Goal: Task Accomplishment & Management: Complete application form

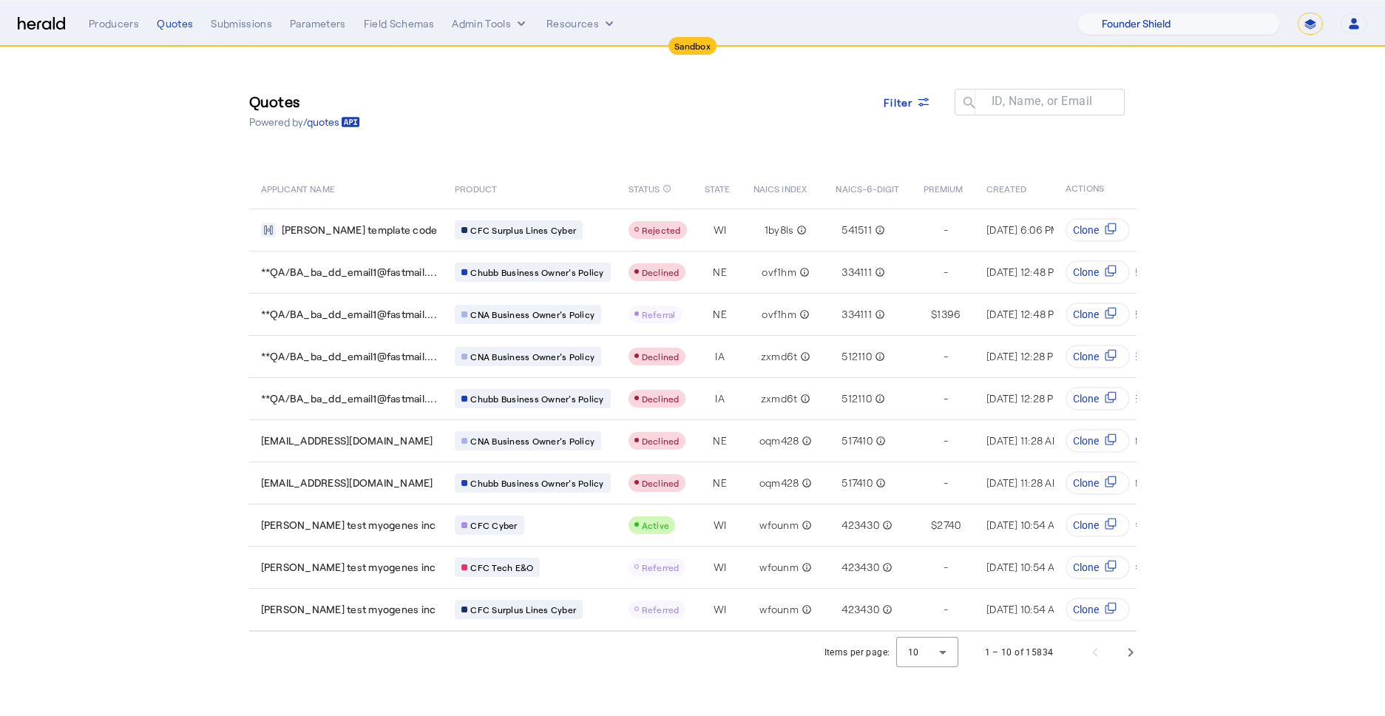
select select "pfm_lx2v_founder_shield"
select select "*******"
click at [1308, 16] on select "**********" at bounding box center [1310, 24] width 25 height 22
click at [1299, 13] on select "**********" at bounding box center [1310, 24] width 25 height 22
click at [710, 129] on div "Quotes Powered by /quotes Filter ID, Name, or Email search" at bounding box center [693, 110] width 888 height 67
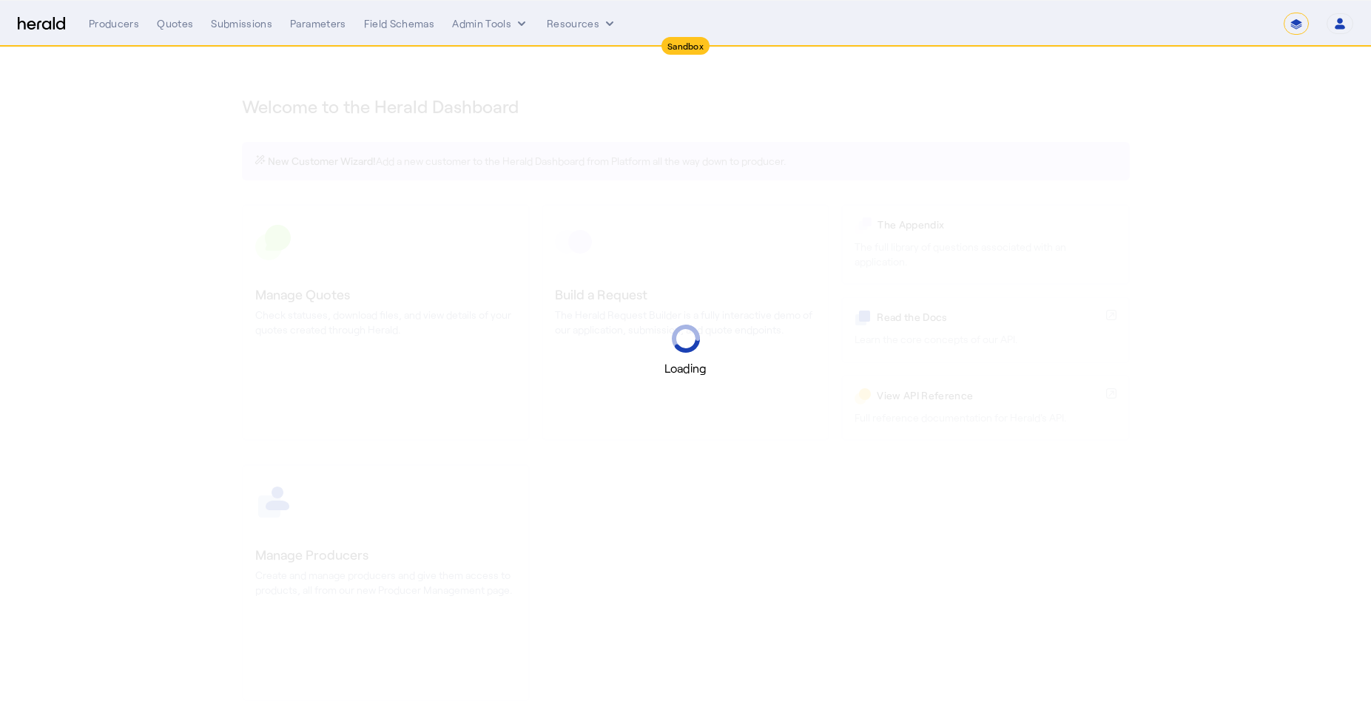
select select "*******"
select select "pfm_lx2v_founder_shield"
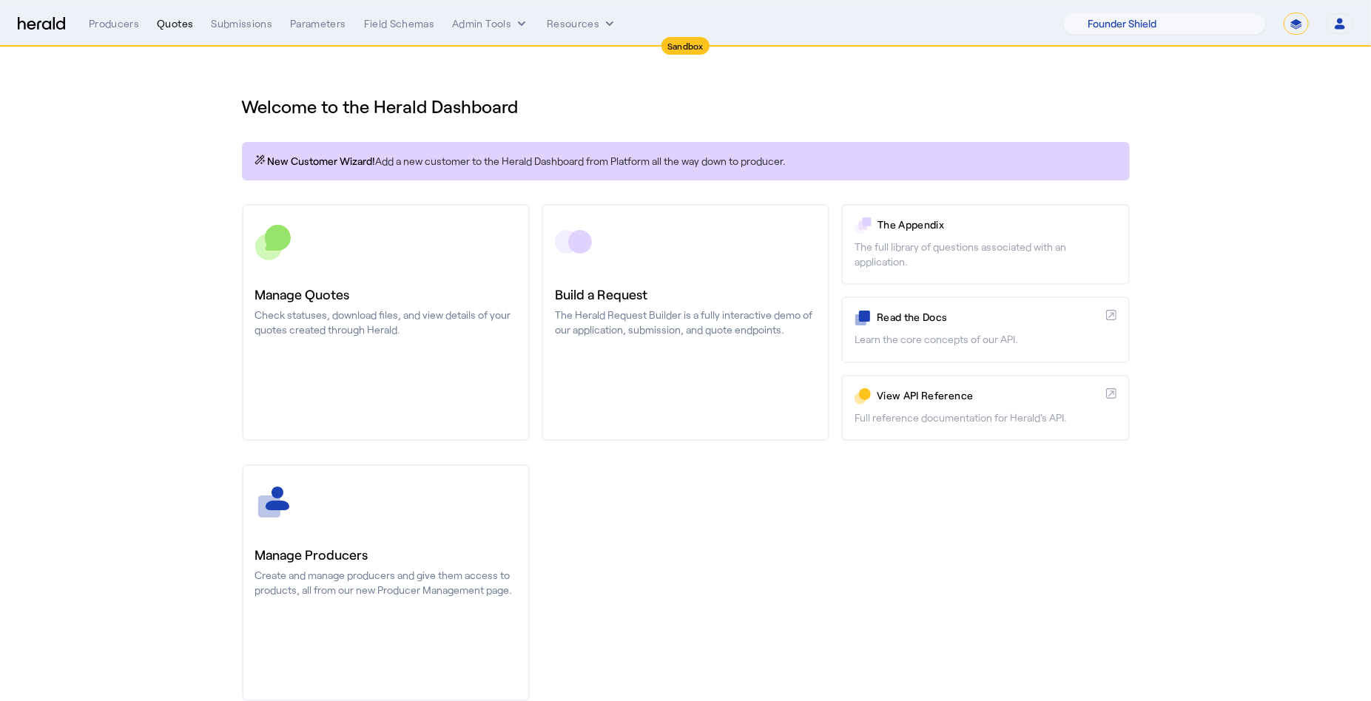
click at [174, 23] on div "Quotes" at bounding box center [175, 23] width 36 height 15
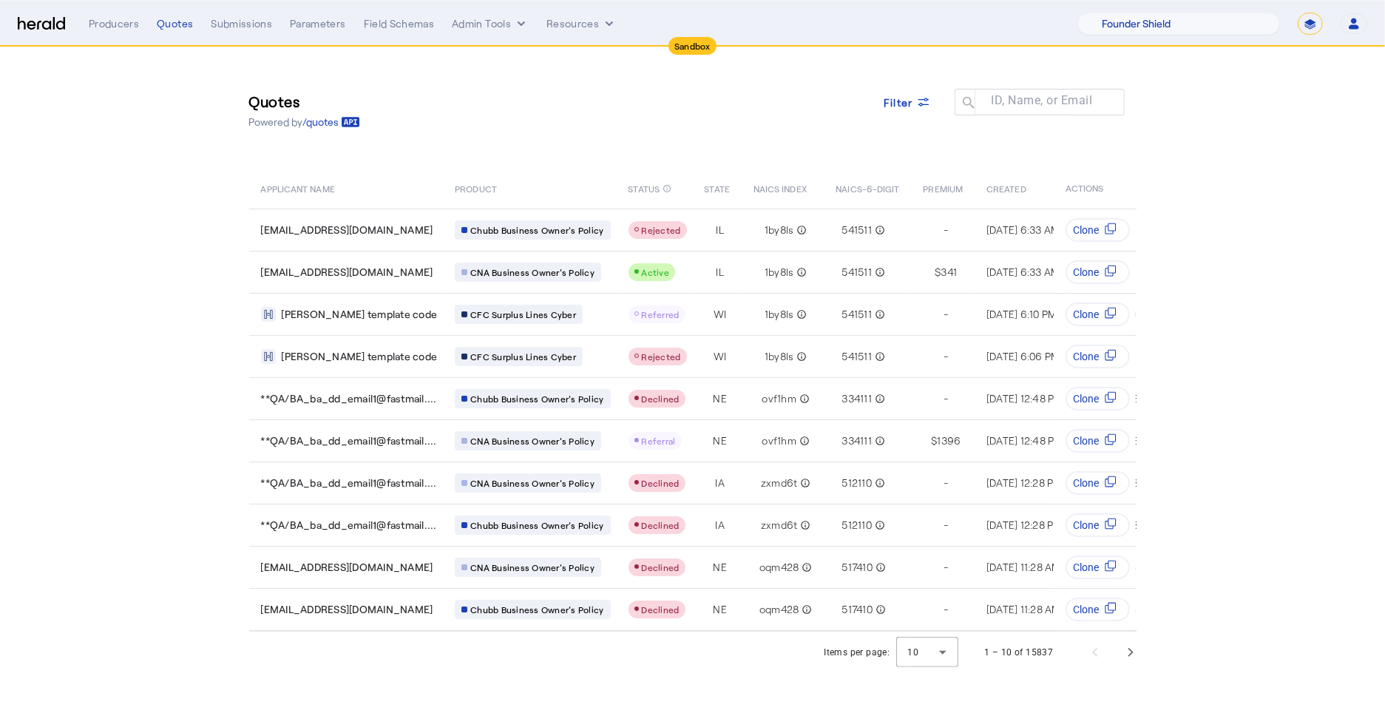
click at [1314, 21] on select "**********" at bounding box center [1310, 24] width 25 height 22
click at [1298, 13] on select "**********" at bounding box center [1310, 24] width 25 height 22
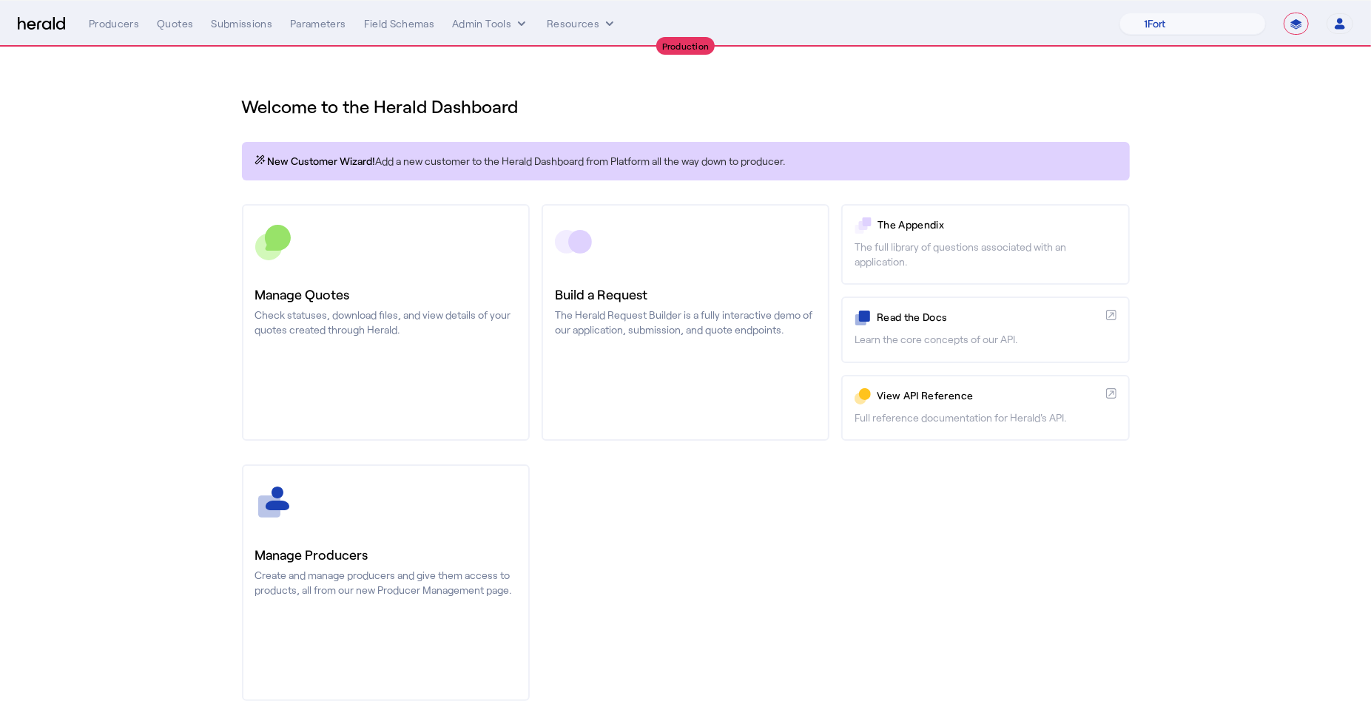
click at [685, 84] on div "Welcome to the Herald Dashboard" at bounding box center [686, 97] width 888 height 41
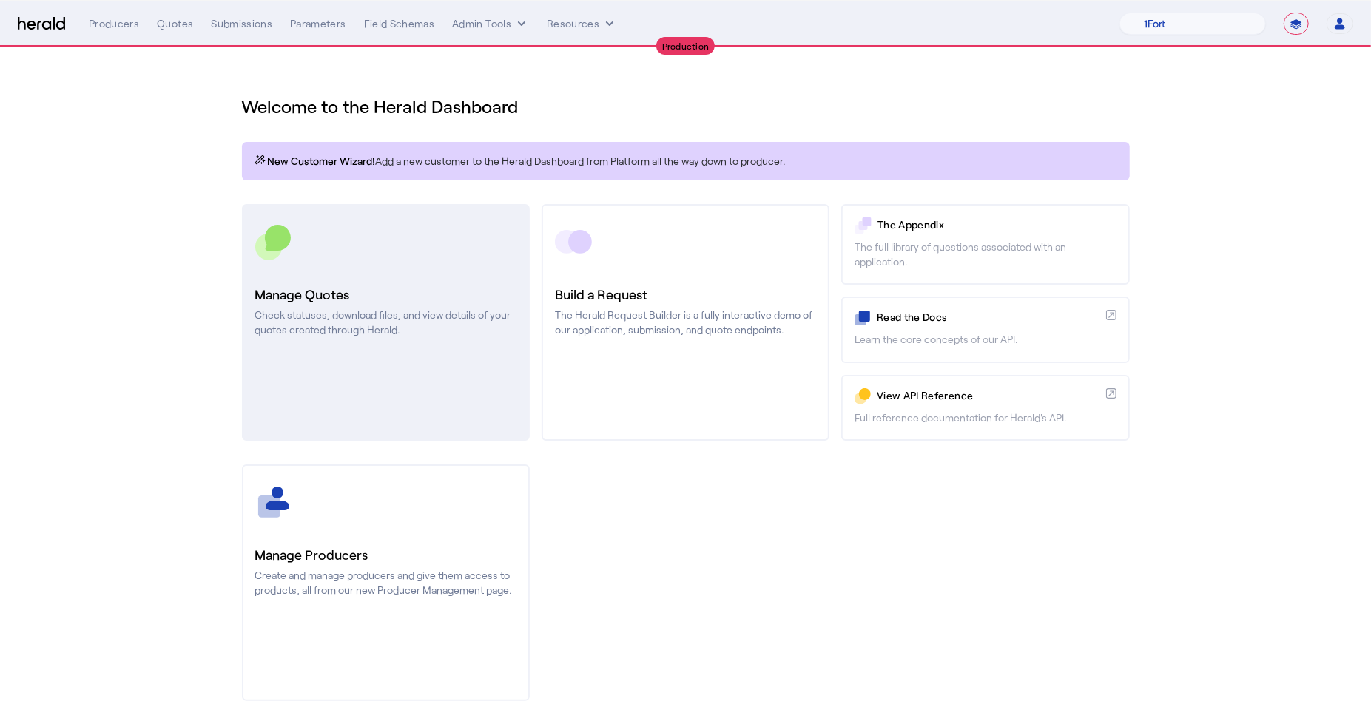
click at [379, 343] on link "Manage Quotes Check statuses, download files, and view details of your quotes c…" at bounding box center [386, 322] width 288 height 237
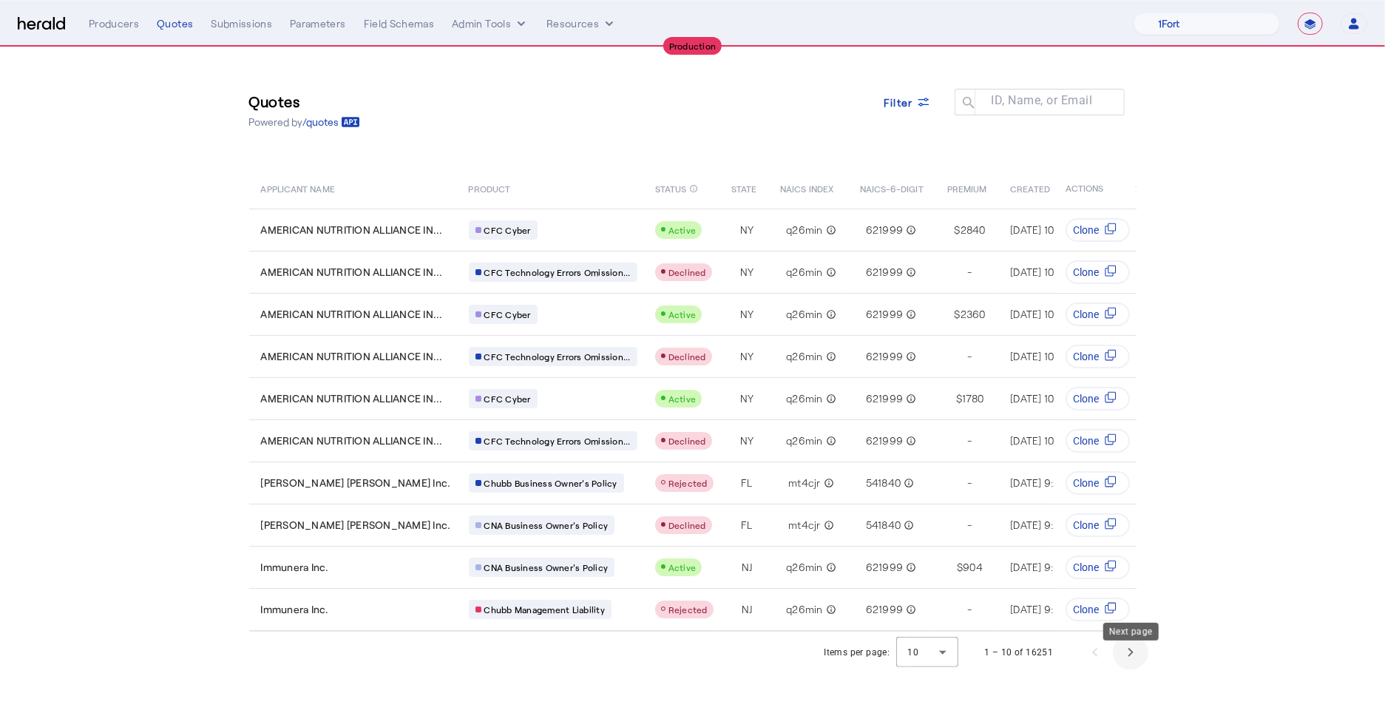
click at [1142, 655] on span "Next page" at bounding box center [1131, 653] width 36 height 36
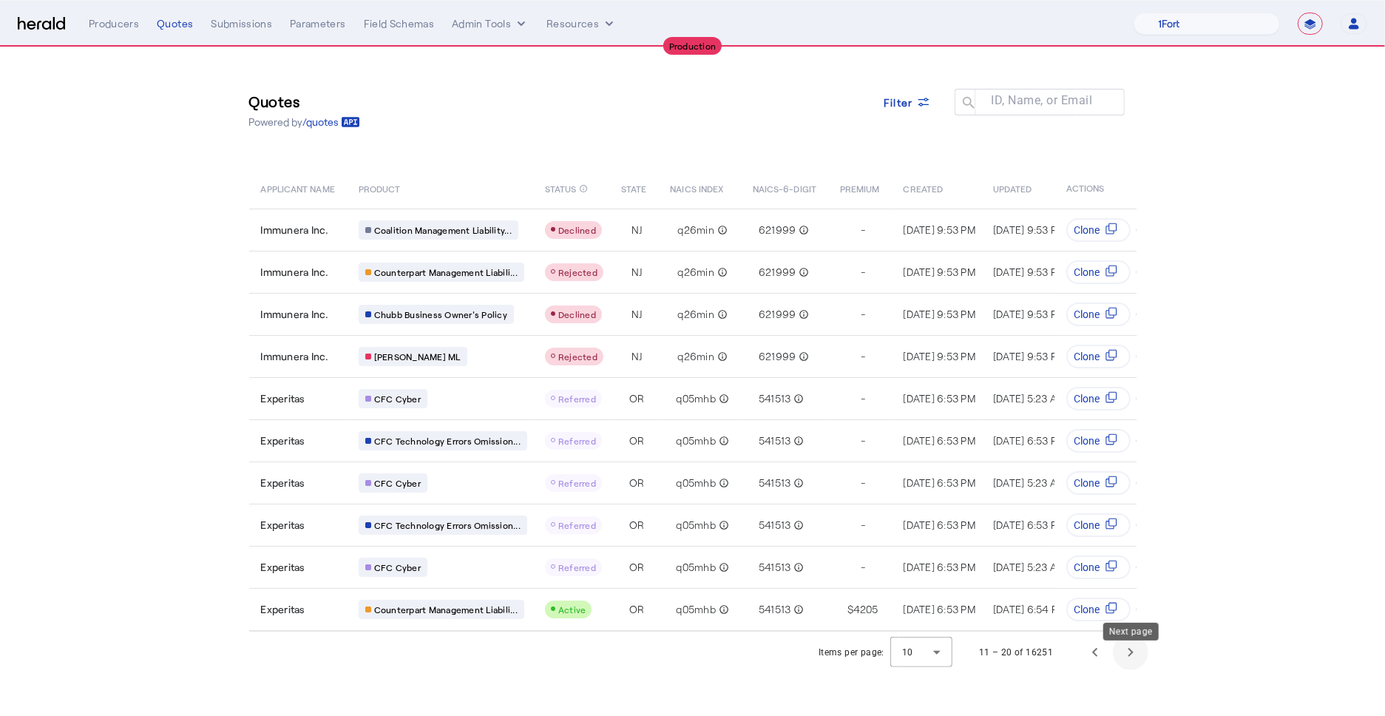
click at [1129, 665] on span "Next page" at bounding box center [1131, 653] width 36 height 36
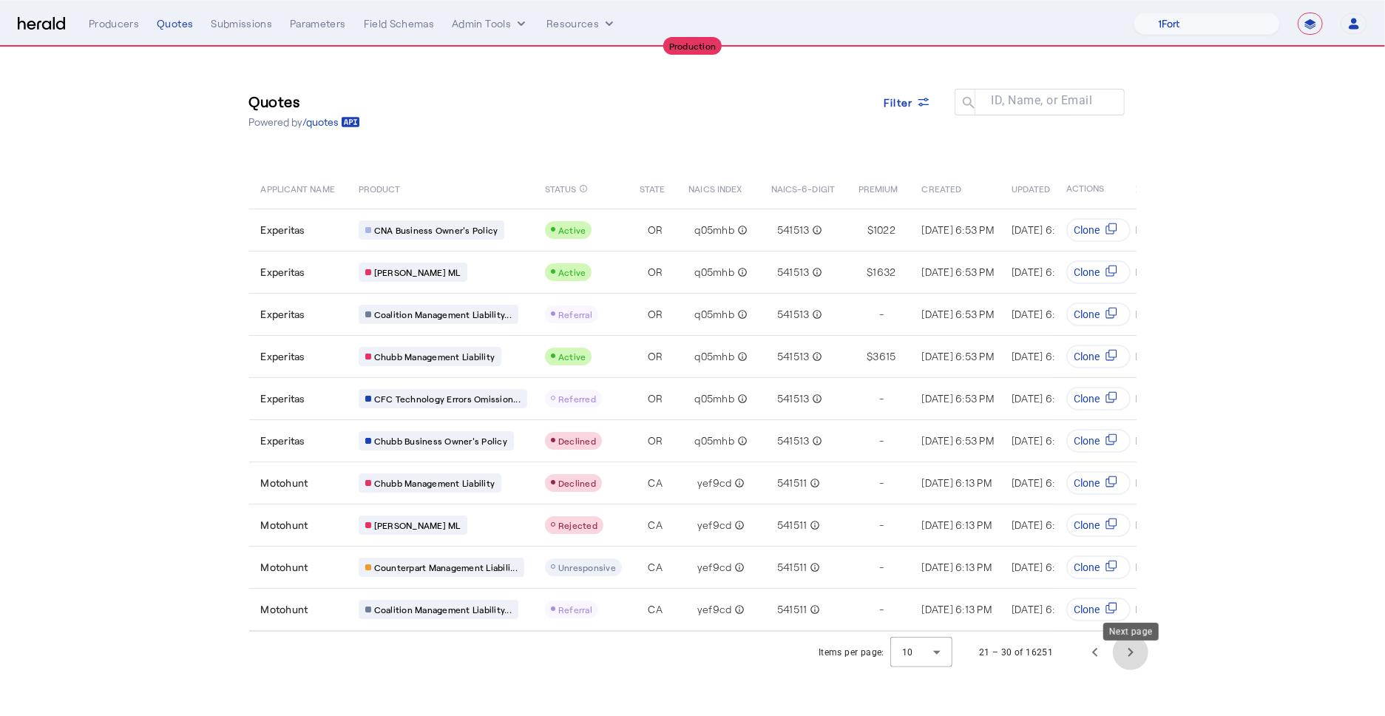
click at [1125, 666] on span "Next page" at bounding box center [1131, 653] width 36 height 36
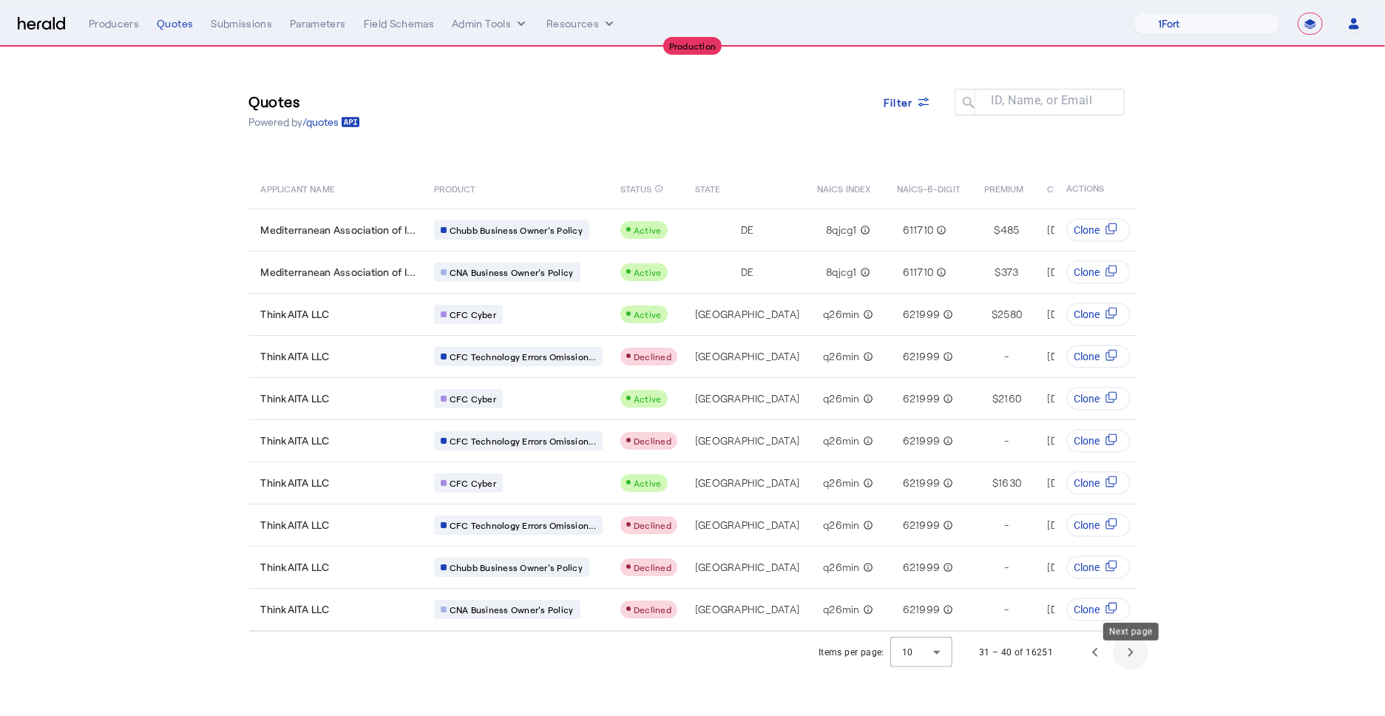
click at [1122, 666] on span "Next page" at bounding box center [1131, 653] width 36 height 36
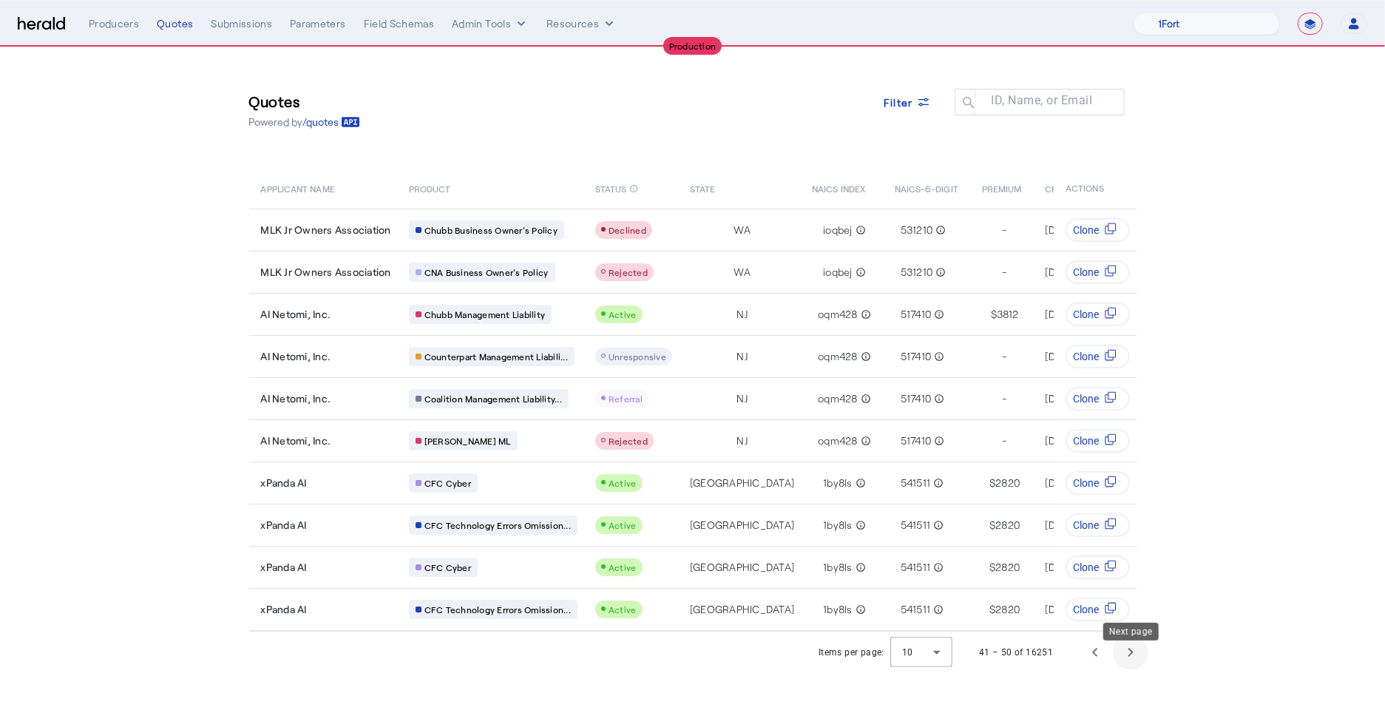
click at [1120, 663] on span "Next page" at bounding box center [1131, 653] width 36 height 36
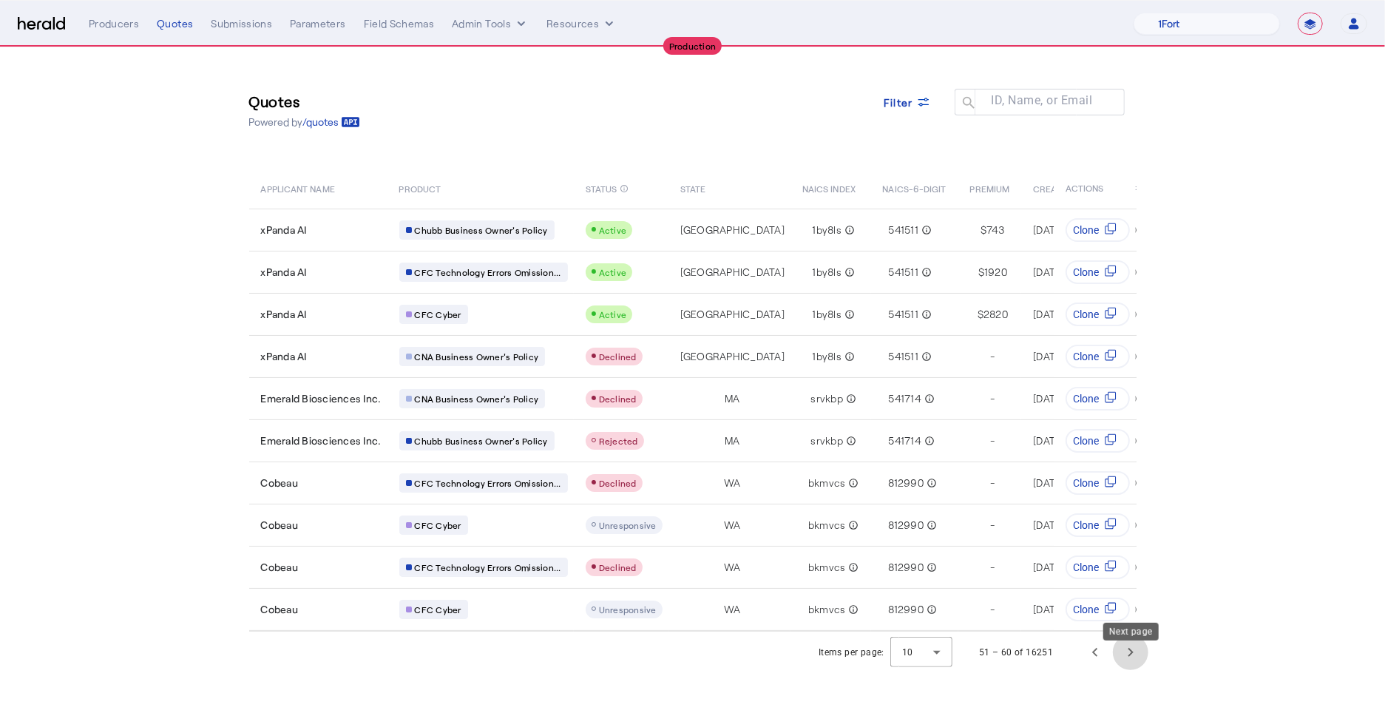
click at [1131, 660] on span "Next page" at bounding box center [1131, 653] width 36 height 36
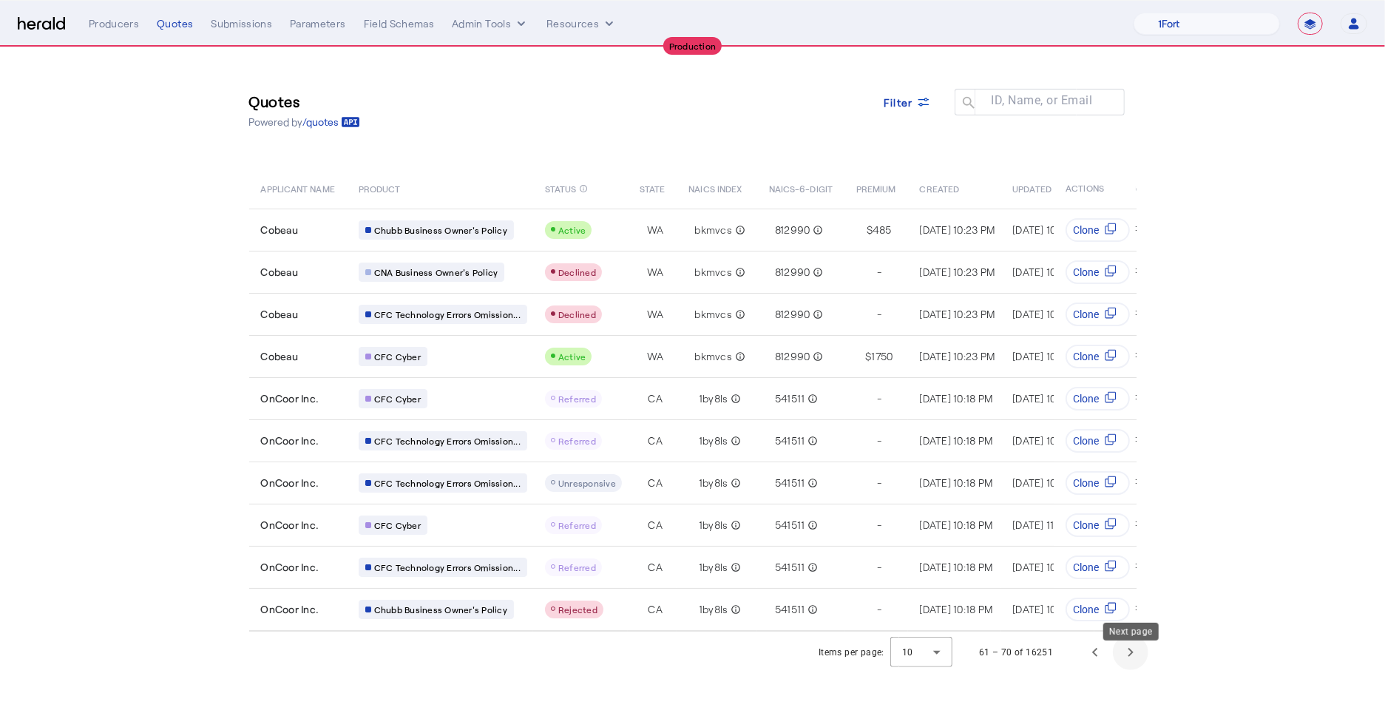
click at [1138, 666] on span "Next page" at bounding box center [1131, 653] width 36 height 36
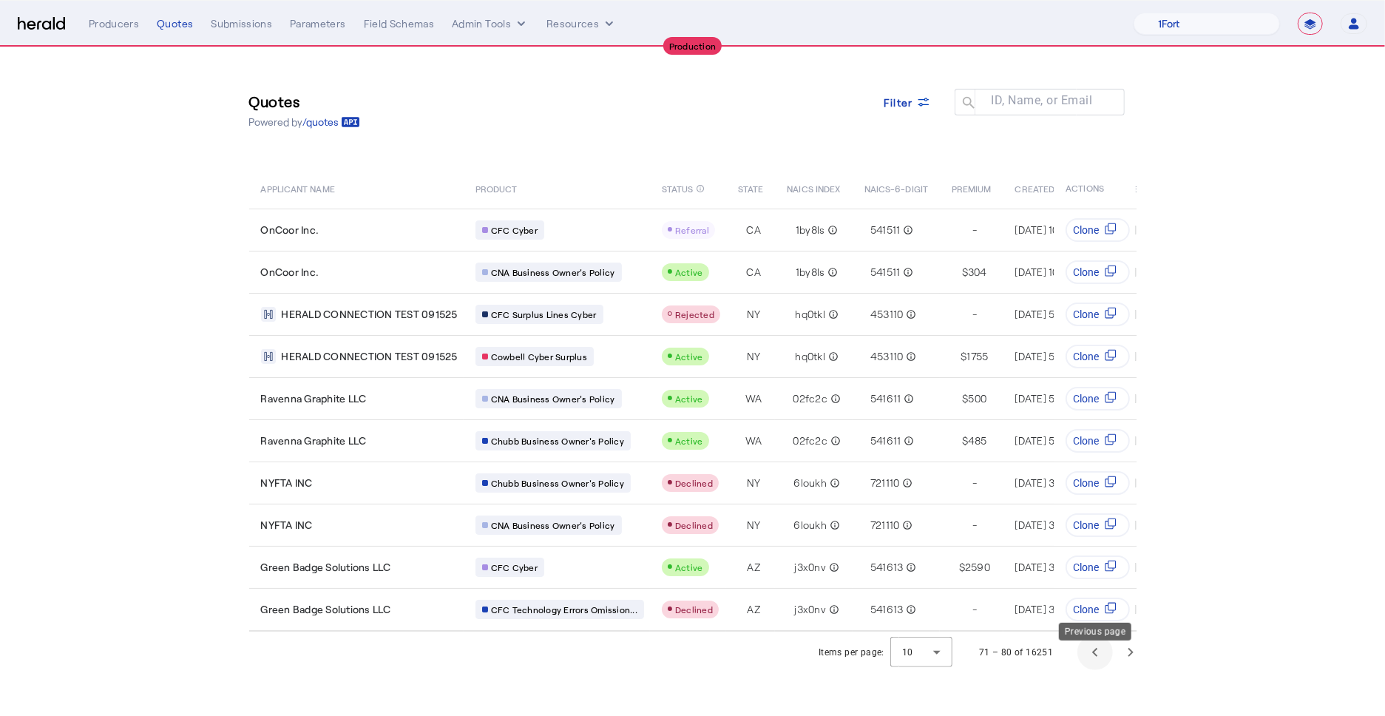
click at [1098, 670] on span "Previous page" at bounding box center [1096, 653] width 36 height 36
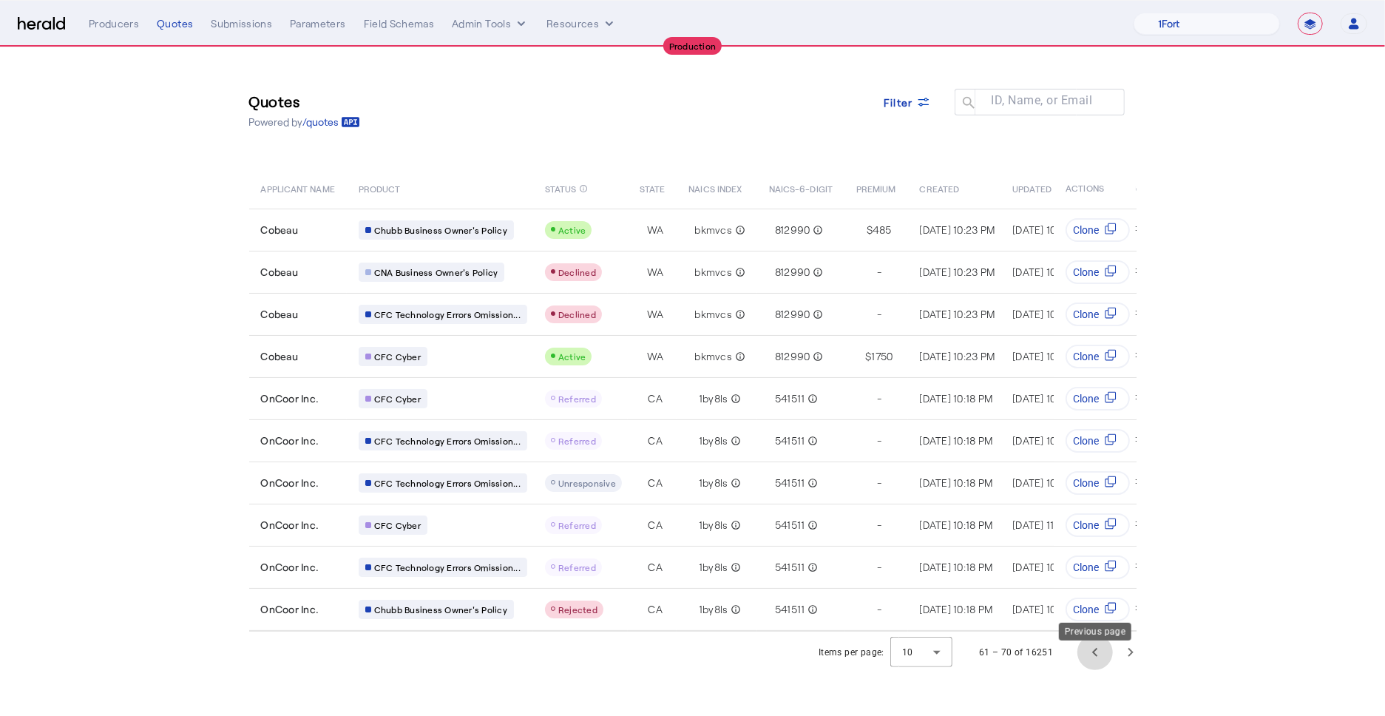
click at [1098, 670] on span "Previous page" at bounding box center [1096, 653] width 36 height 36
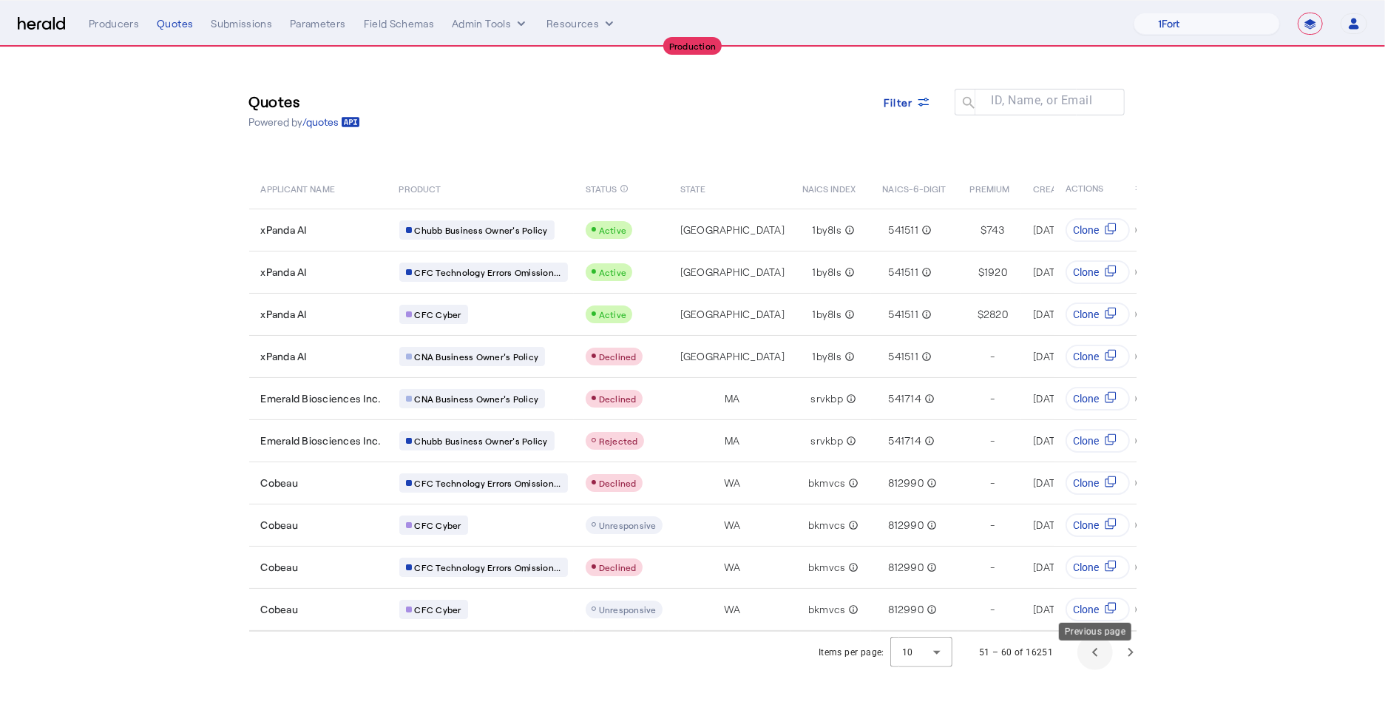
click at [1098, 670] on span "Previous page" at bounding box center [1096, 653] width 36 height 36
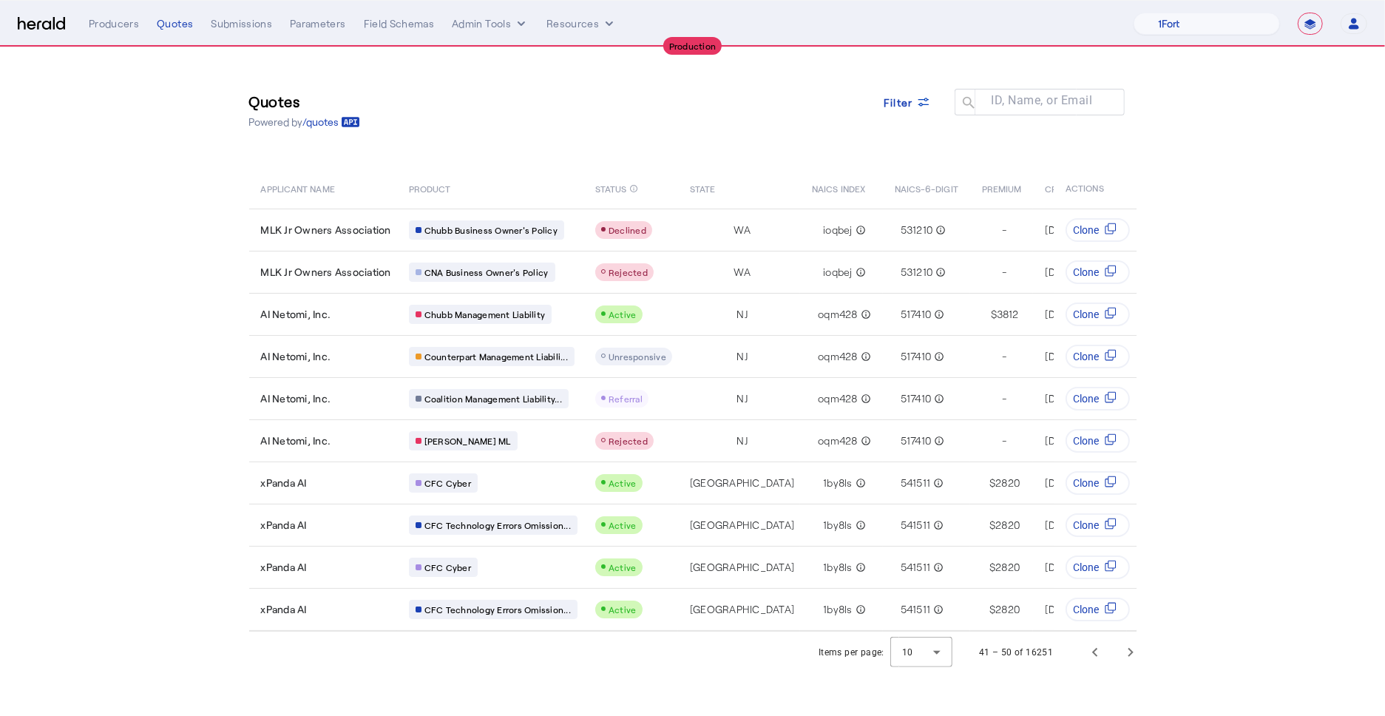
click at [1183, 36] on nav "**********" at bounding box center [692, 24] width 1385 height 46
click at [1192, 27] on select "1Fort Affinity Risk Billy BindHQ Bunker CRC Campus Coverage Citadel Fifthwall F…" at bounding box center [1207, 24] width 146 height 22
click at [1132, 656] on span "Next page" at bounding box center [1131, 653] width 36 height 36
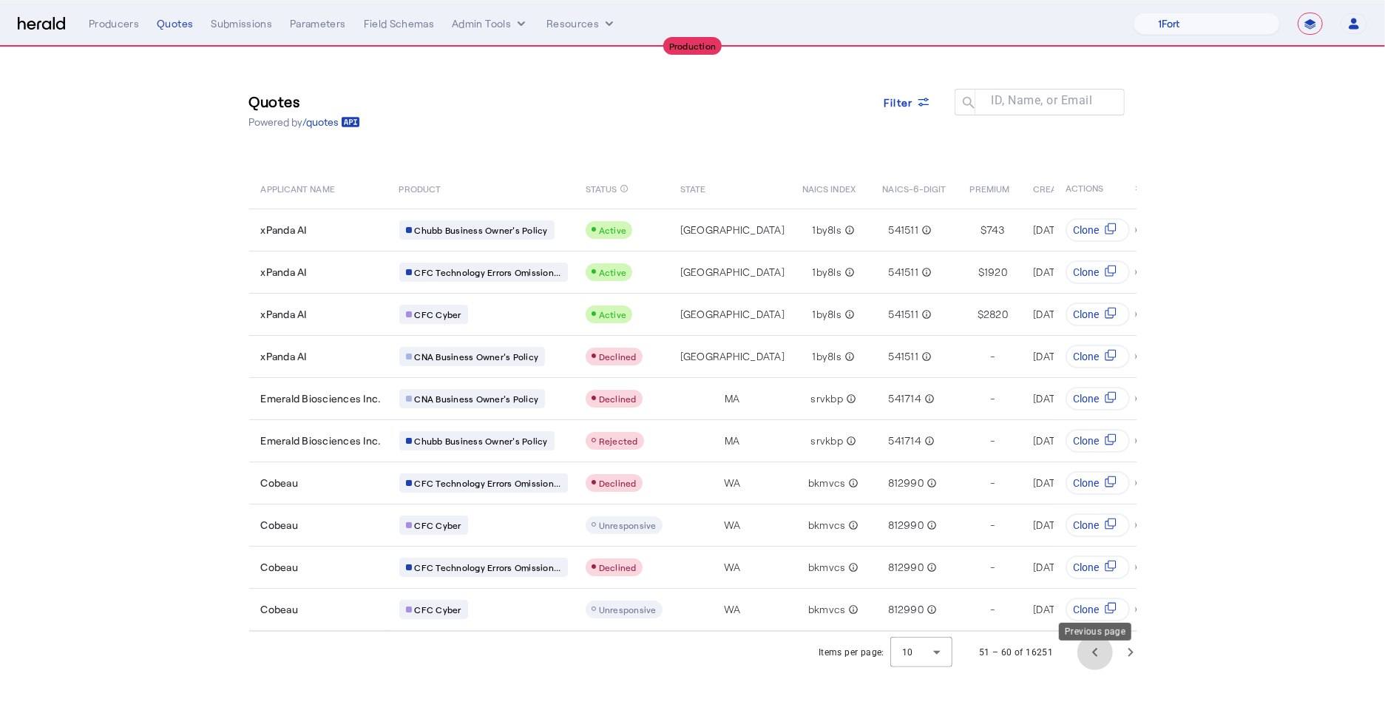
click at [1098, 659] on span "Previous page" at bounding box center [1096, 653] width 36 height 36
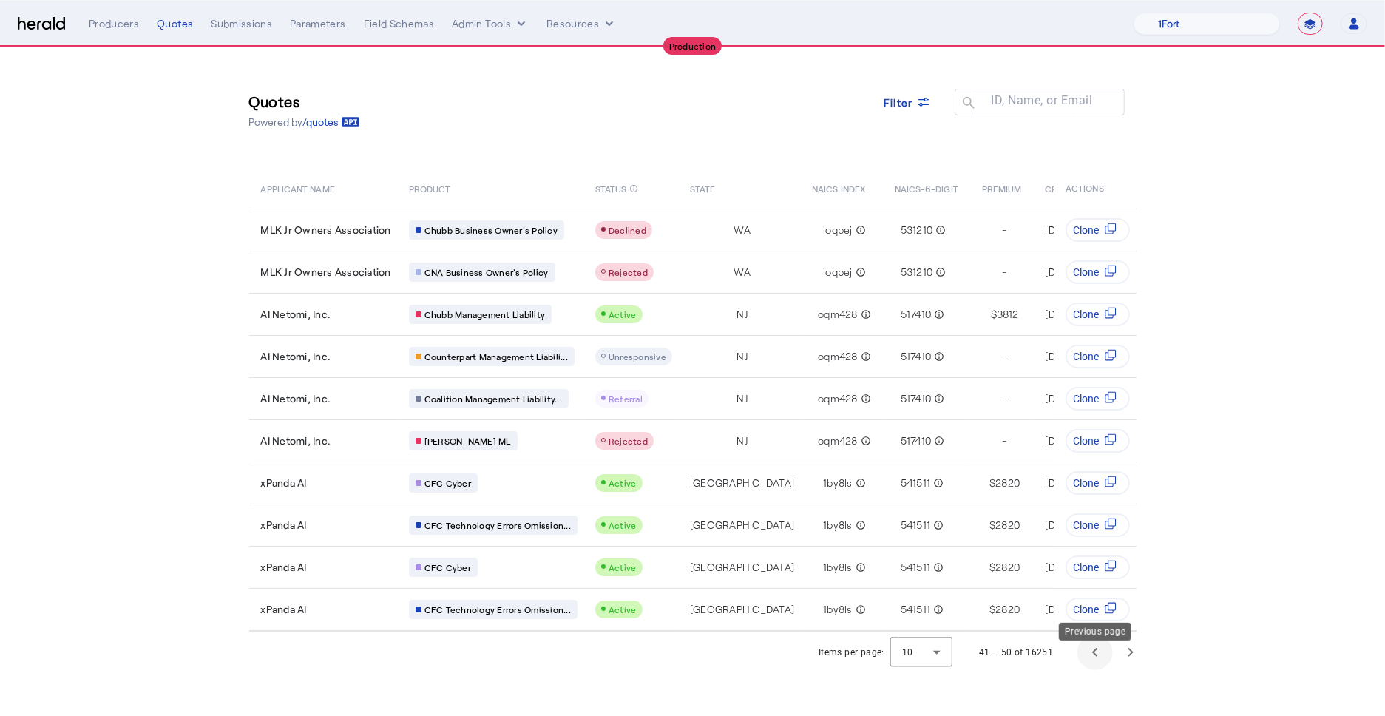
click at [1098, 659] on span "Previous page" at bounding box center [1096, 653] width 36 height 36
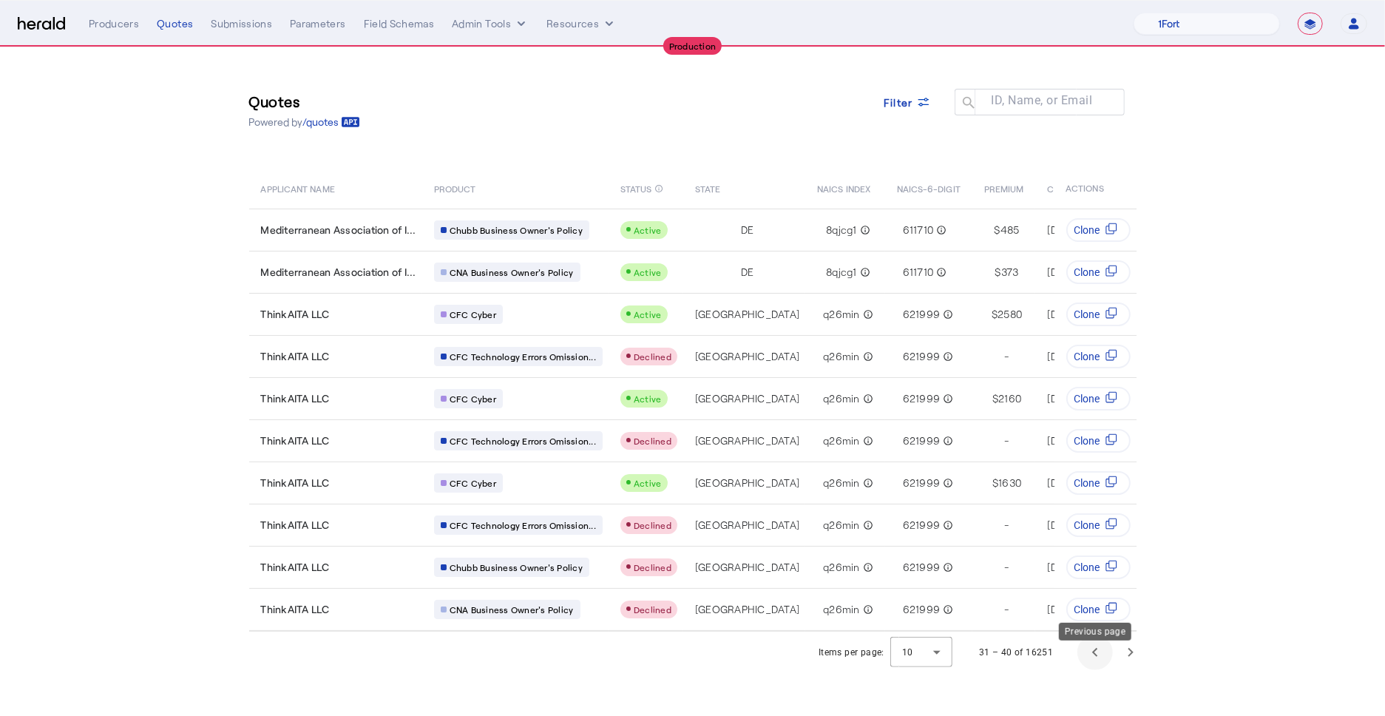
click at [1098, 659] on span "Previous page" at bounding box center [1096, 653] width 36 height 36
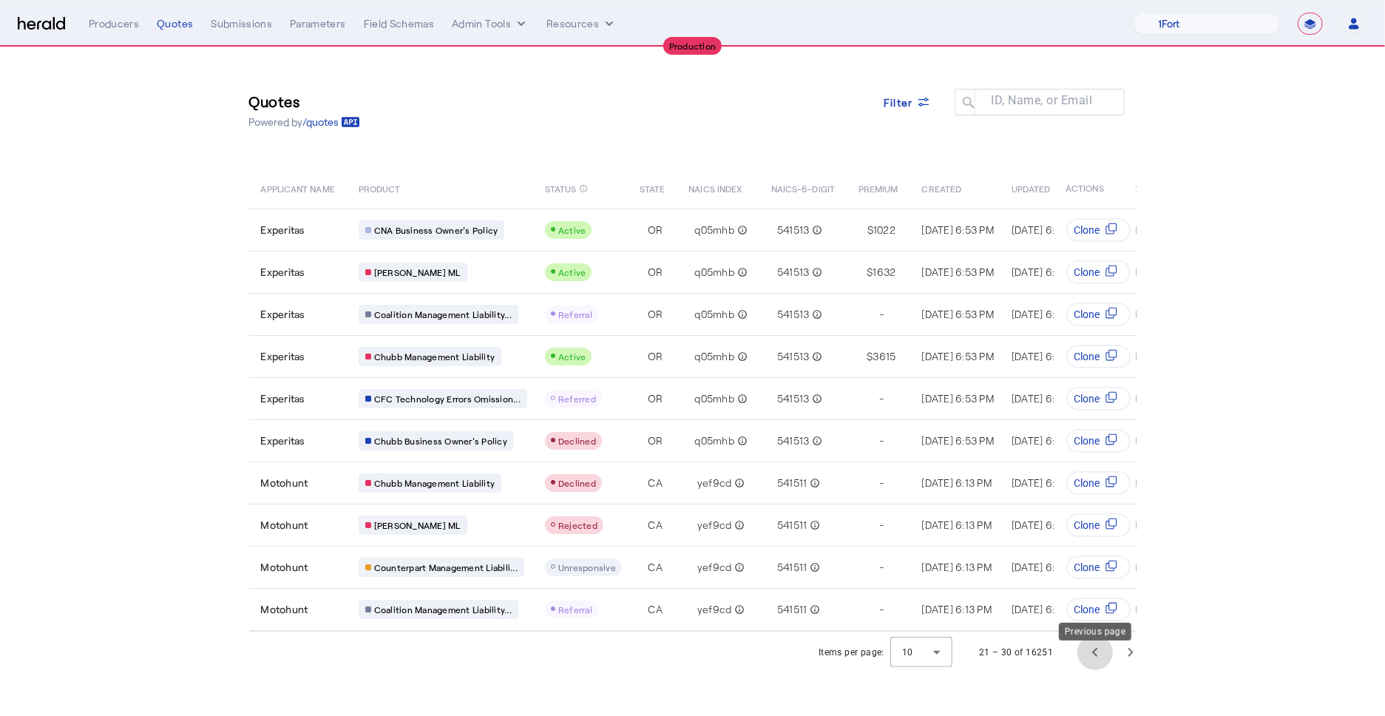
click at [1098, 659] on span "Previous page" at bounding box center [1096, 653] width 36 height 36
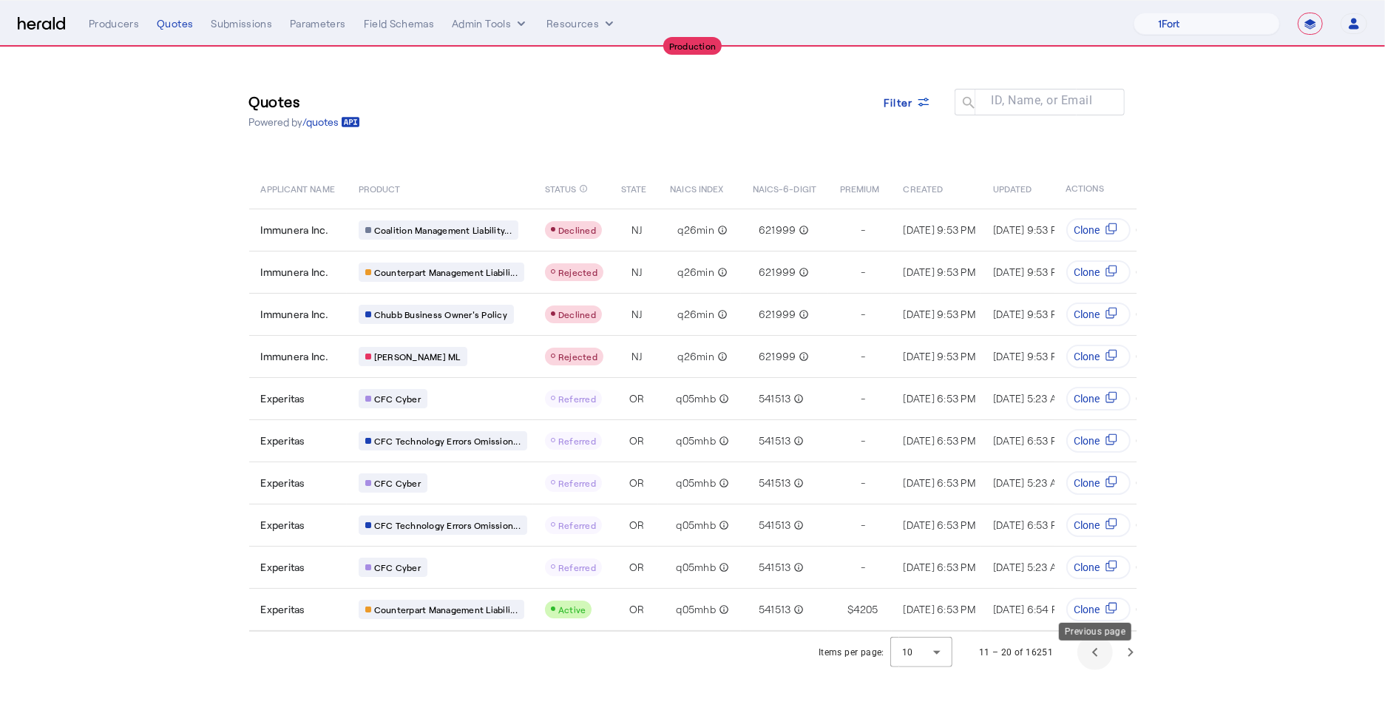
click at [1098, 660] on span "Previous page" at bounding box center [1096, 653] width 36 height 36
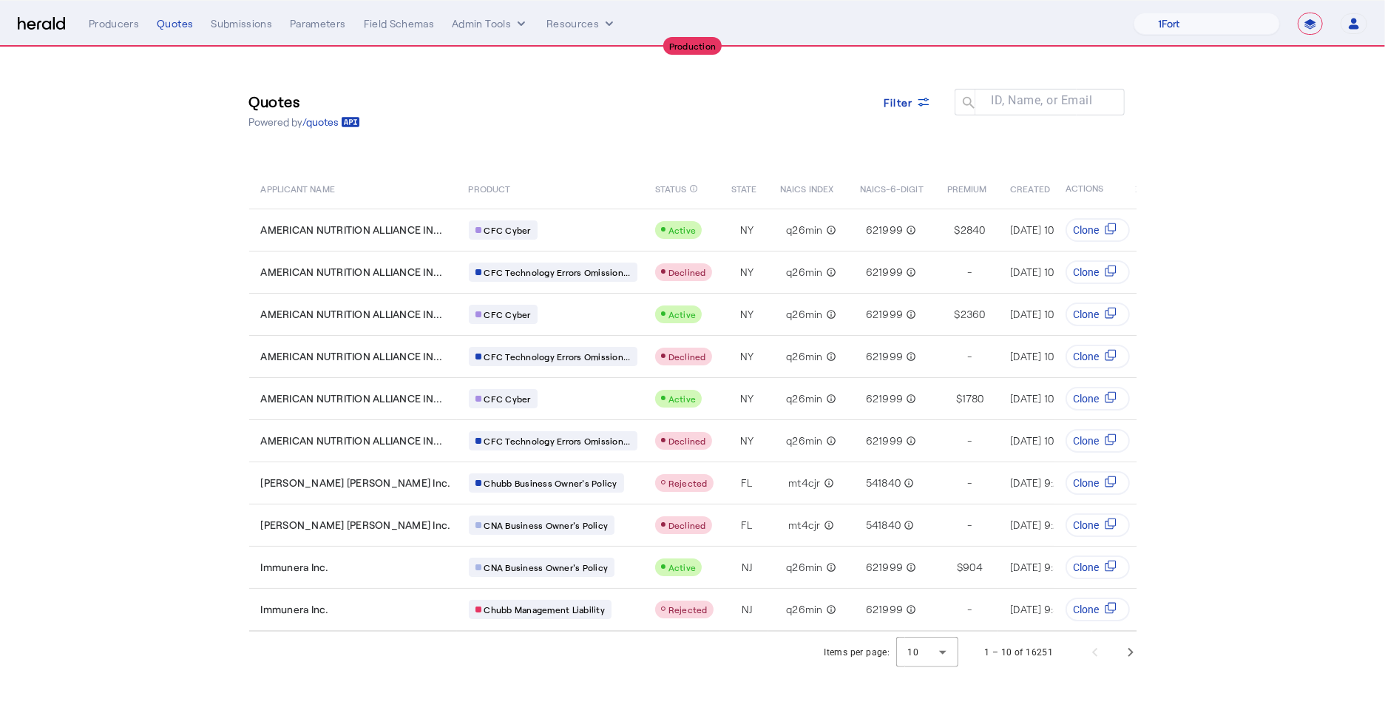
click at [1249, 244] on section "Quotes Powered by /quotes Filter ID, Name, or Email search APPLICANT NAME PRODU…" at bounding box center [692, 360] width 1385 height 626
click at [1302, 30] on select "**********" at bounding box center [1310, 24] width 25 height 22
select select "*******"
click at [1298, 13] on select "**********" at bounding box center [1310, 24] width 25 height 22
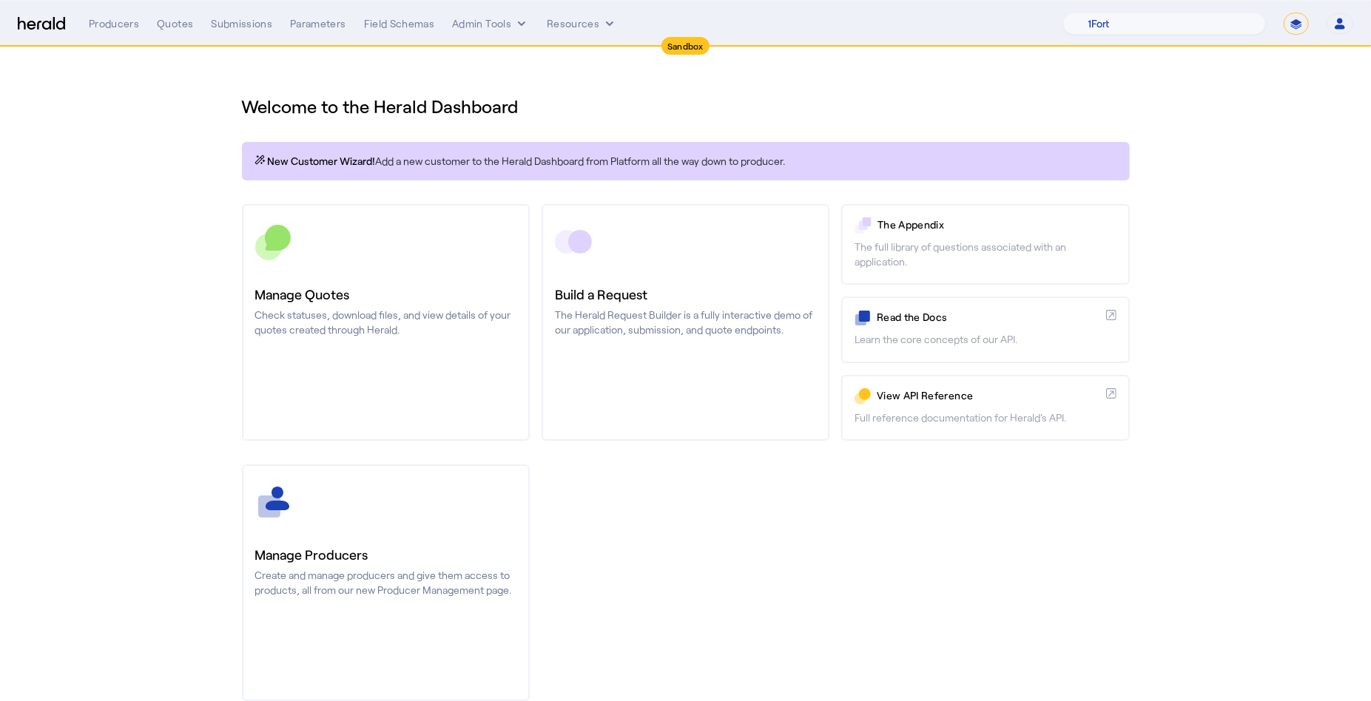
click at [768, 123] on div "Welcome to the Herald Dashboard New Customer Wizard! Add a new customer to the …" at bounding box center [685, 388] width 947 height 683
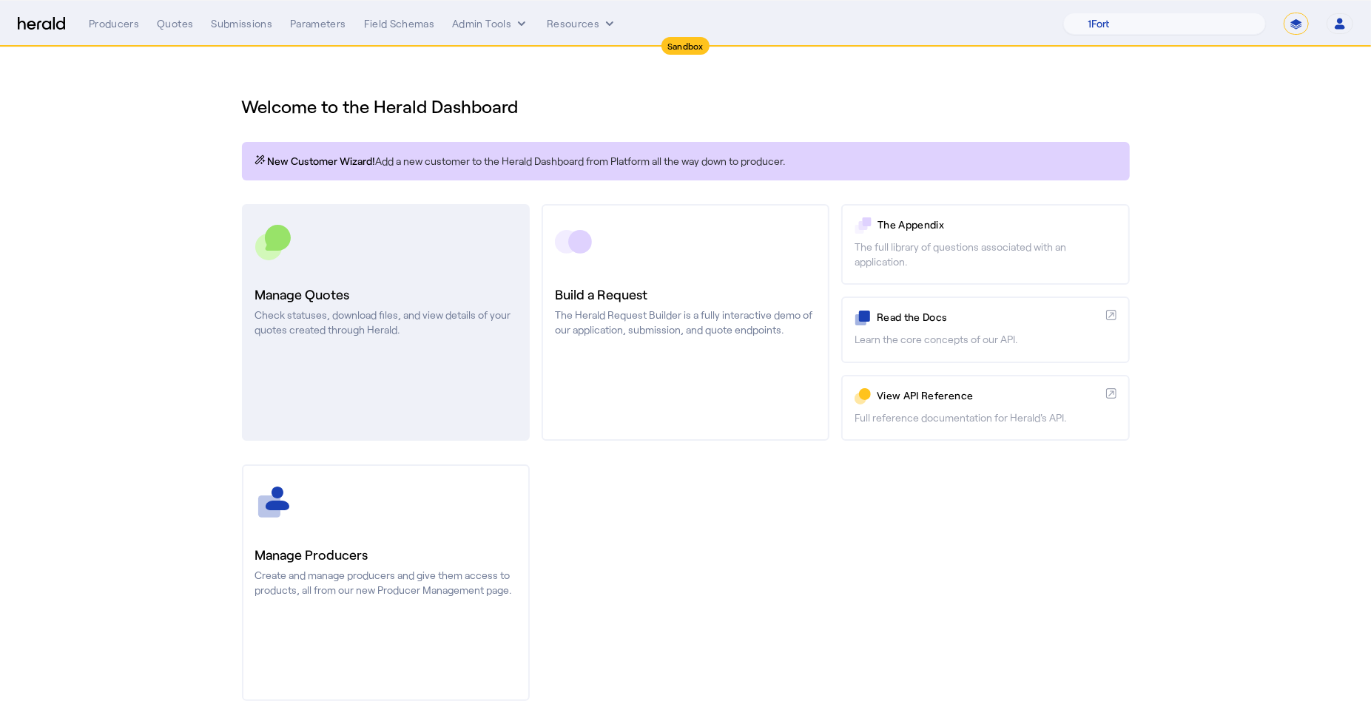
click at [458, 324] on p "Check statuses, download files, and view details of your quotes created through…" at bounding box center [385, 323] width 261 height 30
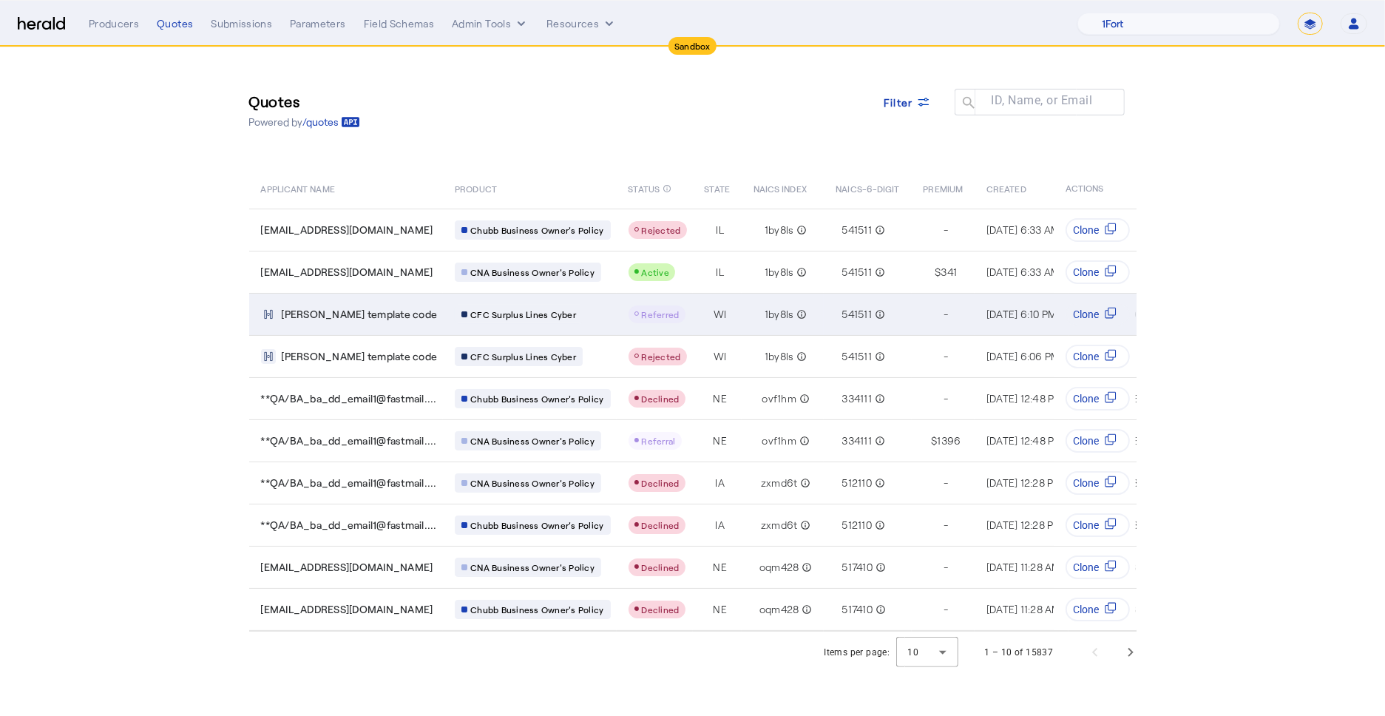
click at [332, 322] on td "tom new template code" at bounding box center [346, 314] width 195 height 42
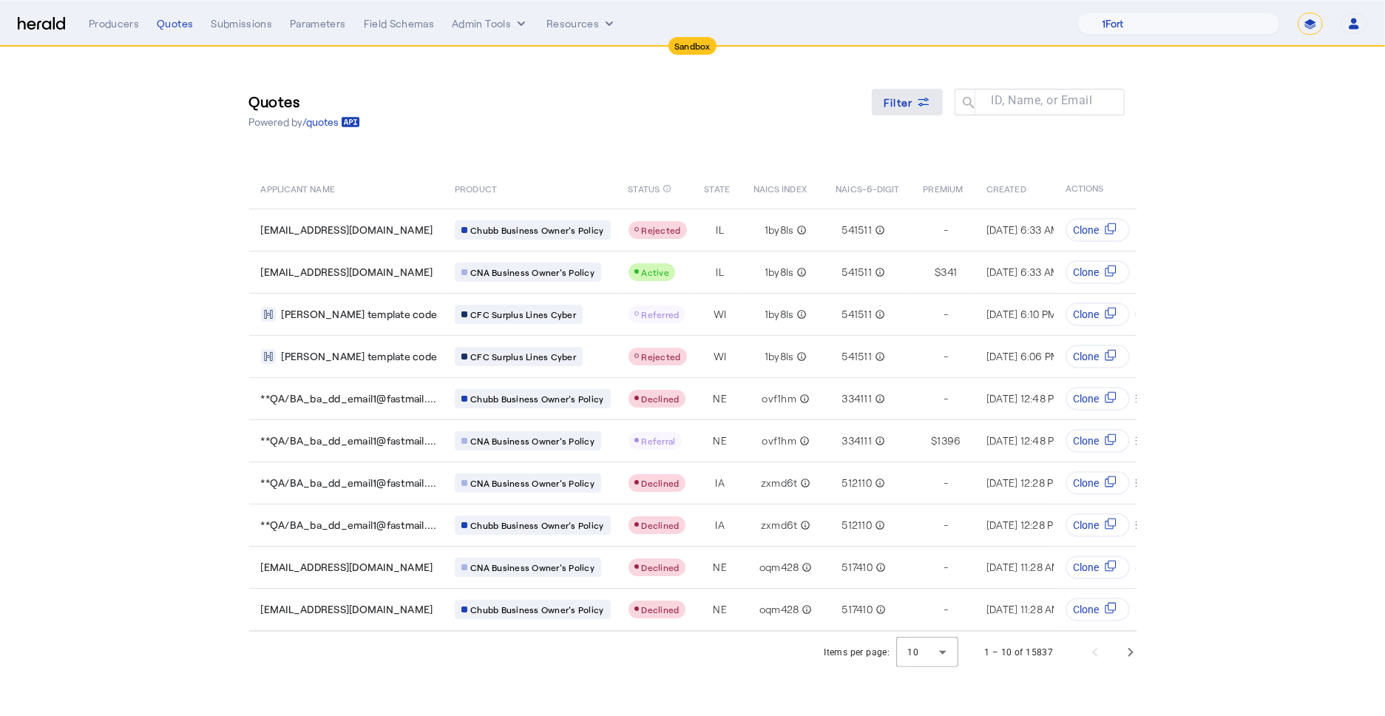
click at [916, 106] on icon at bounding box center [923, 102] width 15 height 15
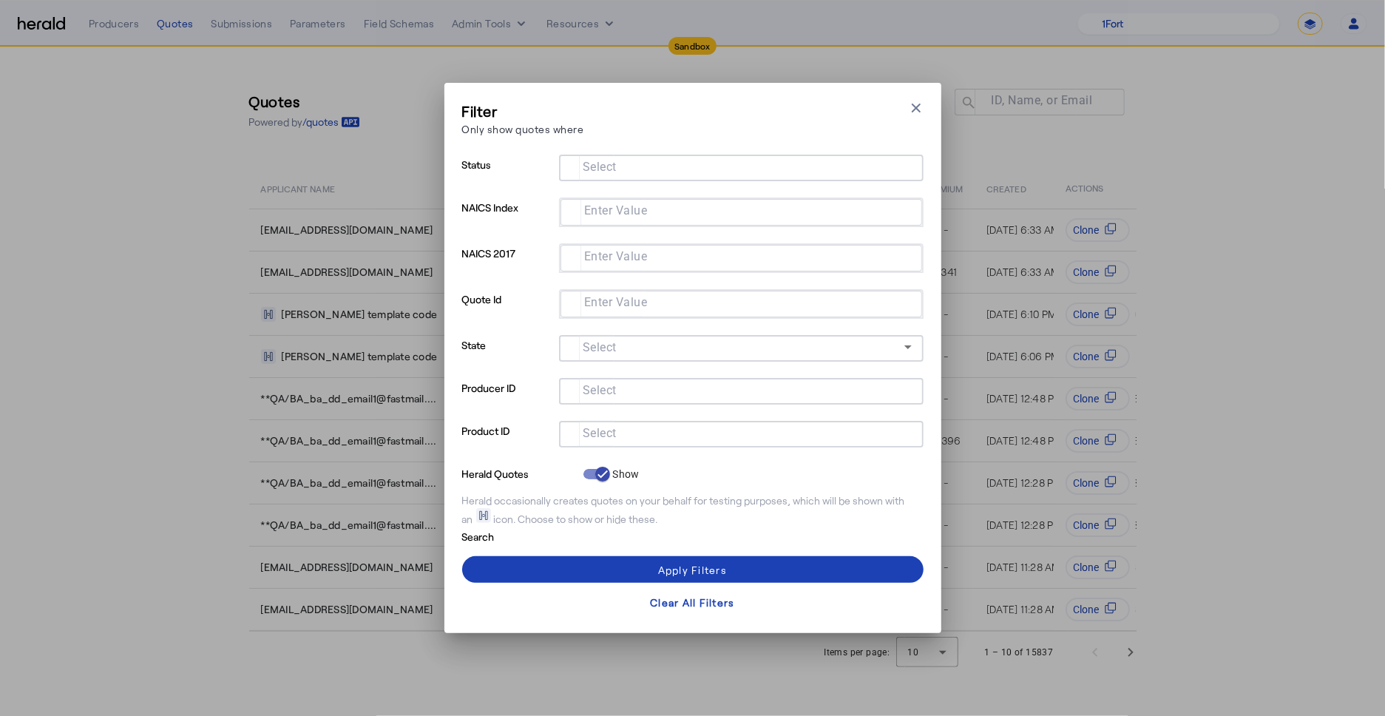
click at [638, 437] on input "Select" at bounding box center [738, 433] width 335 height 18
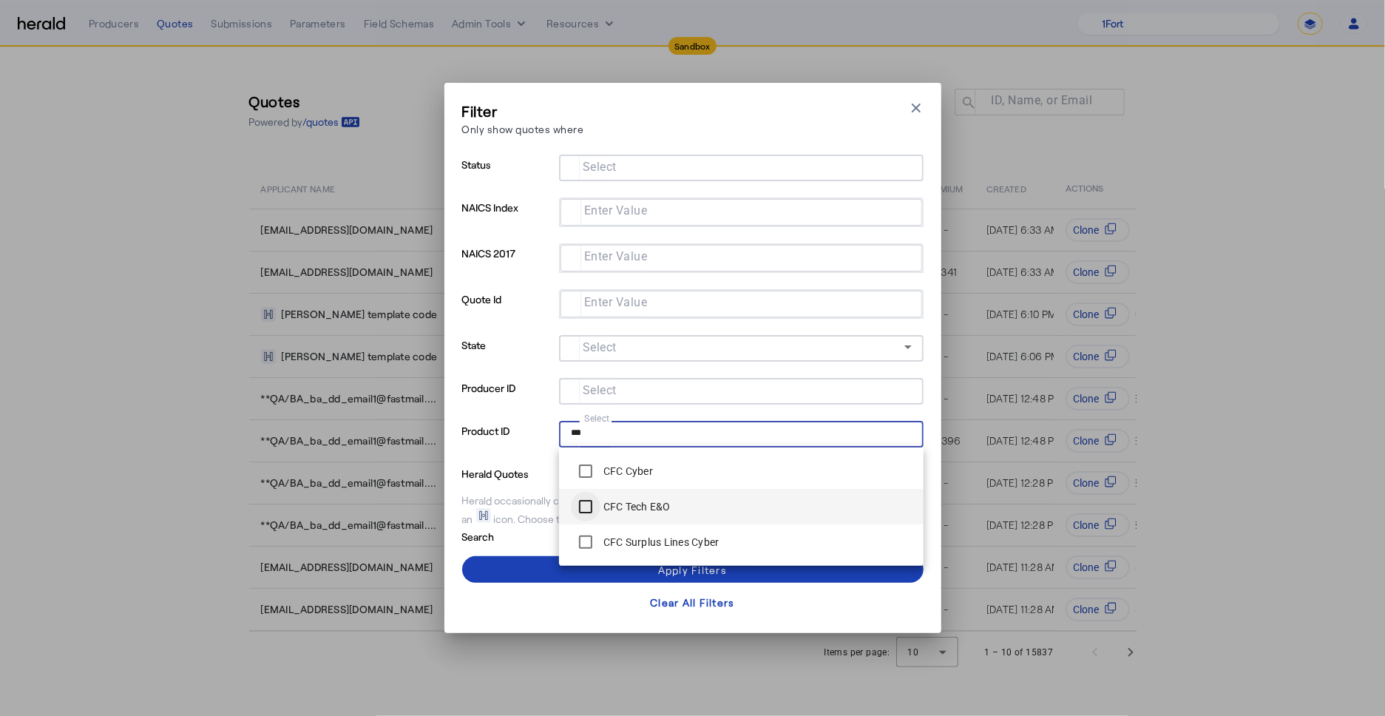
type input "***"
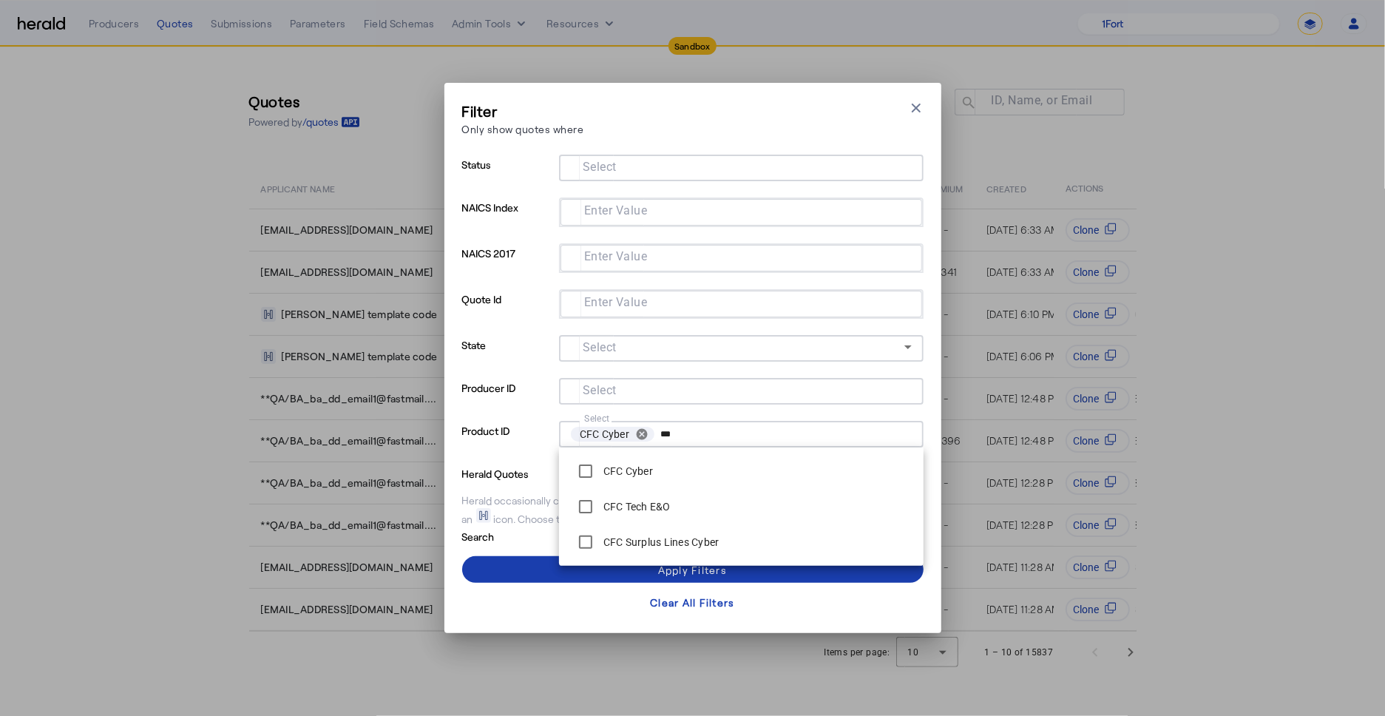
click at [527, 567] on span at bounding box center [693, 570] width 462 height 36
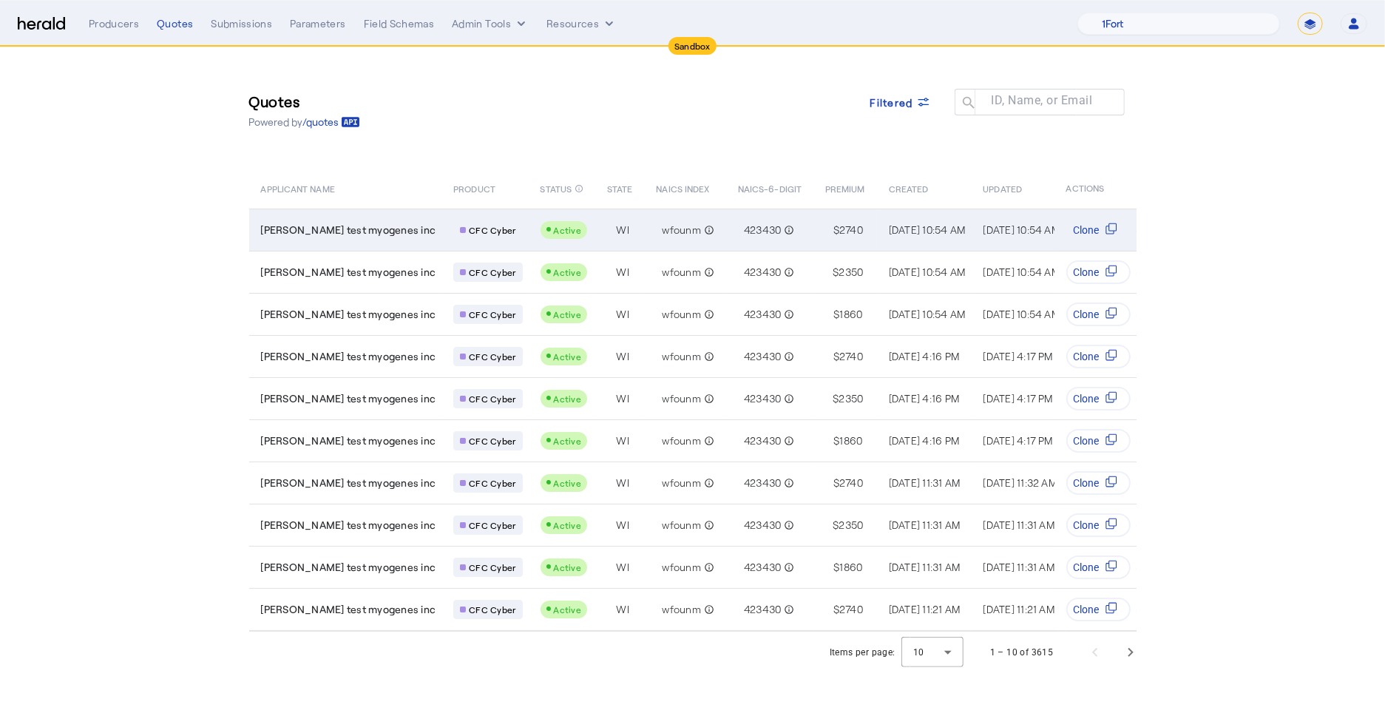
click at [291, 218] on td "jesse test myogenes inc" at bounding box center [345, 230] width 193 height 42
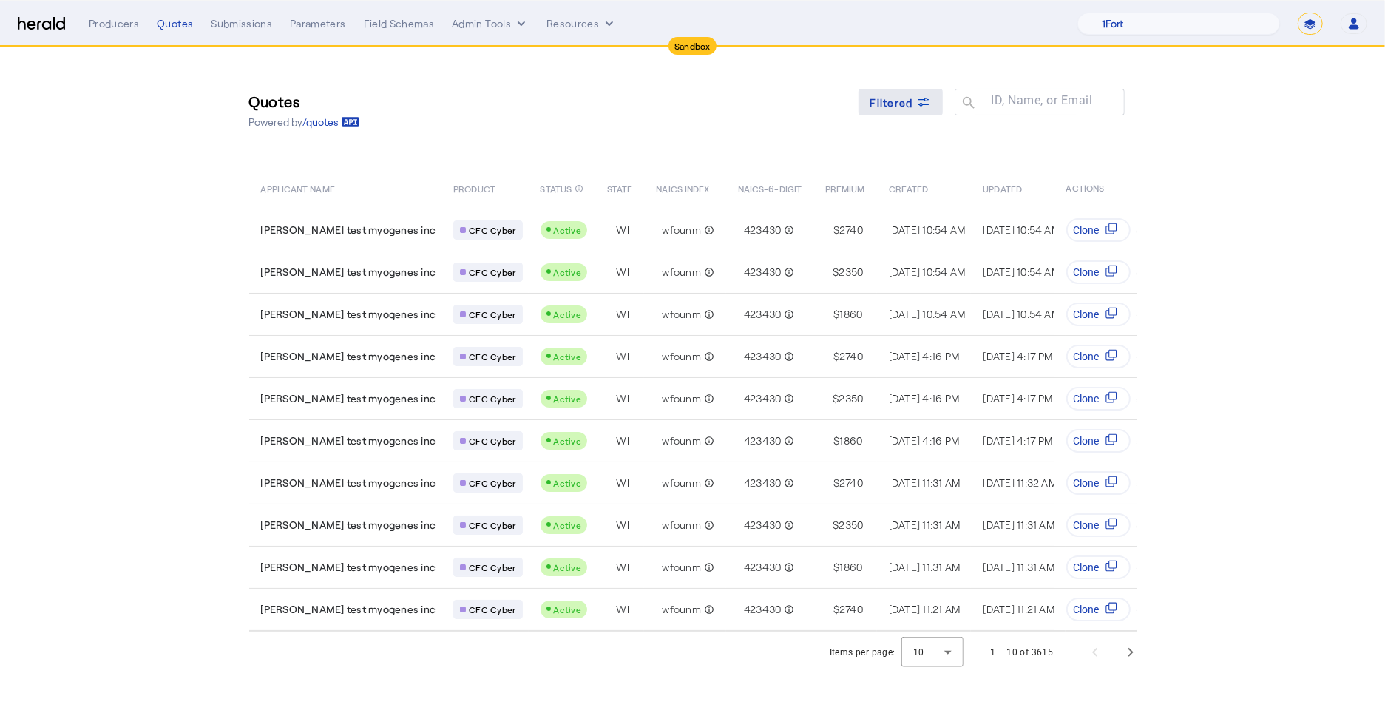
click at [916, 111] on span at bounding box center [901, 102] width 84 height 36
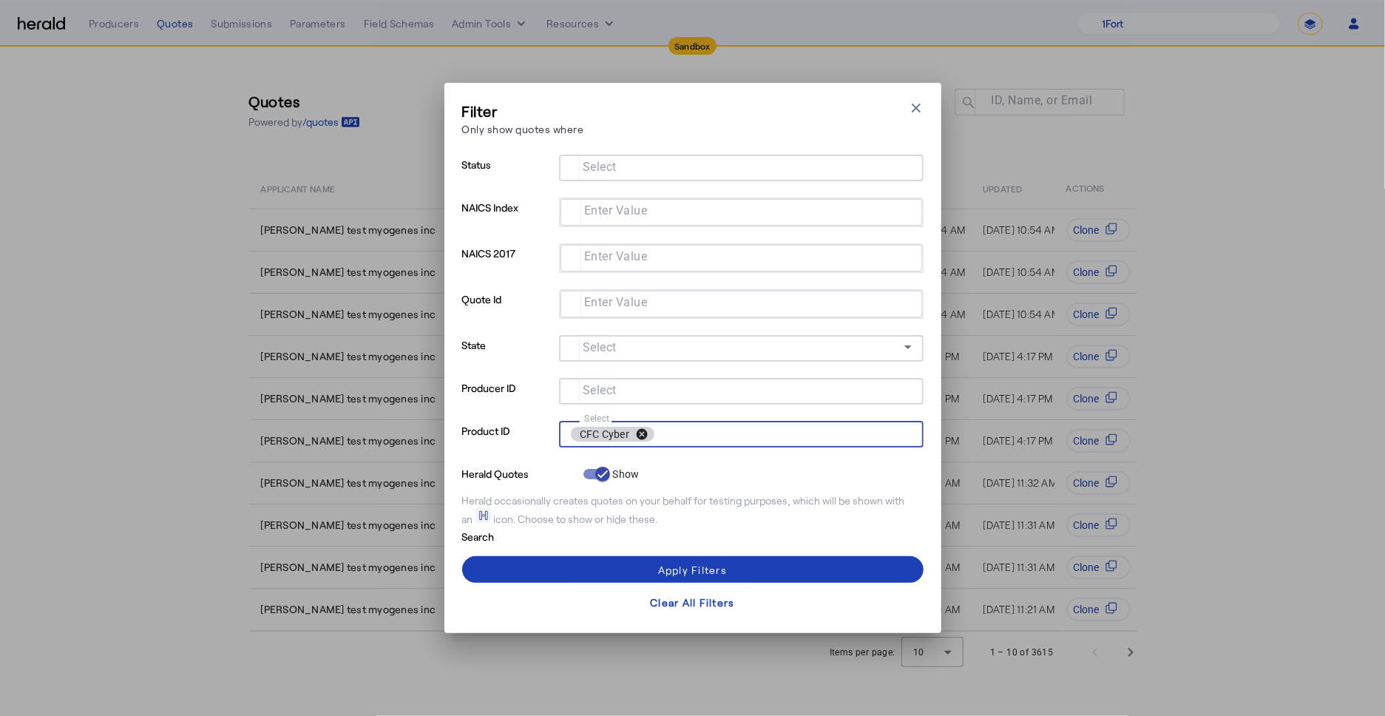
click at [645, 436] on button "cancel" at bounding box center [641, 433] width 25 height 13
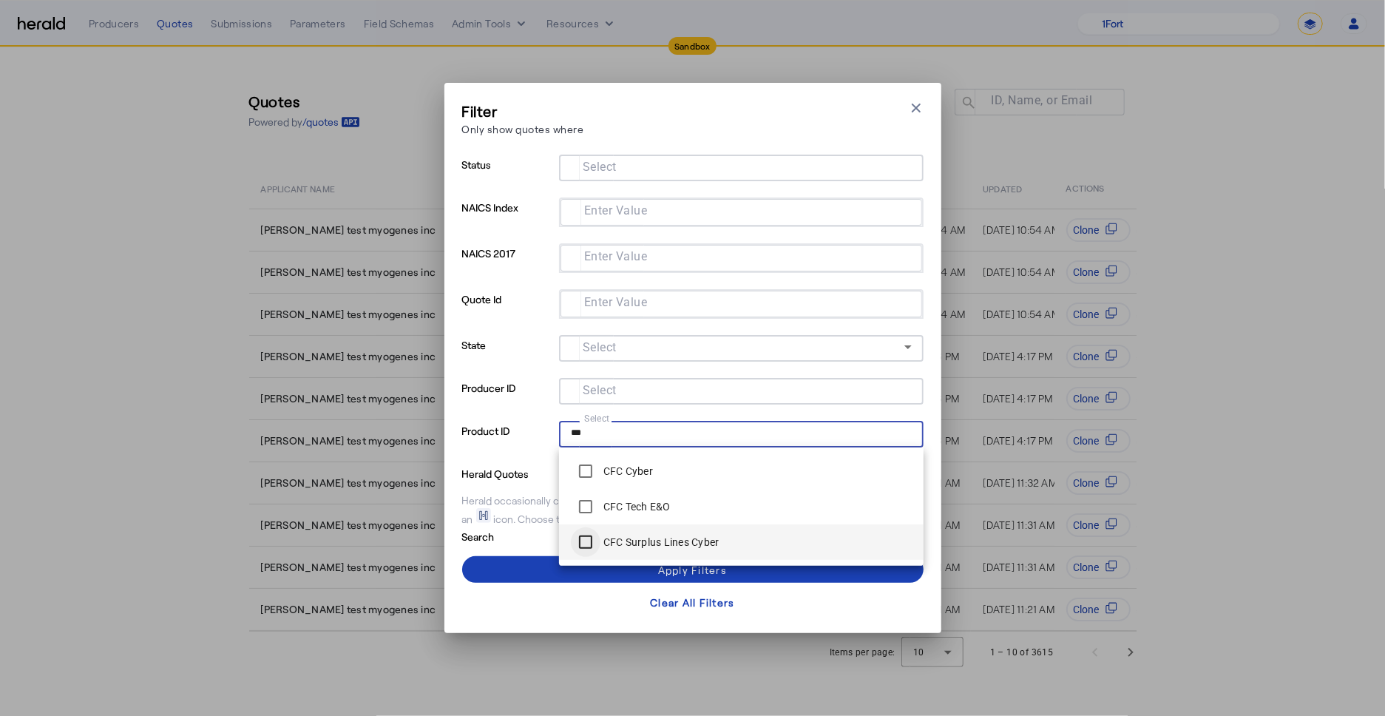
type input "***"
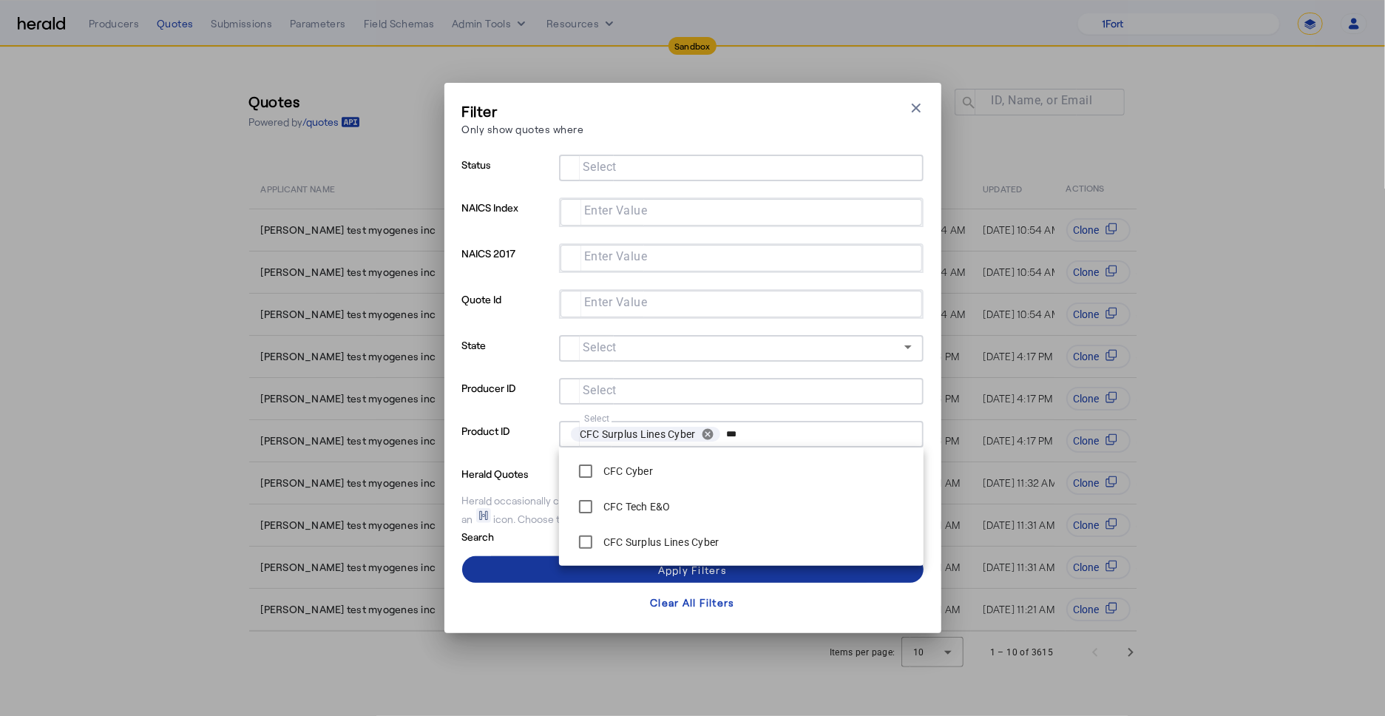
click at [519, 563] on span at bounding box center [693, 570] width 462 height 36
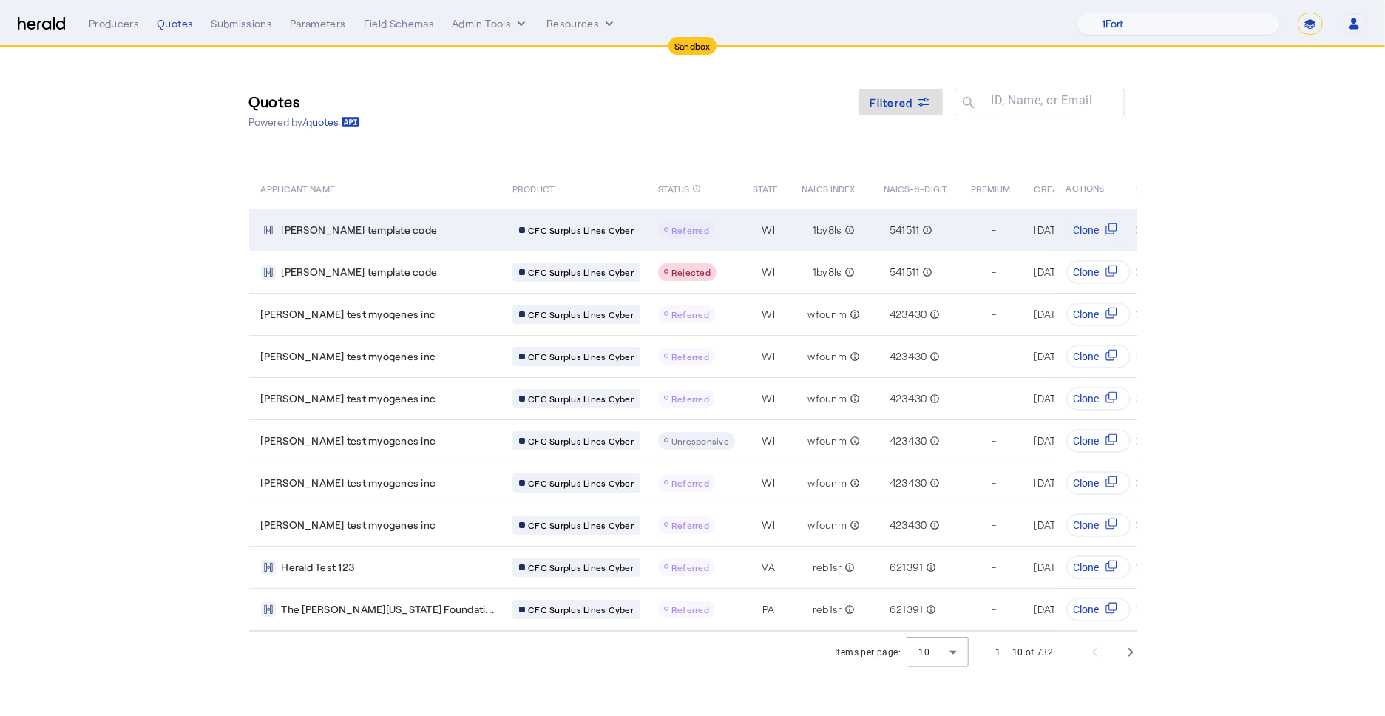
click at [440, 228] on div "tom new template code" at bounding box center [378, 230] width 234 height 15
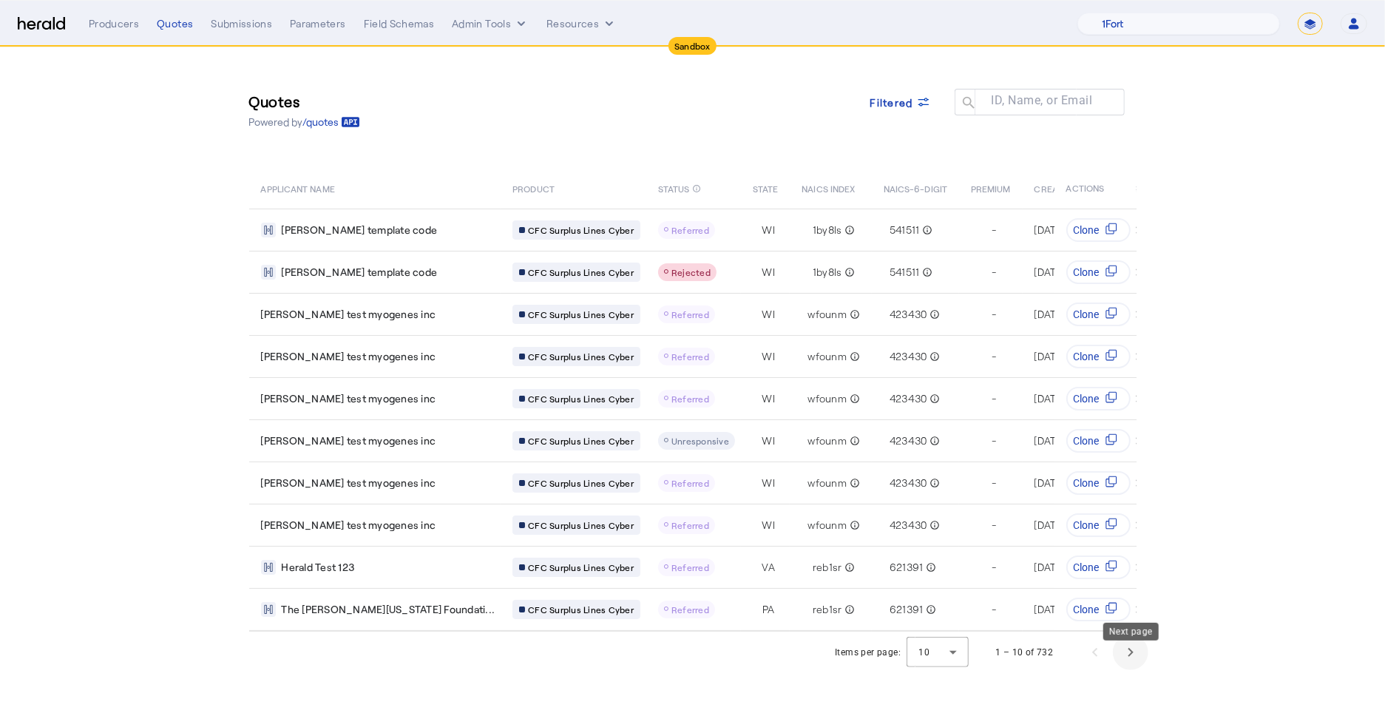
click at [1126, 669] on span "Next page" at bounding box center [1131, 653] width 36 height 36
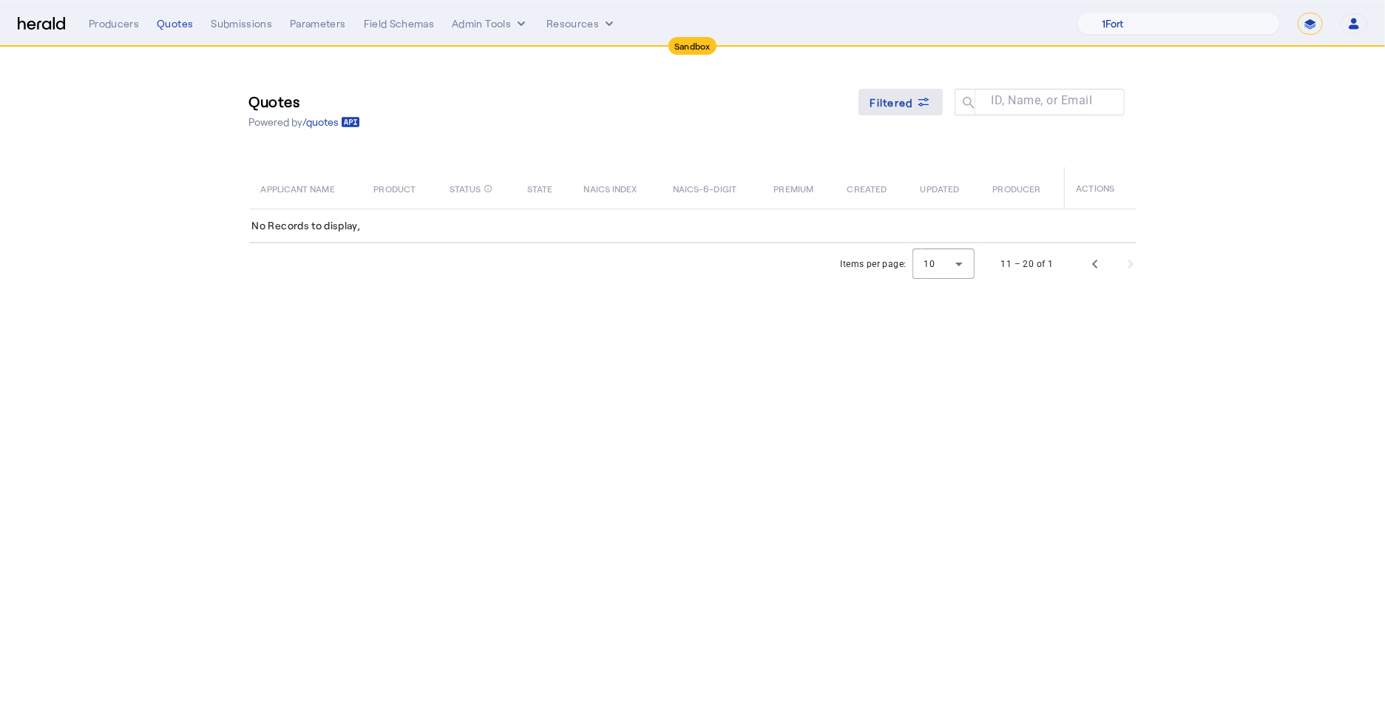
click at [914, 113] on span at bounding box center [901, 102] width 84 height 36
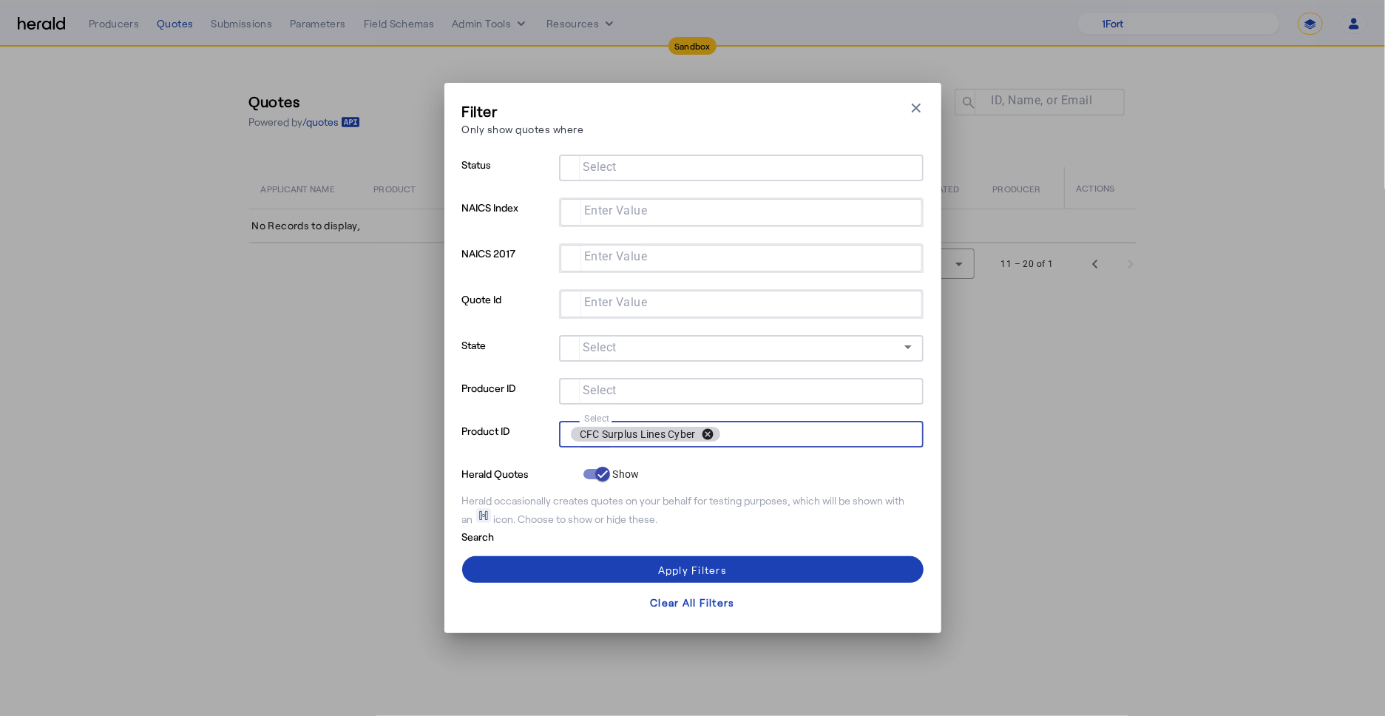
click at [716, 429] on button "cancel" at bounding box center [707, 433] width 25 height 13
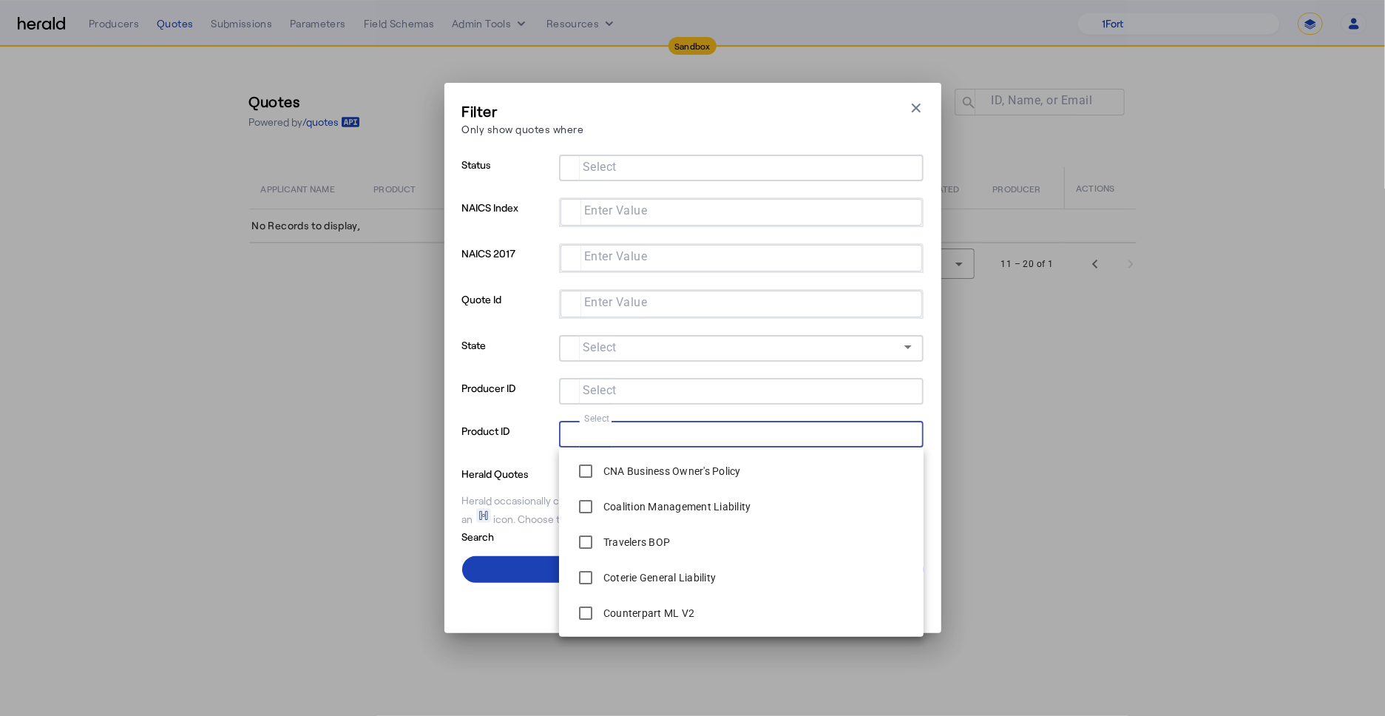
click at [672, 433] on input "Select" at bounding box center [738, 433] width 335 height 18
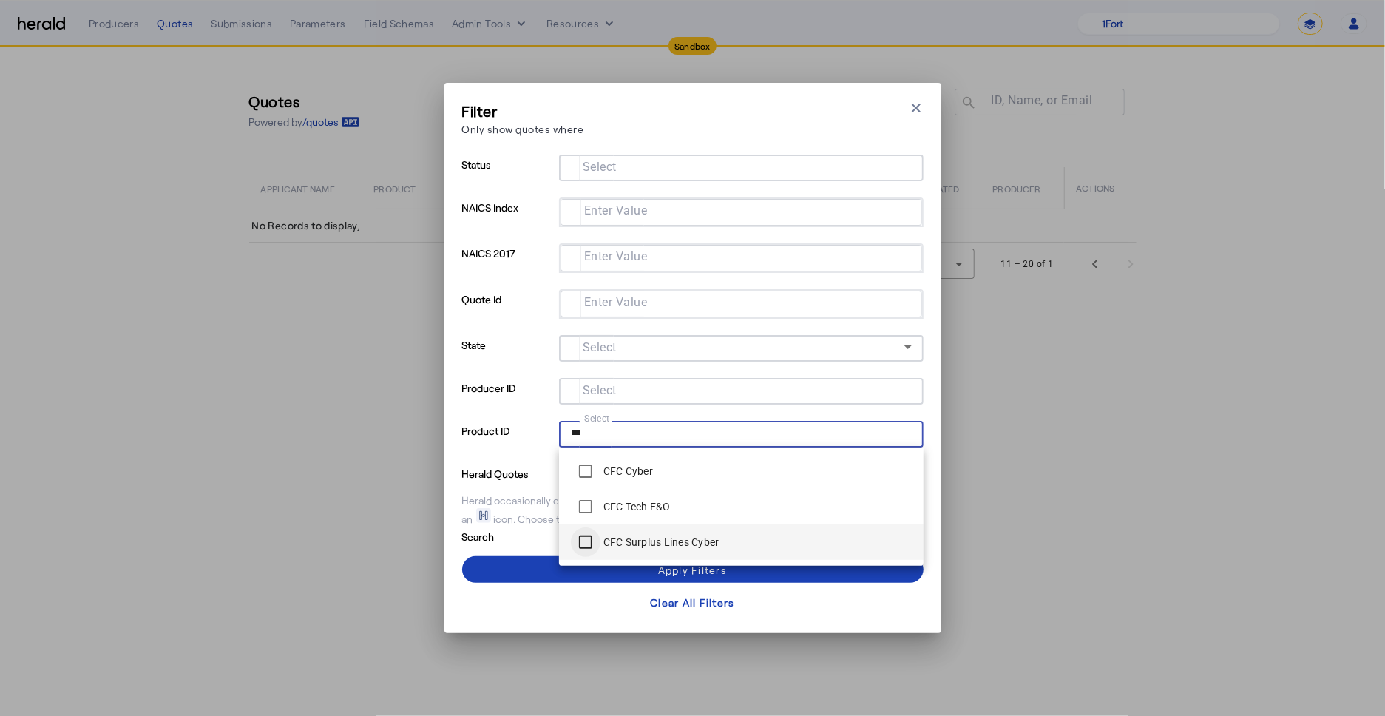
type input "***"
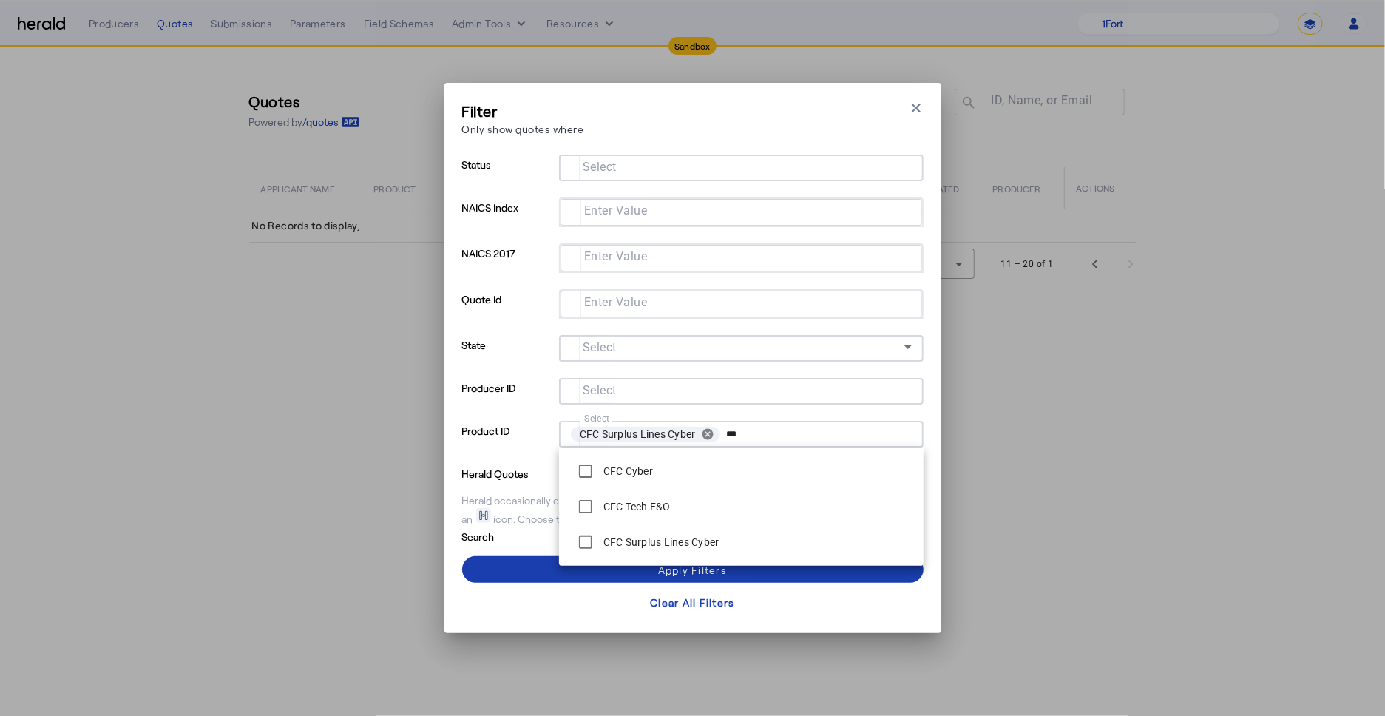
click at [528, 553] on span at bounding box center [693, 570] width 462 height 36
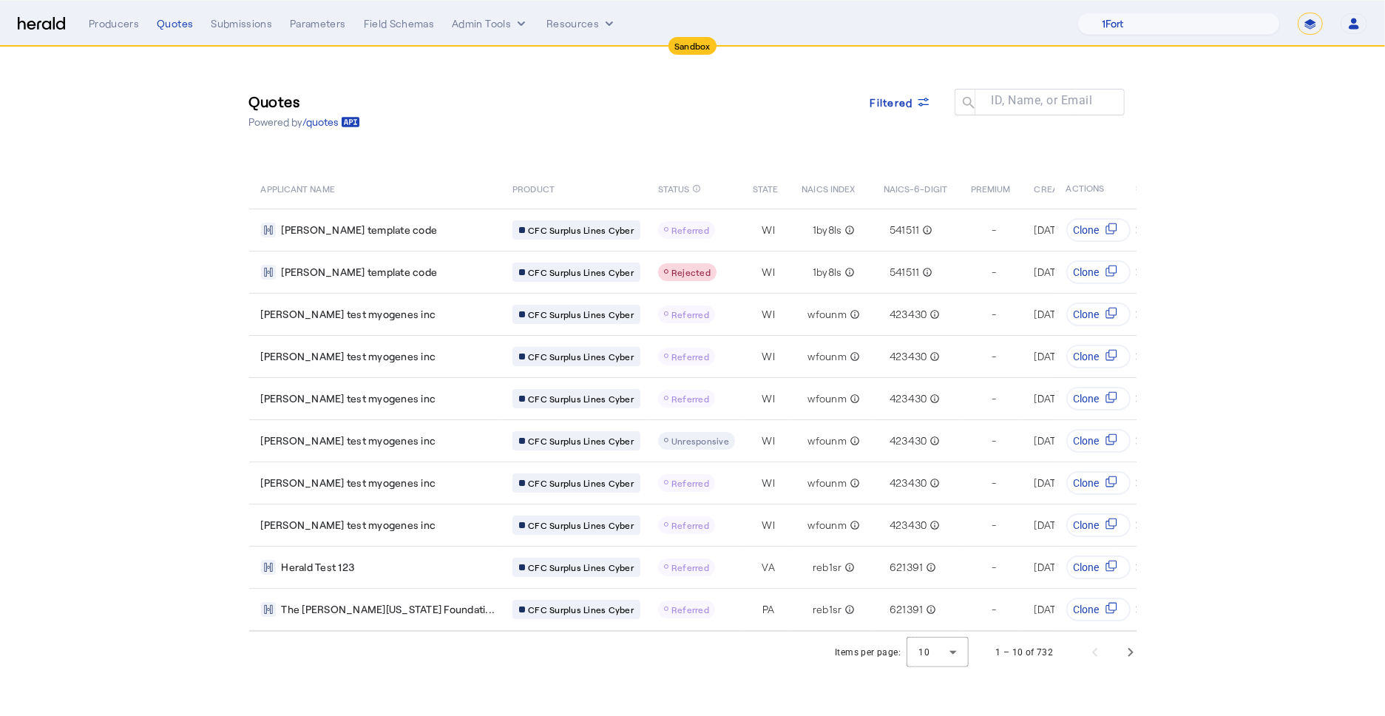
click at [635, 135] on div "Quotes Powered by /quotes Filtered ID, Name, or Email search" at bounding box center [693, 110] width 888 height 67
click at [905, 90] on span at bounding box center [901, 102] width 84 height 36
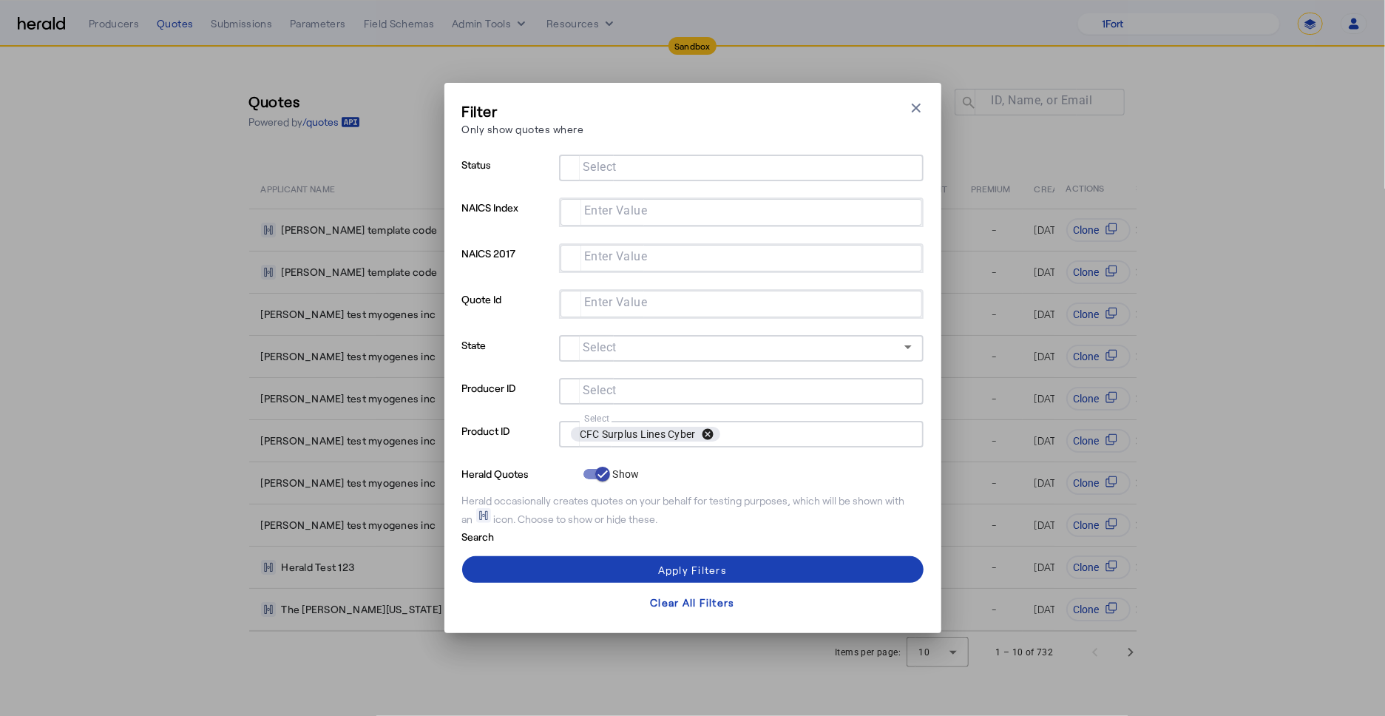
click at [710, 435] on button "cancel" at bounding box center [707, 433] width 25 height 13
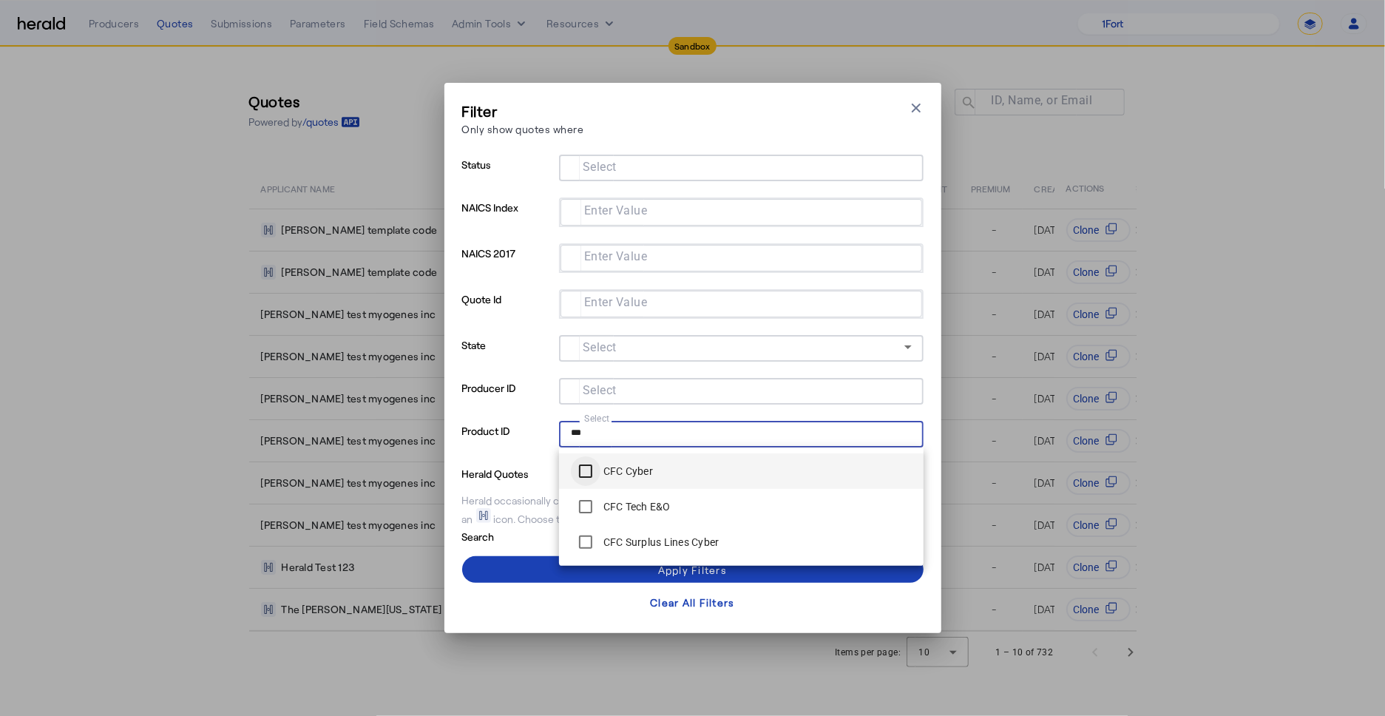
type input "***"
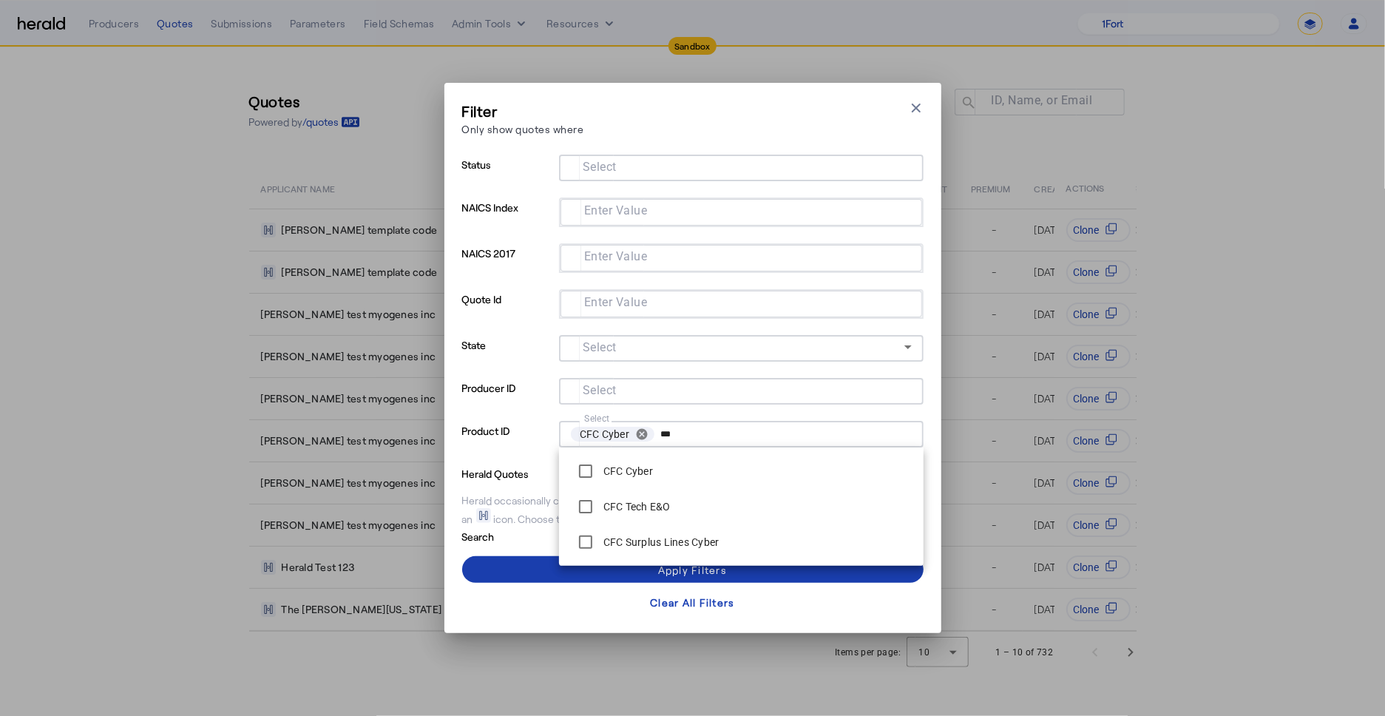
click at [526, 569] on span at bounding box center [693, 570] width 462 height 36
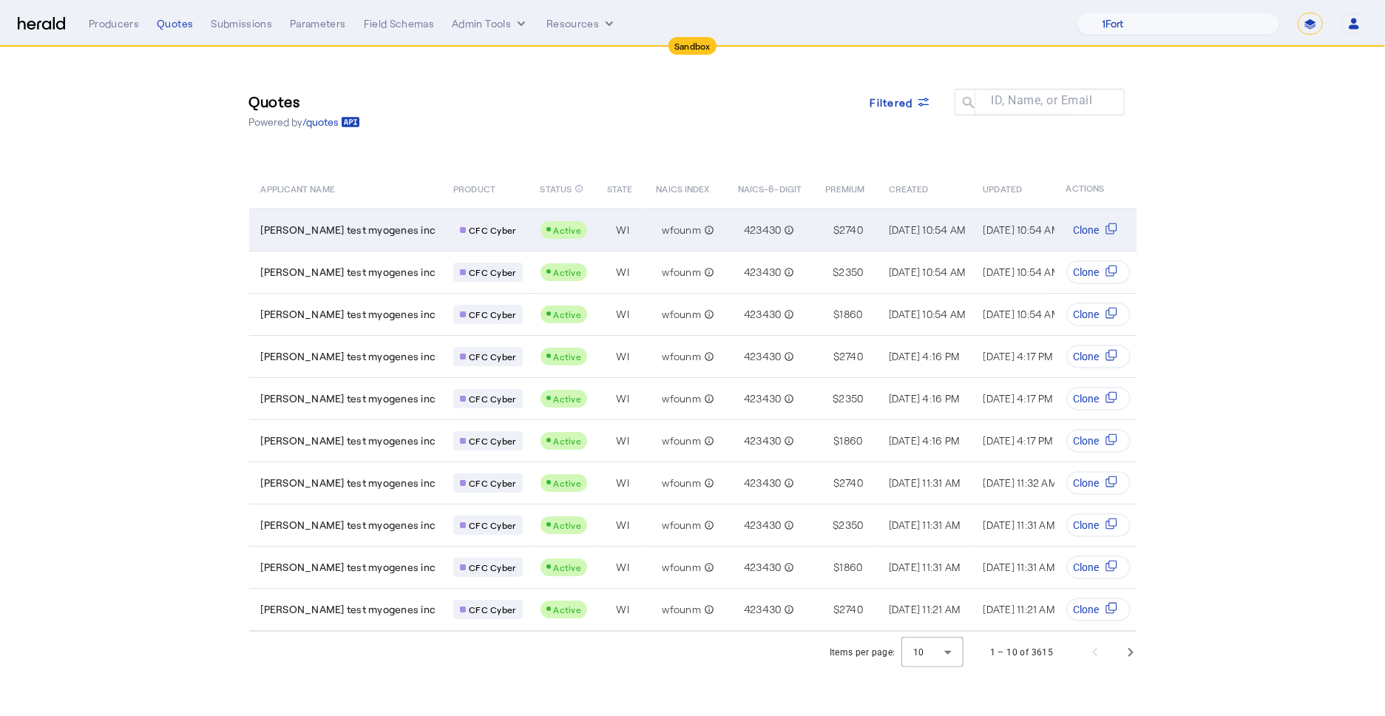
click at [324, 243] on td "jesse test myogenes inc" at bounding box center [345, 230] width 193 height 42
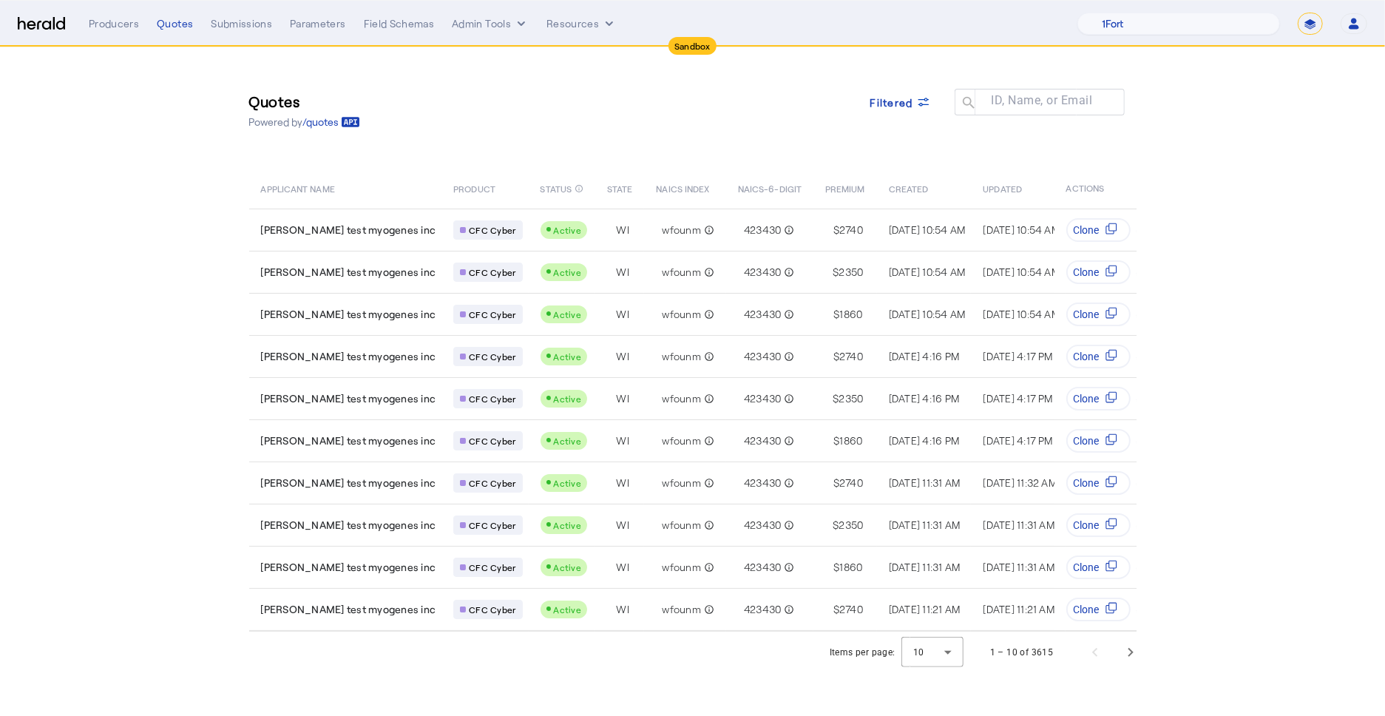
click at [1269, 151] on section "Quotes Powered by /quotes Filtered ID, Name, or Email search APPLICANT NAME PRO…" at bounding box center [692, 360] width 1385 height 626
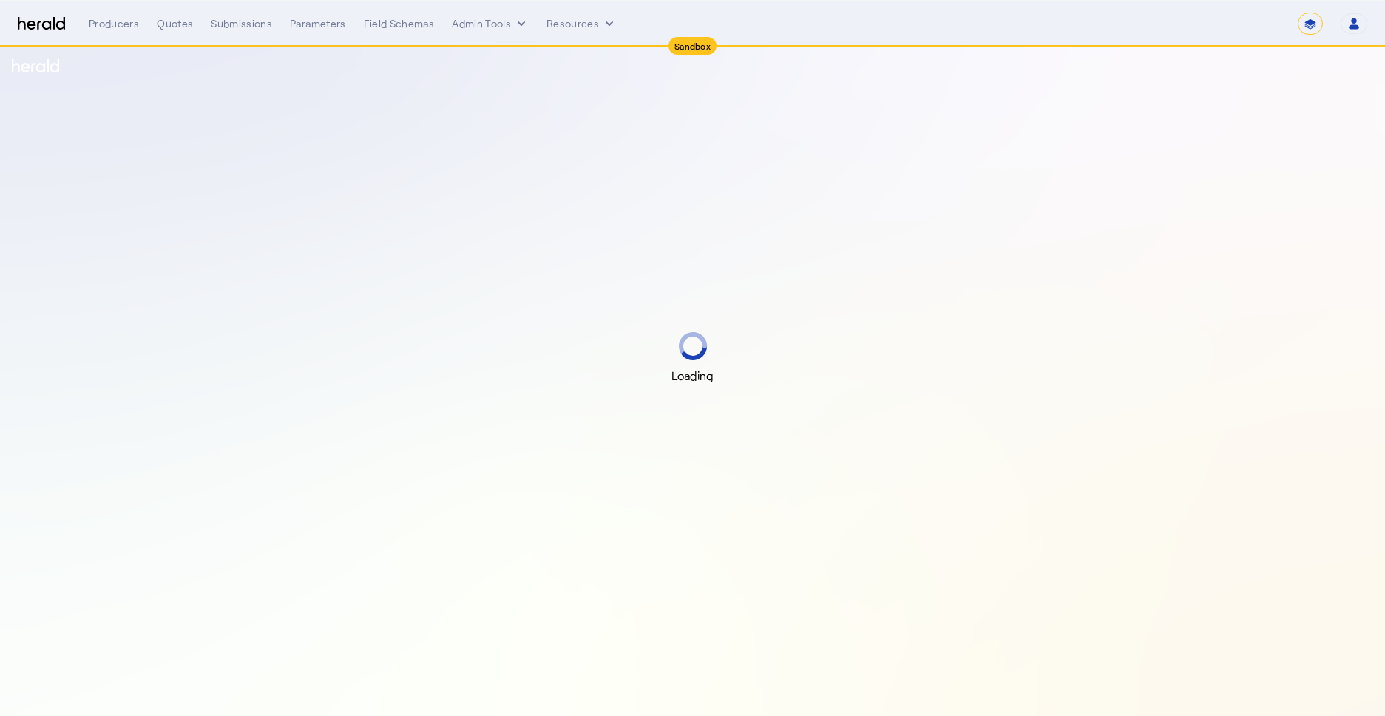
select select "*******"
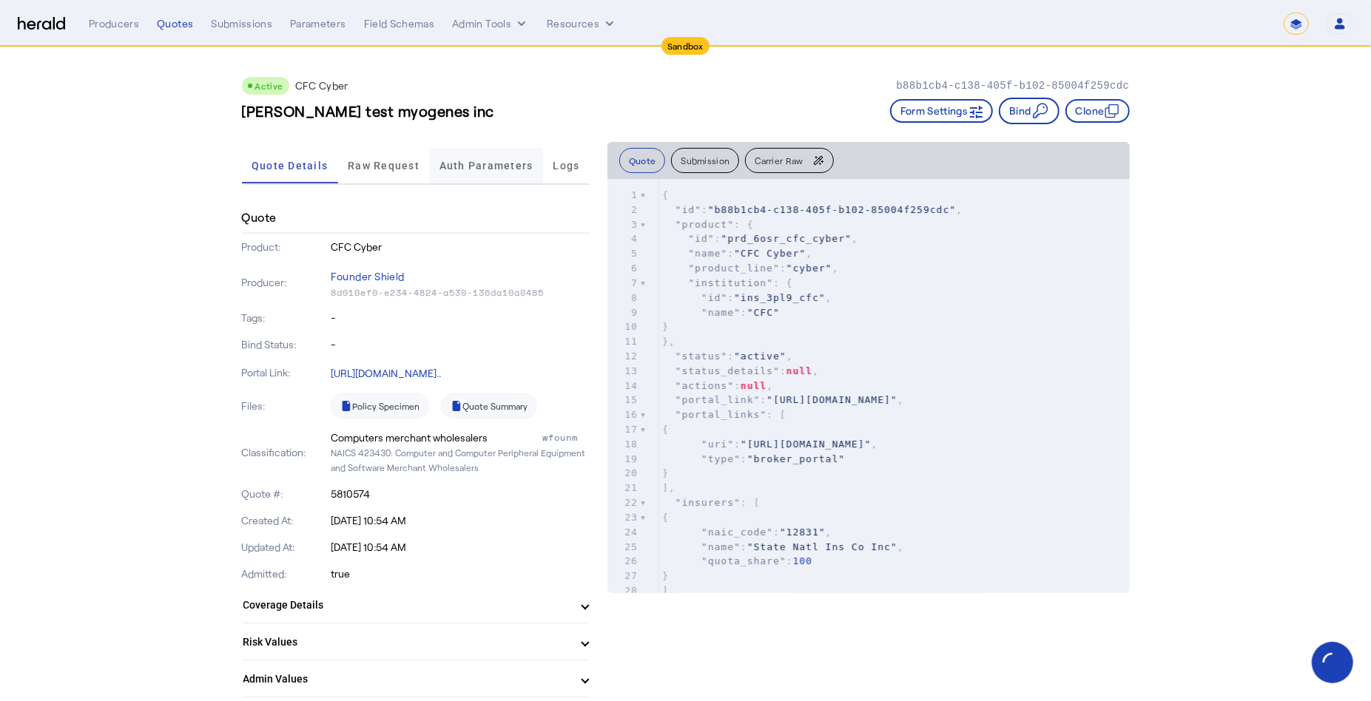
click at [473, 166] on span "Auth Parameters" at bounding box center [486, 165] width 94 height 10
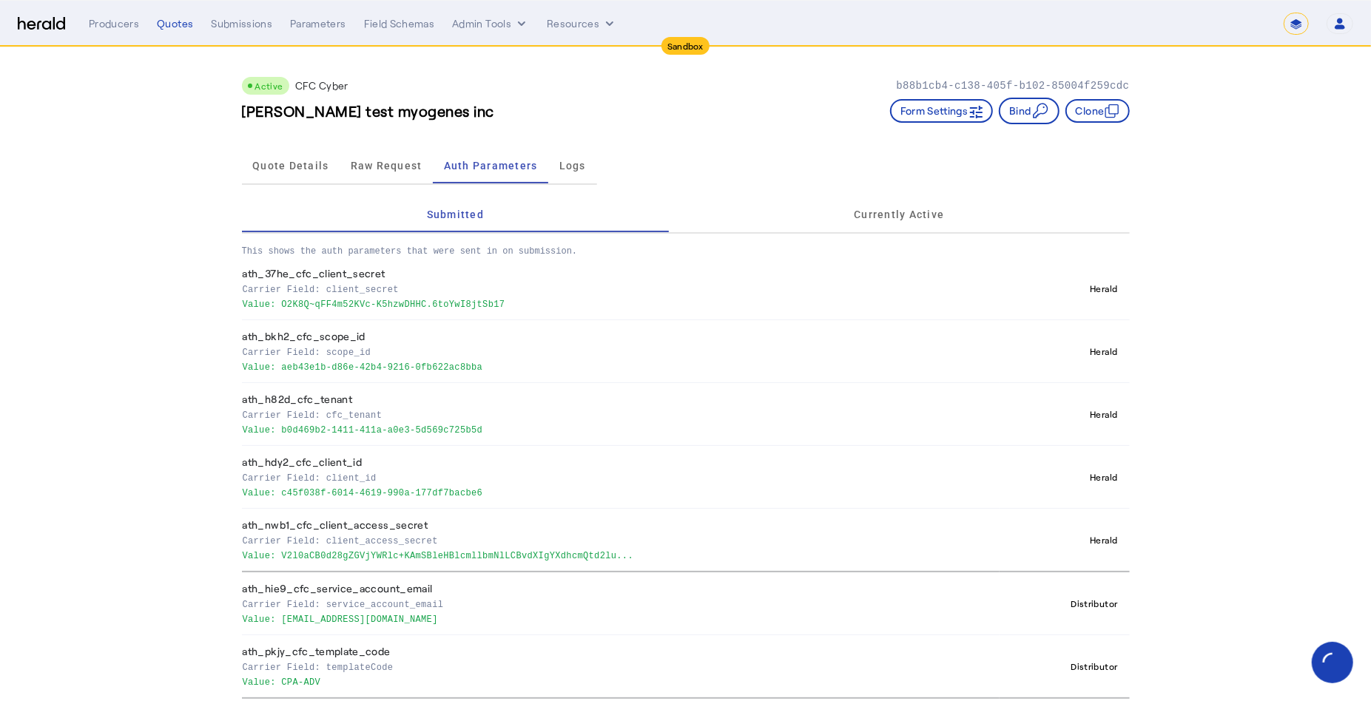
click at [239, 423] on div "Active CFC Cyber b88b1cb4-c138-405f-b102-85004f259cdc jesse test myogenes inc F…" at bounding box center [685, 408] width 947 height 722
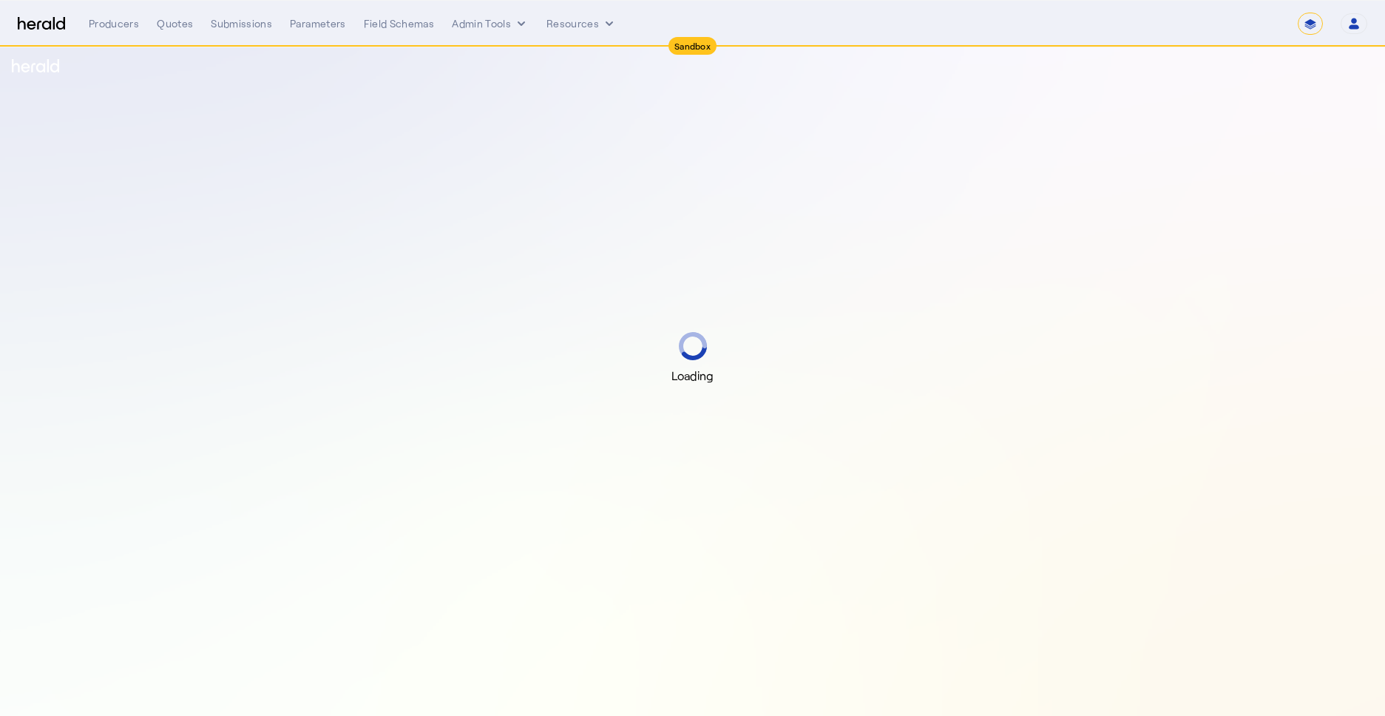
select select "*******"
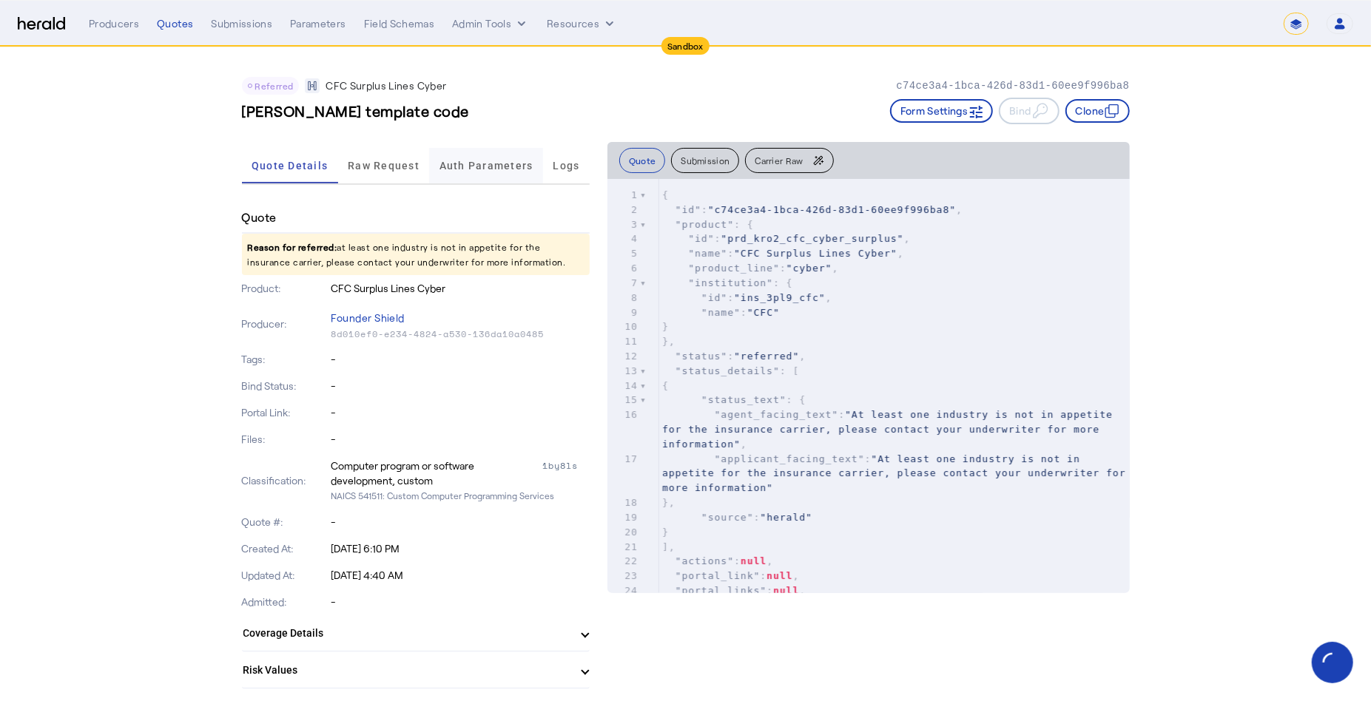
click at [478, 175] on span "Auth Parameters" at bounding box center [486, 166] width 94 height 36
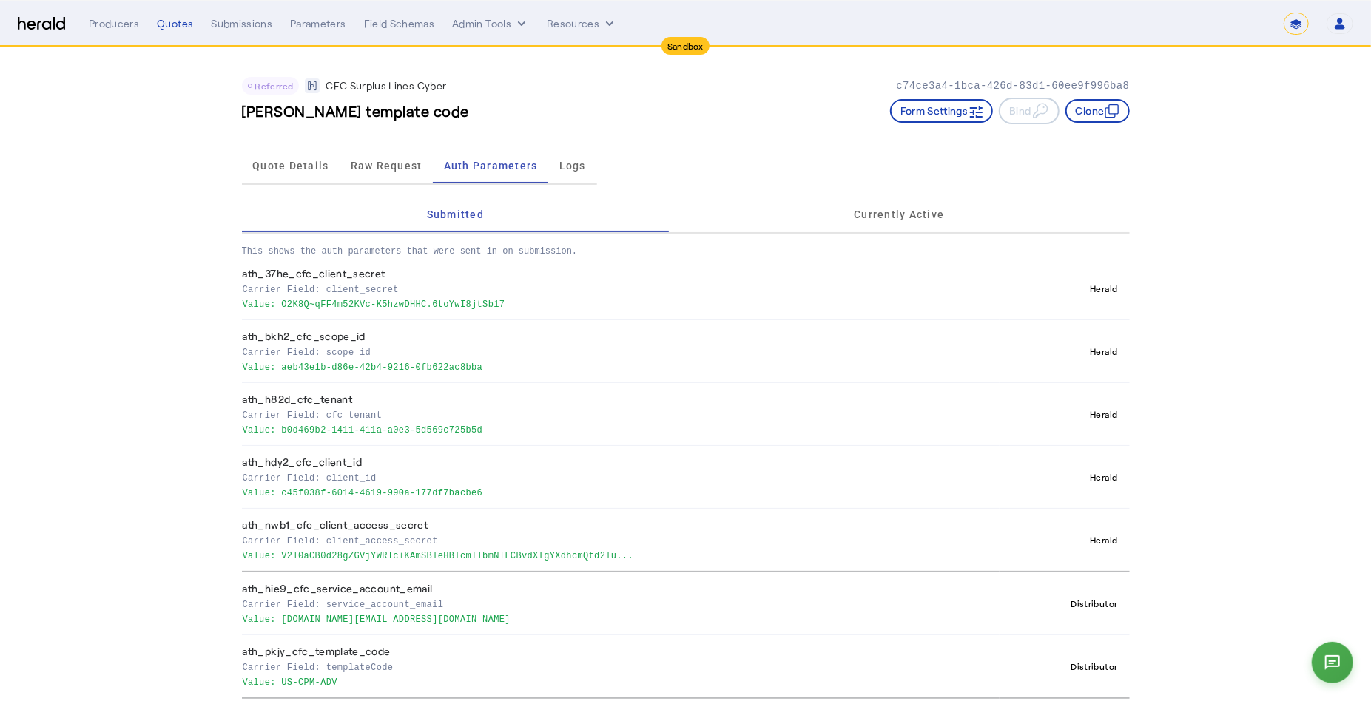
click at [215, 549] on app-quote-details "Referred CFC Surplus Lines Cyber c74ce3a4-1bca-426d-83d1-60ee9f996ba8 tom new t…" at bounding box center [685, 408] width 1371 height 722
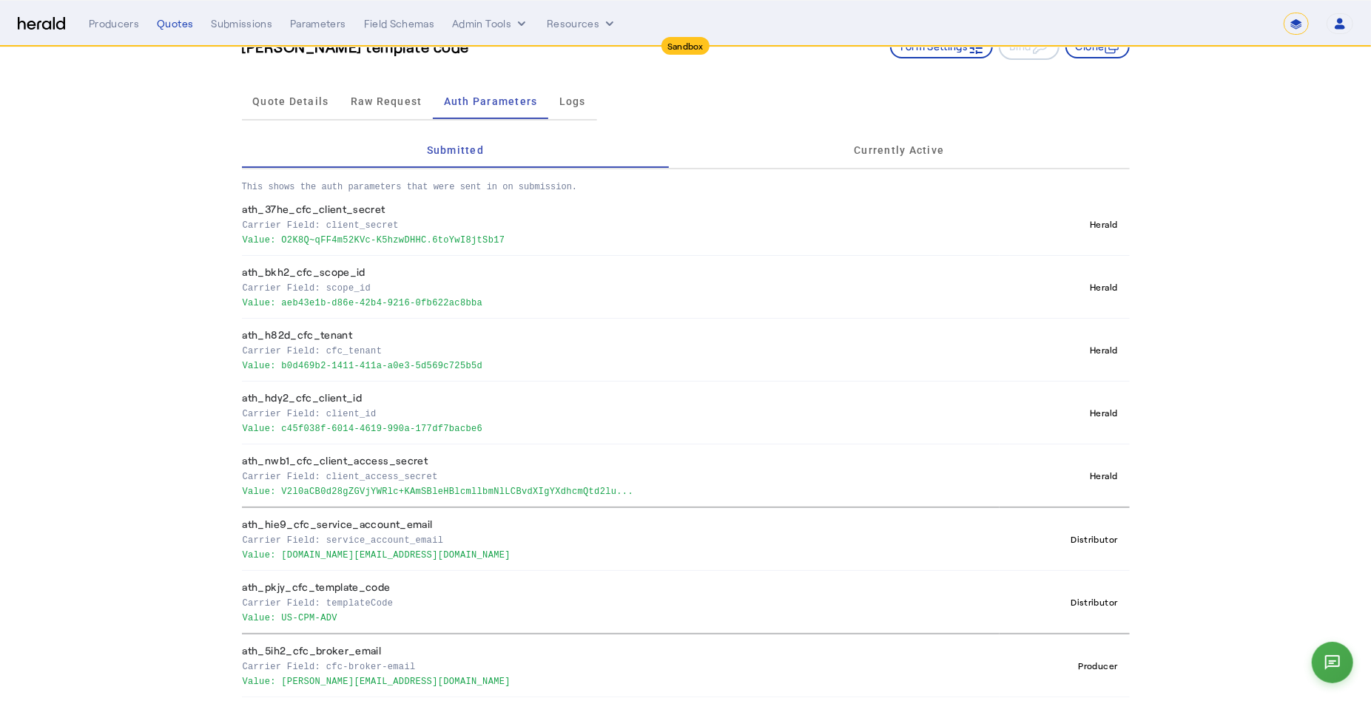
scroll to position [67, 0]
click at [220, 567] on div "Referred CFC Surplus Lines Cyber c74ce3a4-1bca-426d-83d1-60ee9f996ba8 tom new t…" at bounding box center [685, 342] width 947 height 722
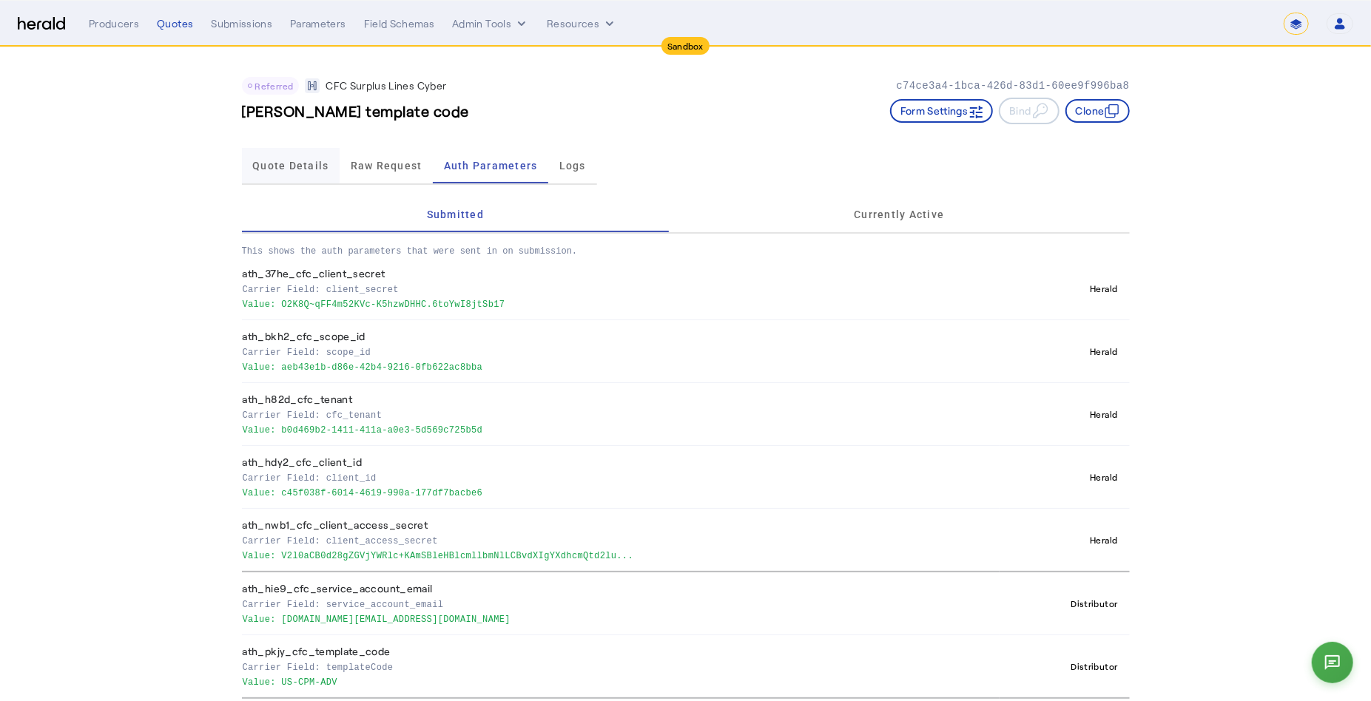
click at [294, 169] on span "Quote Details" at bounding box center [290, 165] width 76 height 10
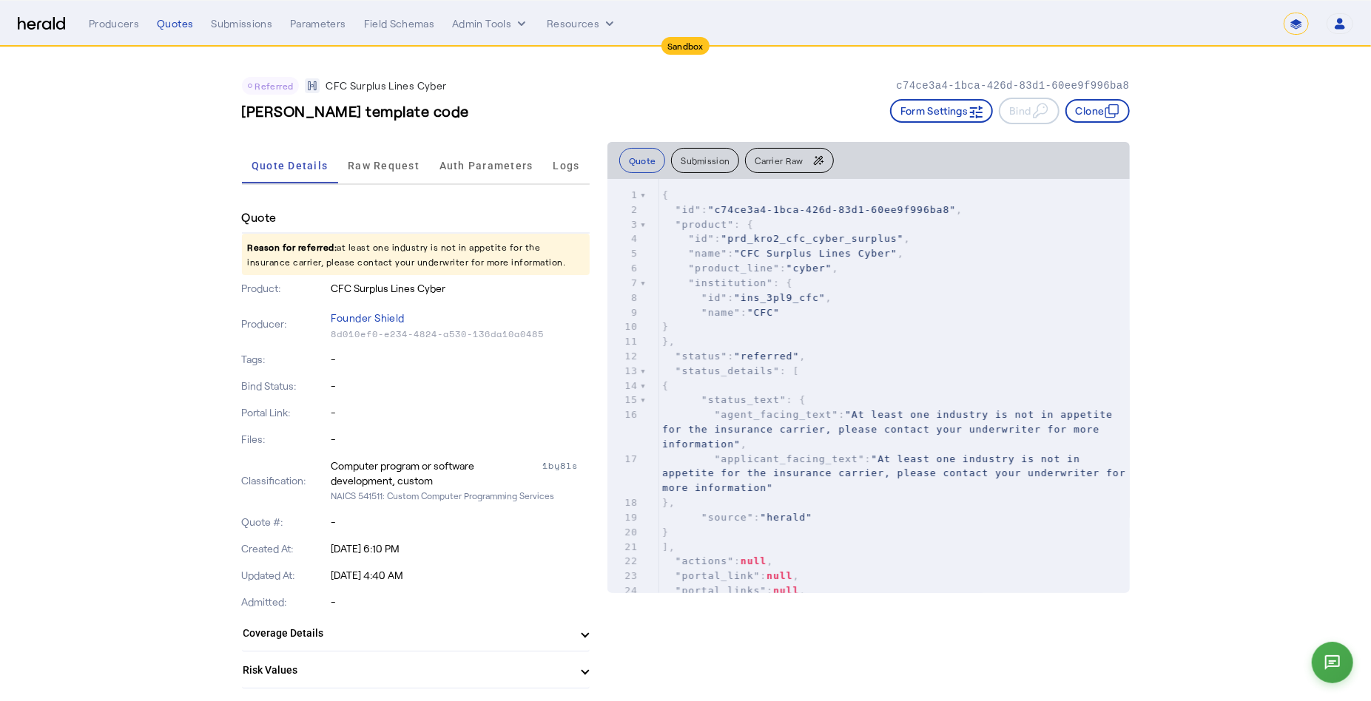
click at [37, 21] on img at bounding box center [41, 24] width 47 height 14
click at [20, 36] on nav "**********" at bounding box center [685, 24] width 1371 height 46
click at [29, 32] on div "**********" at bounding box center [685, 24] width 1335 height 22
click at [39, 23] on img at bounding box center [41, 24] width 47 height 14
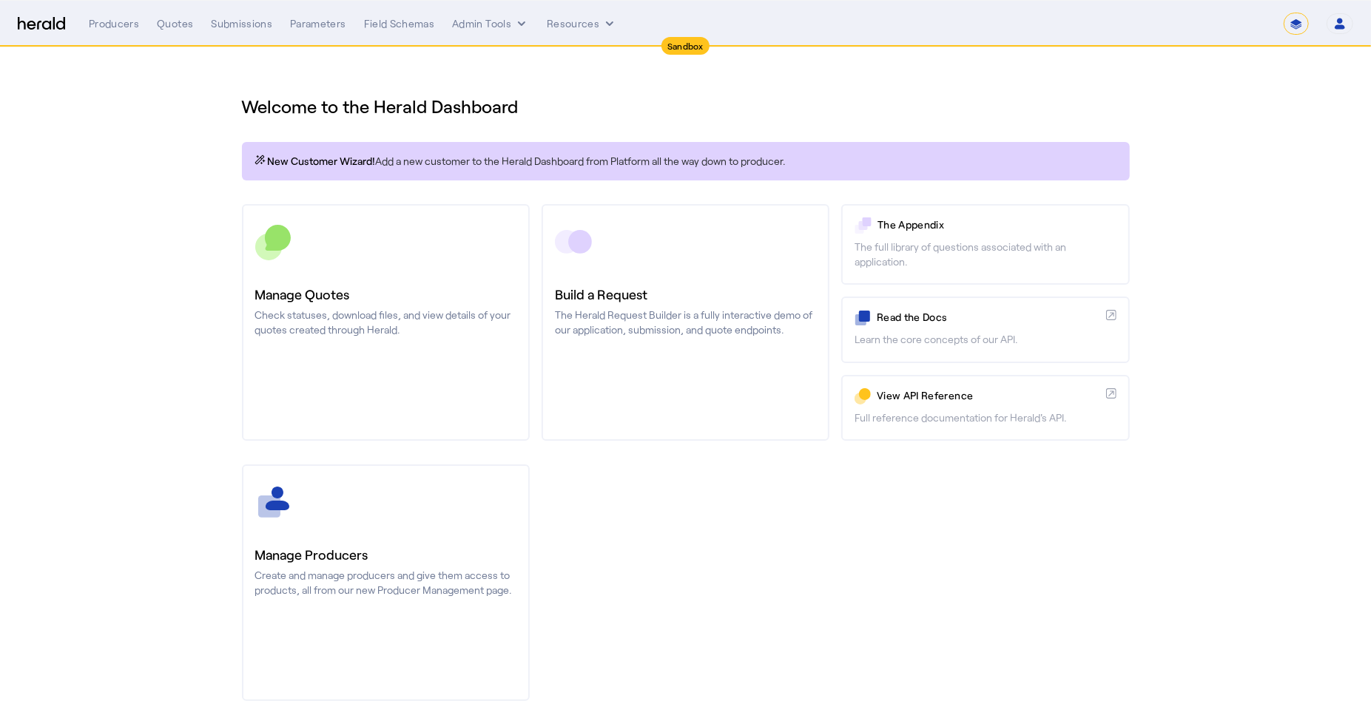
click at [1209, 199] on section "Welcome to the Herald Dashboard New Customer Wizard! Add a new customer to the …" at bounding box center [685, 388] width 1371 height 683
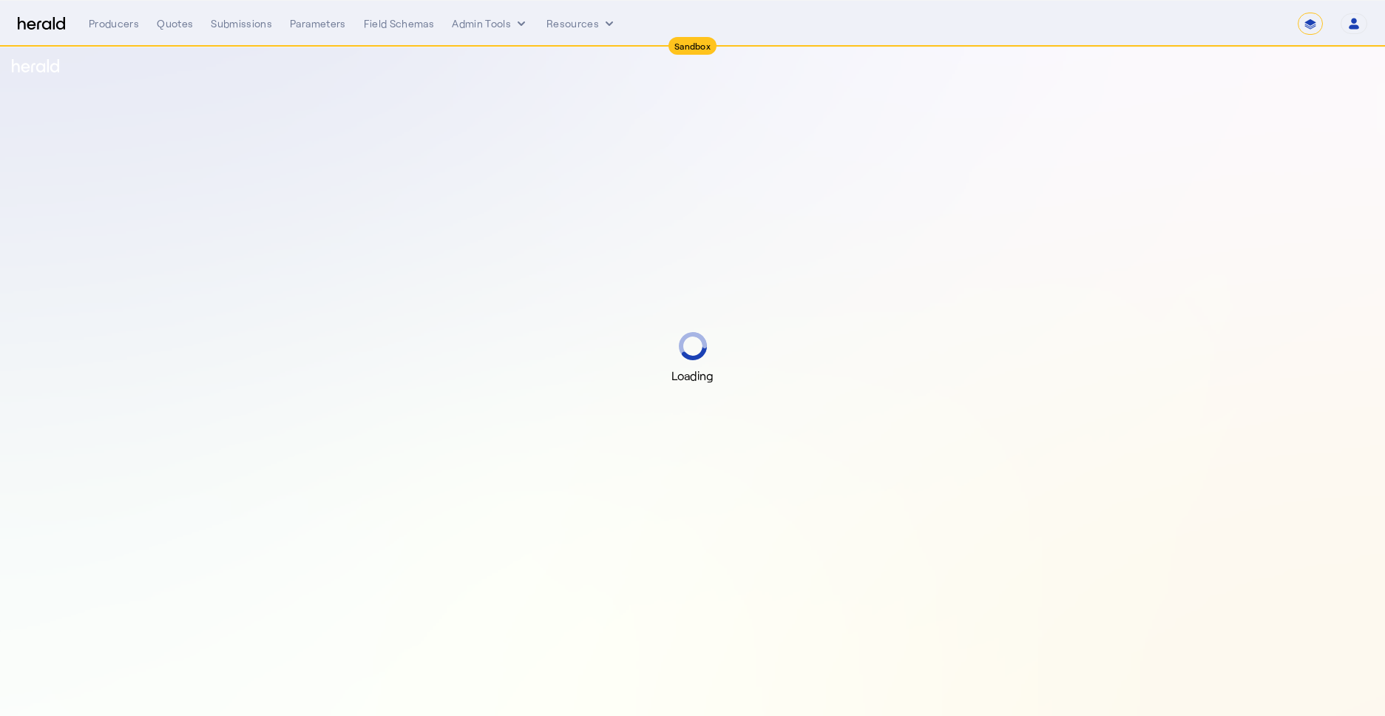
select select "*******"
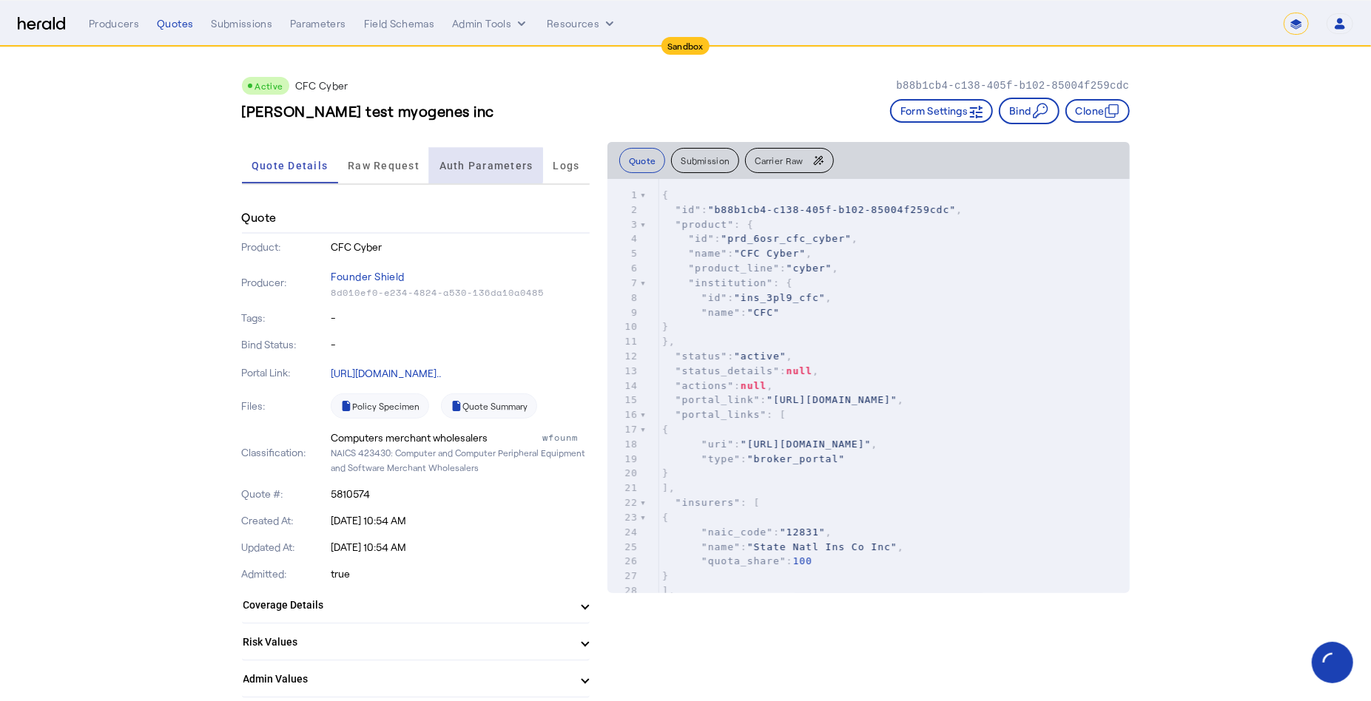
click at [490, 165] on span "Auth Parameters" at bounding box center [486, 165] width 94 height 10
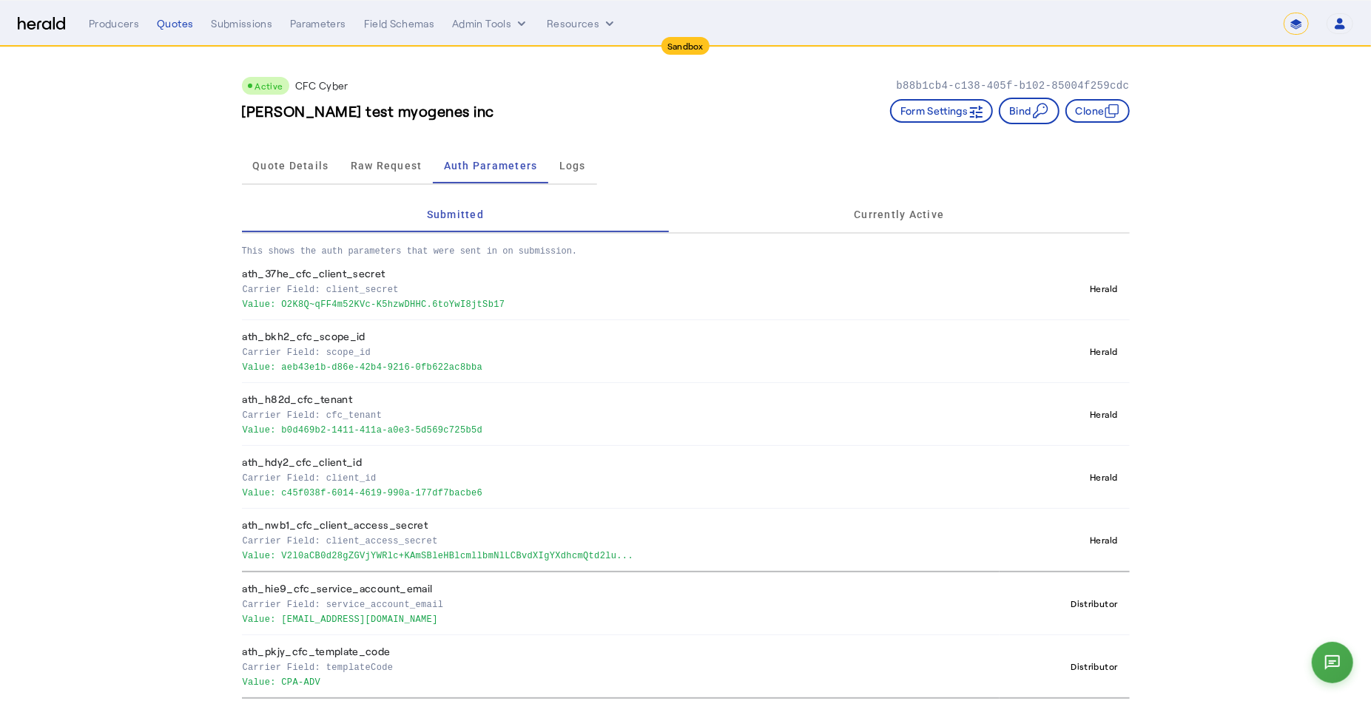
click at [313, 144] on div "Quote Details Raw Request Auth Parameters Logs" at bounding box center [419, 166] width 355 height 49
click at [308, 160] on span "Quote Details" at bounding box center [290, 165] width 76 height 10
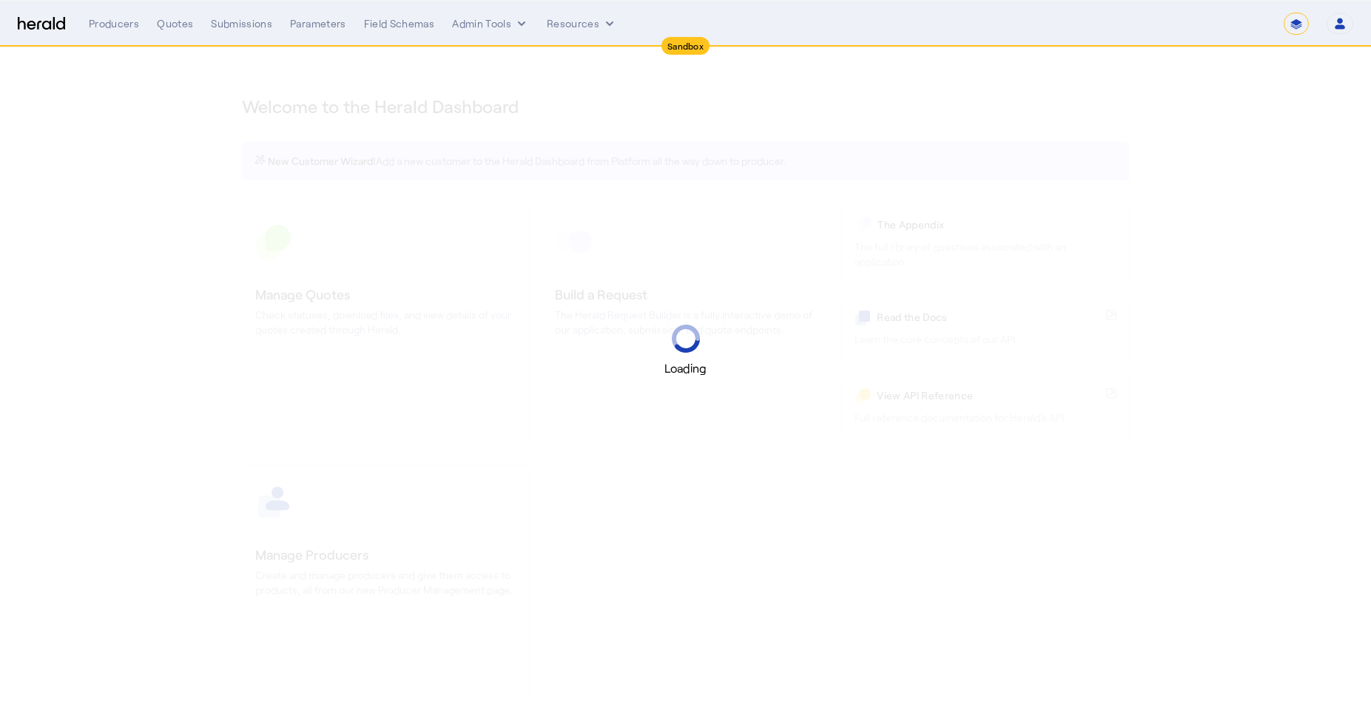
select select "*******"
select select "pfm_lx2v_founder_shield"
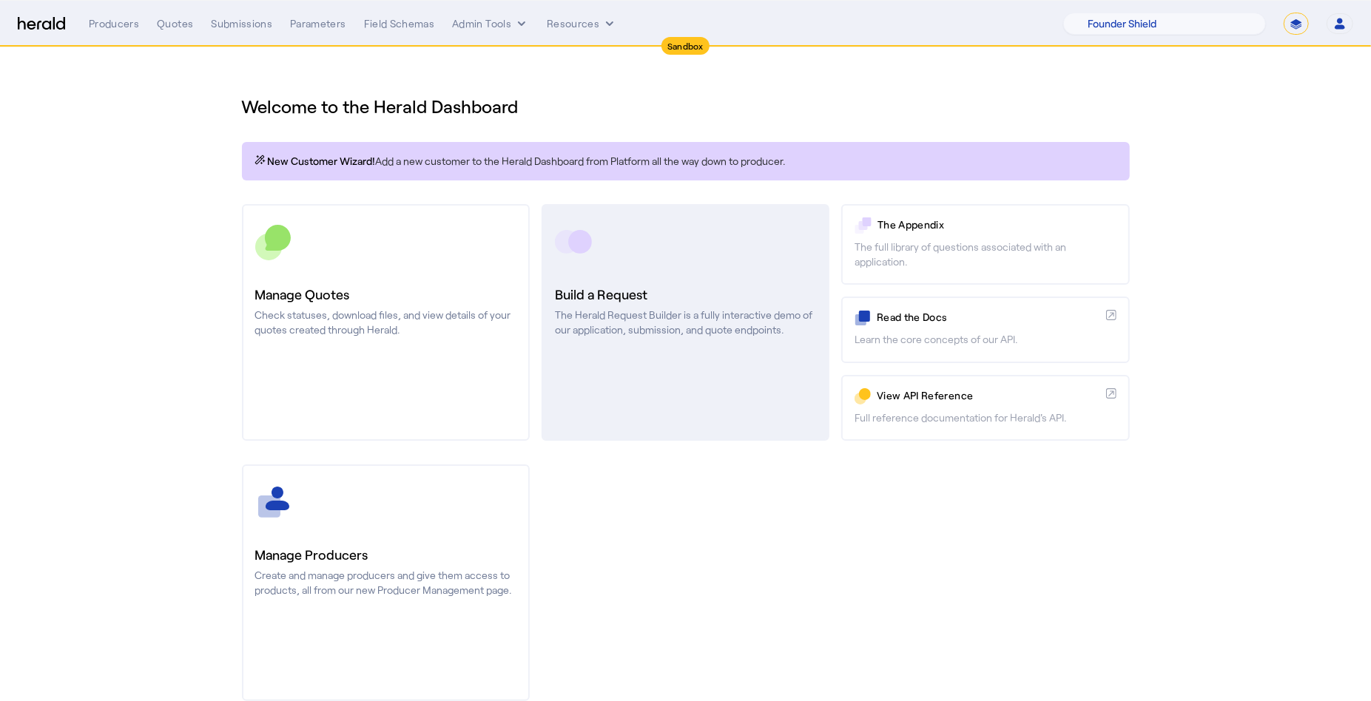
click at [750, 245] on div at bounding box center [685, 241] width 261 height 37
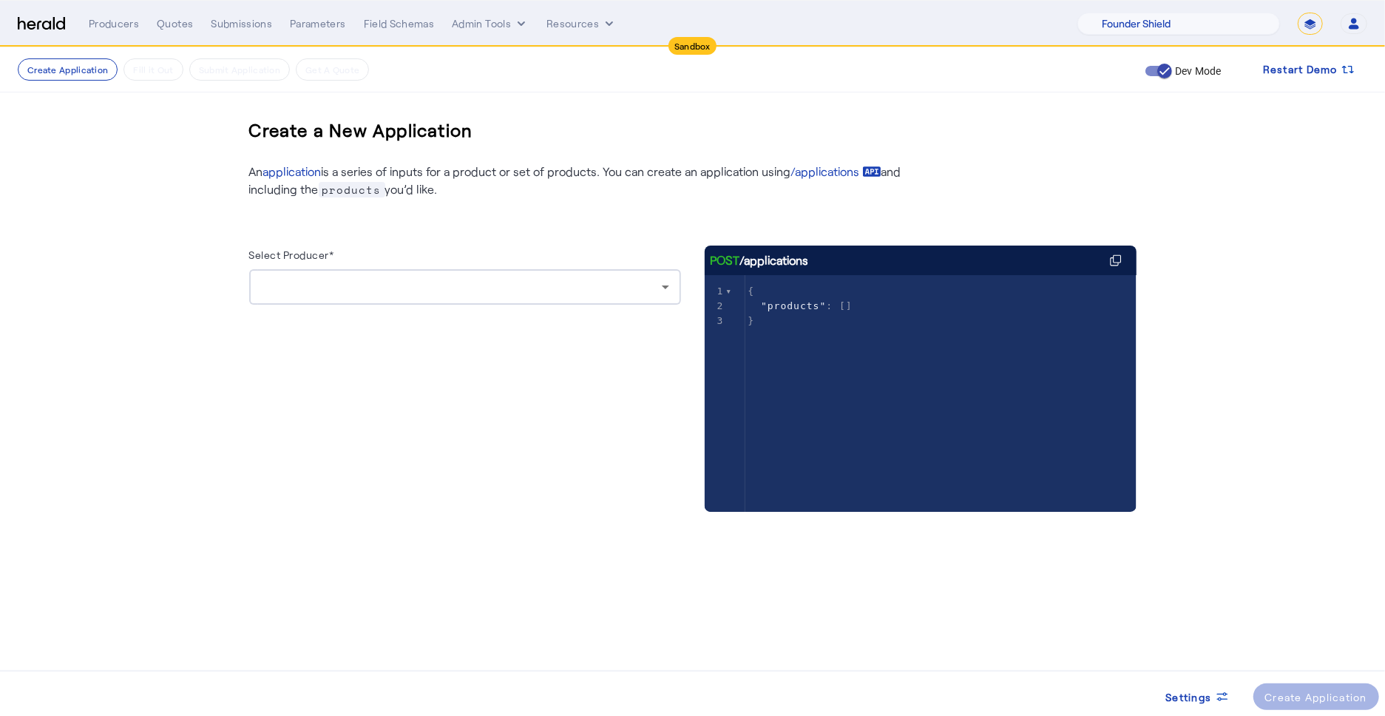
click at [659, 295] on div at bounding box center [465, 287] width 408 height 36
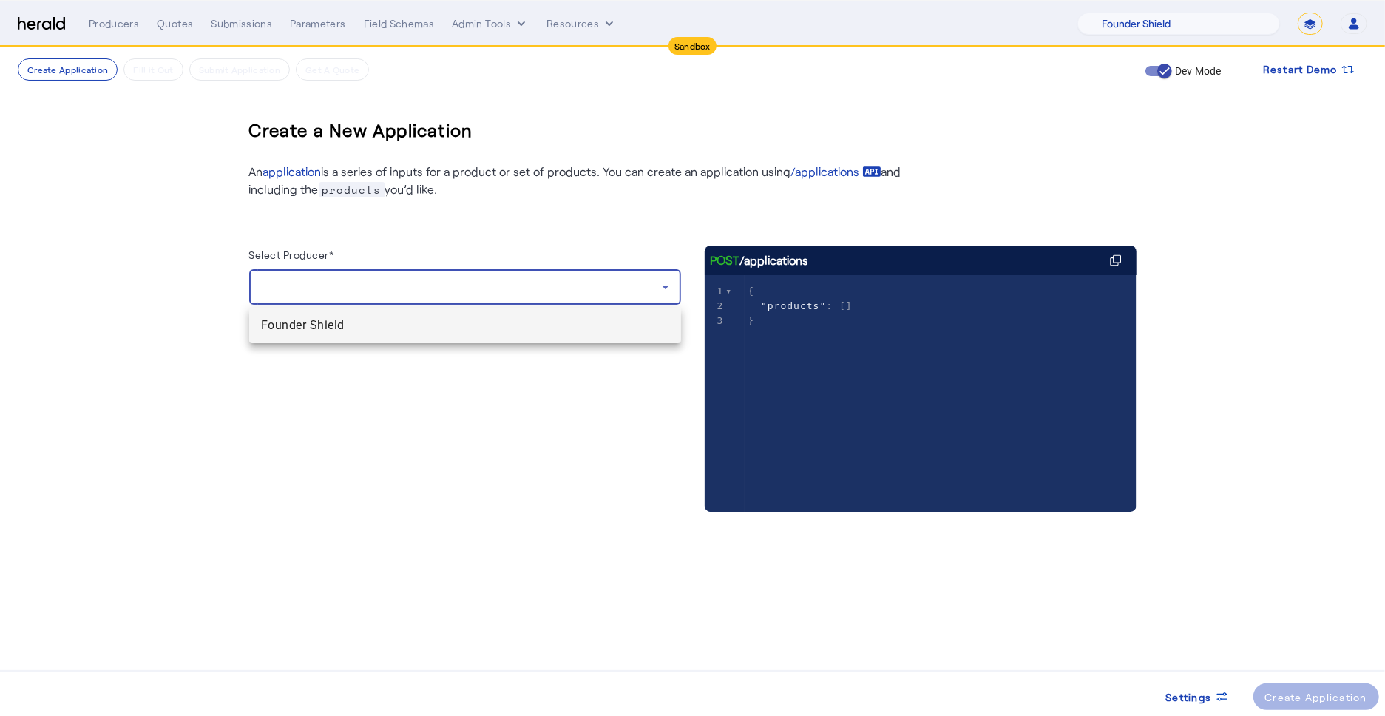
click at [412, 338] on mat-option "Founder Shield" at bounding box center [465, 326] width 432 height 36
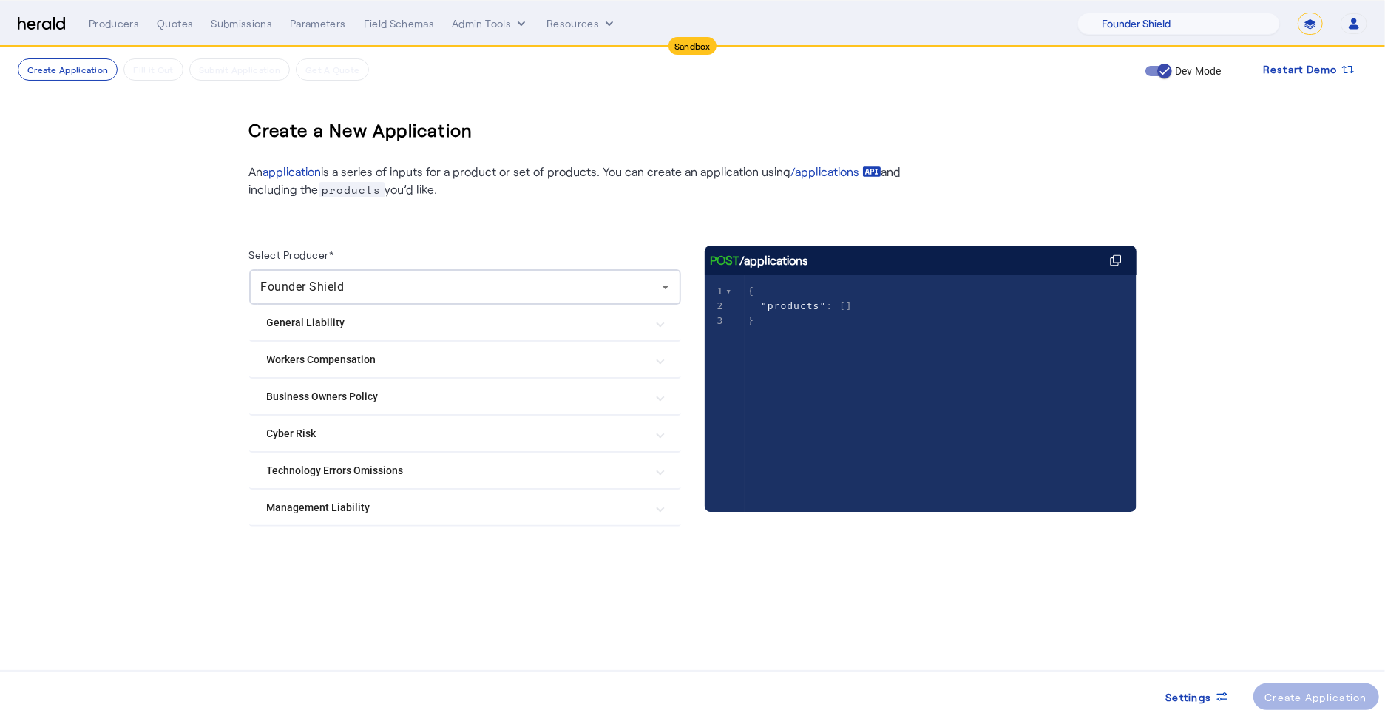
click at [854, 626] on div "Create a New Application An application is a series of inputs for a product or …" at bounding box center [693, 343] width 947 height 592
click at [622, 432] on Risk "Cyber Risk" at bounding box center [456, 434] width 379 height 16
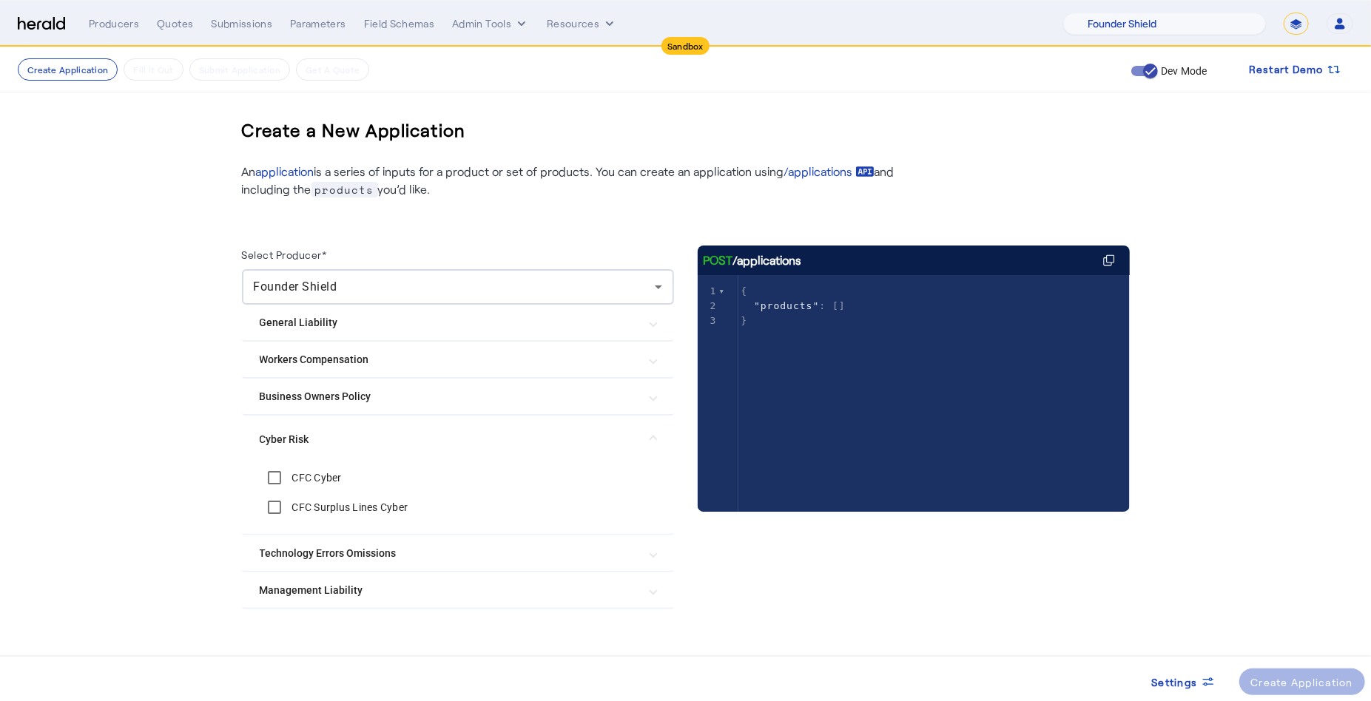
click at [574, 427] on mat-expansion-panel-header "Cyber Risk" at bounding box center [458, 439] width 432 height 47
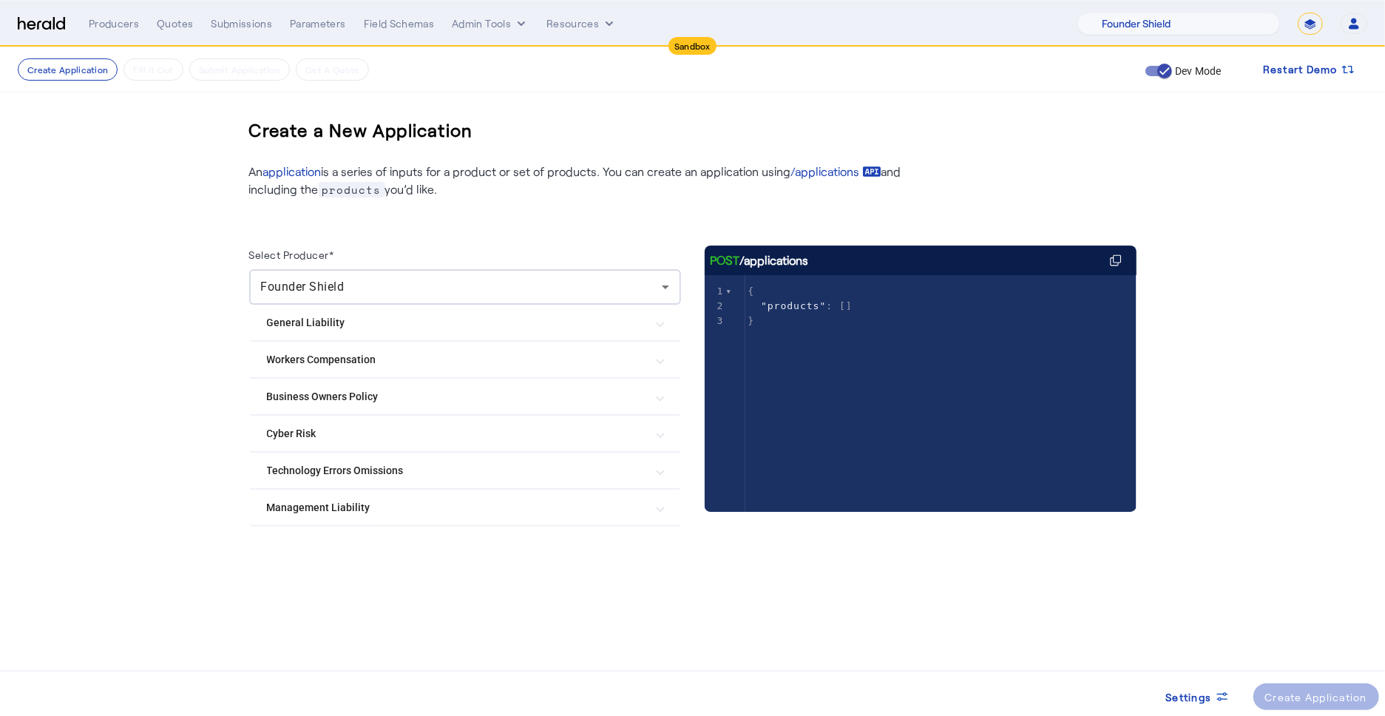
click at [556, 460] on mat-expansion-panel-header "Technology Errors Omissions" at bounding box center [465, 471] width 432 height 36
click at [556, 460] on mat-expansion-panel-header "Technology Errors Omissions" at bounding box center [465, 476] width 432 height 47
click at [561, 505] on Liability "Management Liability" at bounding box center [456, 508] width 379 height 16
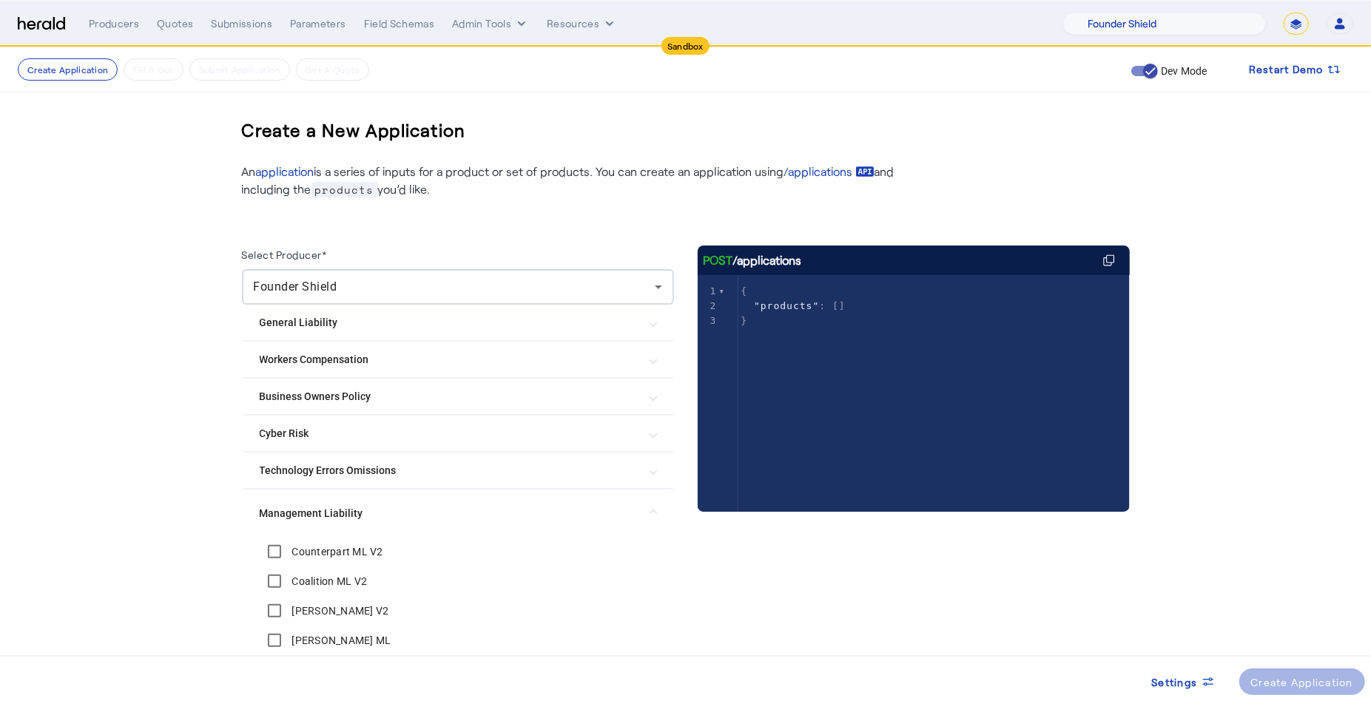
click at [561, 506] on Liability "Management Liability" at bounding box center [449, 514] width 379 height 16
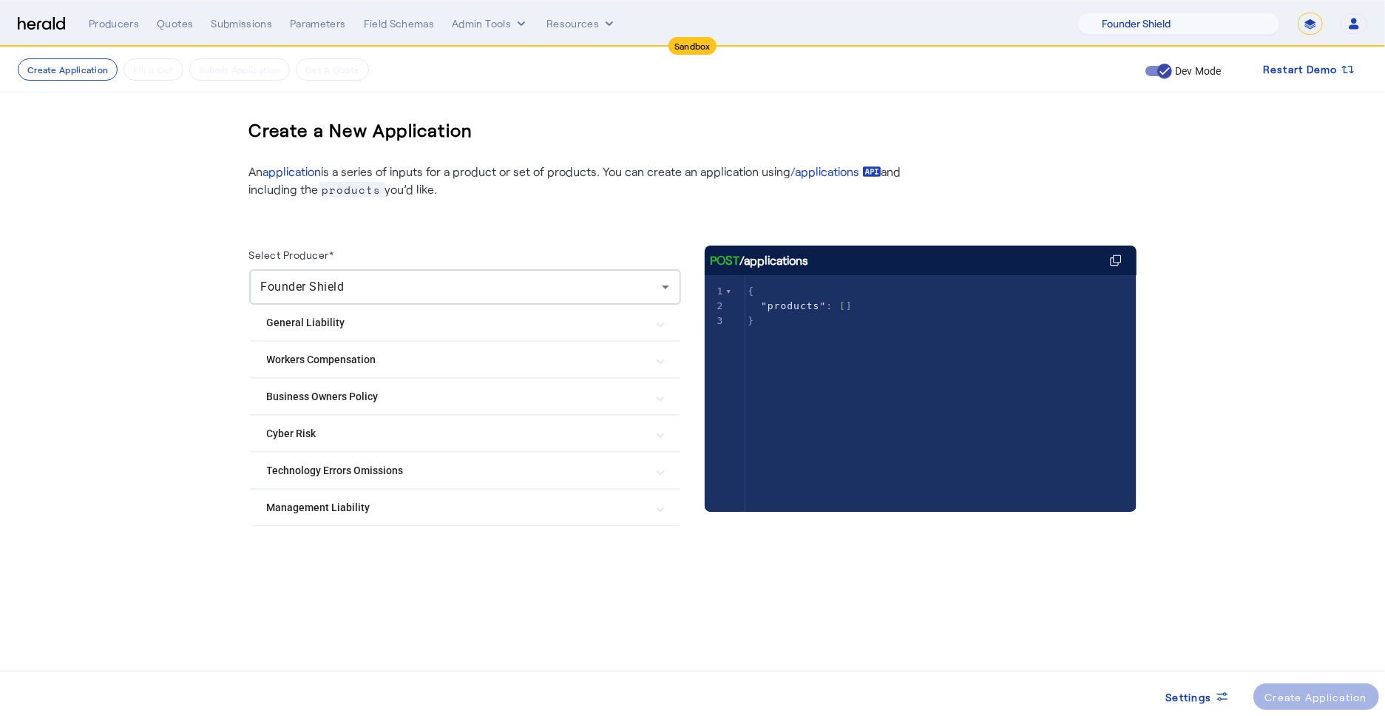
click at [583, 402] on Policy "Business Owners Policy" at bounding box center [456, 397] width 379 height 16
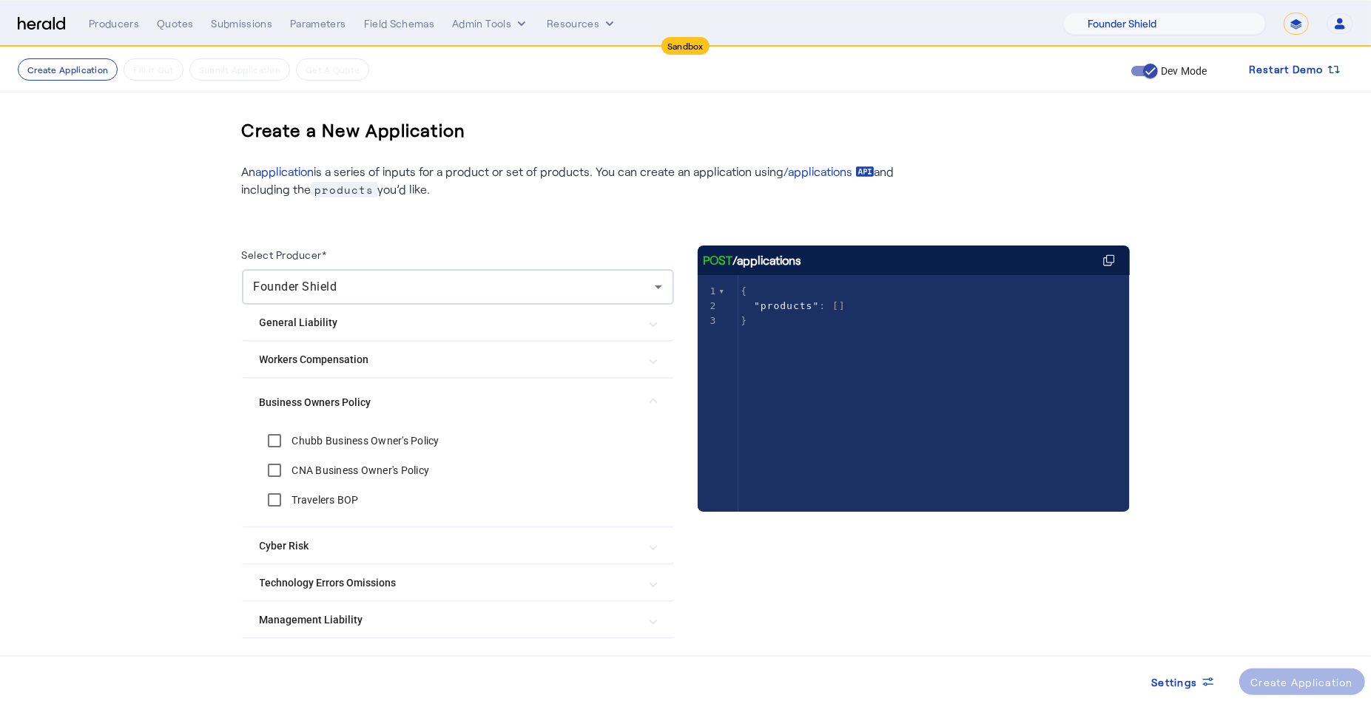
click at [583, 402] on Policy "Business Owners Policy" at bounding box center [449, 403] width 379 height 16
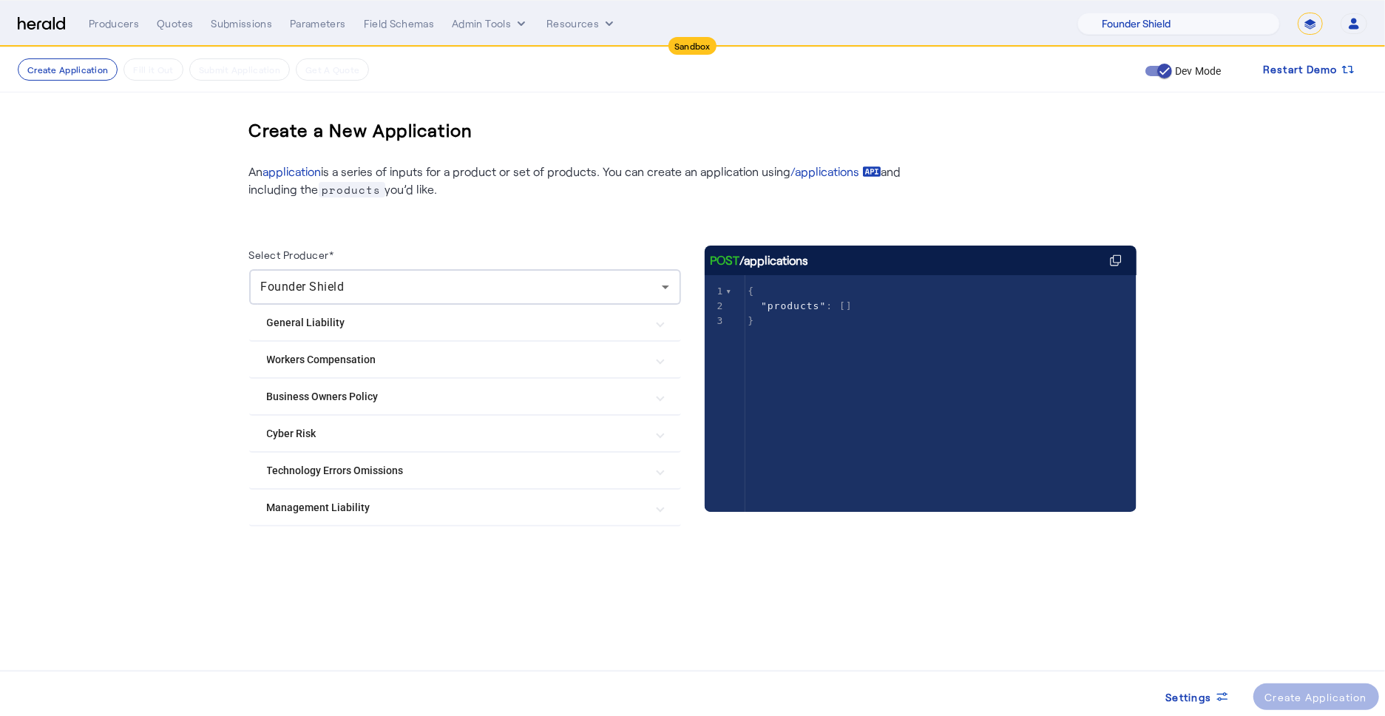
click at [579, 365] on Compensation "Workers Compensation" at bounding box center [456, 360] width 379 height 16
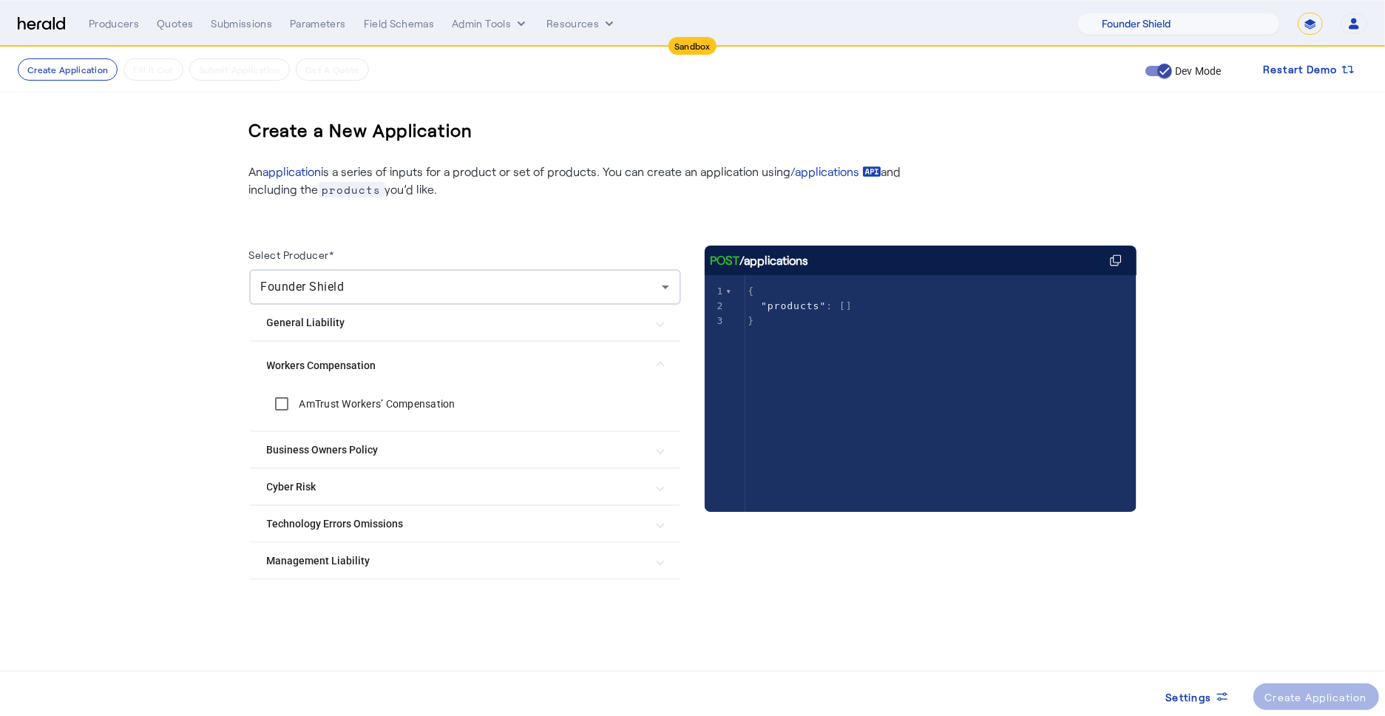
click at [579, 365] on Compensation "Workers Compensation" at bounding box center [456, 366] width 379 height 16
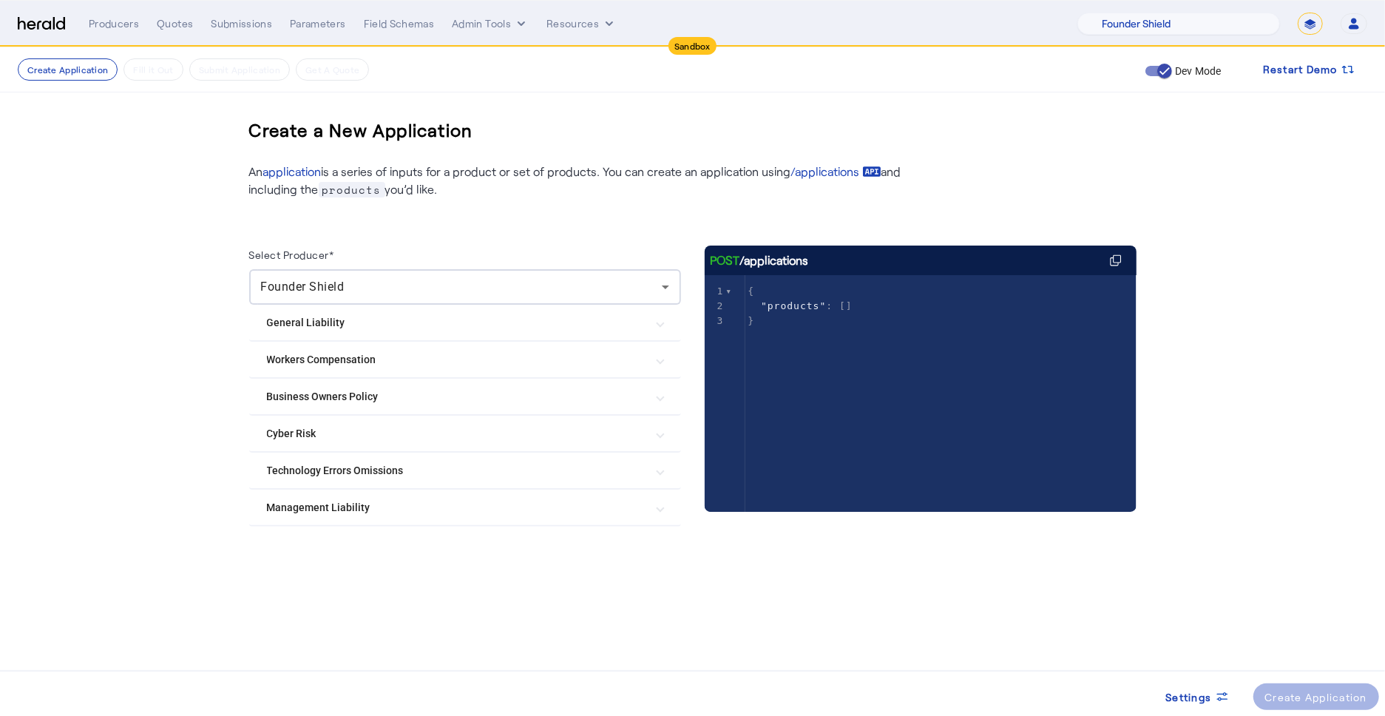
click at [579, 322] on Liability "General Liability" at bounding box center [456, 323] width 379 height 16
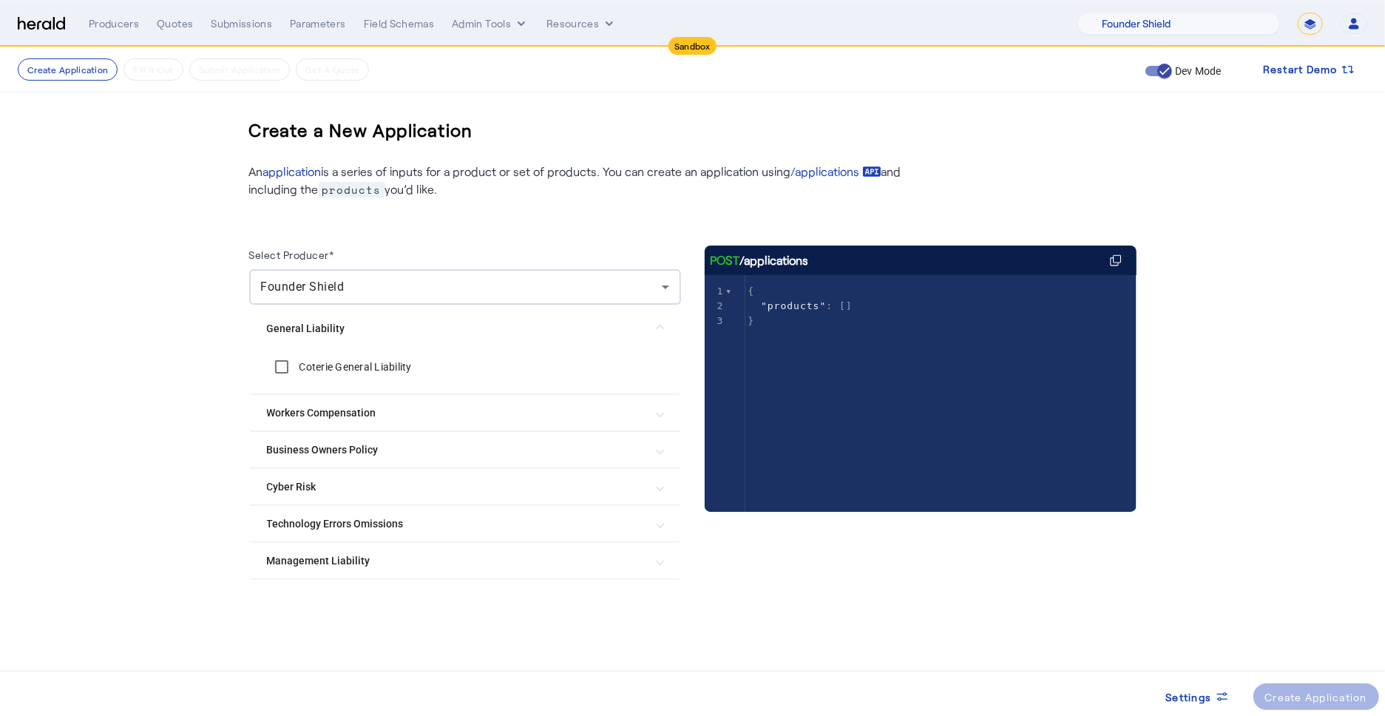
click at [579, 322] on Liability "General Liability" at bounding box center [456, 329] width 379 height 16
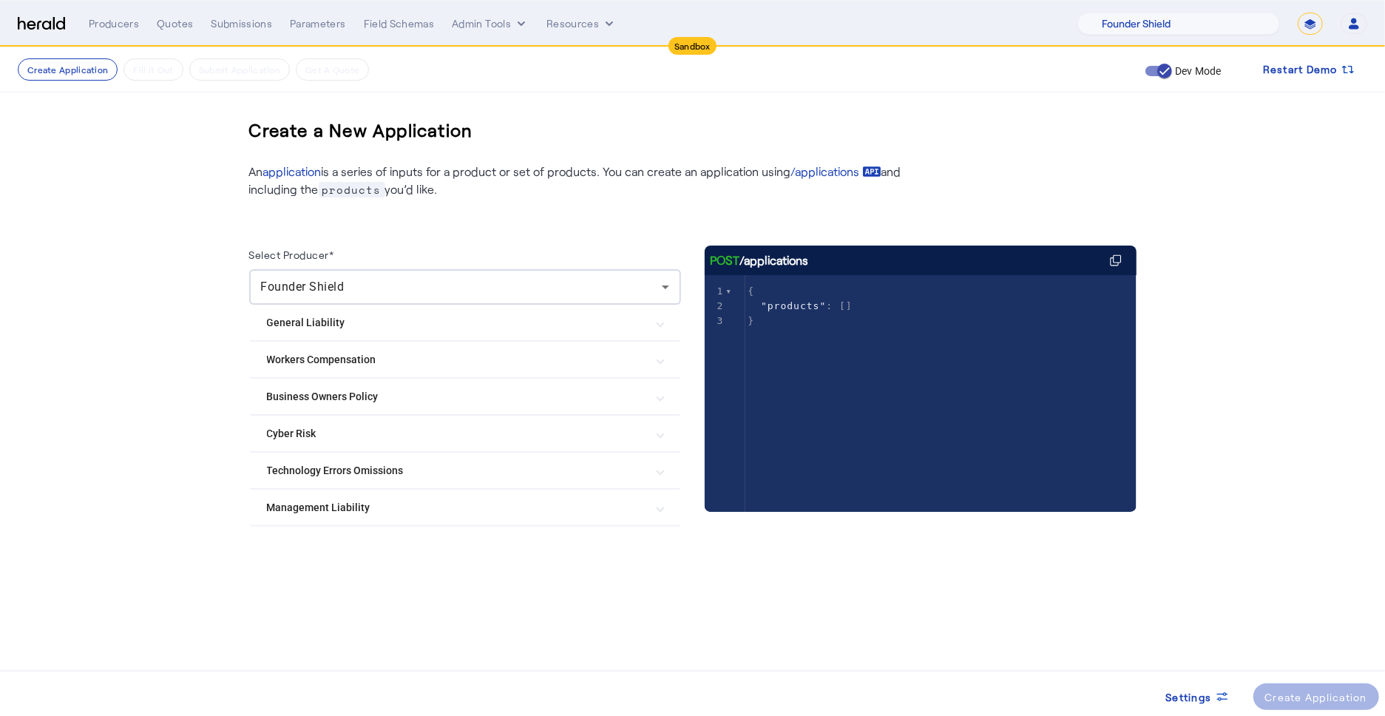
click at [544, 433] on Risk "Cyber Risk" at bounding box center [456, 434] width 379 height 16
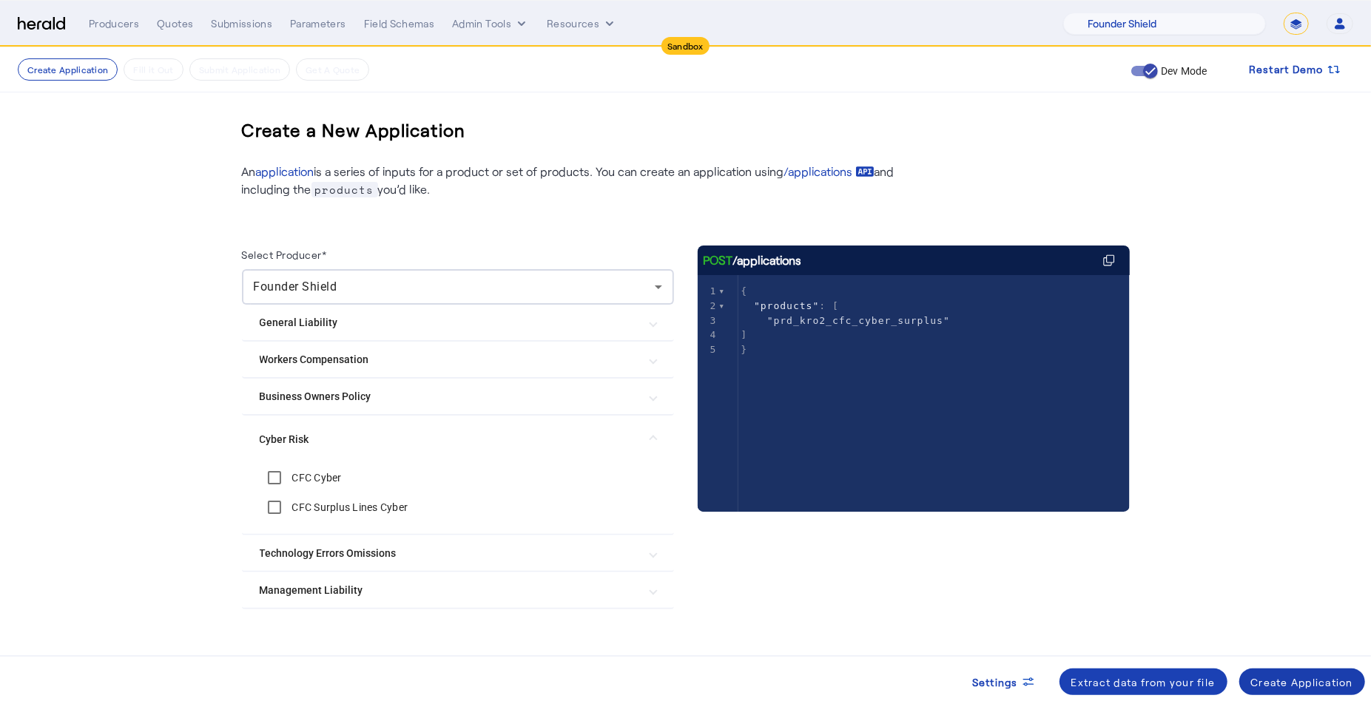
click at [1319, 680] on div "Create Application" at bounding box center [1302, 683] width 103 height 16
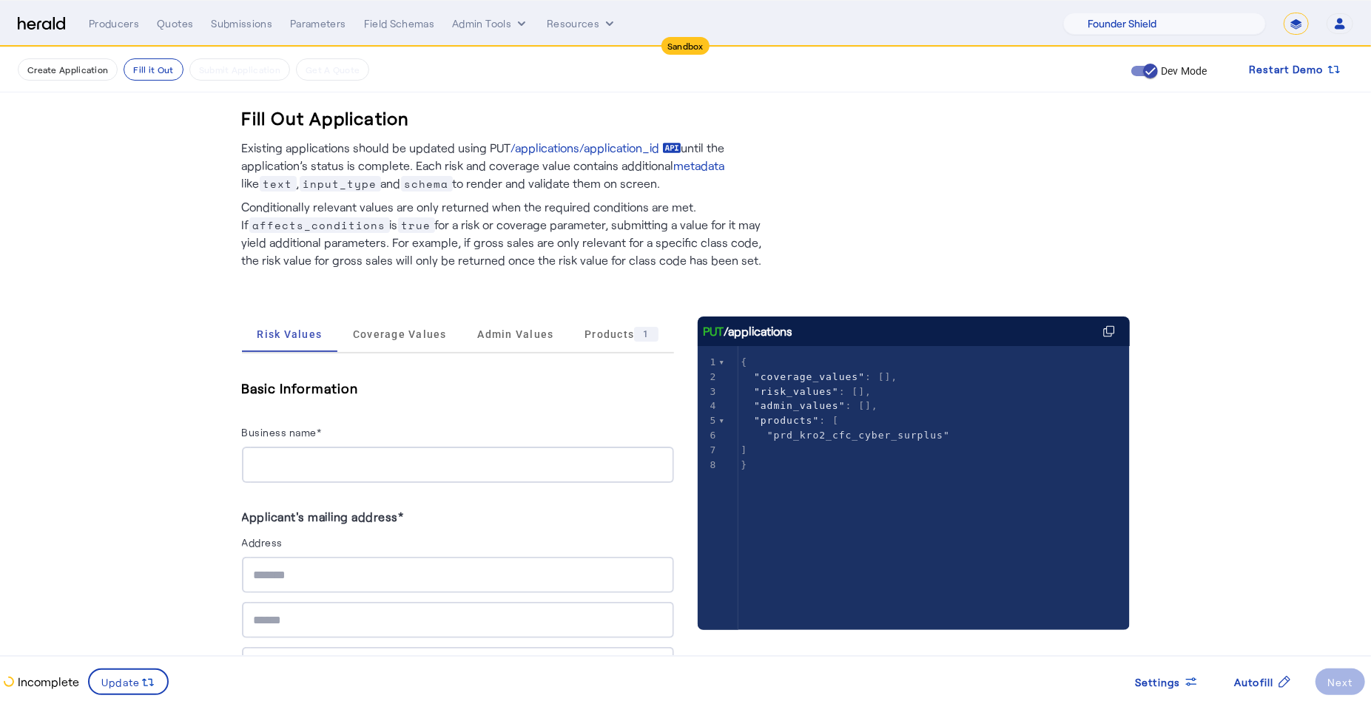
click at [390, 473] on div at bounding box center [458, 465] width 408 height 36
type input "**********"
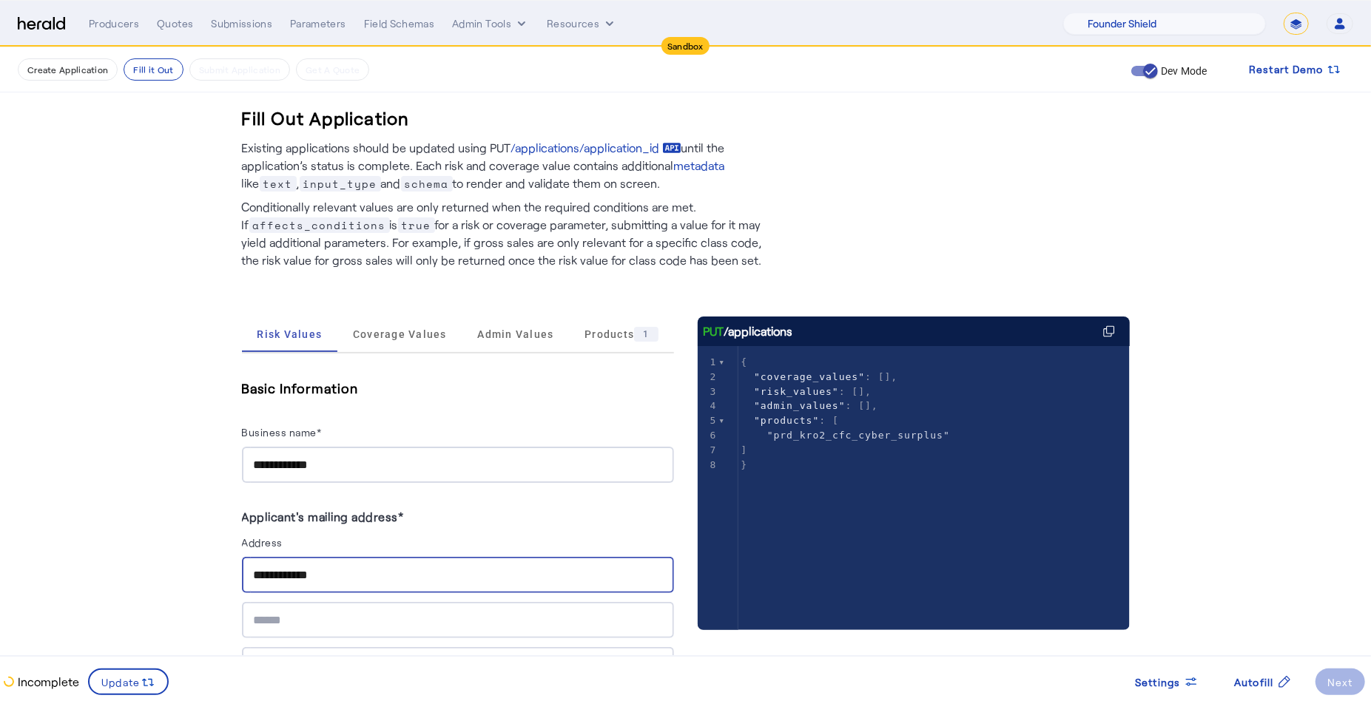
type input "**********"
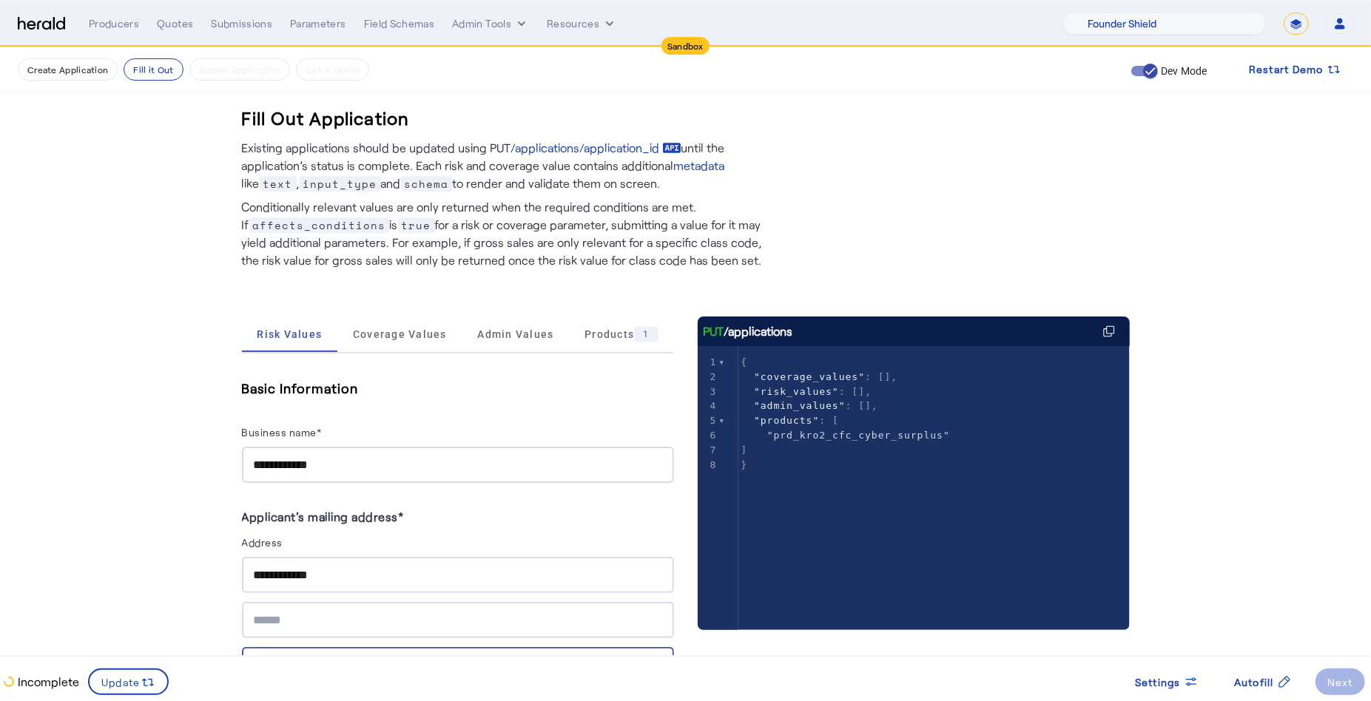
type input "********"
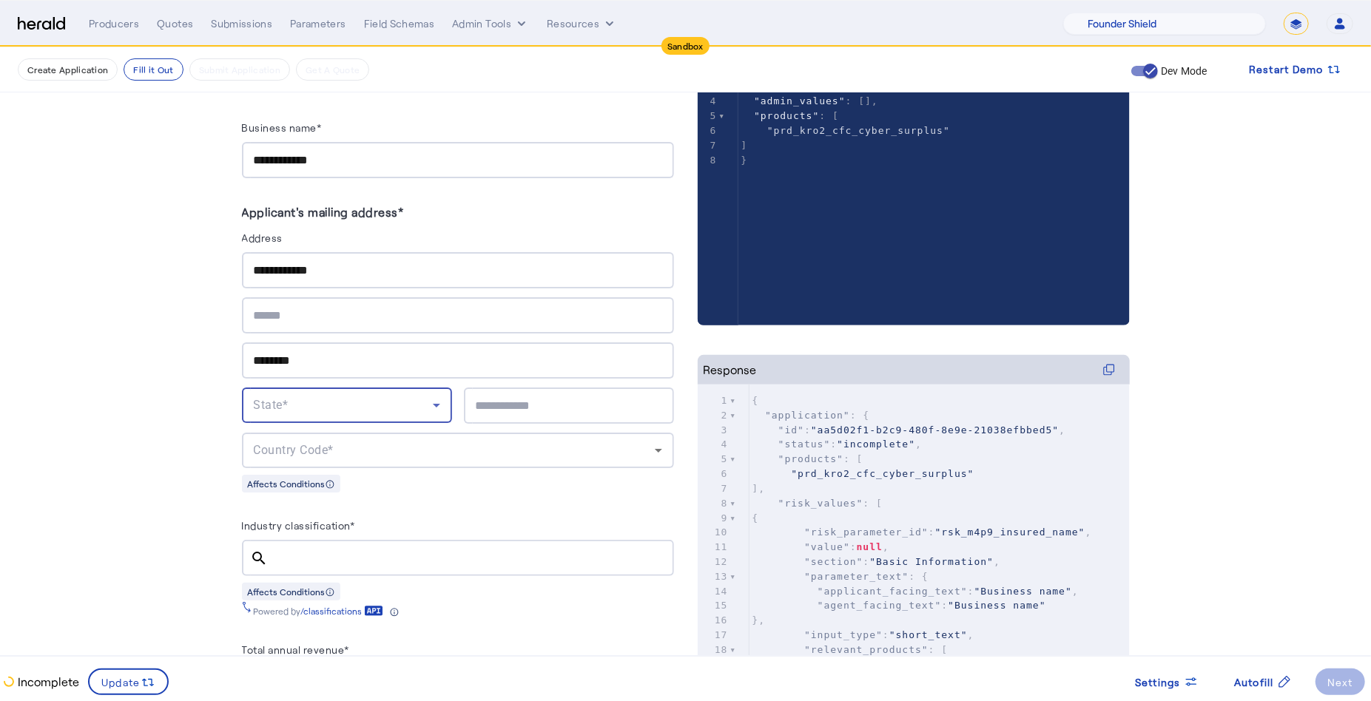
scroll to position [311, 0]
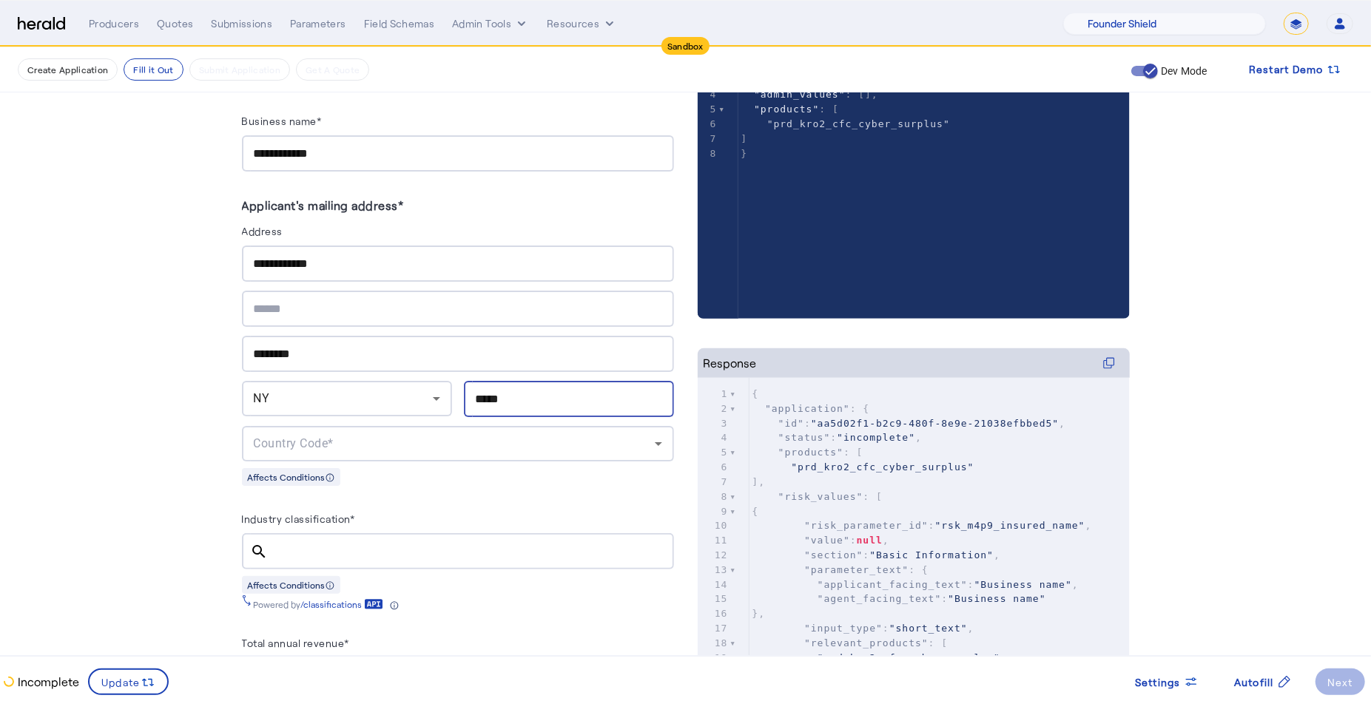
type input "*****"
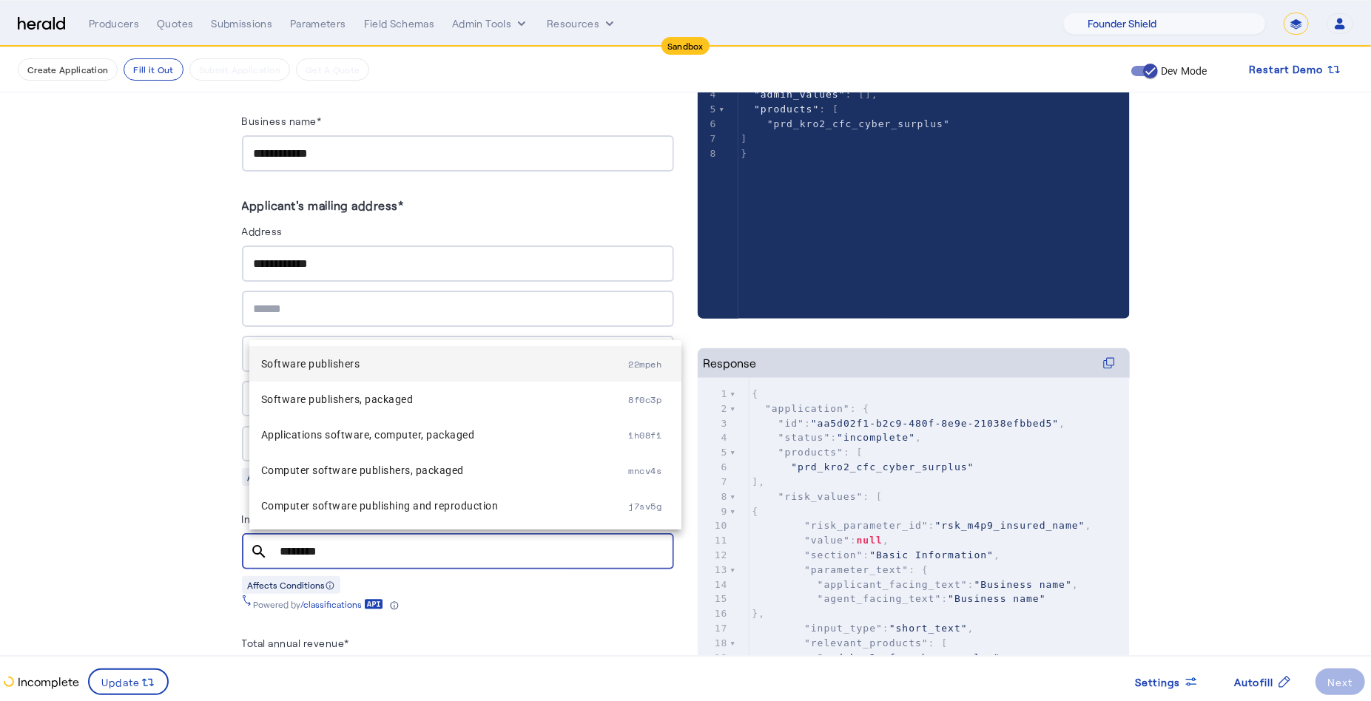
type input "********"
click at [374, 376] on mat-option "Software publishers 22mpeh" at bounding box center [465, 364] width 432 height 36
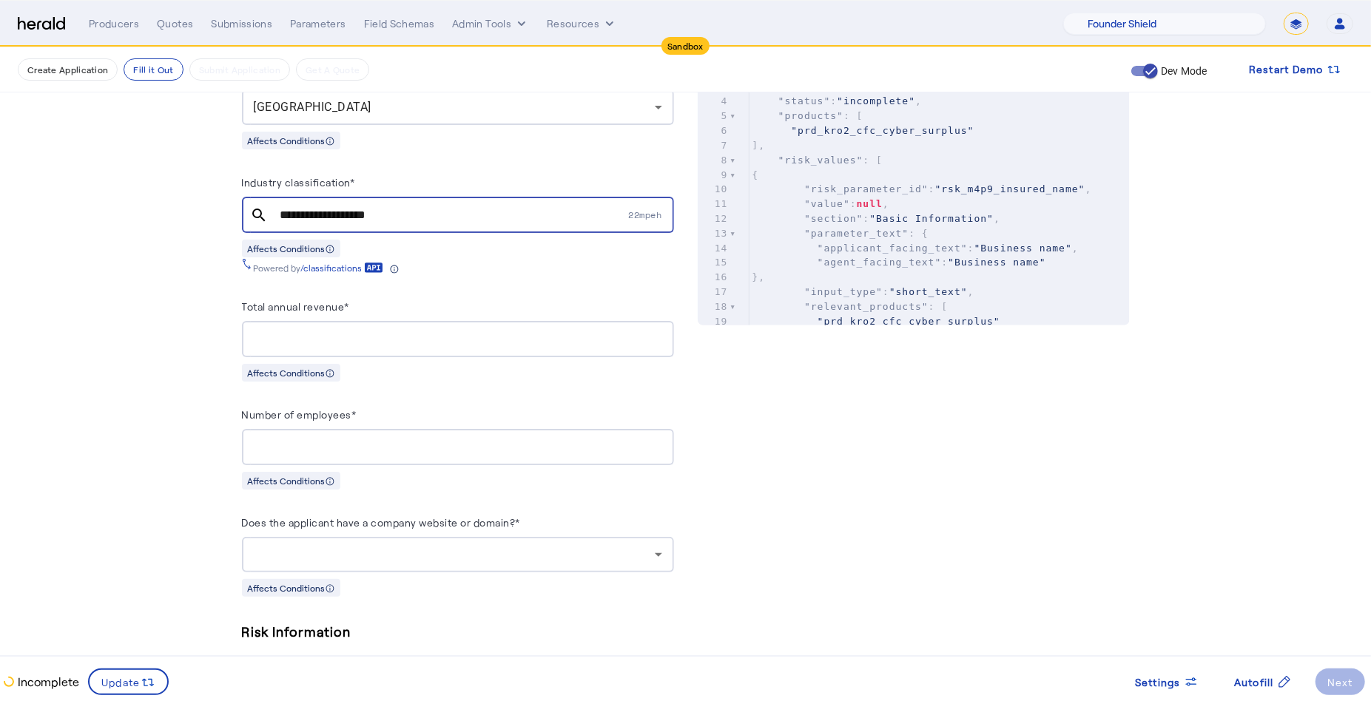
scroll to position [654, 0]
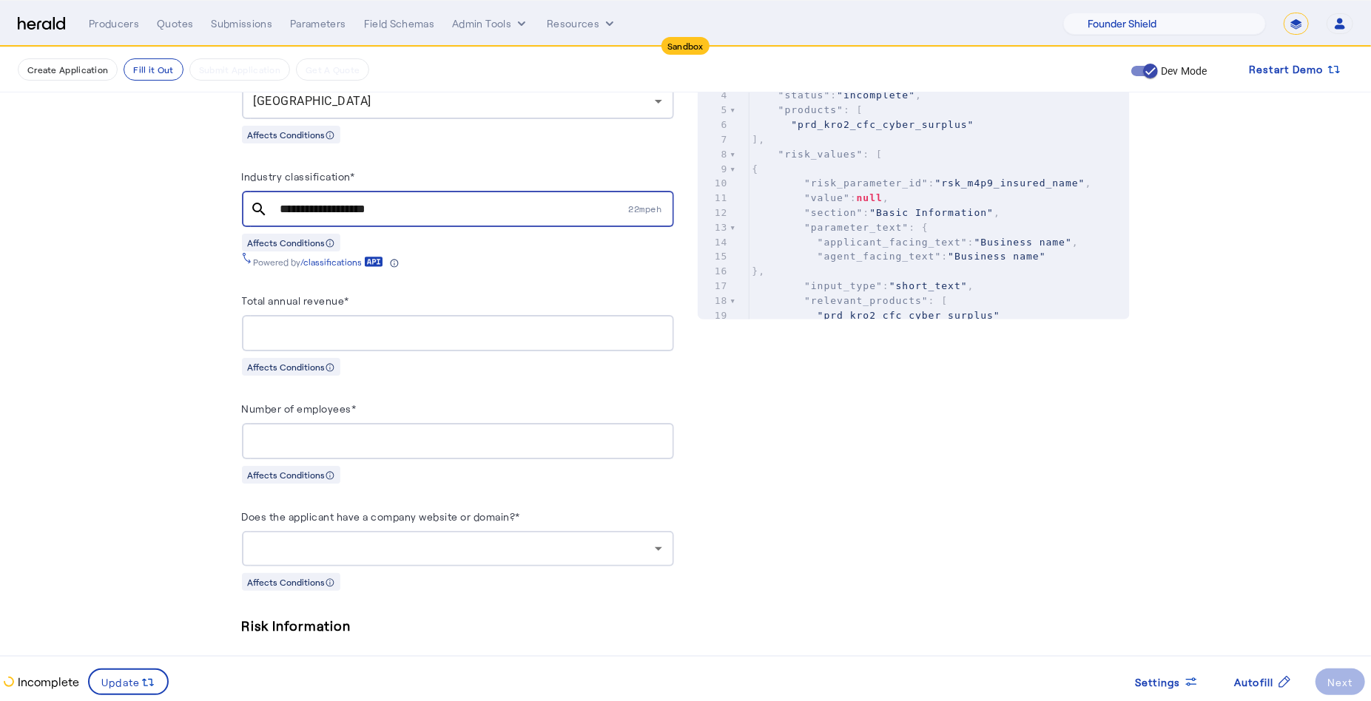
click at [412, 337] on div at bounding box center [458, 333] width 408 height 36
type input "********"
type input "**"
click at [320, 326] on input "********" at bounding box center [458, 334] width 408 height 18
type input "**********"
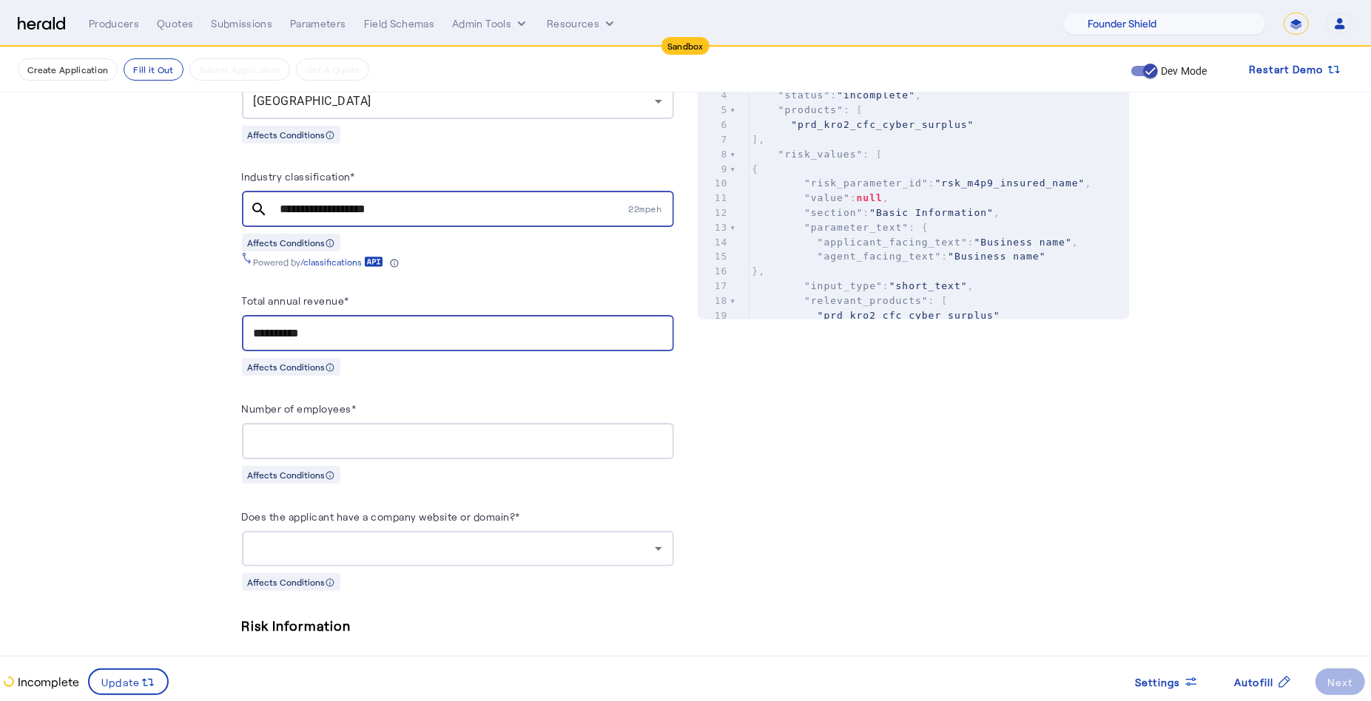
click at [607, 541] on div at bounding box center [454, 549] width 401 height 18
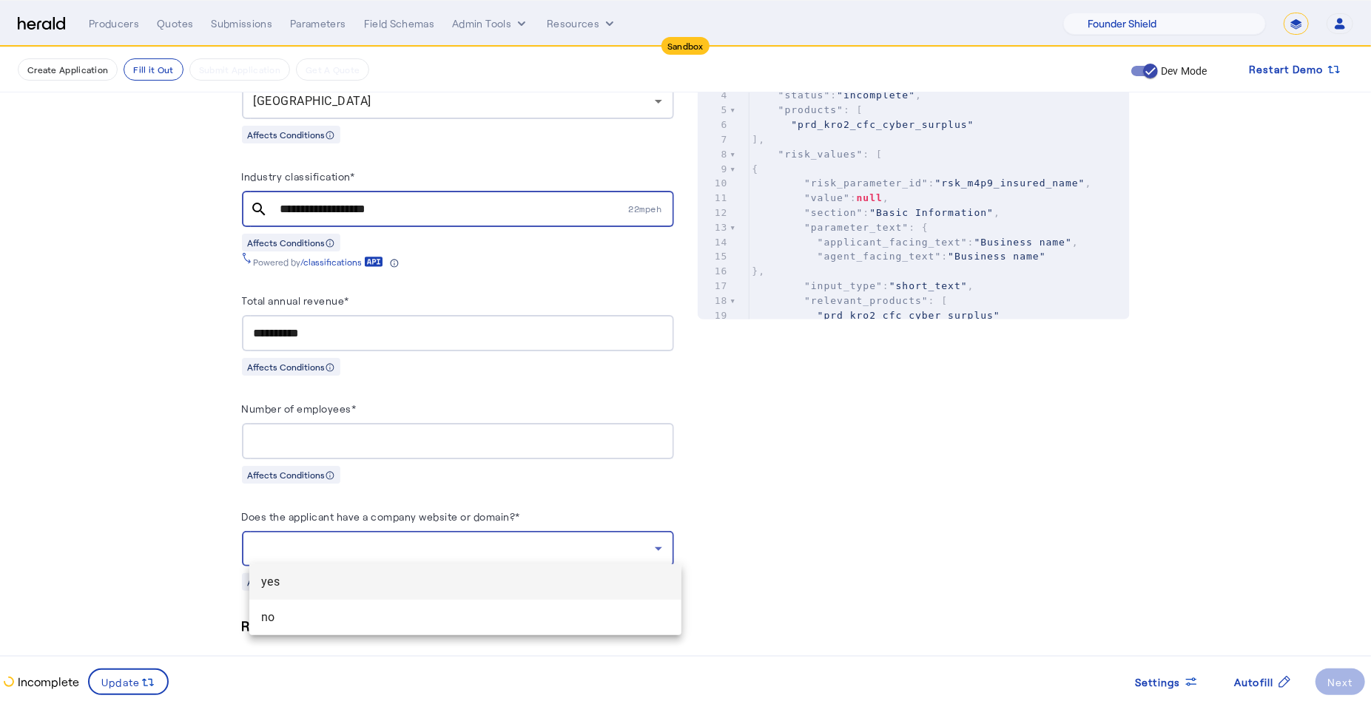
click at [530, 560] on div at bounding box center [685, 350] width 1371 height 701
click at [417, 550] on div at bounding box center [454, 549] width 401 height 18
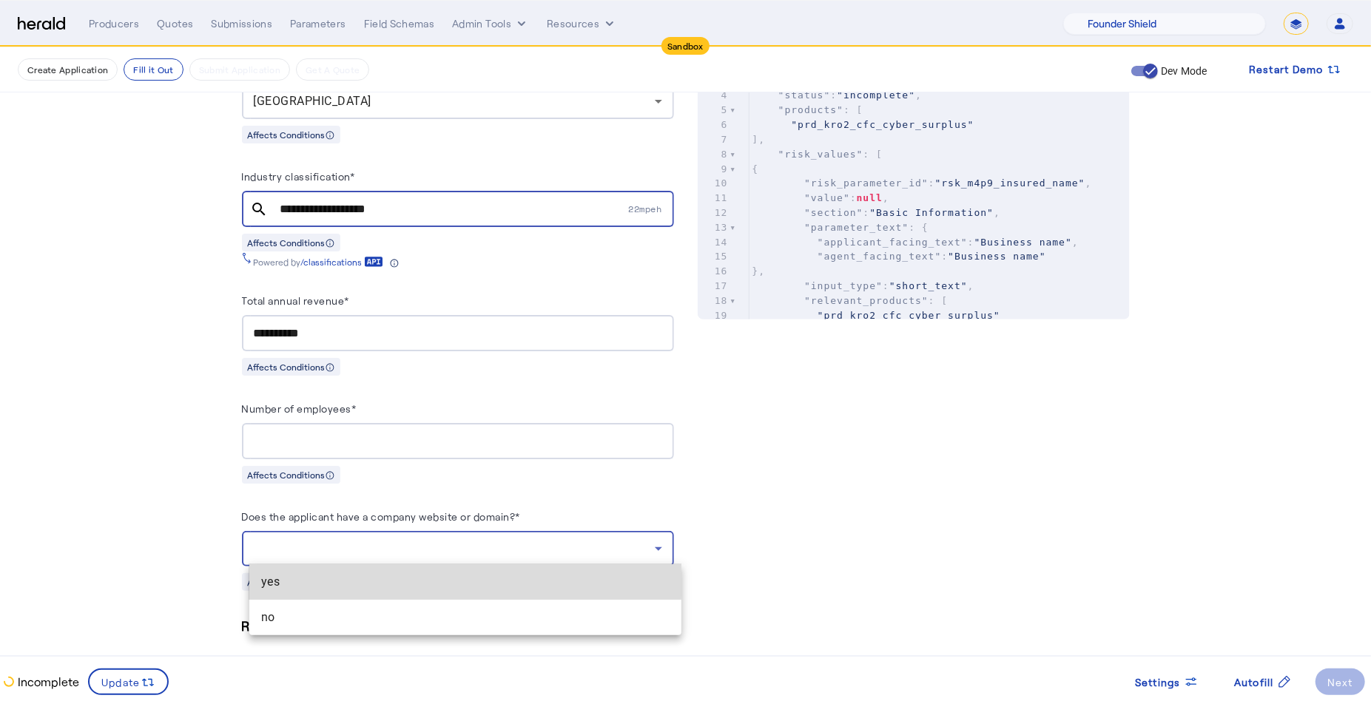
click at [396, 579] on span "yes" at bounding box center [465, 582] width 408 height 18
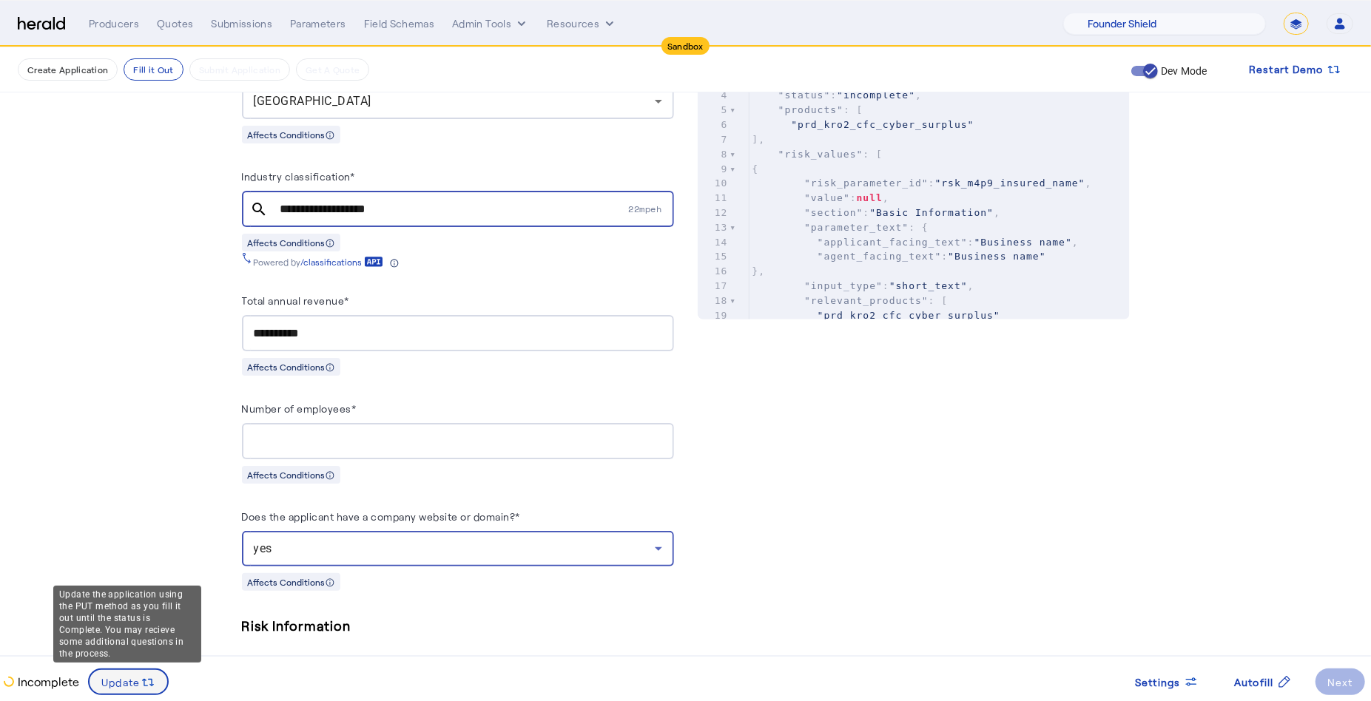
click at [136, 675] on span "Update" at bounding box center [120, 683] width 39 height 16
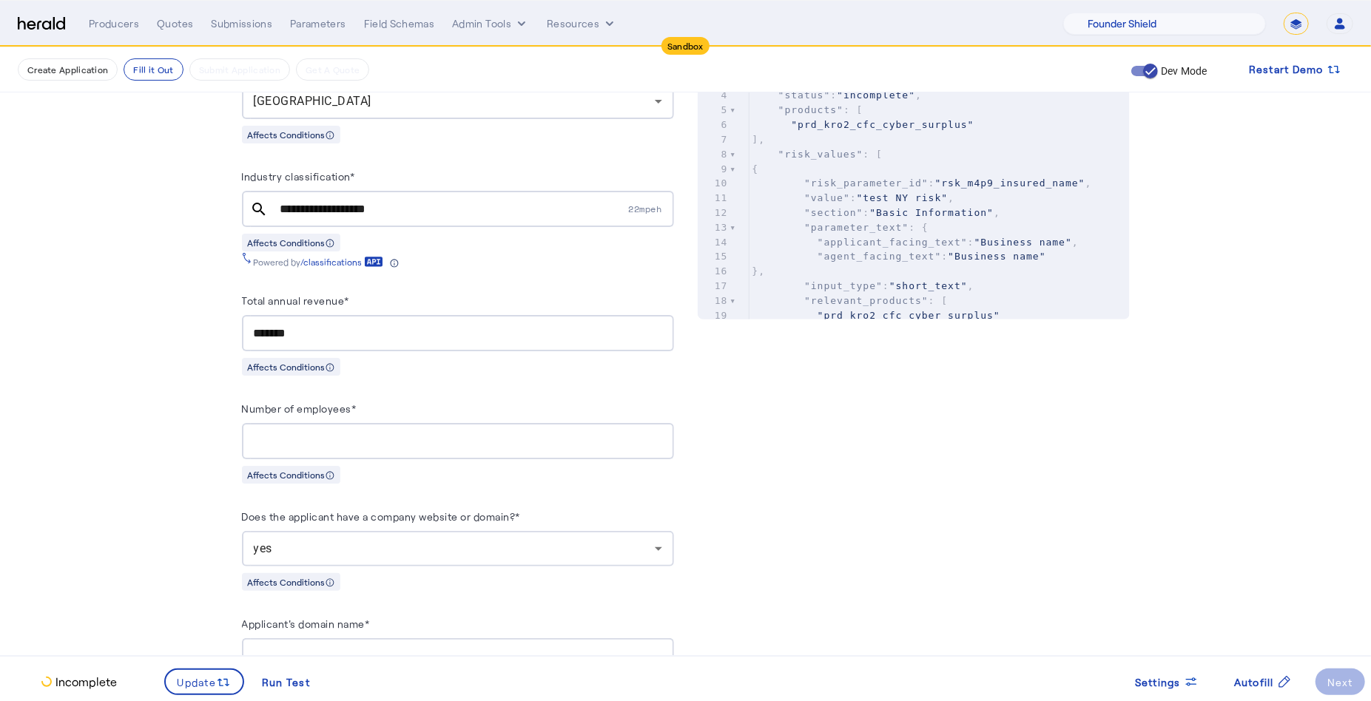
click at [325, 648] on input "Applicant's domain name*" at bounding box center [458, 657] width 408 height 18
type input "**********"
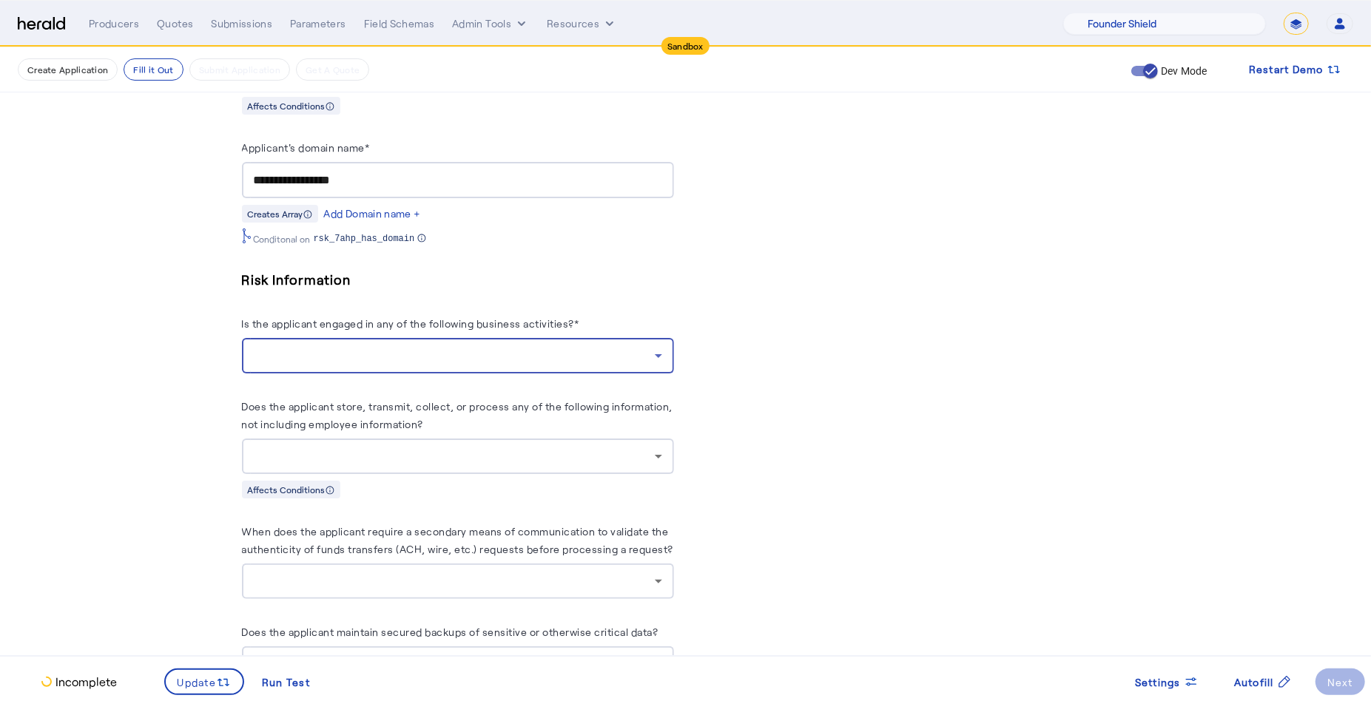
click at [606, 348] on div at bounding box center [454, 356] width 401 height 18
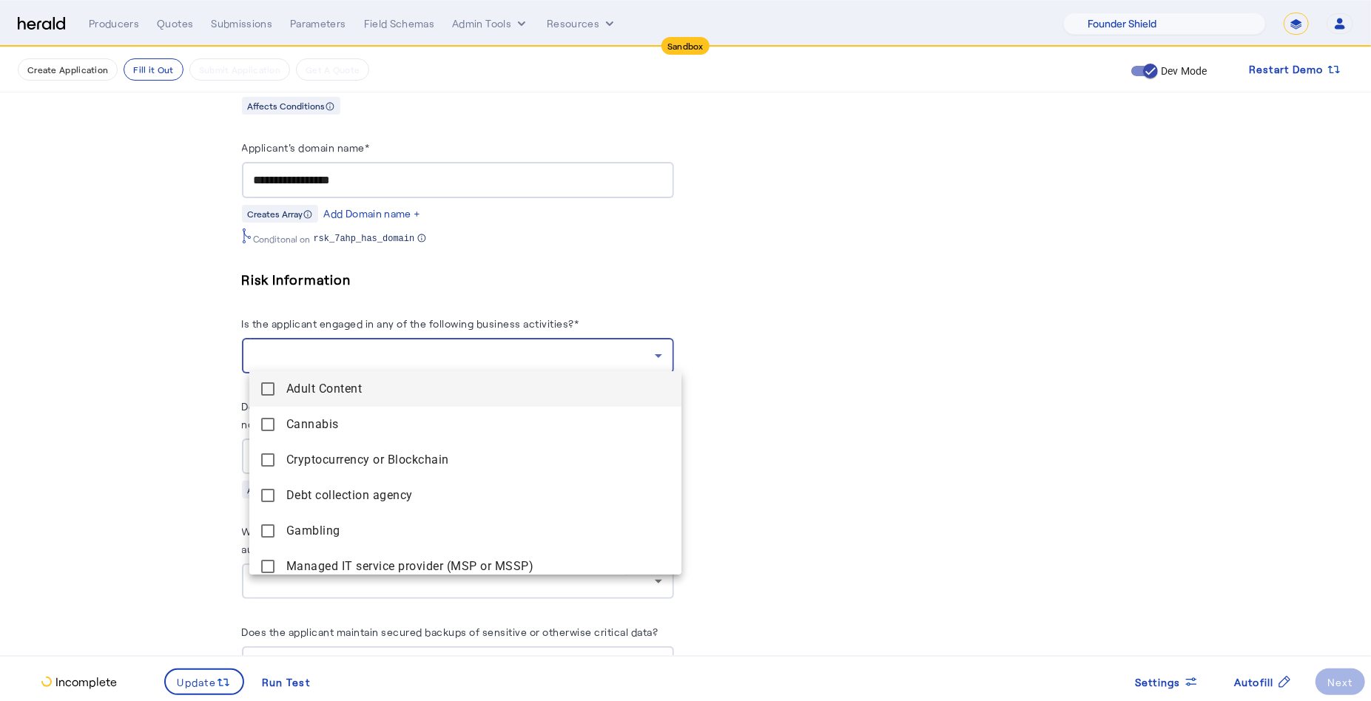
scroll to position [151, 0]
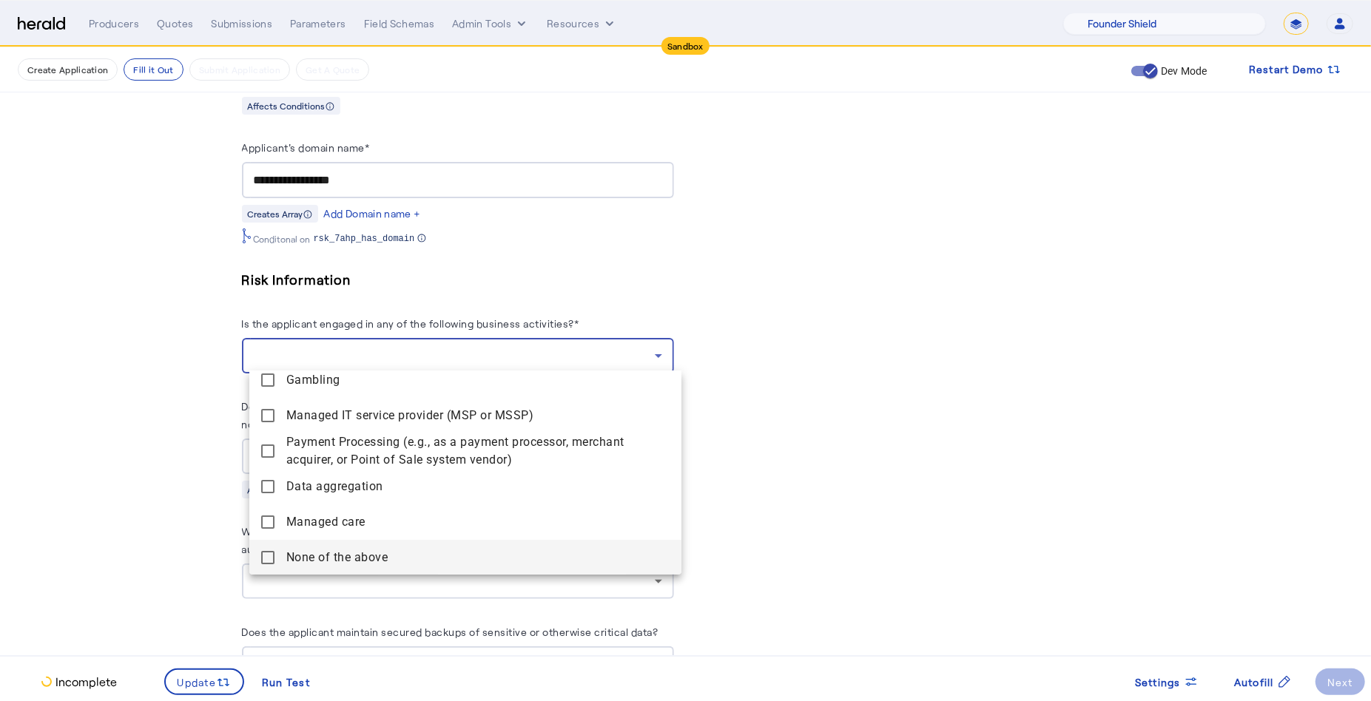
click at [268, 552] on mat-pseudo-checkbox at bounding box center [267, 557] width 13 height 13
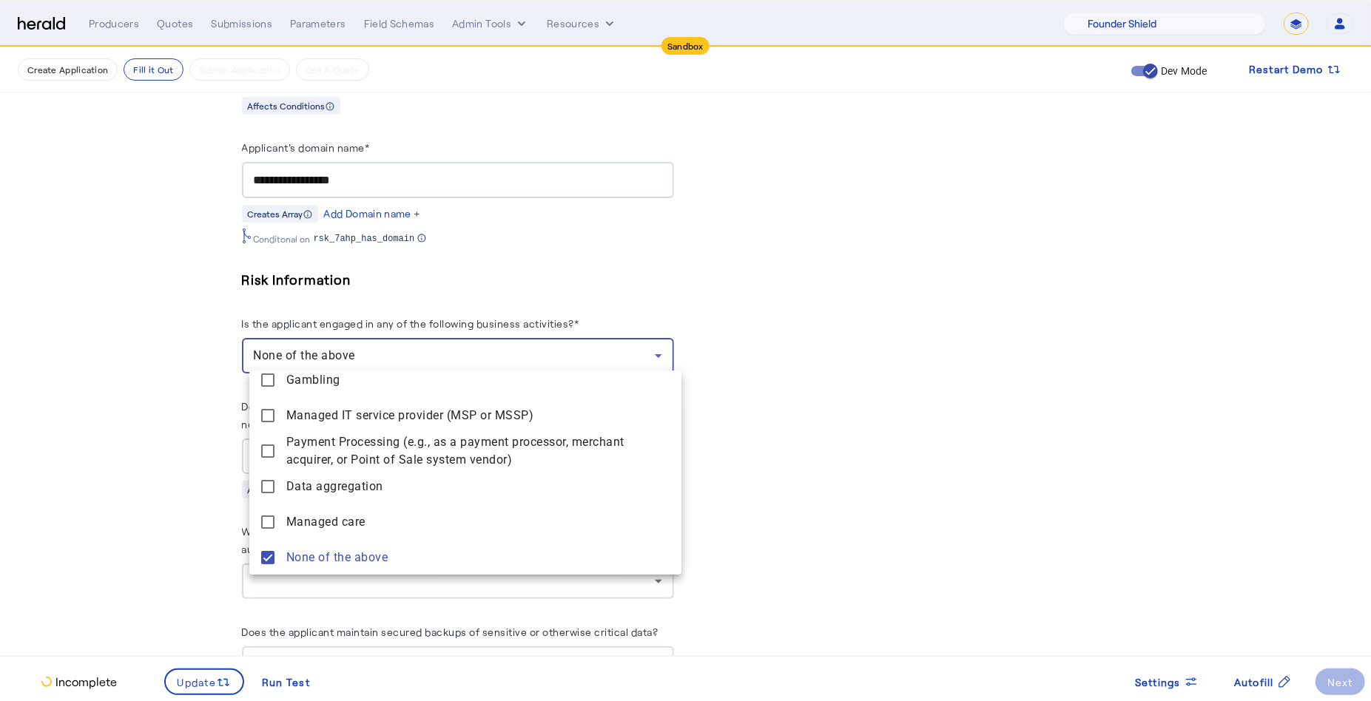
click at [155, 504] on div at bounding box center [685, 350] width 1371 height 701
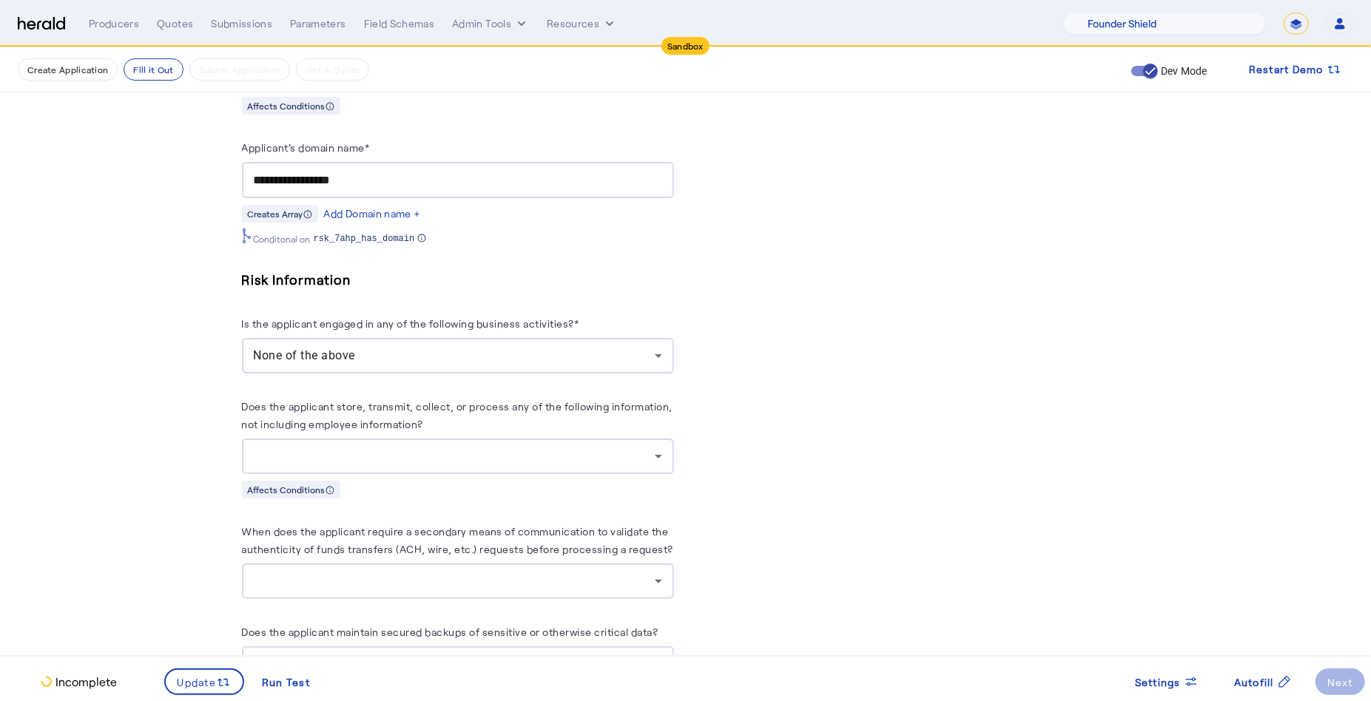
click at [498, 462] on div at bounding box center [458, 457] width 408 height 36
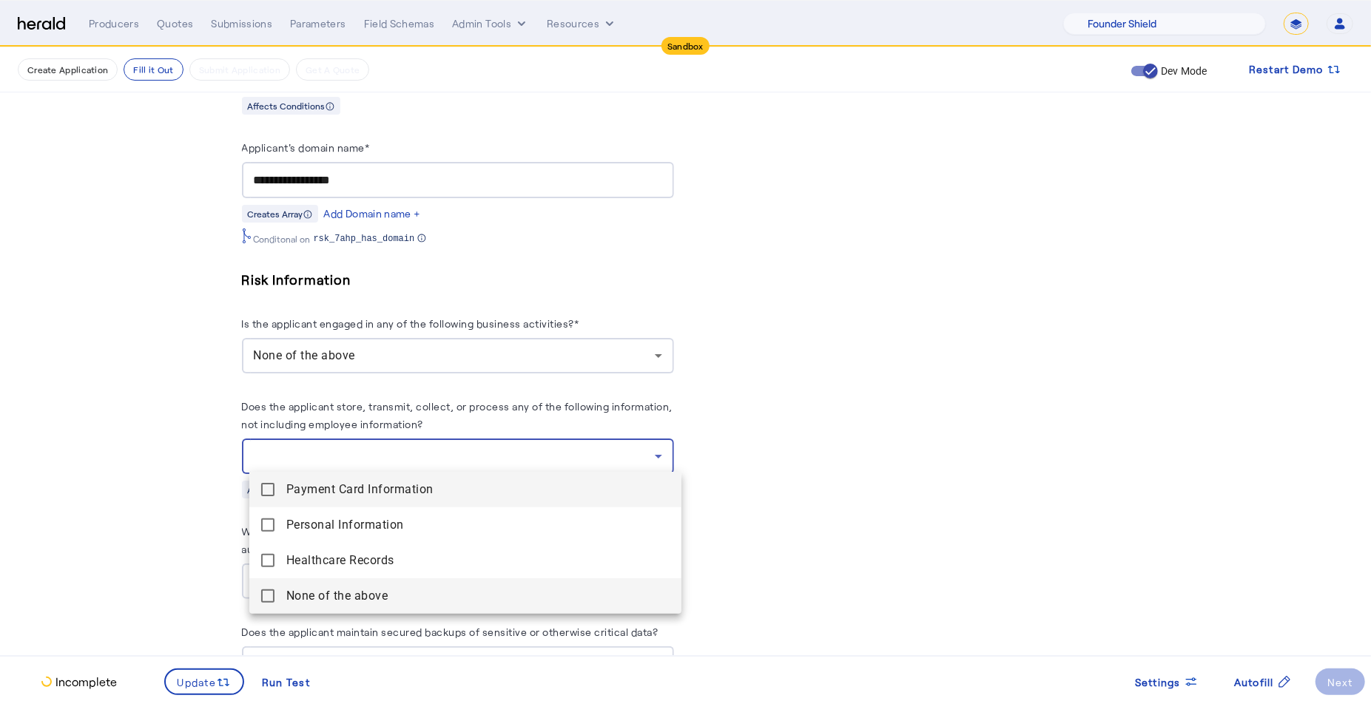
click at [272, 593] on mat-pseudo-checkbox at bounding box center [267, 595] width 13 height 13
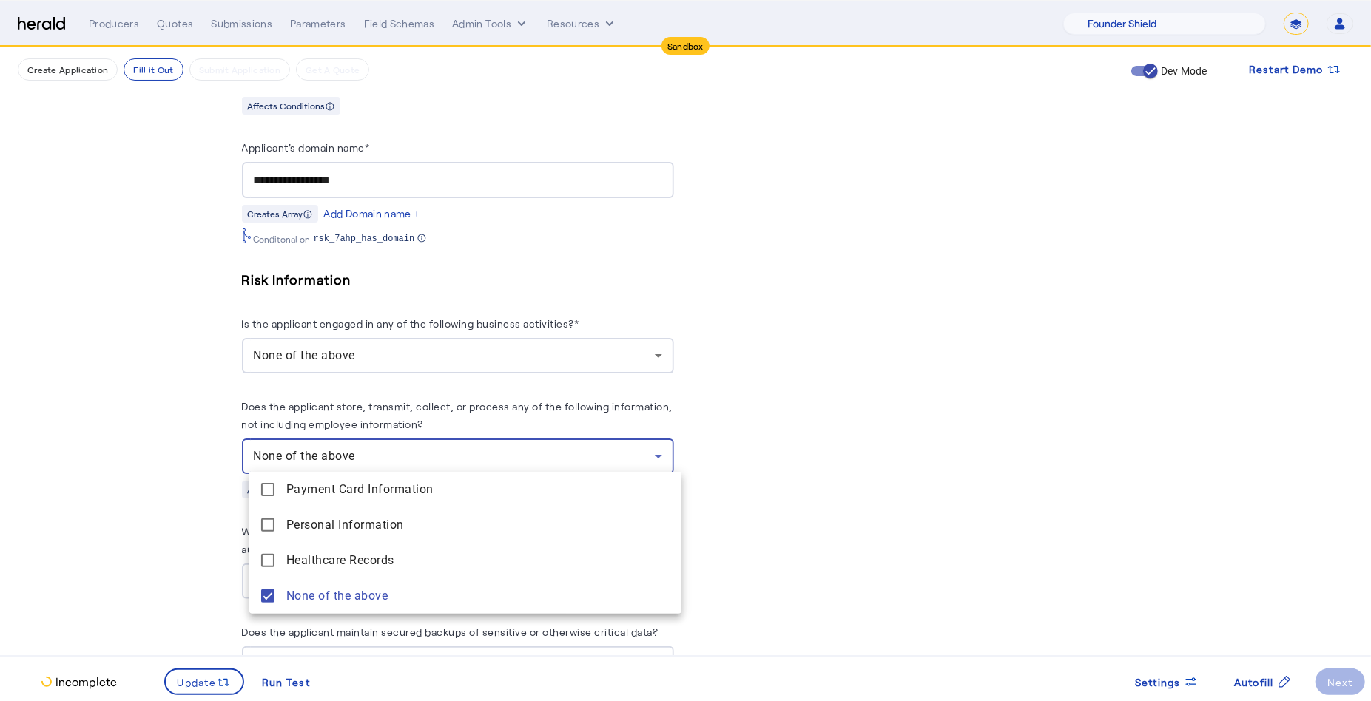
click at [158, 499] on div at bounding box center [685, 350] width 1371 height 701
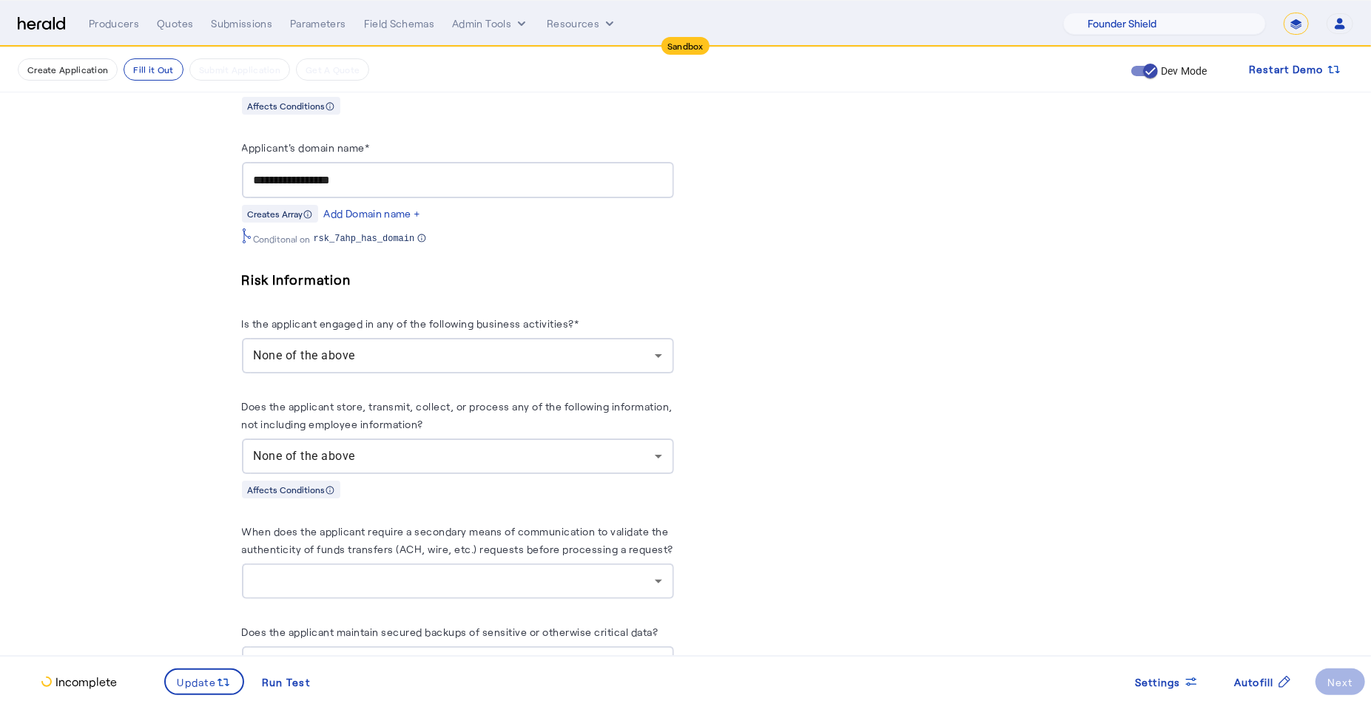
click at [537, 564] on div at bounding box center [458, 582] width 408 height 36
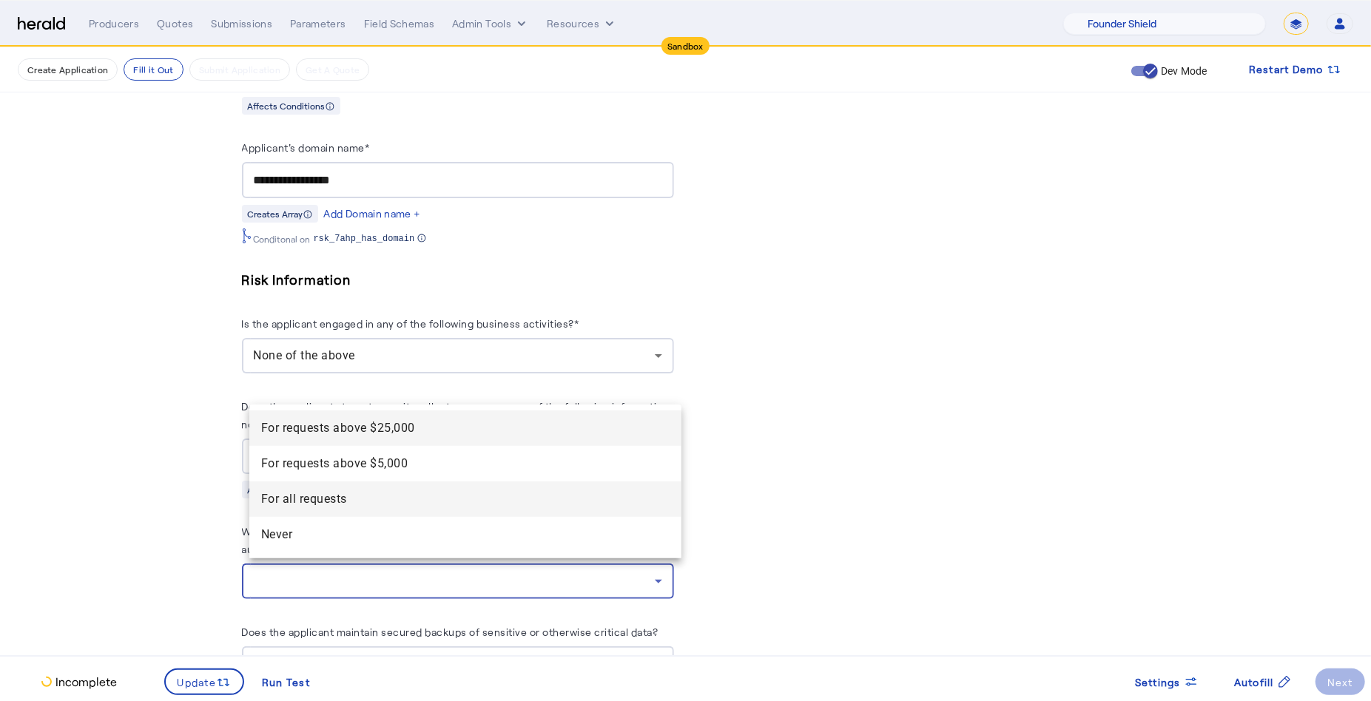
click at [371, 497] on span "For all requests" at bounding box center [465, 499] width 408 height 18
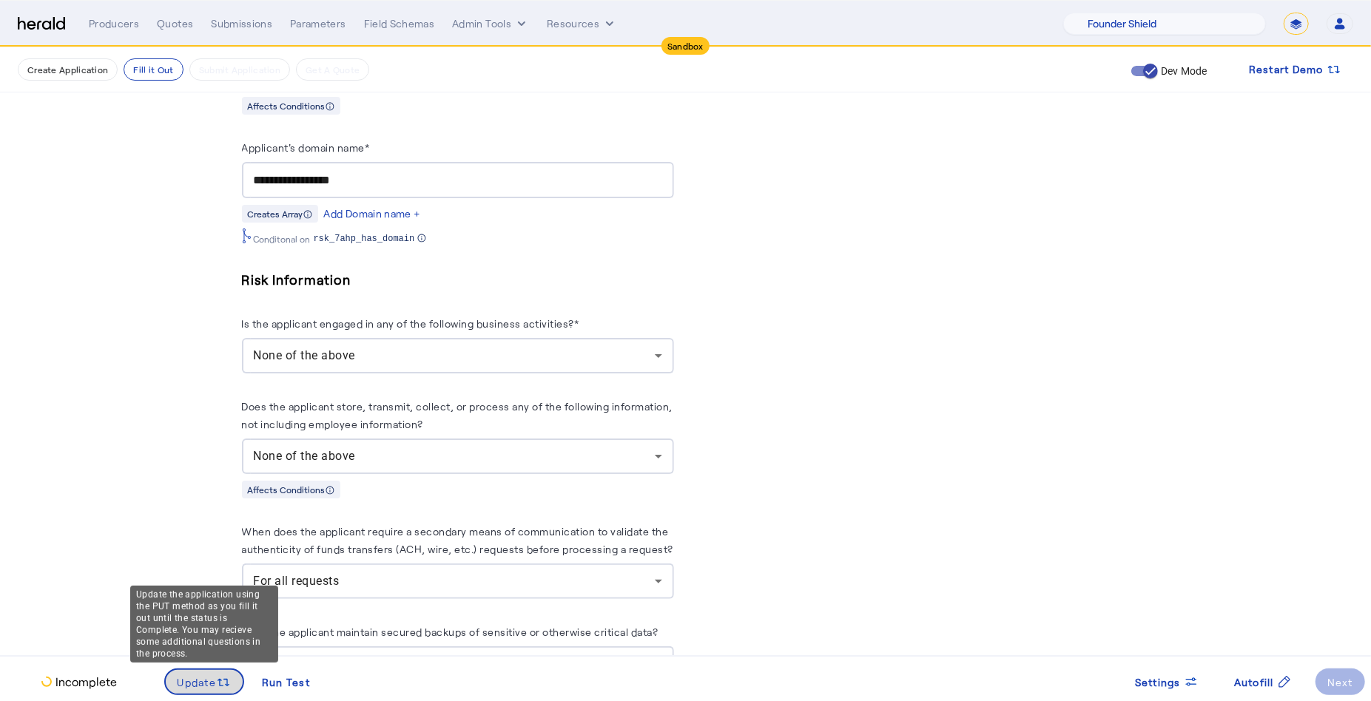
click at [209, 678] on span "Update" at bounding box center [197, 683] width 39 height 16
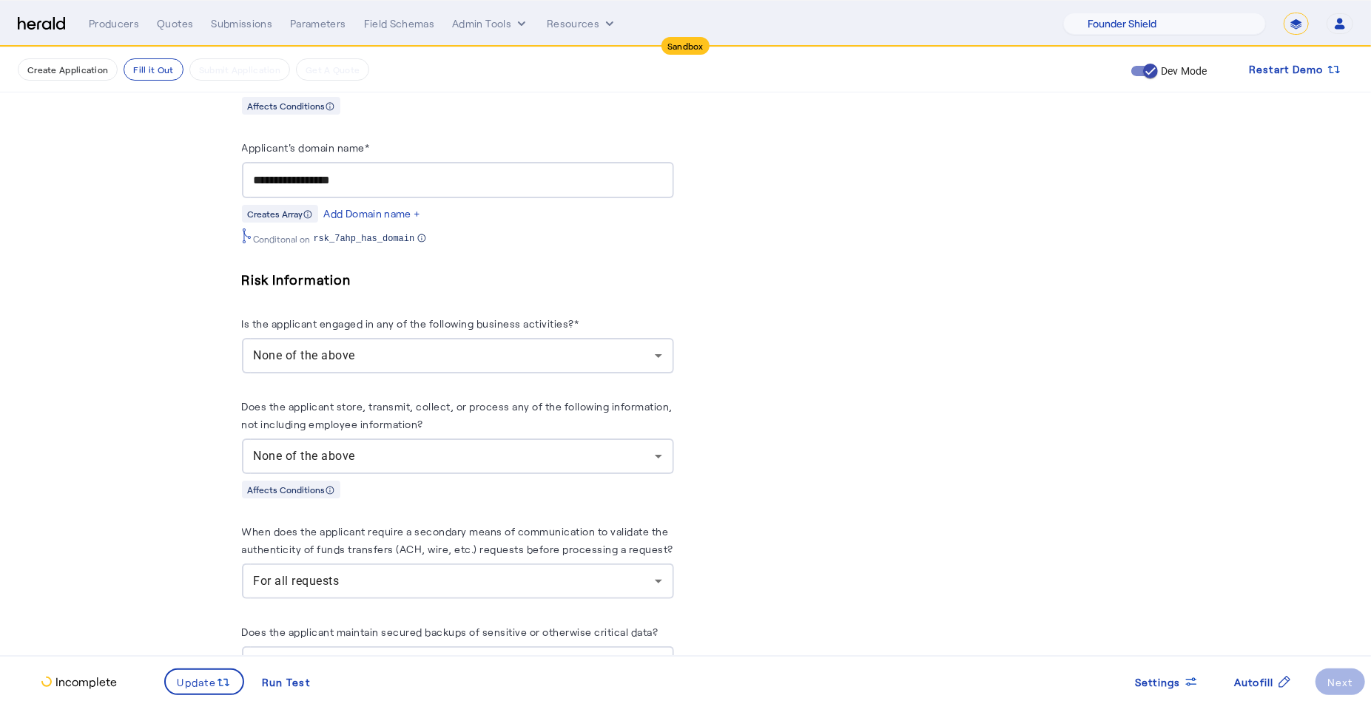
scroll to position [0, 0]
click at [973, 423] on div "PUT /applications xxxxxxxxxx 8 44 1 { 2 "coverage_values" : [], 3 "risk_values"…" at bounding box center [913, 352] width 432 height 2333
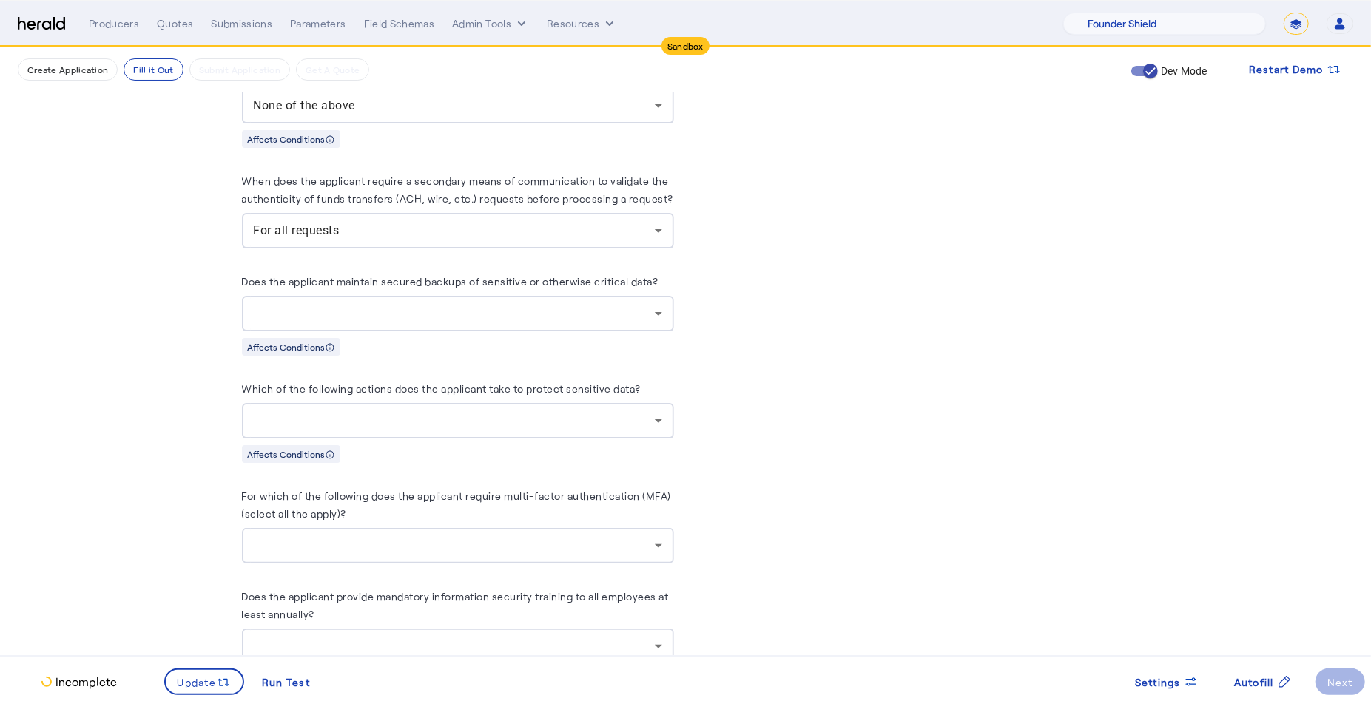
scroll to position [1486, 0]
click at [581, 305] on div at bounding box center [454, 309] width 401 height 18
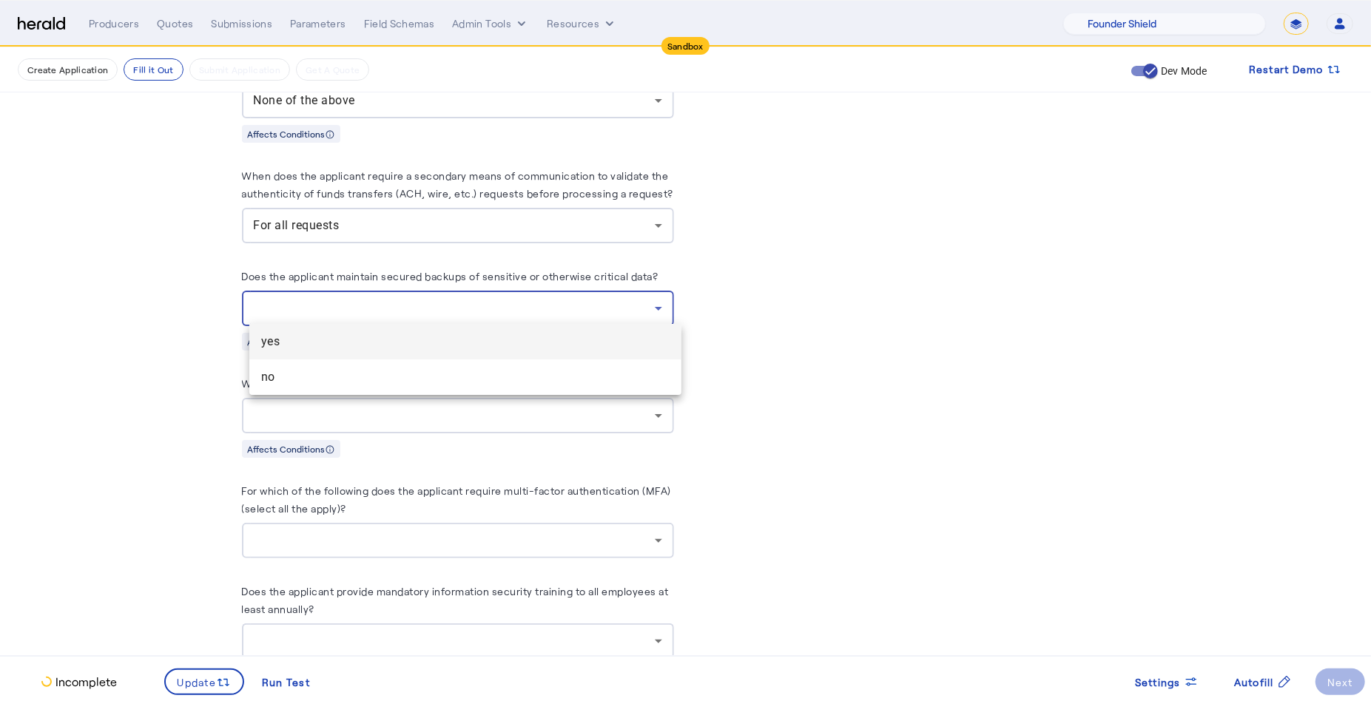
click at [379, 340] on span "yes" at bounding box center [465, 342] width 408 height 18
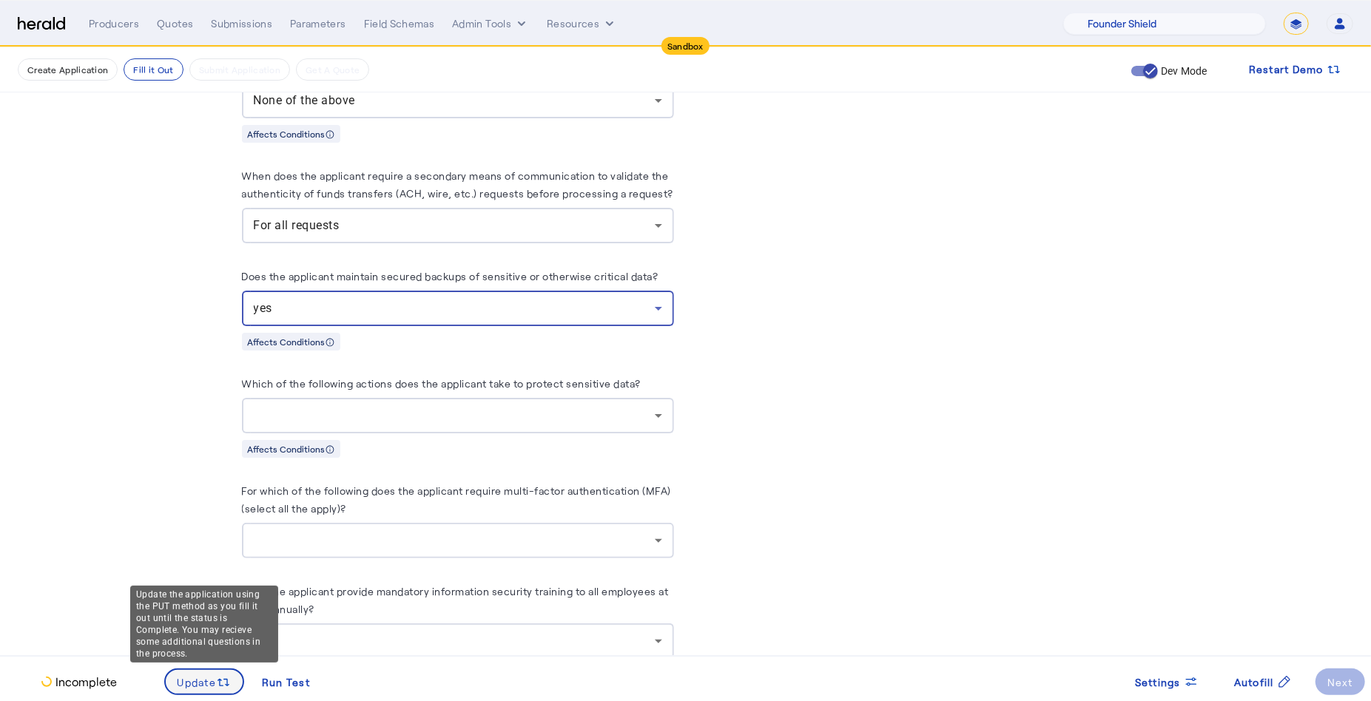
click at [211, 676] on span "Update" at bounding box center [197, 683] width 39 height 16
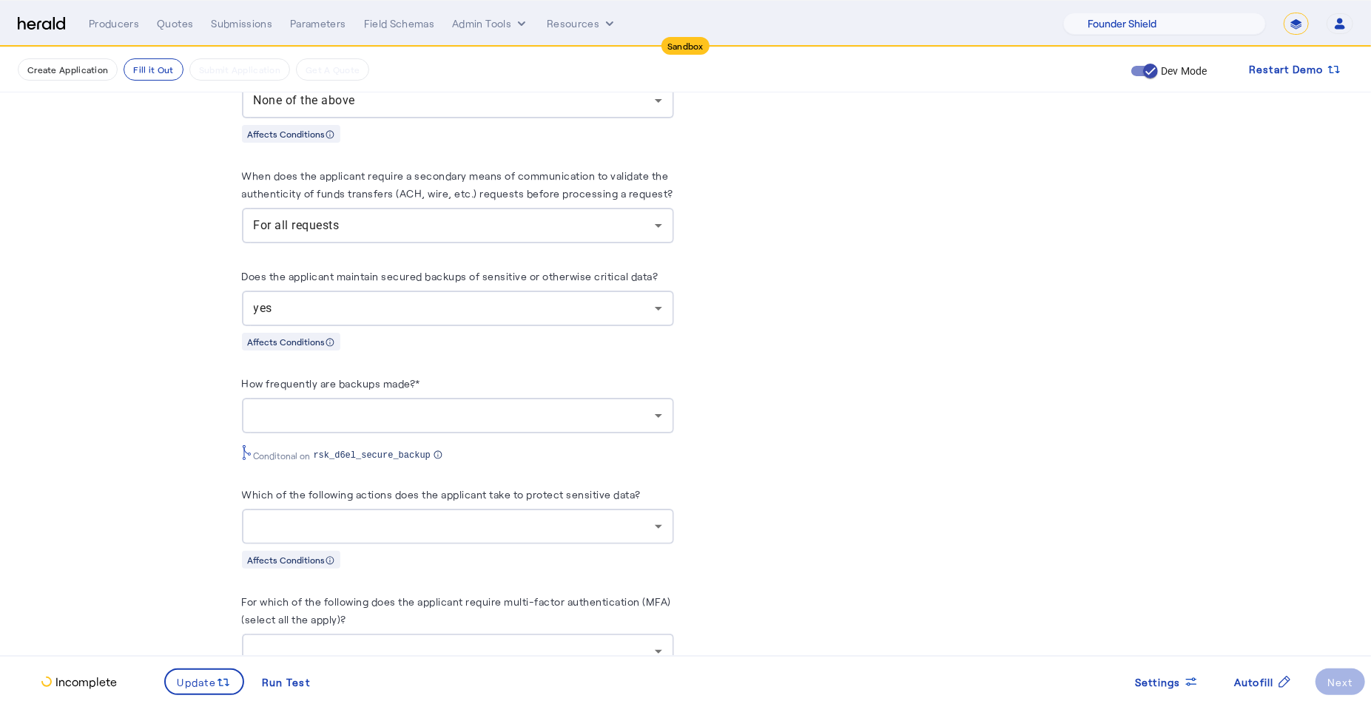
scroll to position [0, 0]
click at [470, 408] on div at bounding box center [454, 416] width 401 height 18
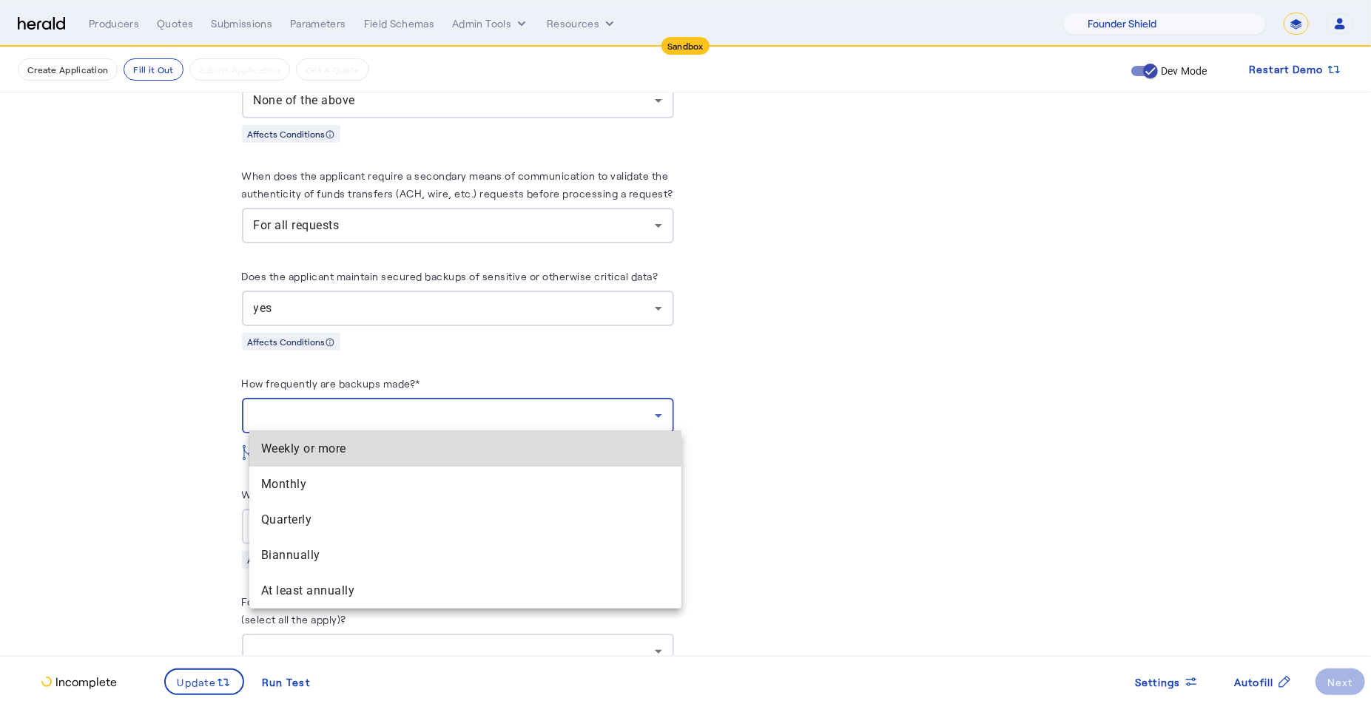
click at [325, 440] on span "Weekly or more" at bounding box center [465, 449] width 408 height 18
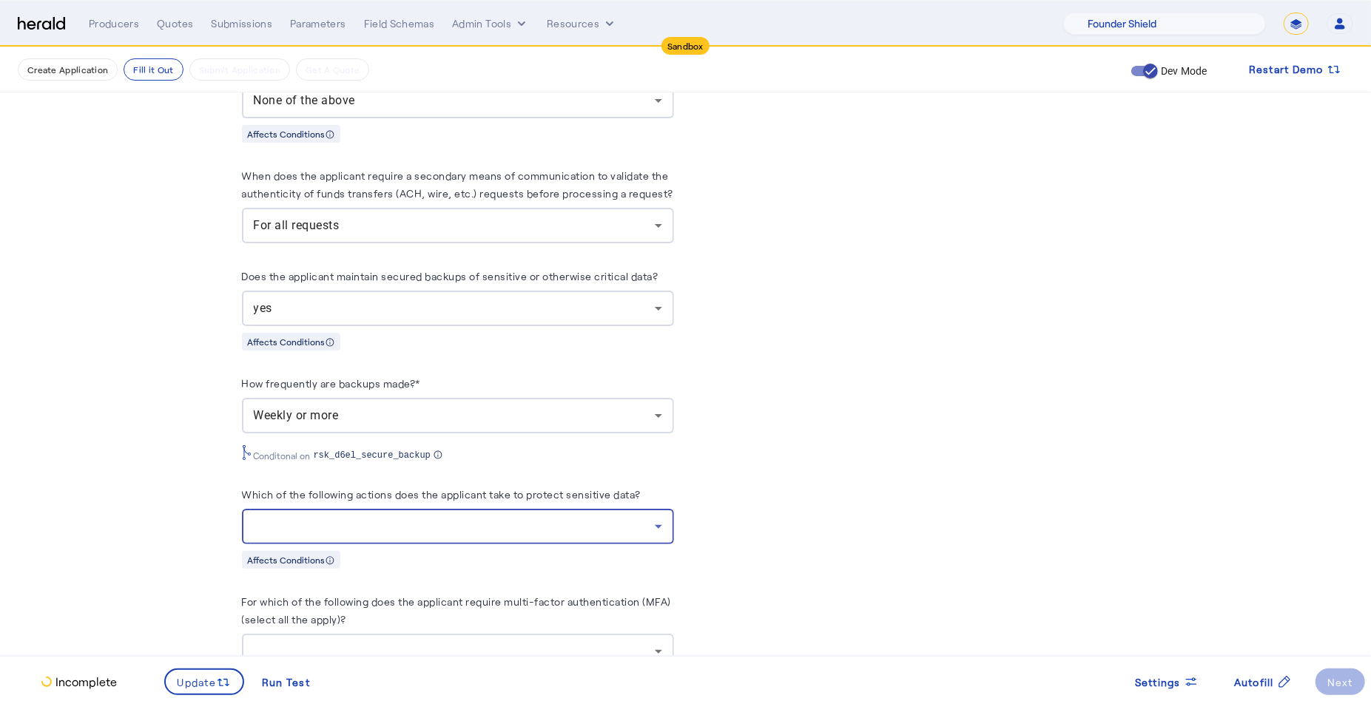
click at [482, 518] on div at bounding box center [454, 527] width 401 height 18
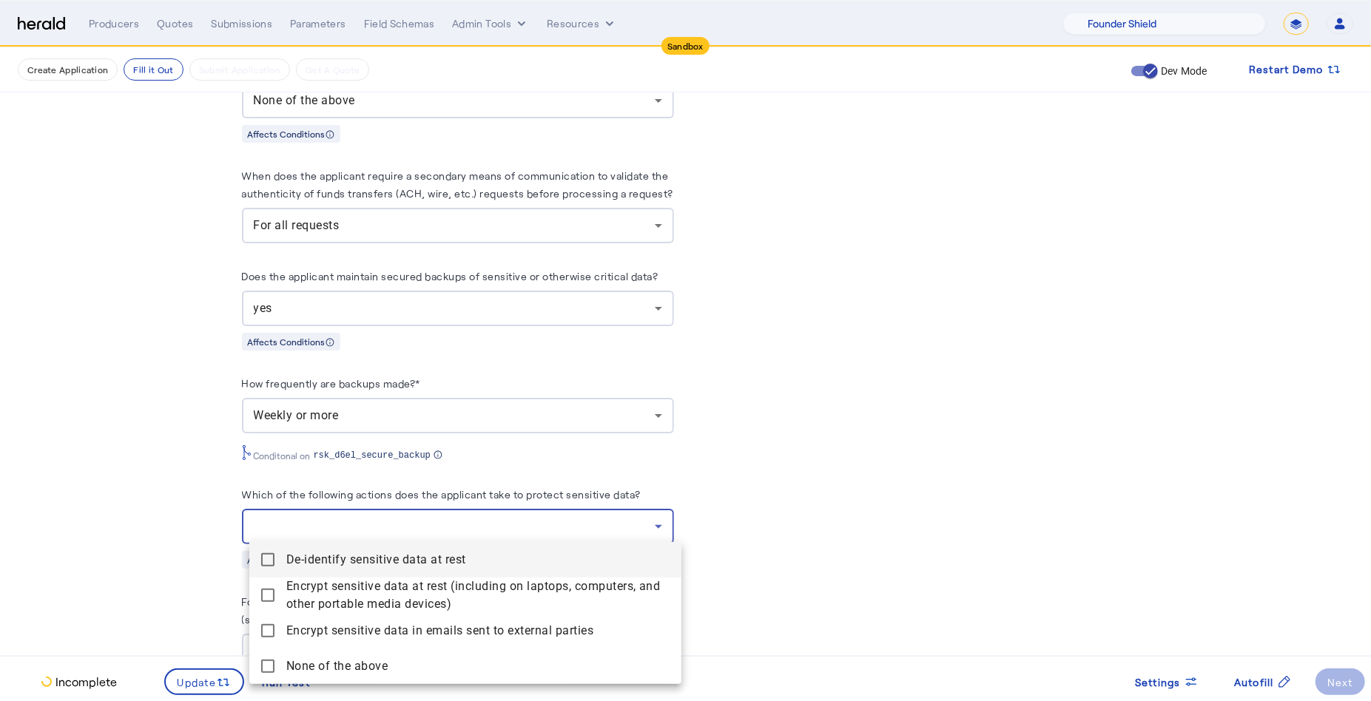
click at [275, 558] on rest "De-identify sensitive data at rest" at bounding box center [465, 560] width 432 height 36
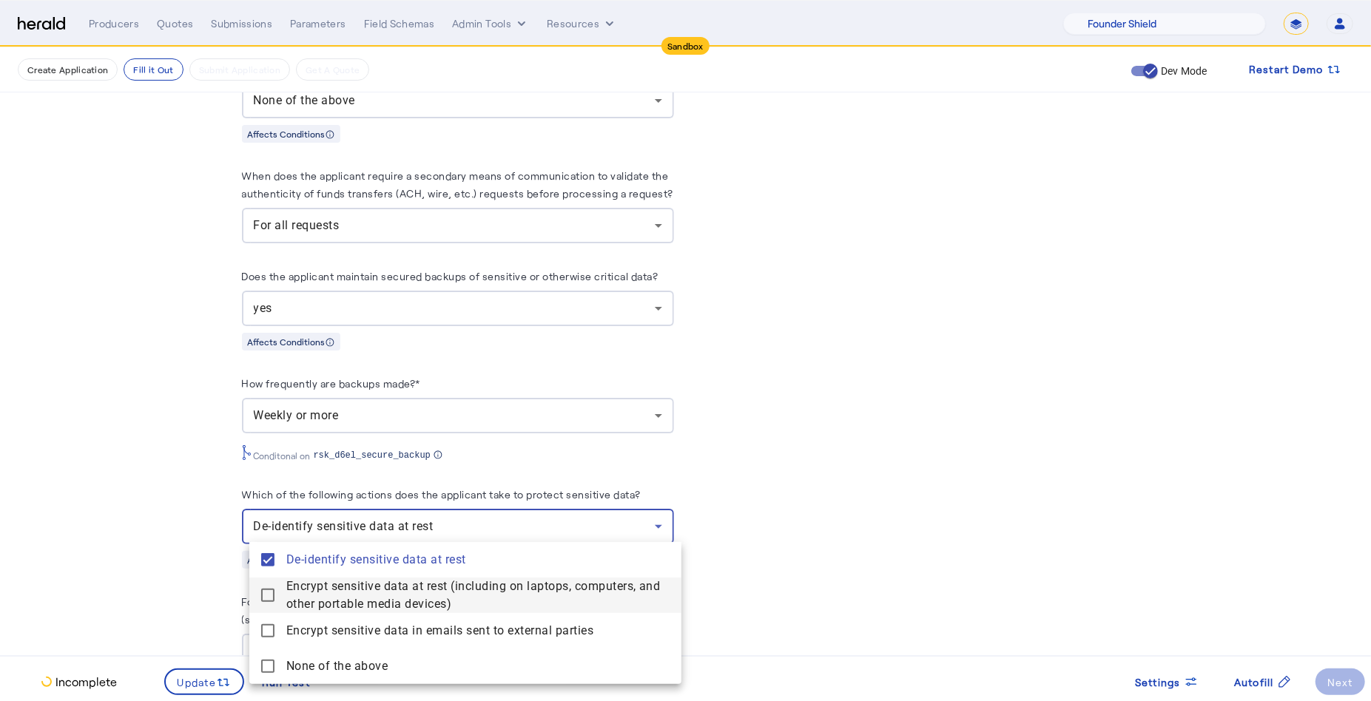
click at [275, 585] on devices\) "Encrypt sensitive data at rest (including on laptops, computers, and other port…" at bounding box center [465, 596] width 432 height 36
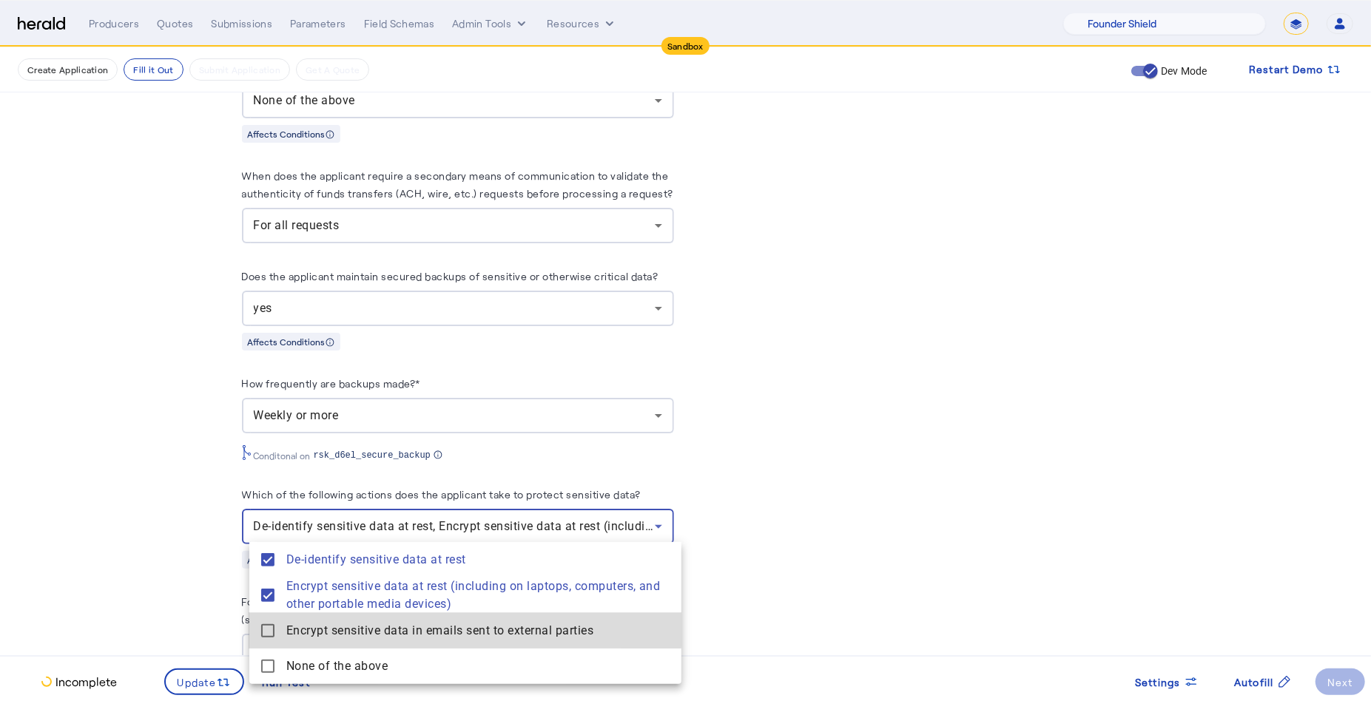
click at [275, 624] on parties "Encrypt sensitive data in emails sent to external parties" at bounding box center [465, 631] width 432 height 36
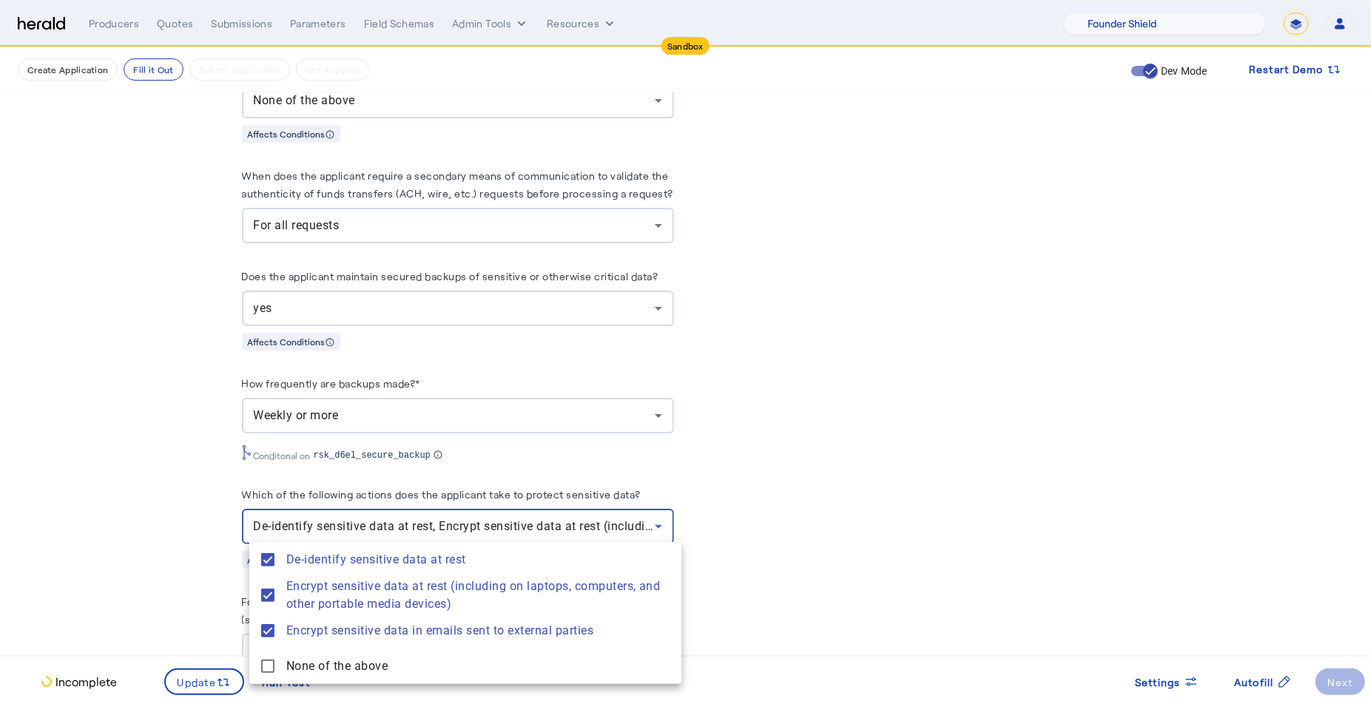
click at [212, 672] on div at bounding box center [685, 350] width 1371 height 701
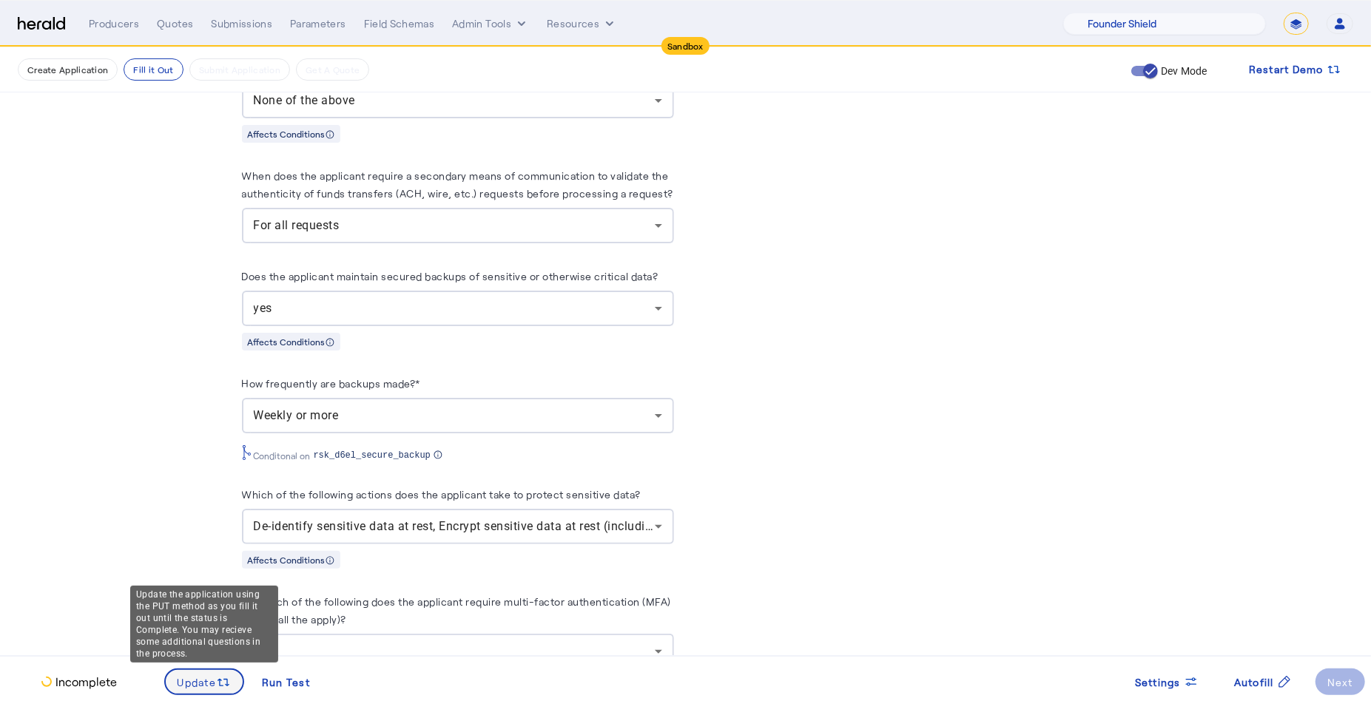
click at [212, 678] on span "Update" at bounding box center [197, 683] width 39 height 16
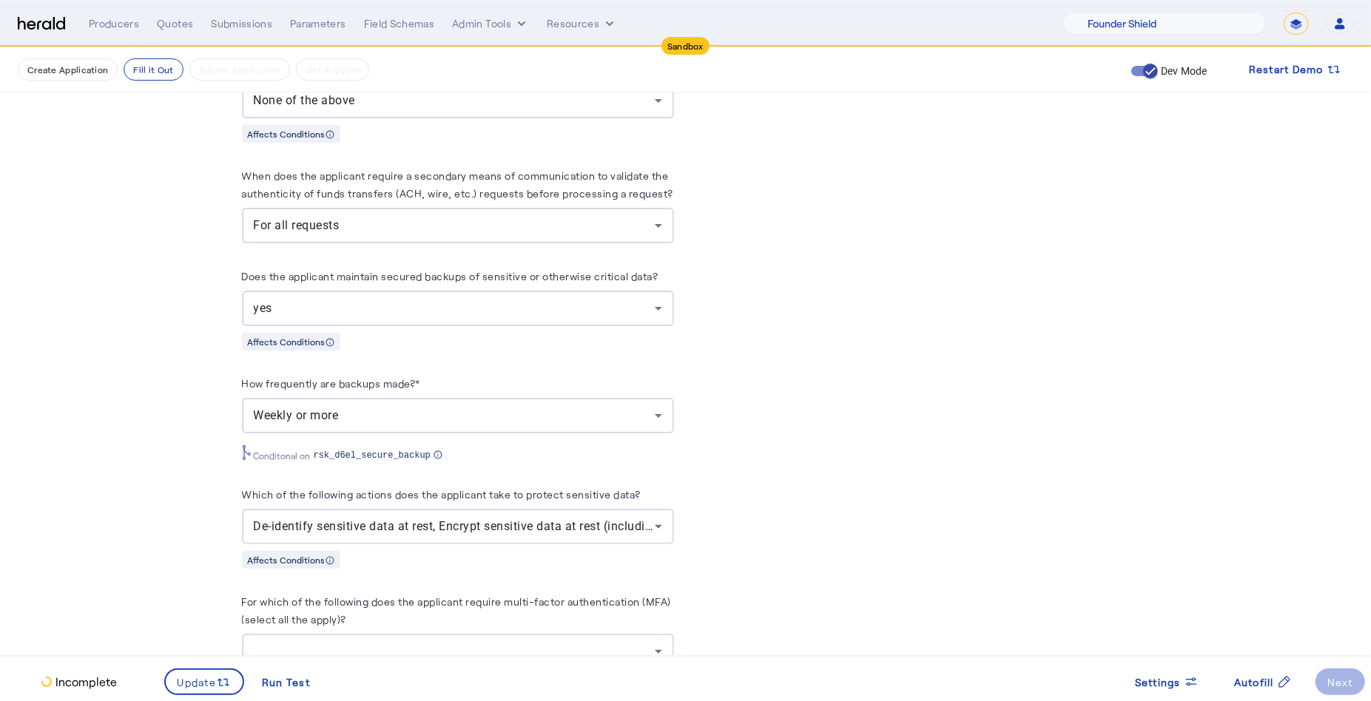
click at [618, 643] on div at bounding box center [454, 652] width 401 height 18
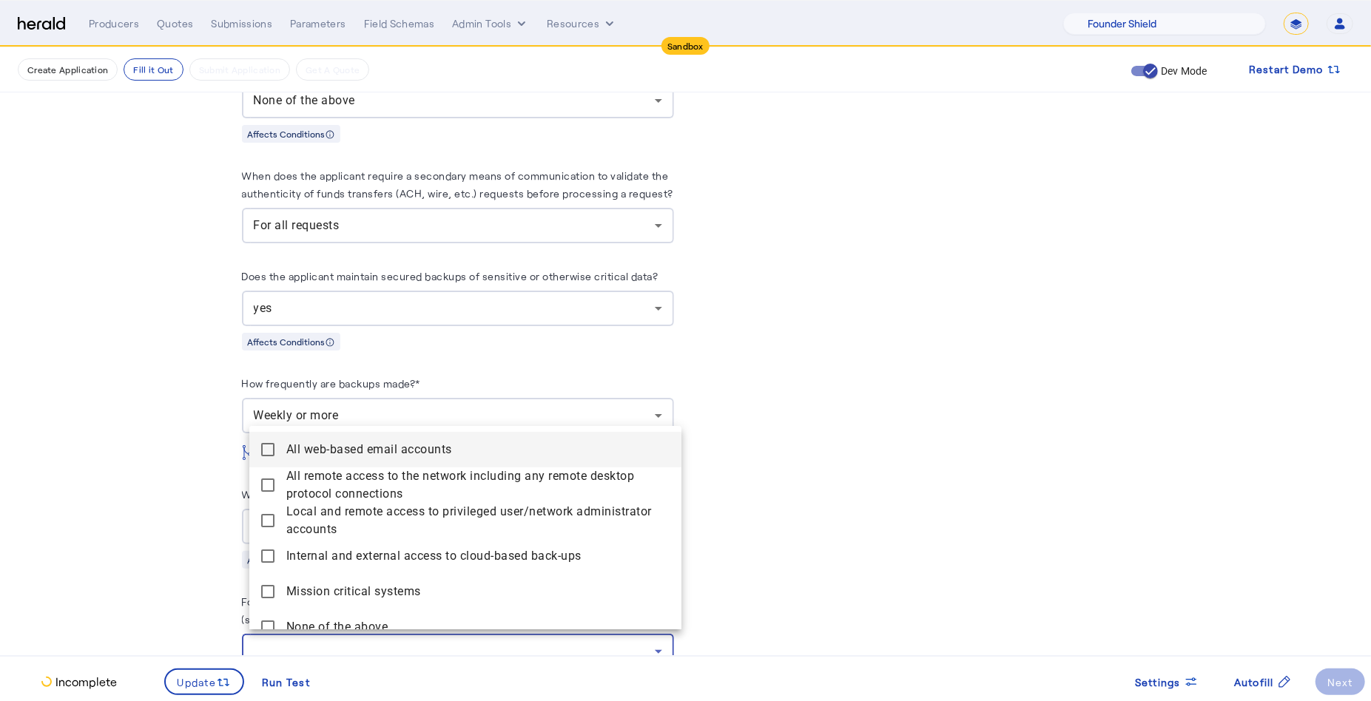
click at [271, 445] on mat-pseudo-checkbox at bounding box center [267, 449] width 13 height 13
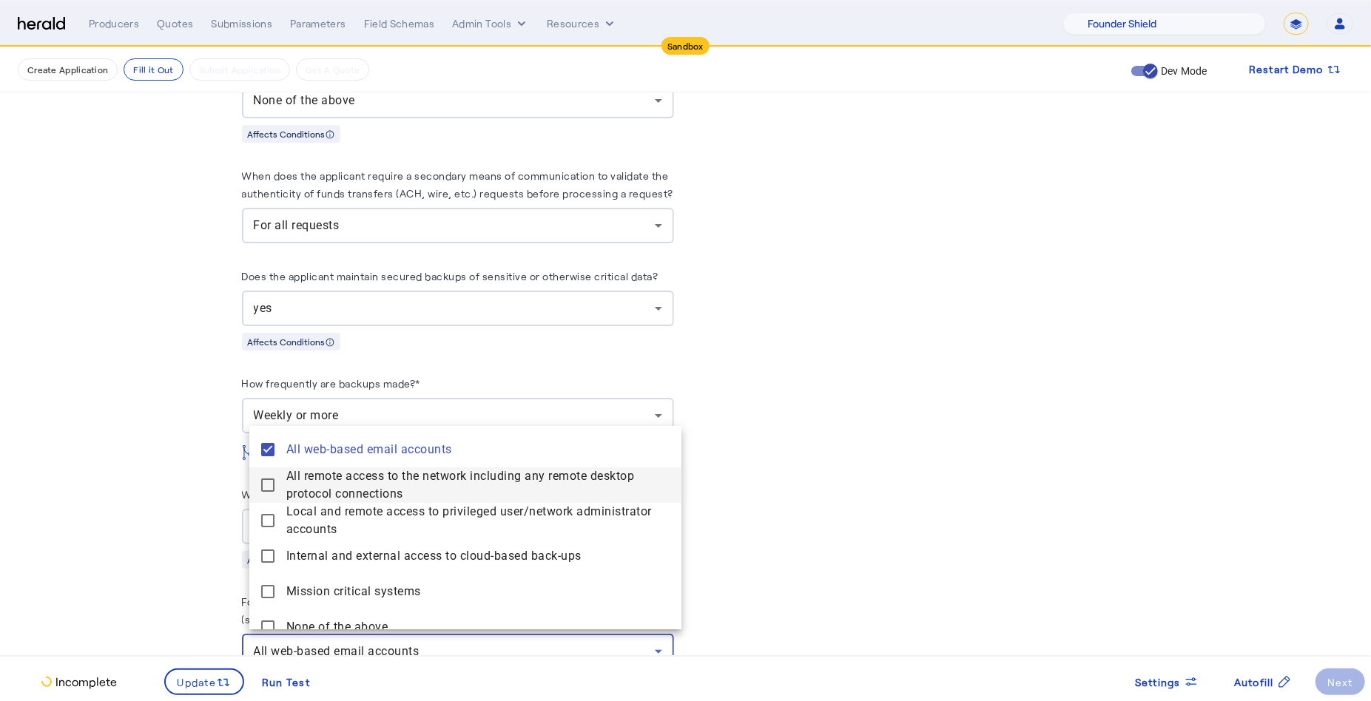
click at [268, 487] on mat-pseudo-checkbox at bounding box center [267, 485] width 13 height 13
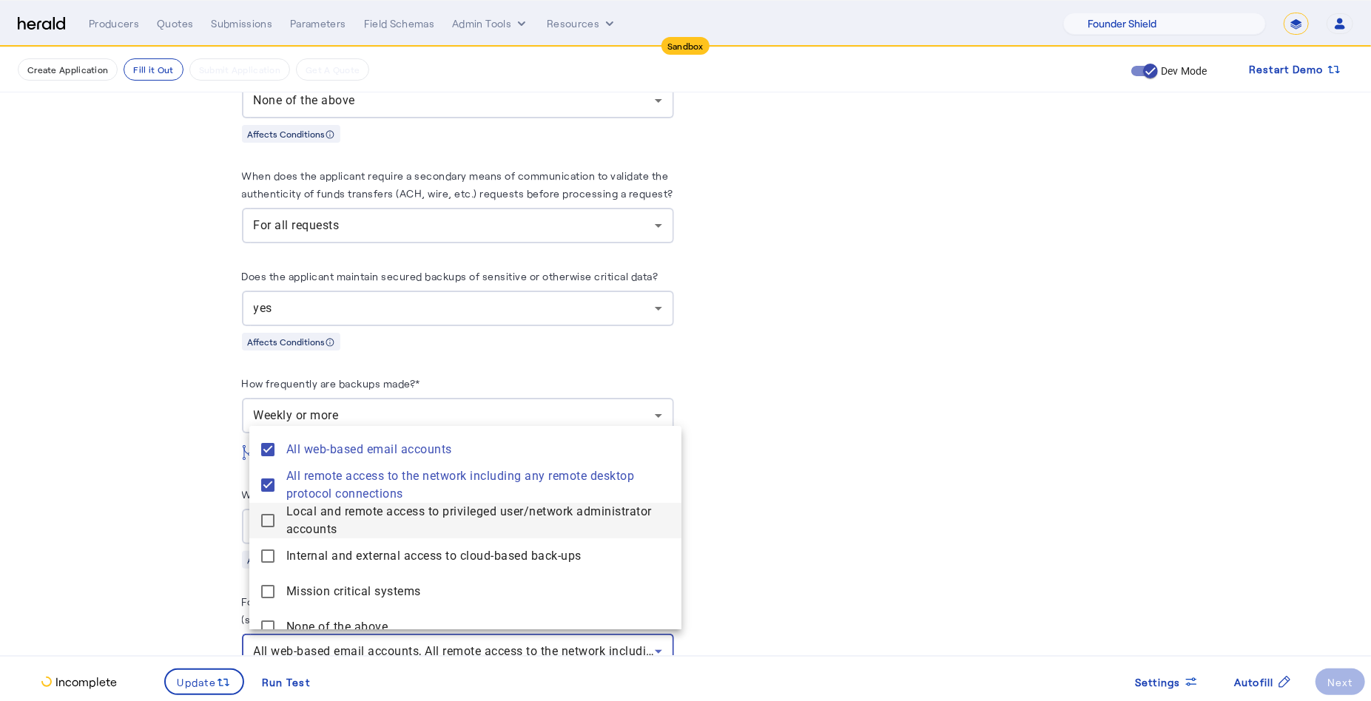
click at [268, 515] on mat-pseudo-checkbox at bounding box center [267, 520] width 13 height 13
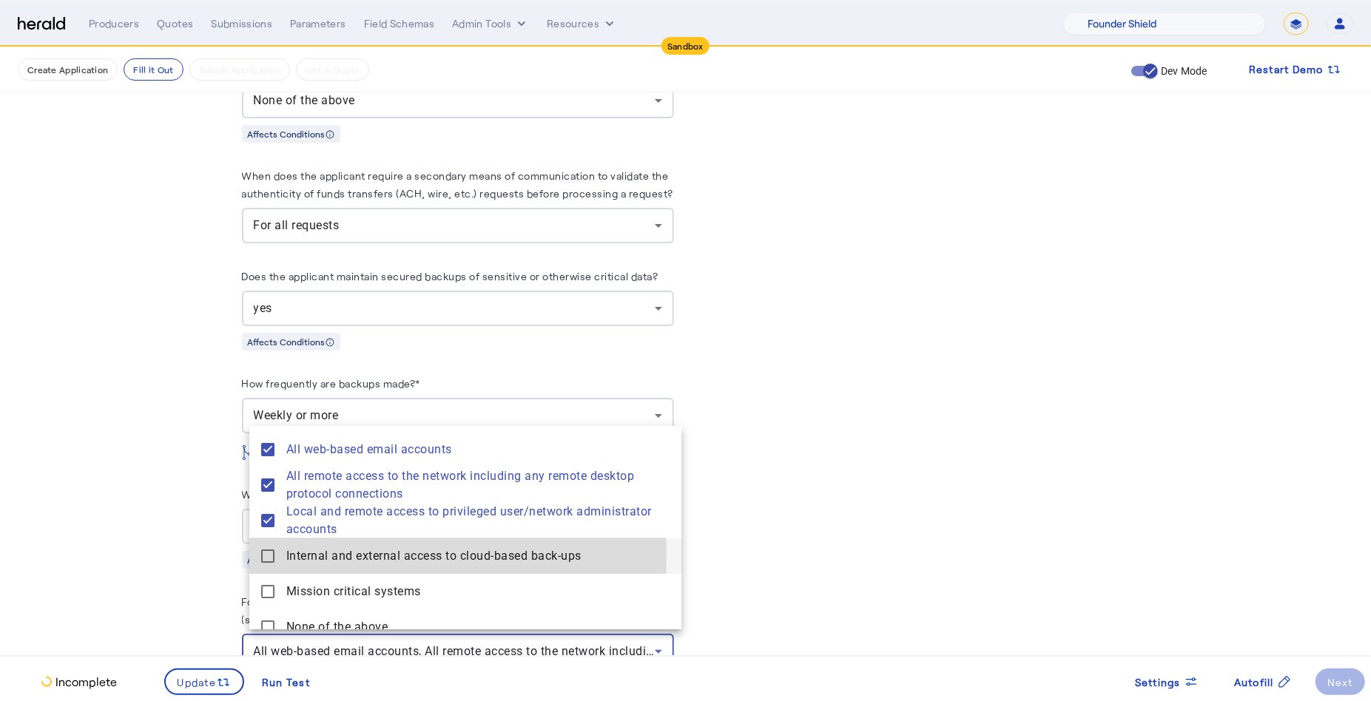
click at [268, 556] on mat-pseudo-checkbox at bounding box center [267, 556] width 13 height 13
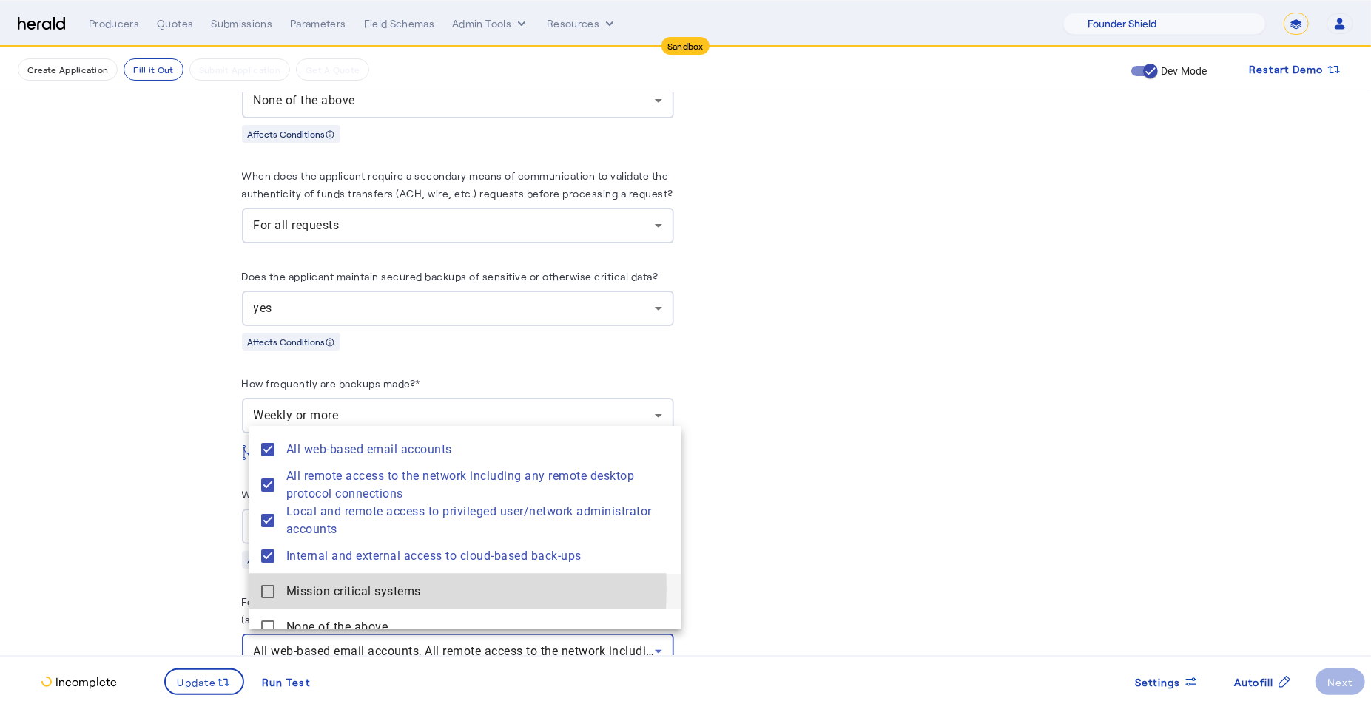
click at [268, 589] on mat-pseudo-checkbox at bounding box center [267, 591] width 13 height 13
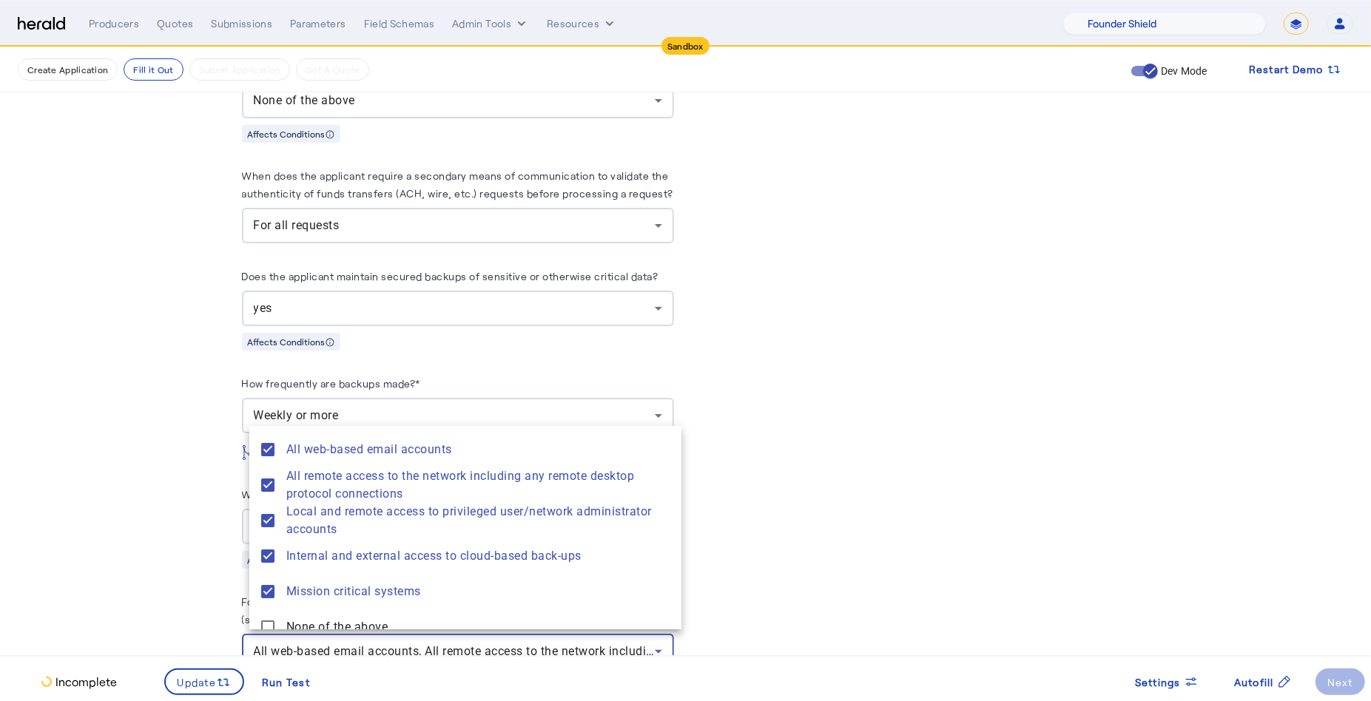
click at [122, 528] on div at bounding box center [685, 350] width 1371 height 701
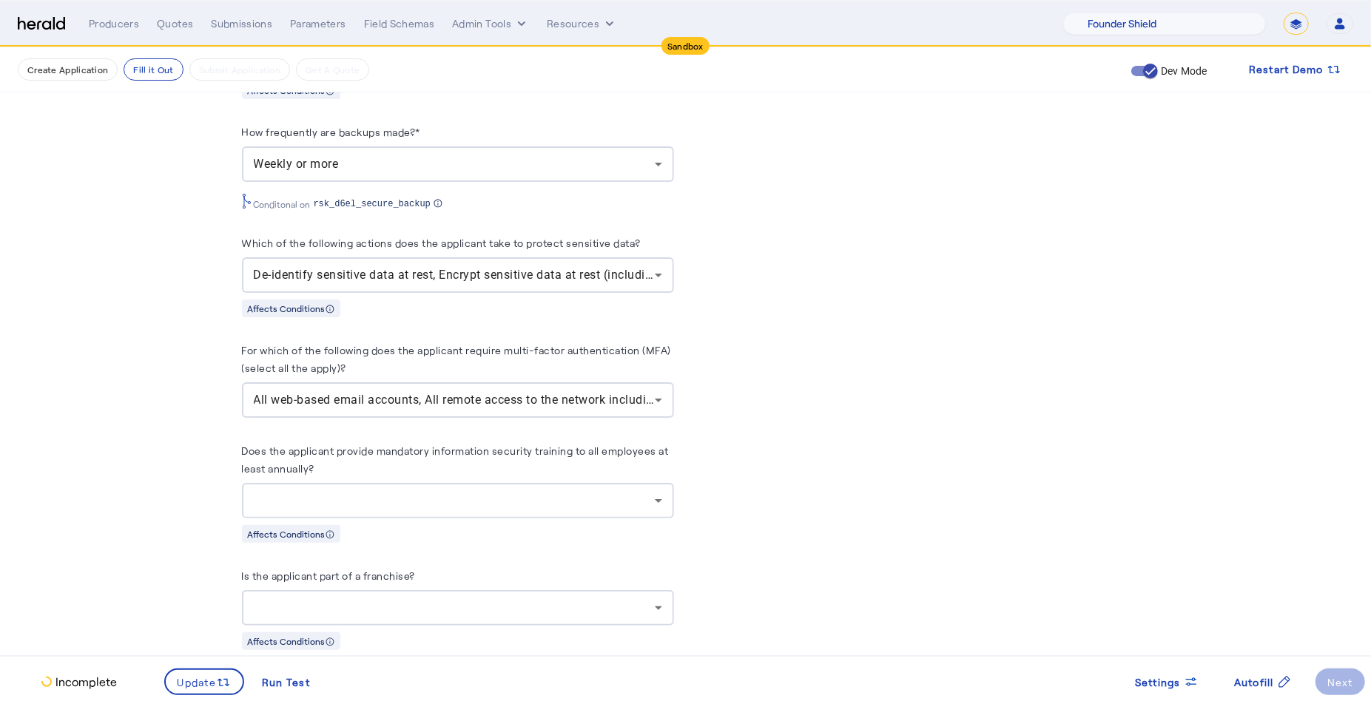
scroll to position [1735, 0]
click at [481, 516] on div "Does the applicant provide mandatory information security training to all emplo…" at bounding box center [458, 494] width 432 height 101
click at [451, 494] on div at bounding box center [454, 503] width 401 height 18
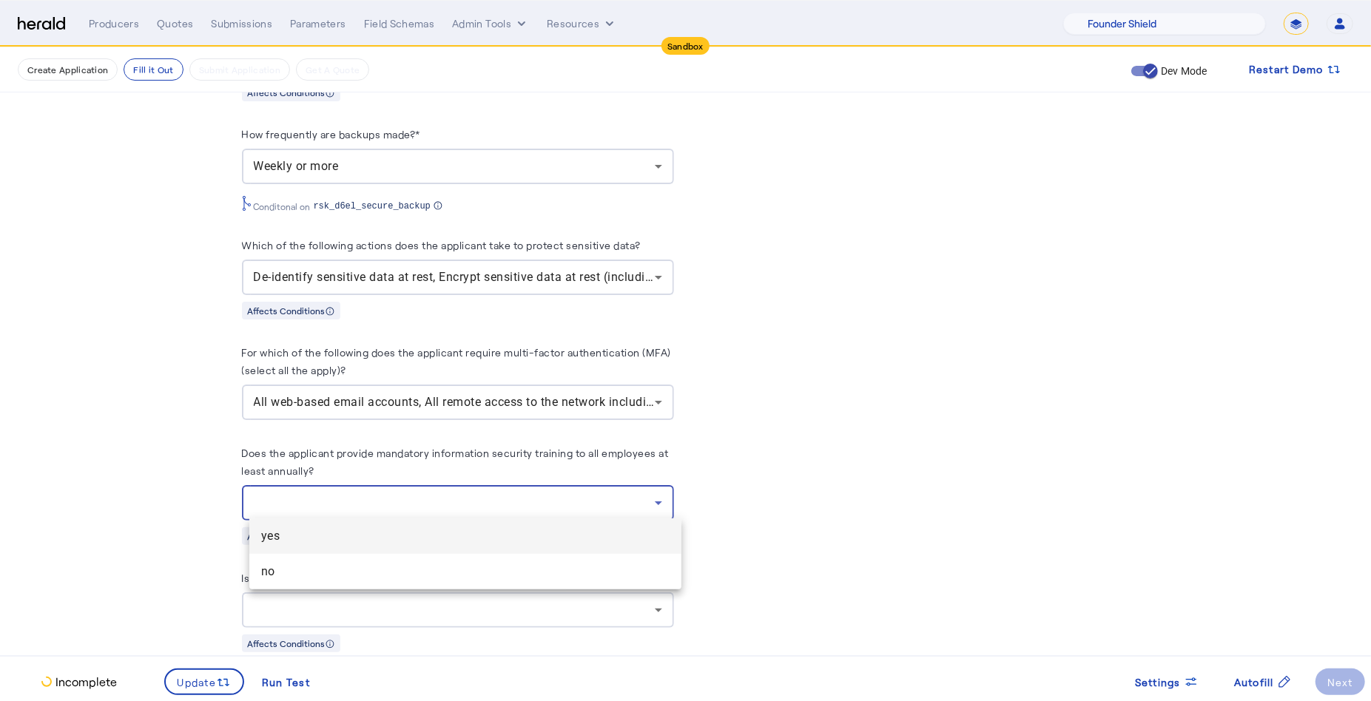
click at [371, 534] on span "yes" at bounding box center [465, 536] width 408 height 18
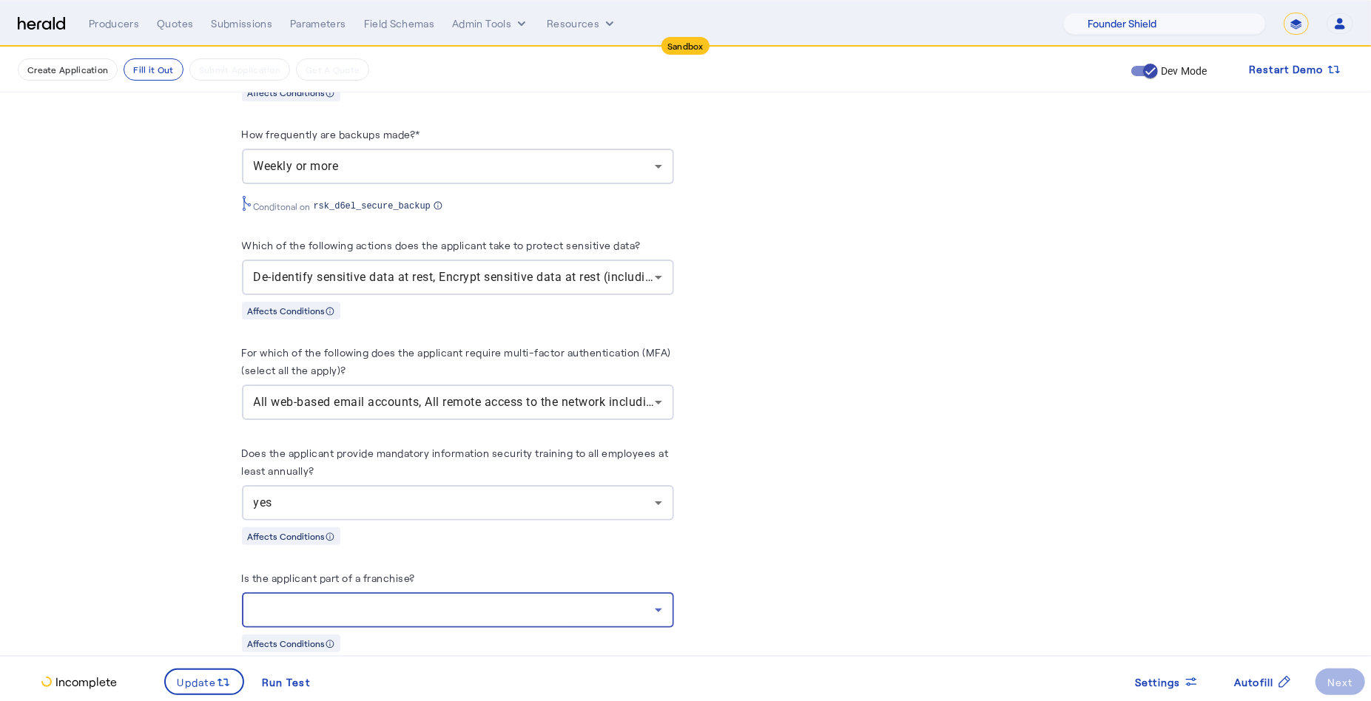
click at [521, 611] on div at bounding box center [454, 610] width 401 height 18
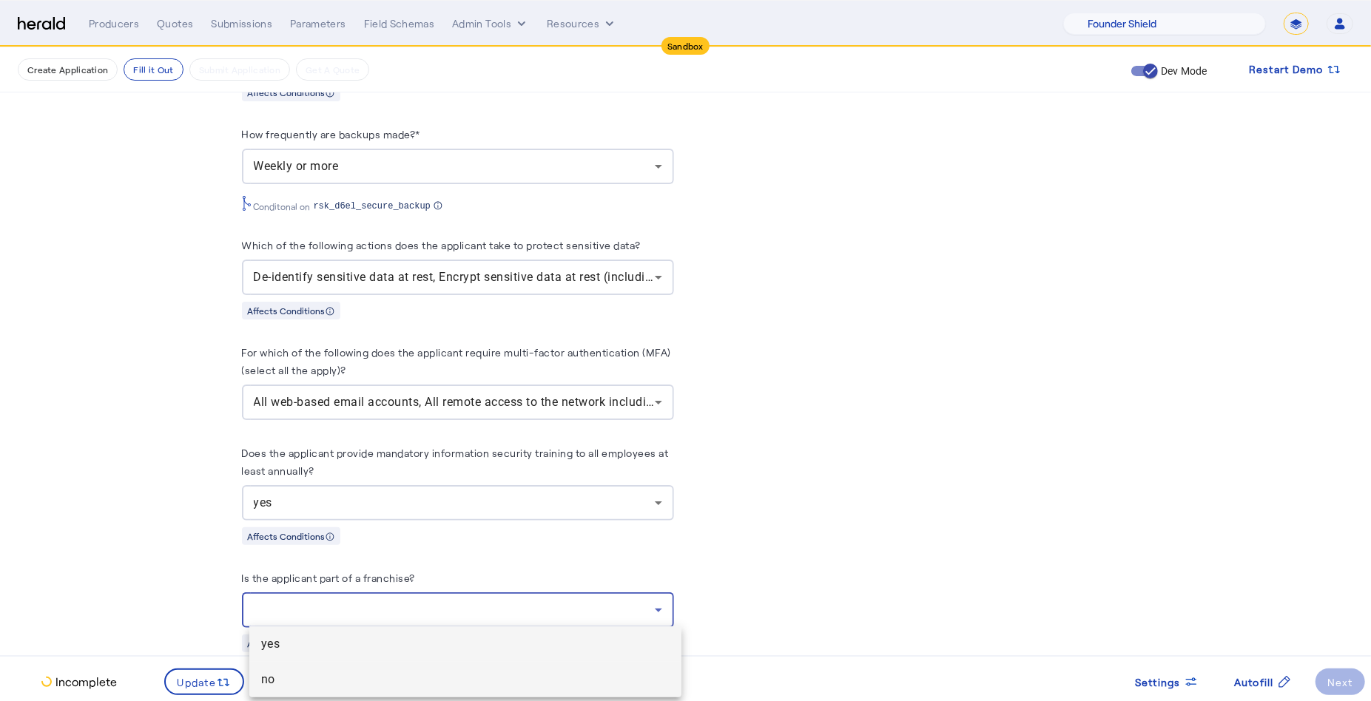
click at [329, 678] on span "no" at bounding box center [465, 680] width 408 height 18
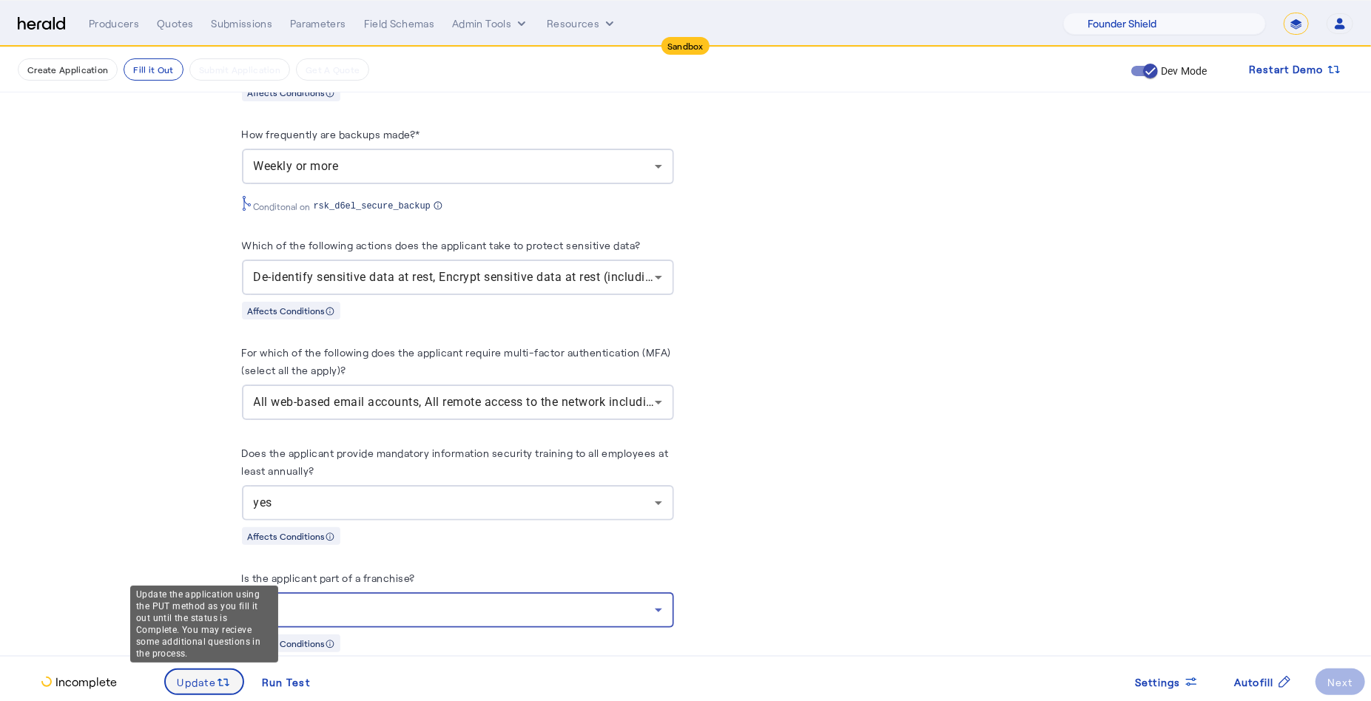
click at [200, 684] on span "Update" at bounding box center [197, 683] width 39 height 16
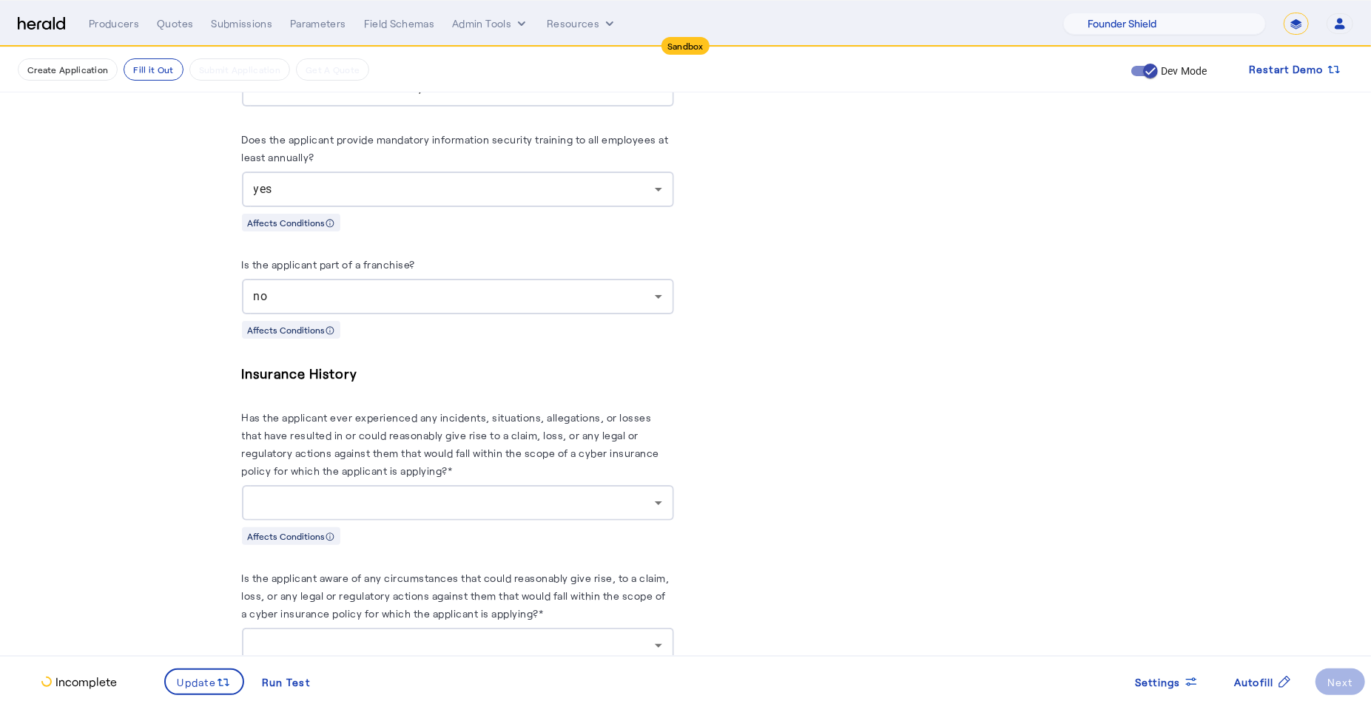
scroll to position [2115, 0]
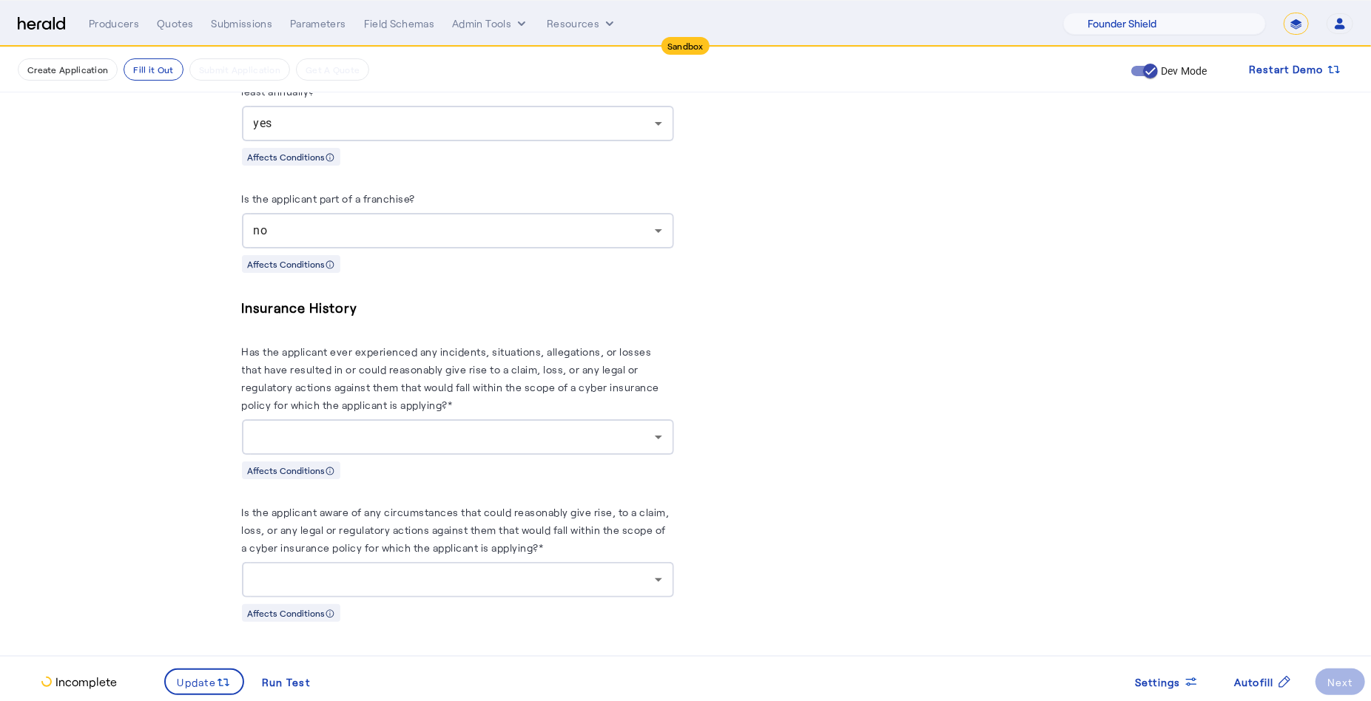
click at [598, 450] on div "Insurance History Has the applicant ever experienced any incidents, situations,…" at bounding box center [458, 388] width 432 height 183
click at [598, 436] on div at bounding box center [454, 437] width 401 height 18
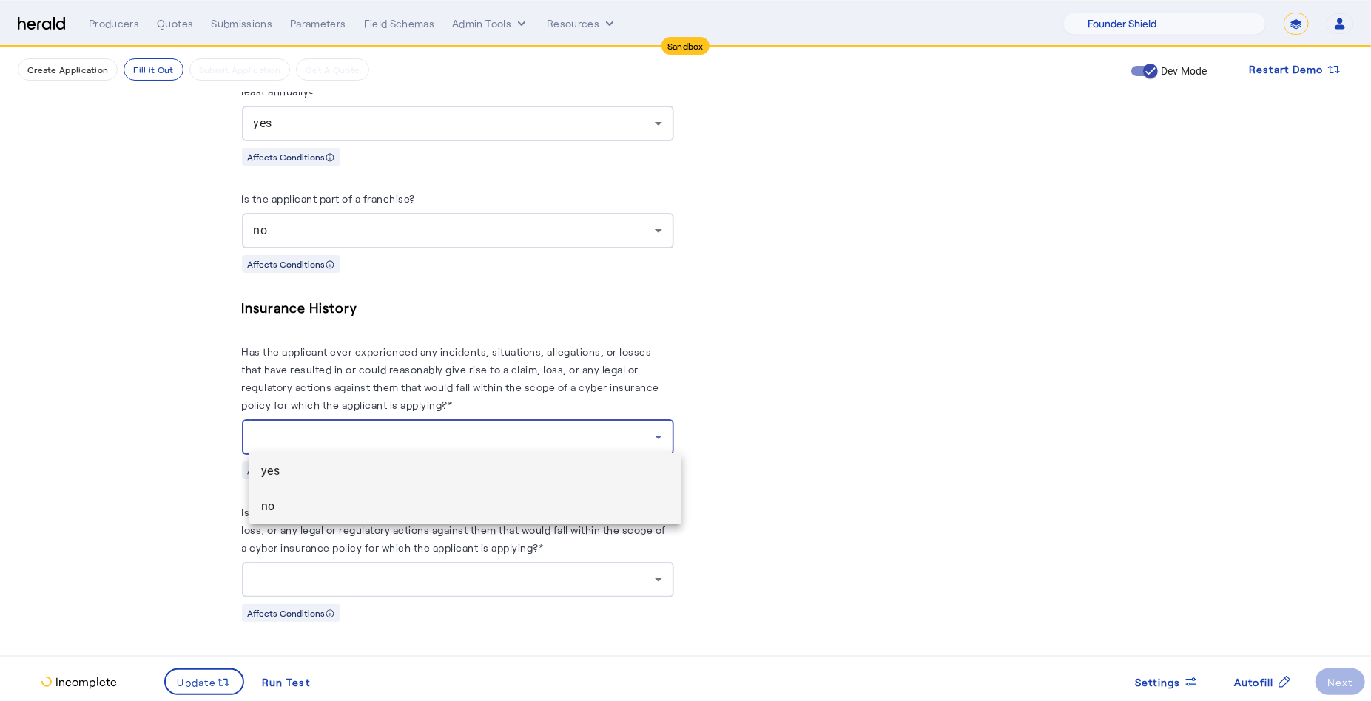
click at [438, 499] on span "no" at bounding box center [465, 507] width 408 height 18
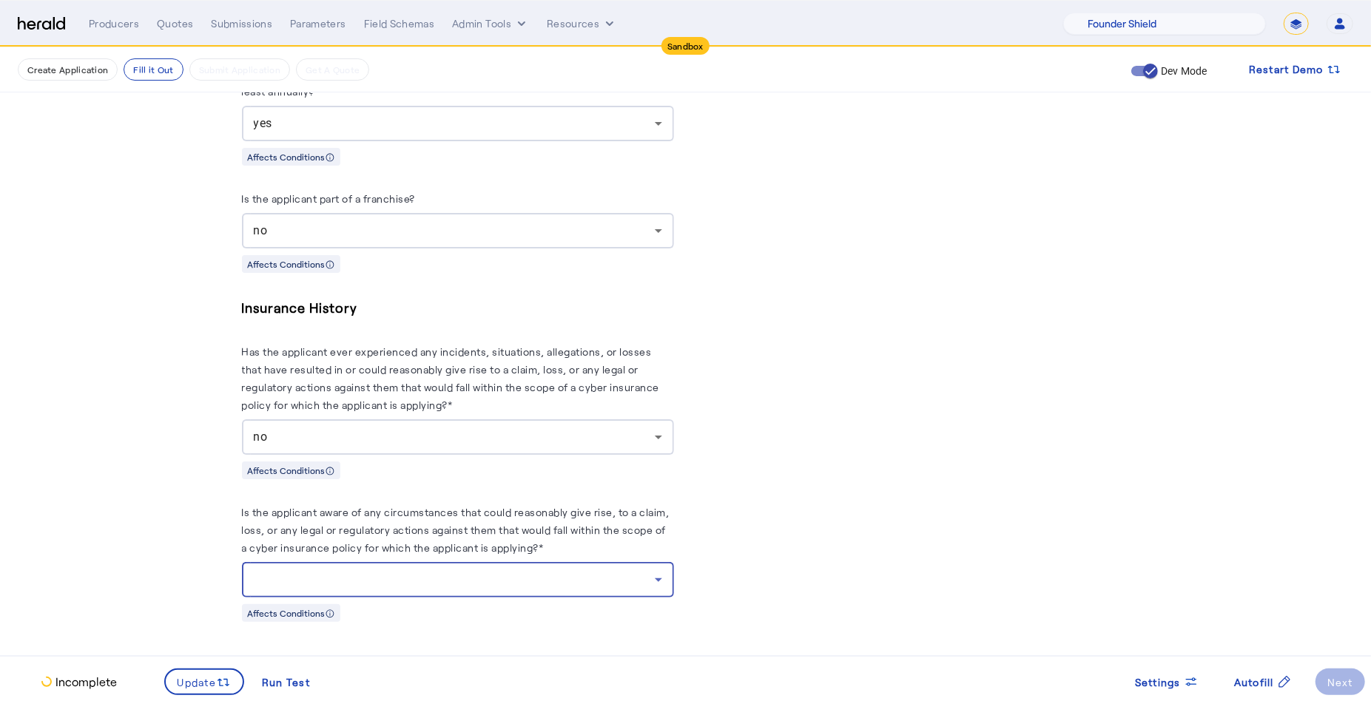
click at [535, 579] on div at bounding box center [454, 580] width 401 height 18
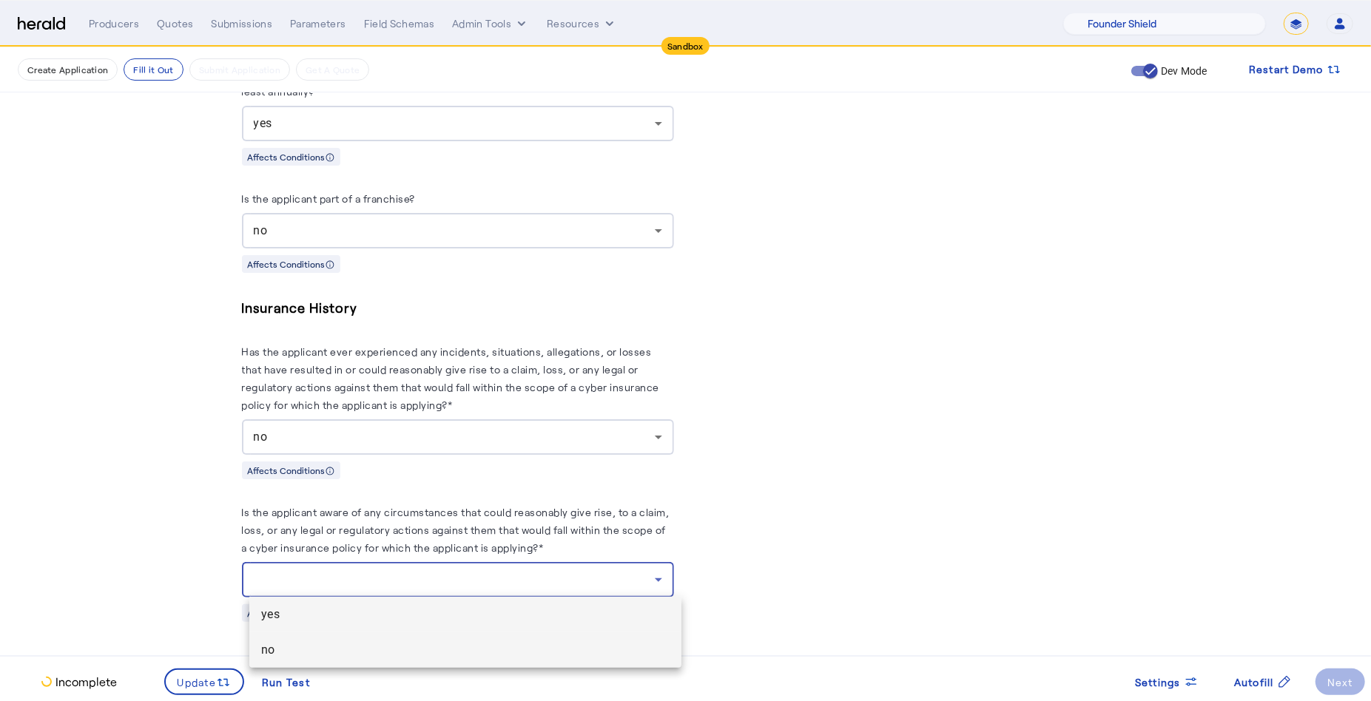
click at [392, 645] on span "no" at bounding box center [465, 650] width 408 height 18
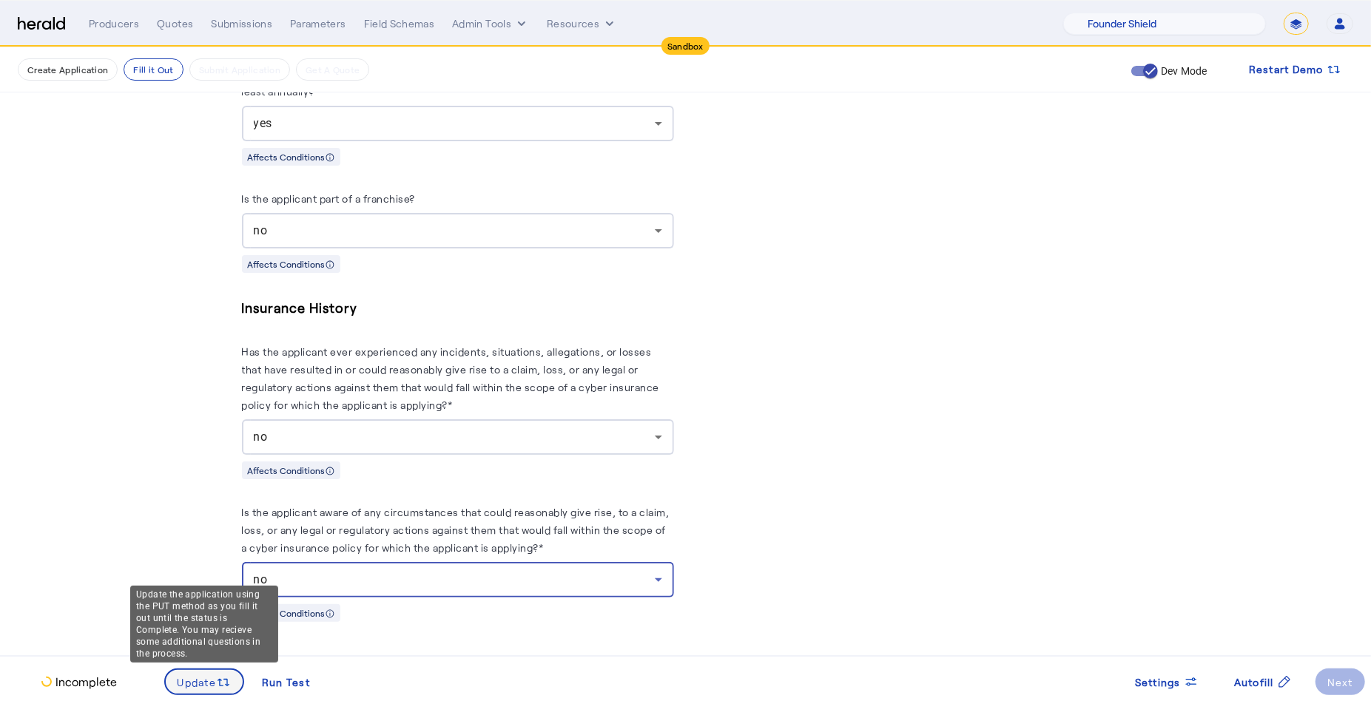
click at [196, 671] on span at bounding box center [205, 682] width 78 height 36
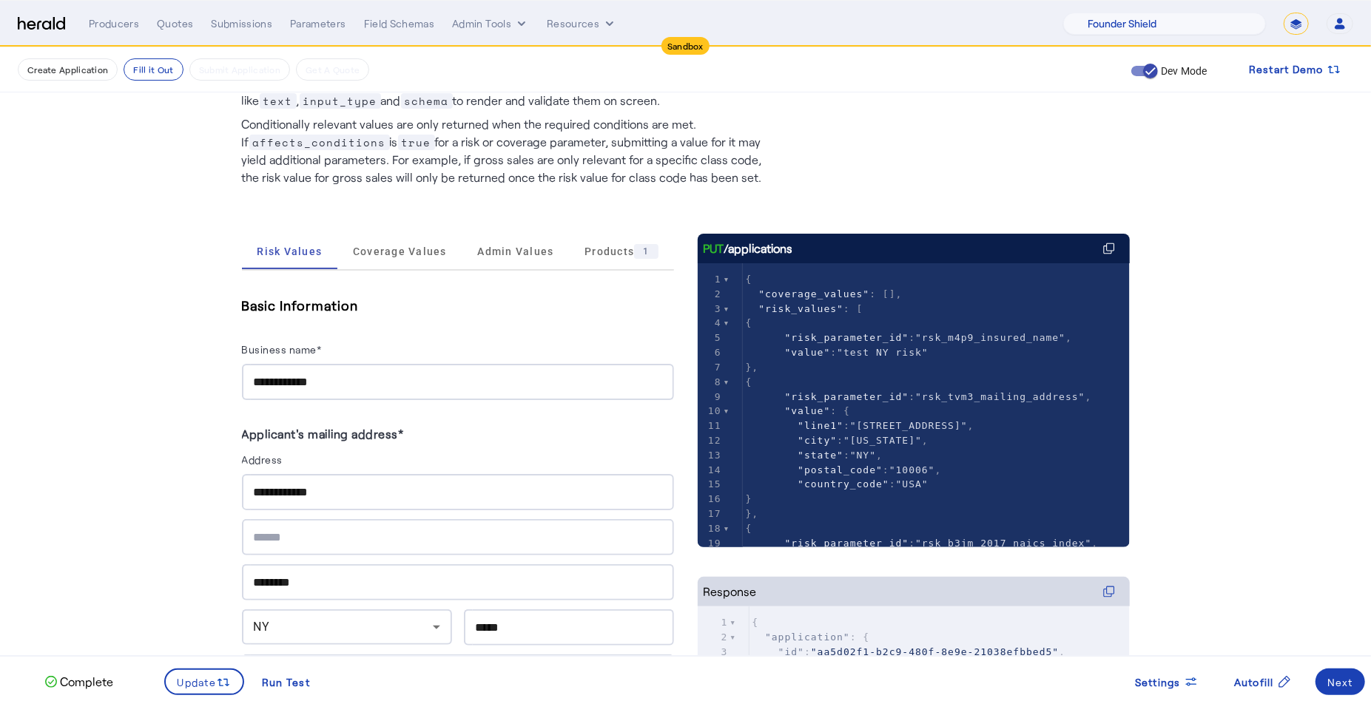
scroll to position [81, 0]
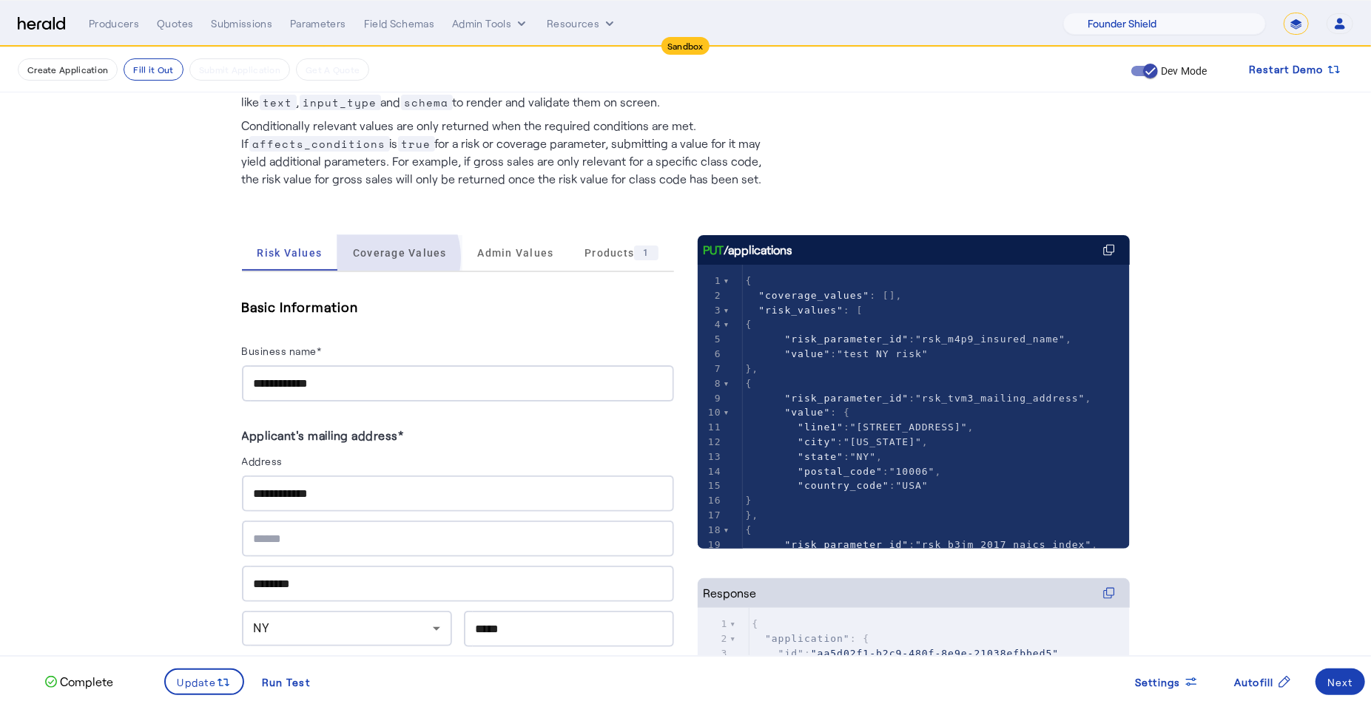
click at [385, 257] on span "Coverage Values" at bounding box center [400, 253] width 94 height 10
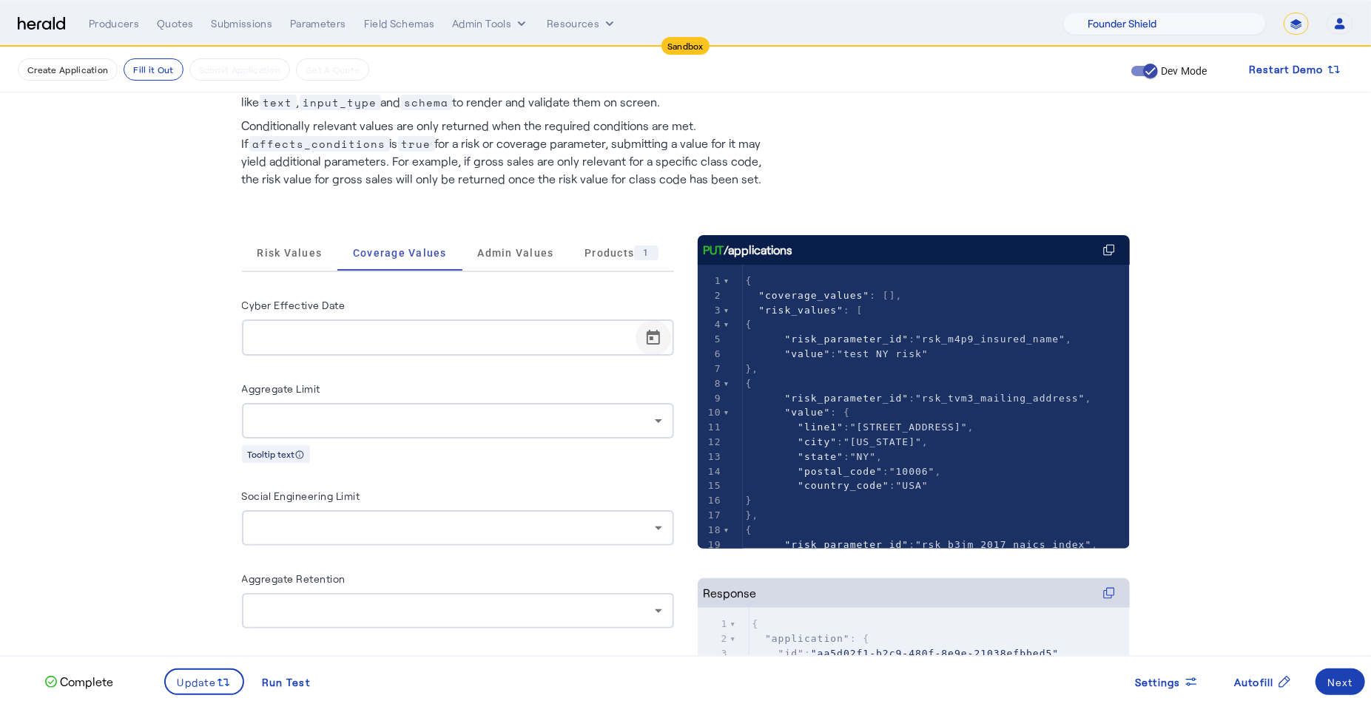
click at [671, 346] on span "Open calendar" at bounding box center [653, 338] width 36 height 36
click at [297, 567] on span "22" at bounding box center [299, 565] width 27 height 27
type input "**********"
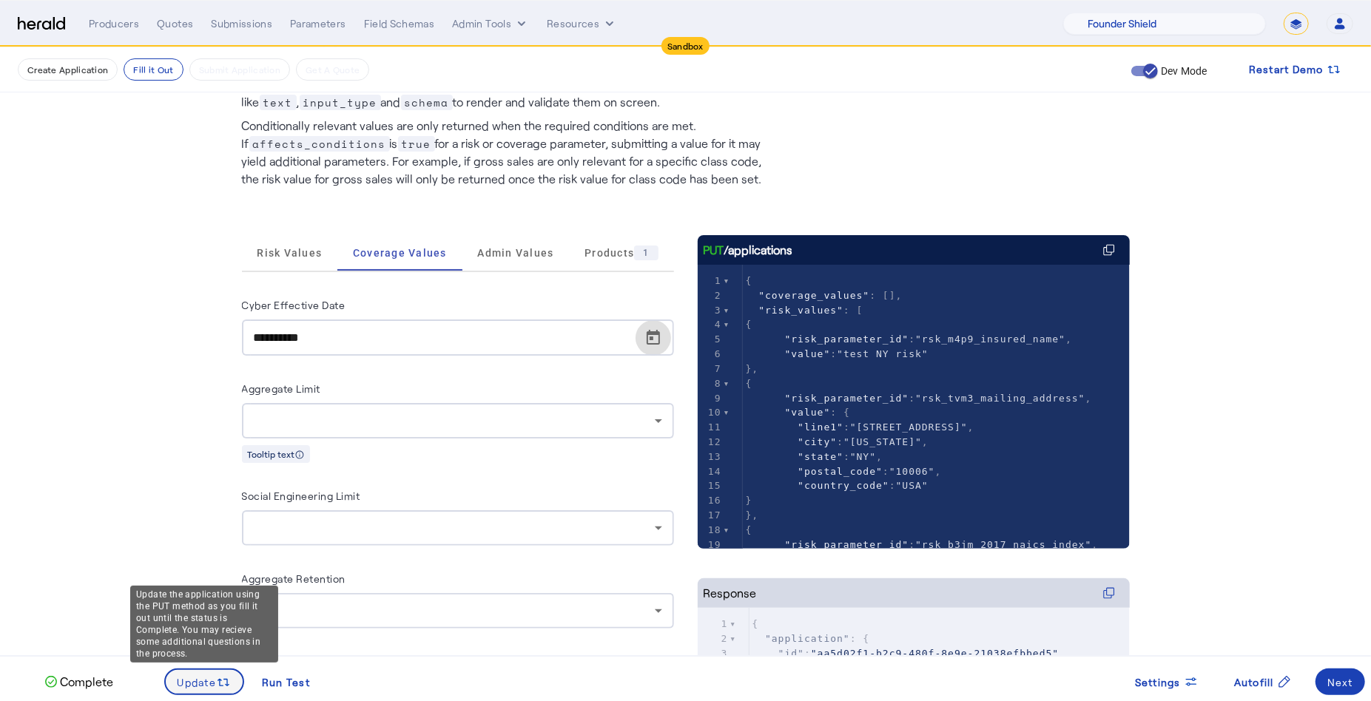
click at [201, 687] on span "Update" at bounding box center [197, 683] width 39 height 16
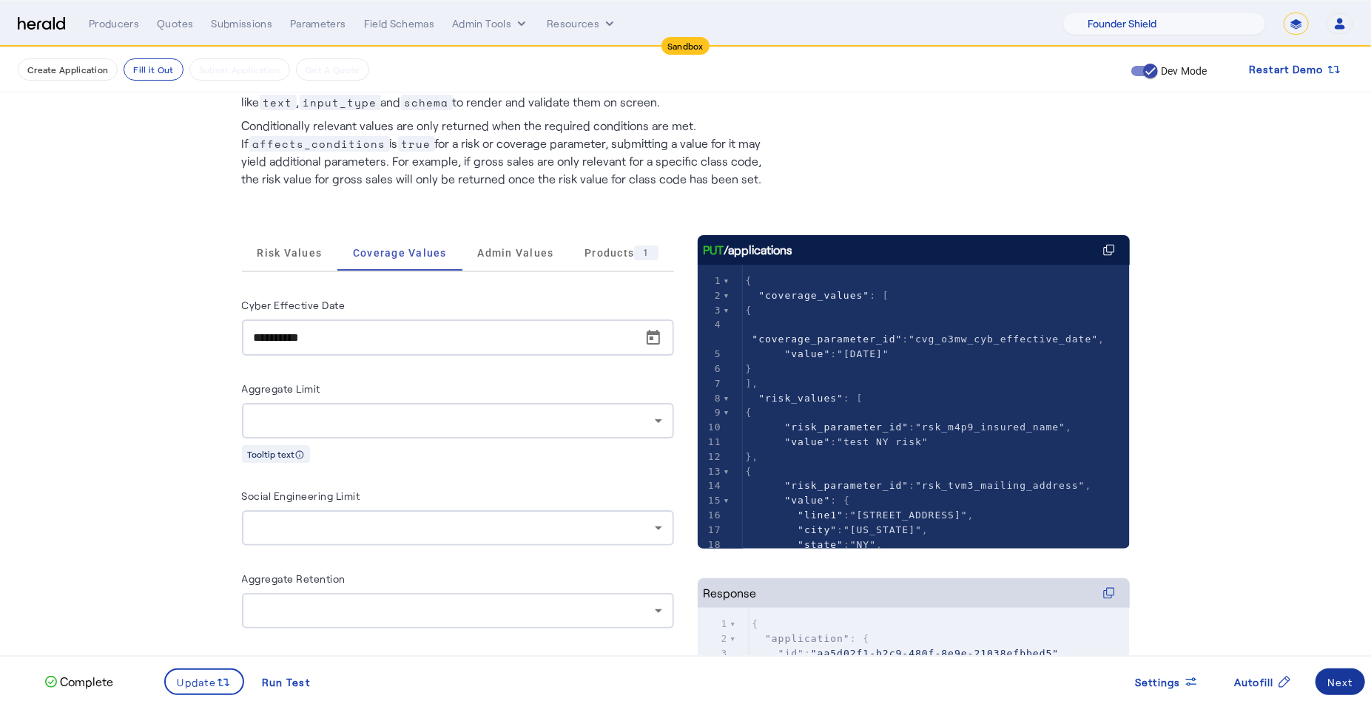
click at [1343, 671] on span at bounding box center [1340, 682] width 50 height 36
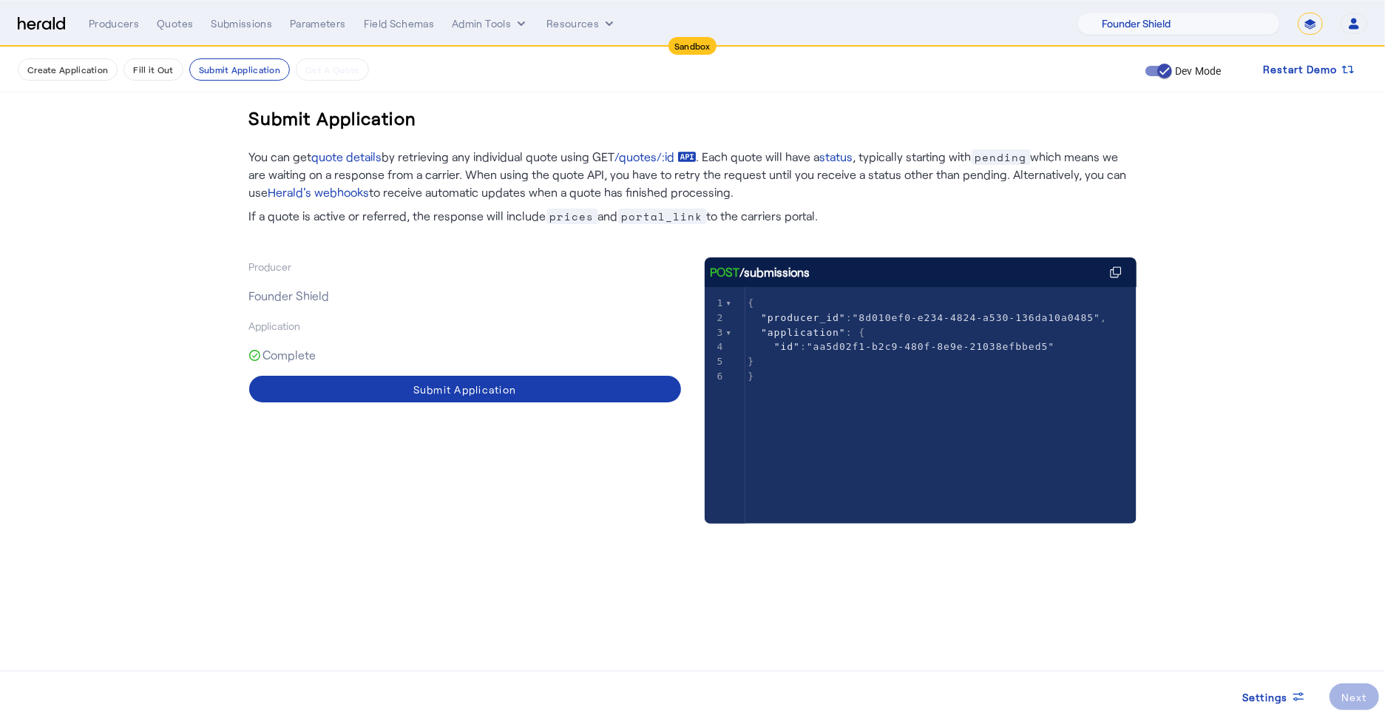
click at [520, 391] on span at bounding box center [465, 389] width 432 height 36
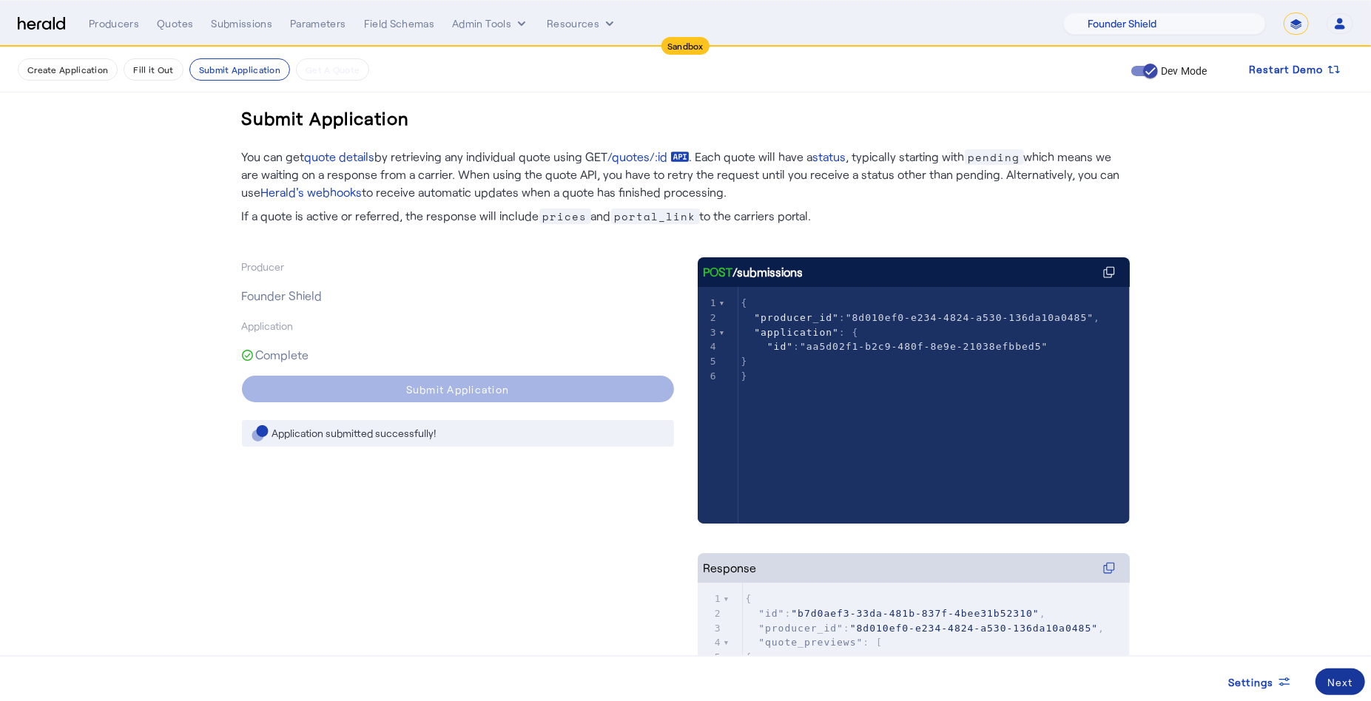
click at [1336, 675] on div "Next" at bounding box center [1340, 683] width 26 height 16
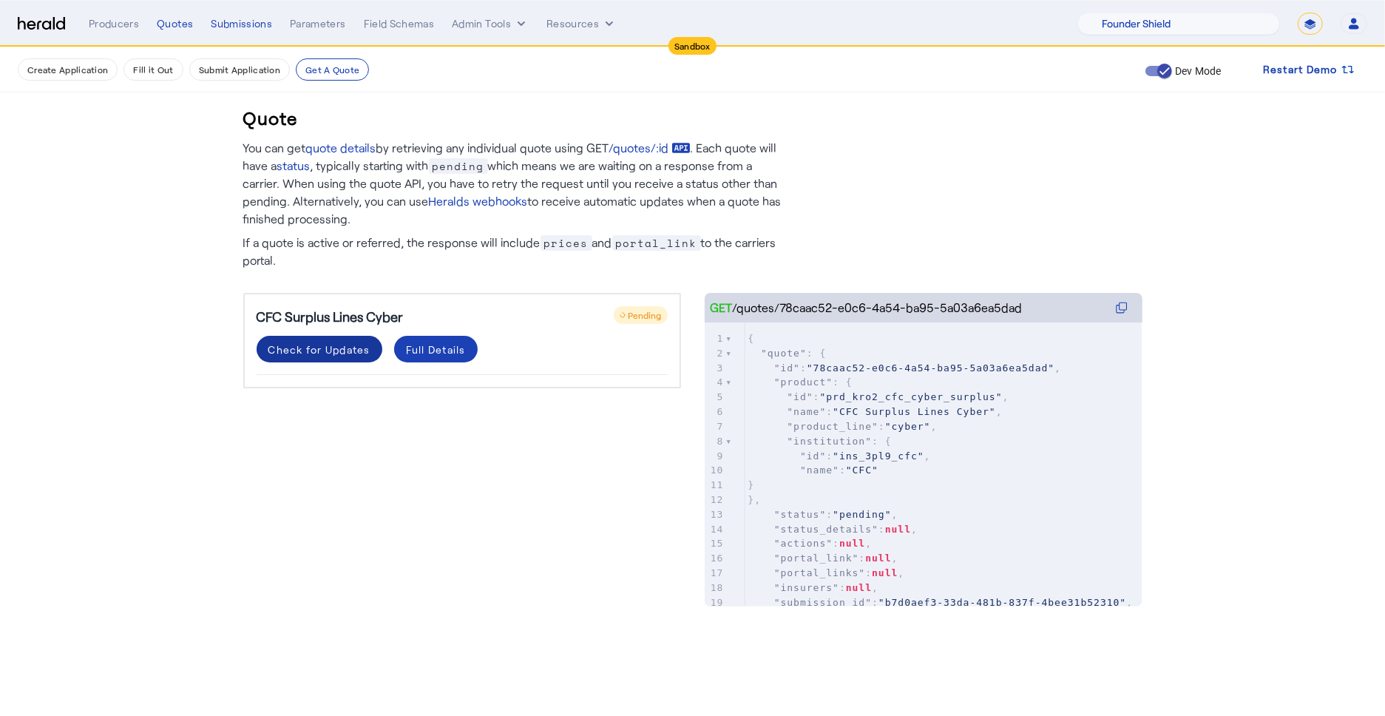
click at [336, 354] on div "Check for Updates" at bounding box center [319, 350] width 102 height 16
click at [328, 354] on div "Check for Updates" at bounding box center [319, 350] width 102 height 16
click at [311, 345] on div "Check for Updates" at bounding box center [319, 350] width 102 height 16
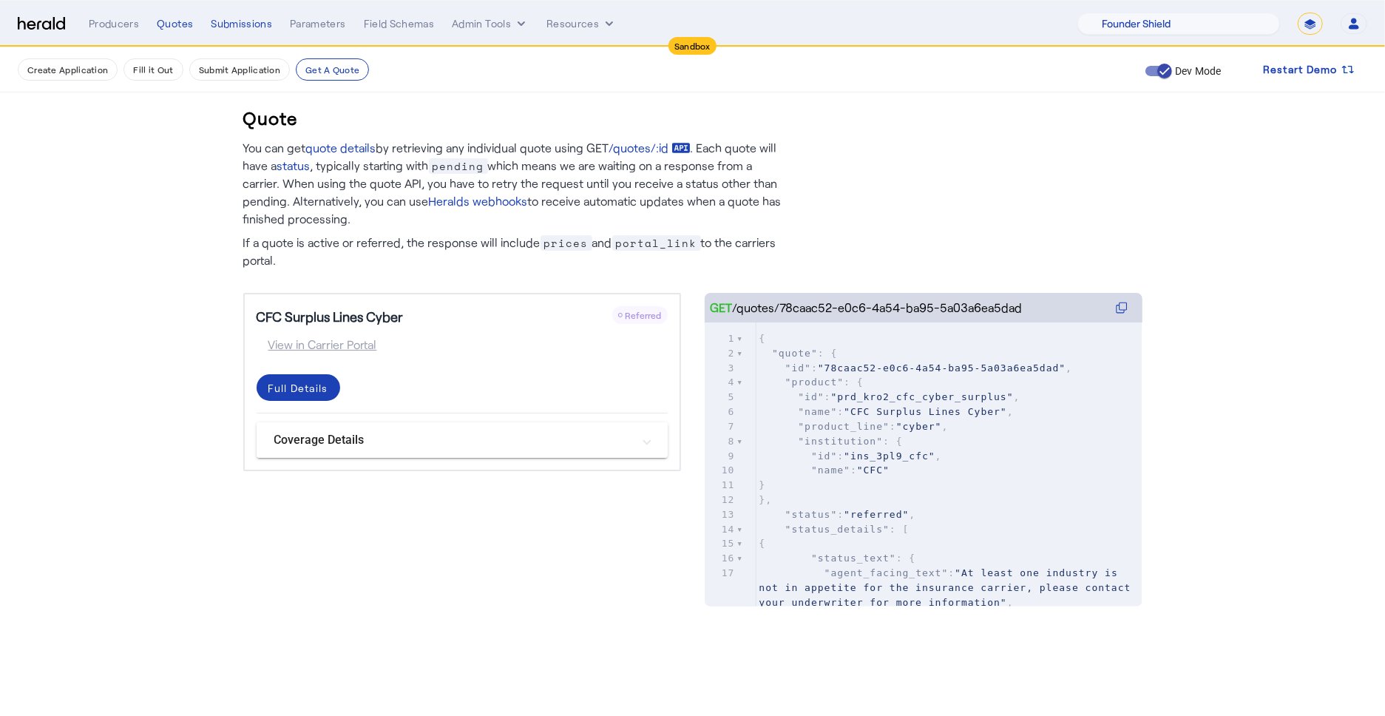
click at [580, 442] on mat-panel-title "Coverage Details" at bounding box center [453, 440] width 358 height 18
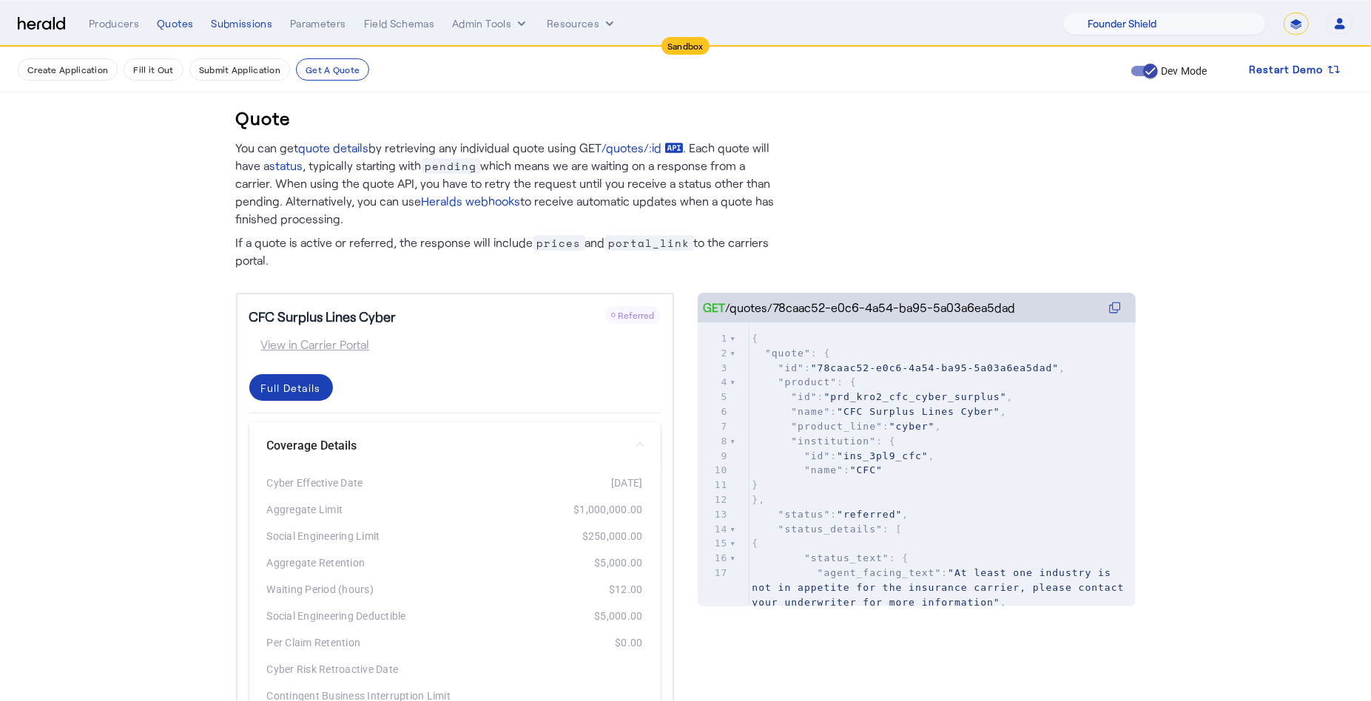
click at [580, 442] on mat-panel-title "Coverage Details" at bounding box center [446, 446] width 358 height 18
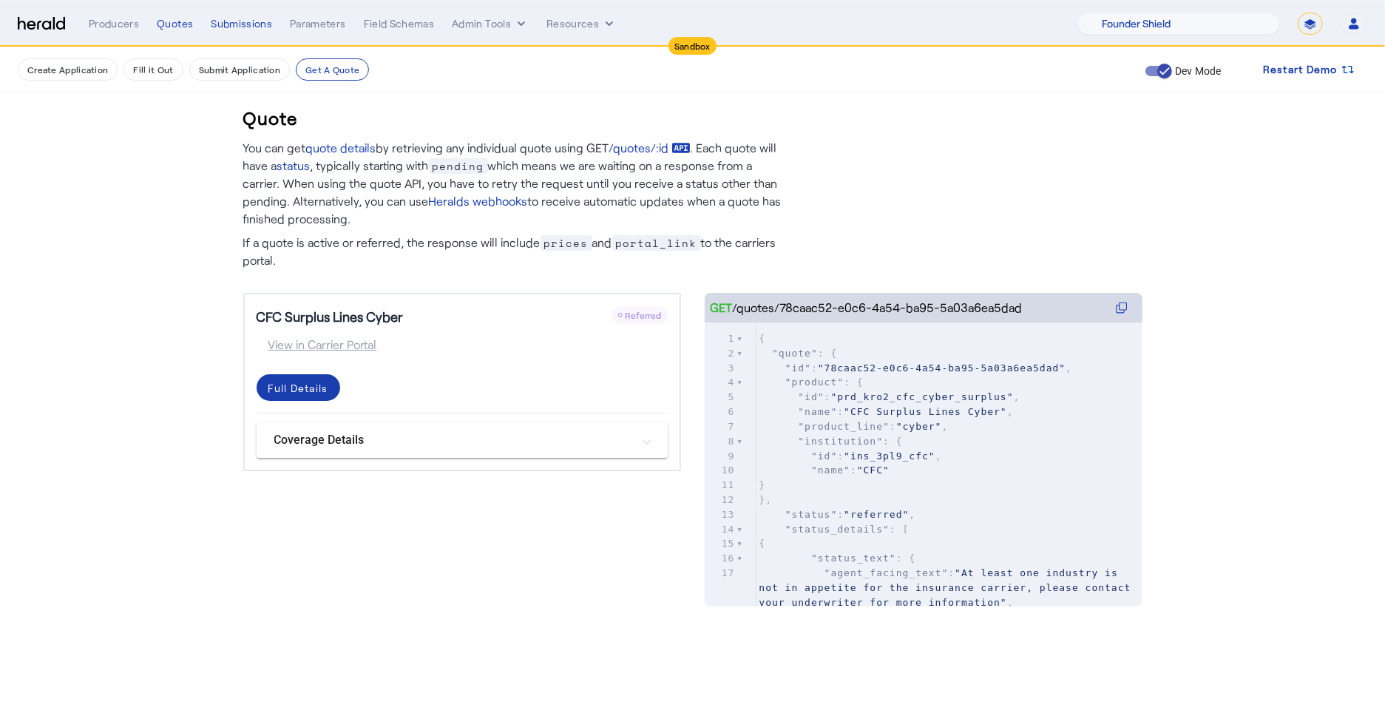
click at [311, 386] on div "Full Details" at bounding box center [298, 388] width 60 height 16
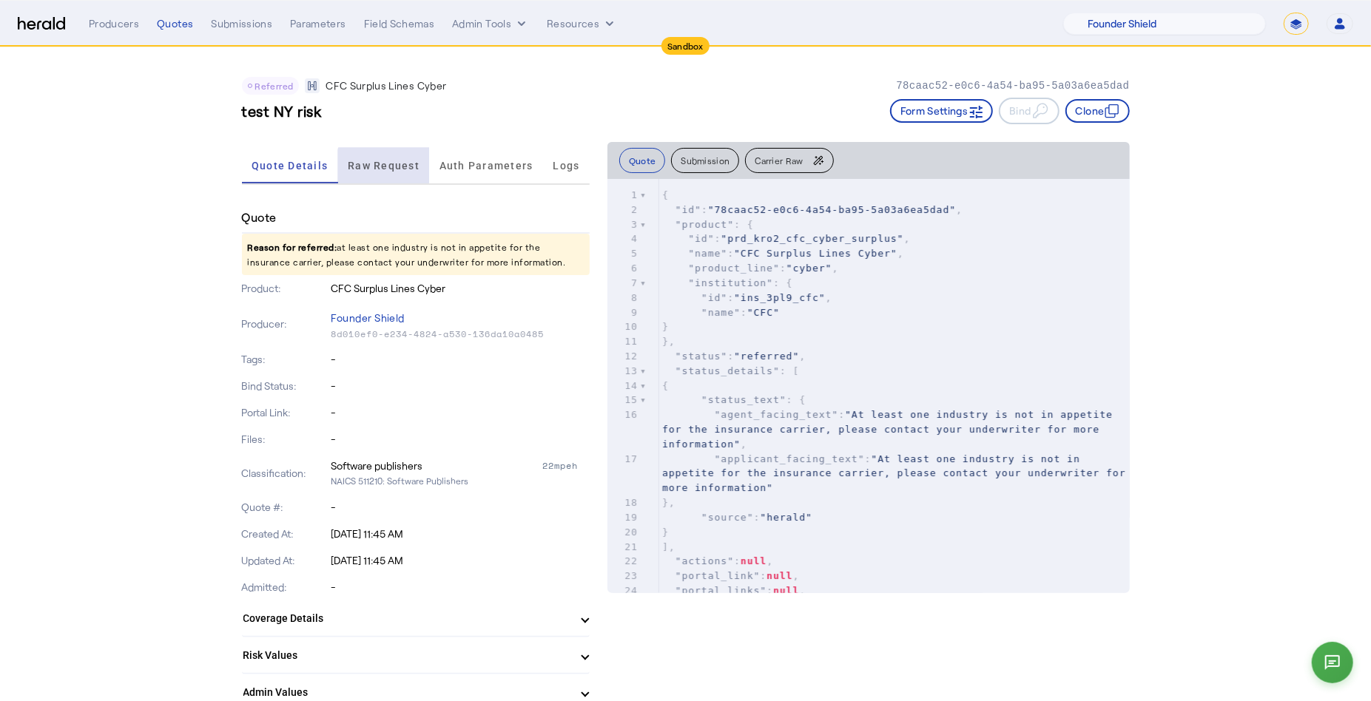
click at [398, 166] on span "Raw Request" at bounding box center [384, 165] width 72 height 10
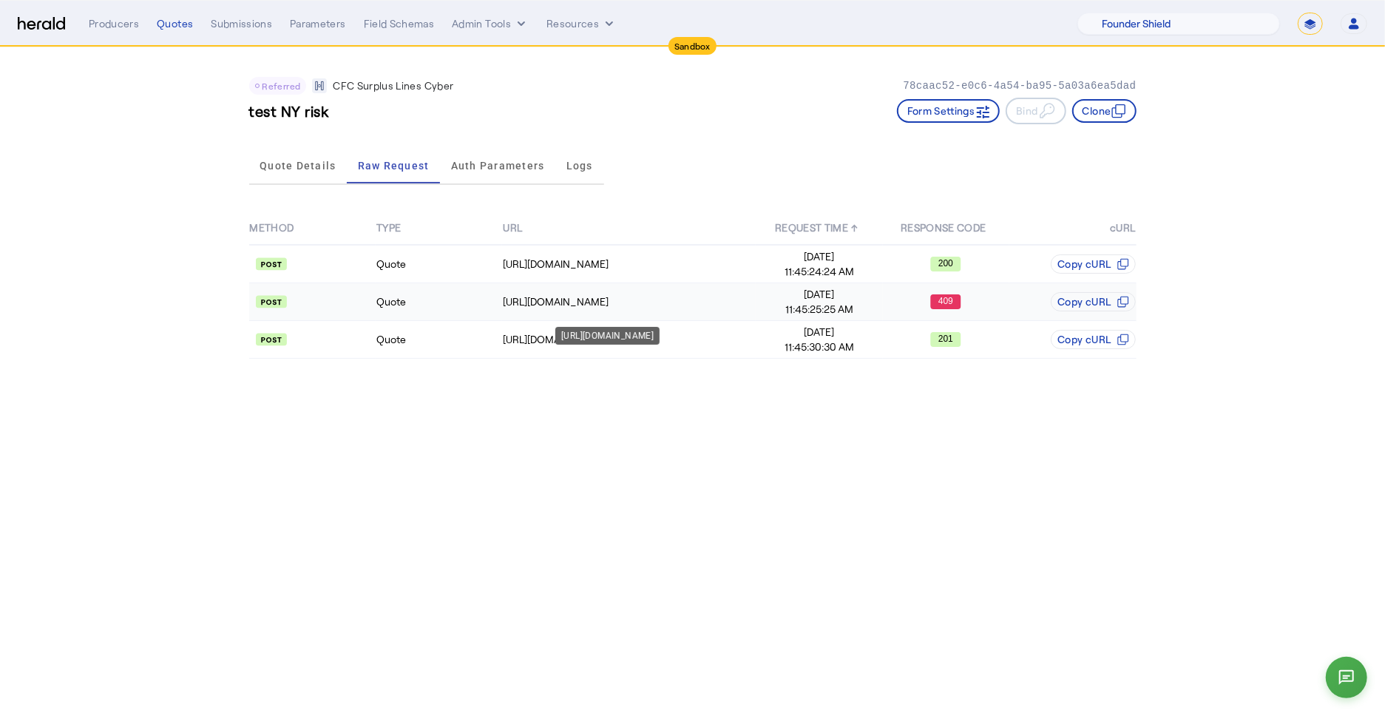
click at [682, 297] on div "[URL][DOMAIN_NAME]" at bounding box center [629, 301] width 252 height 15
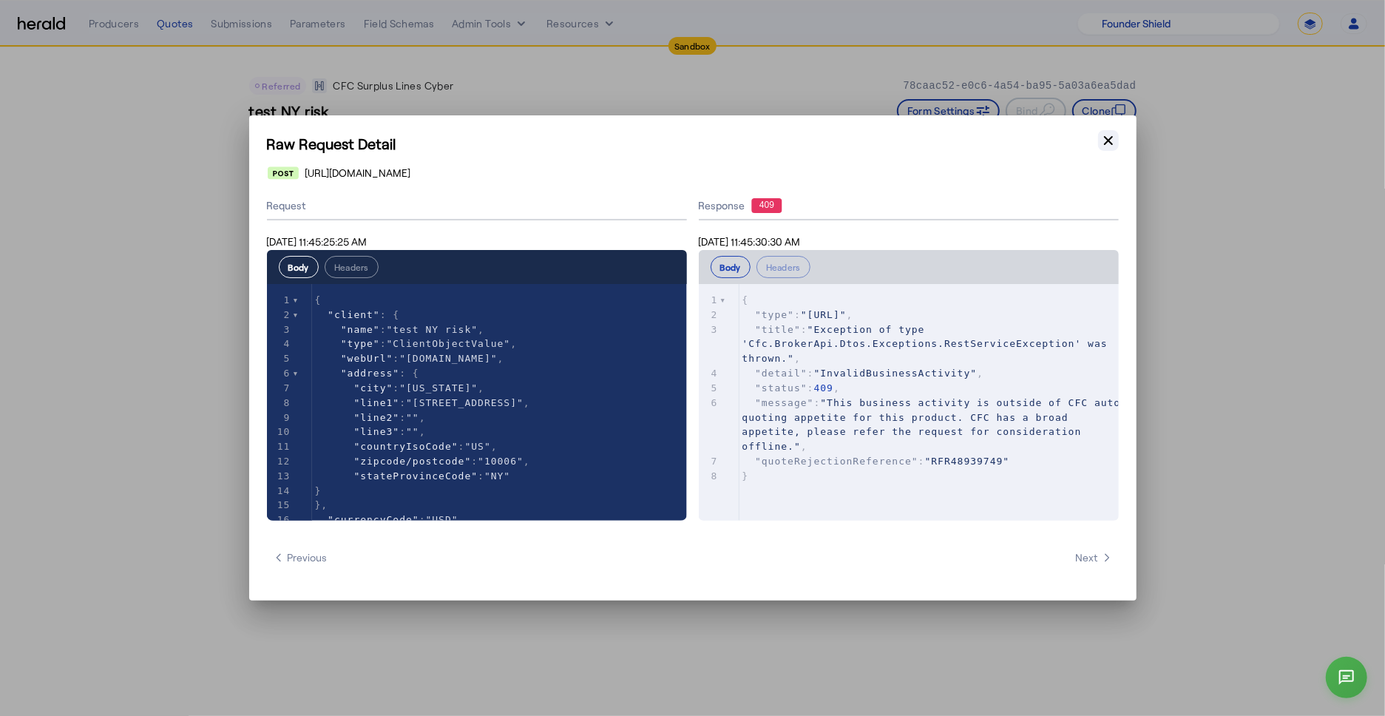
click at [1104, 137] on icon "button" at bounding box center [1108, 140] width 9 height 9
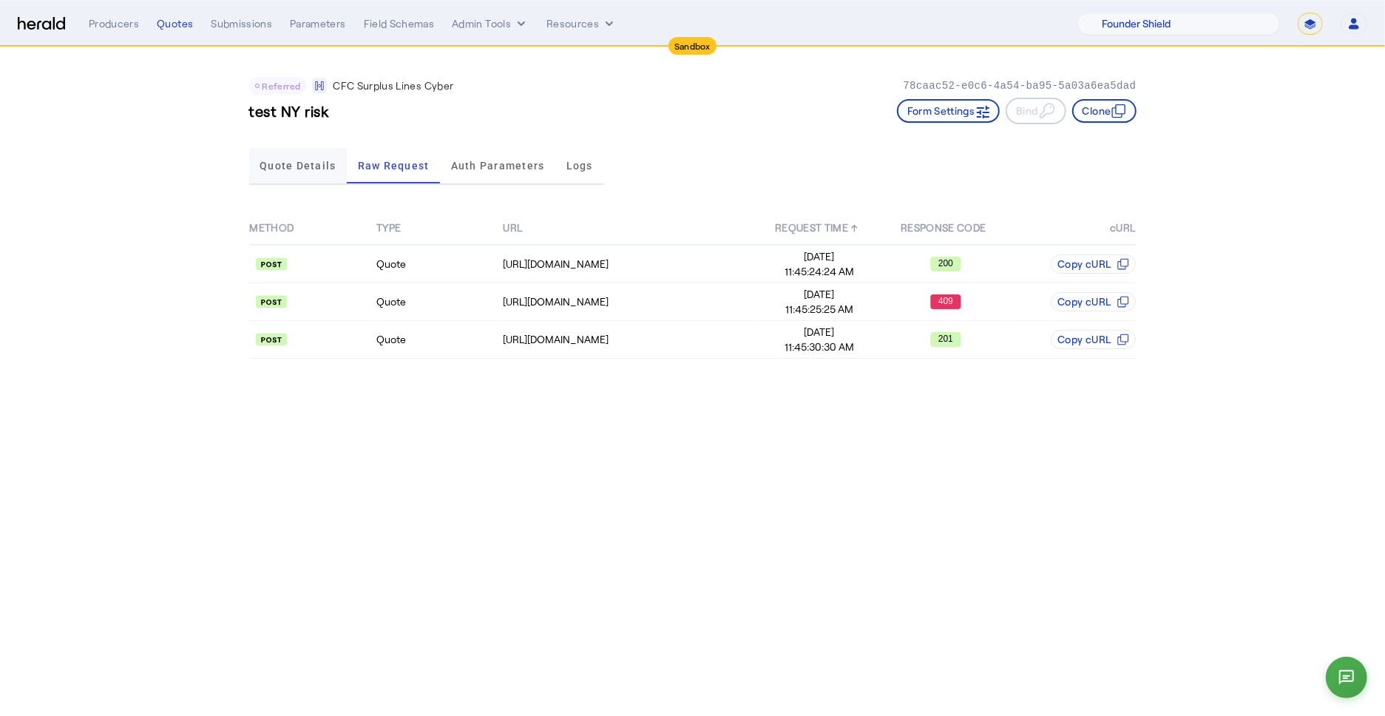
click at [299, 178] on span "Quote Details" at bounding box center [298, 166] width 76 height 36
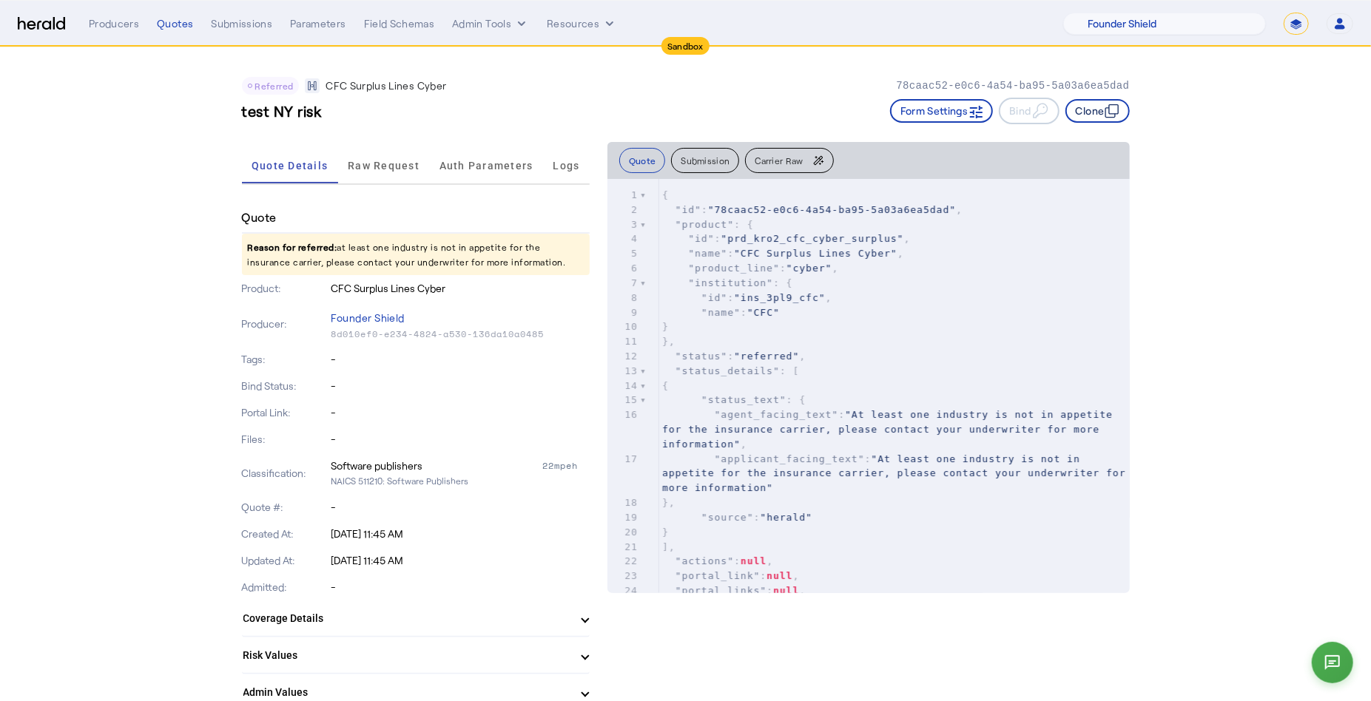
click at [1096, 110] on button "Clone" at bounding box center [1097, 111] width 64 height 24
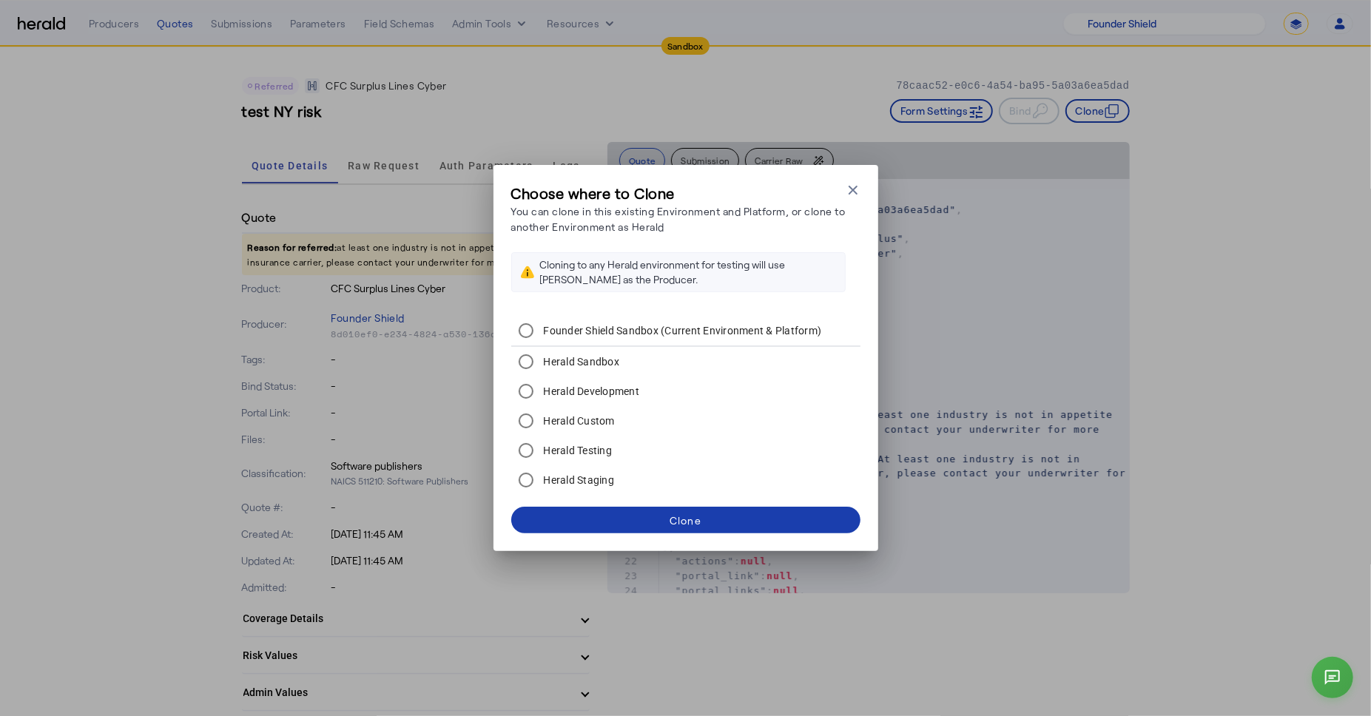
click at [719, 524] on span at bounding box center [685, 520] width 349 height 36
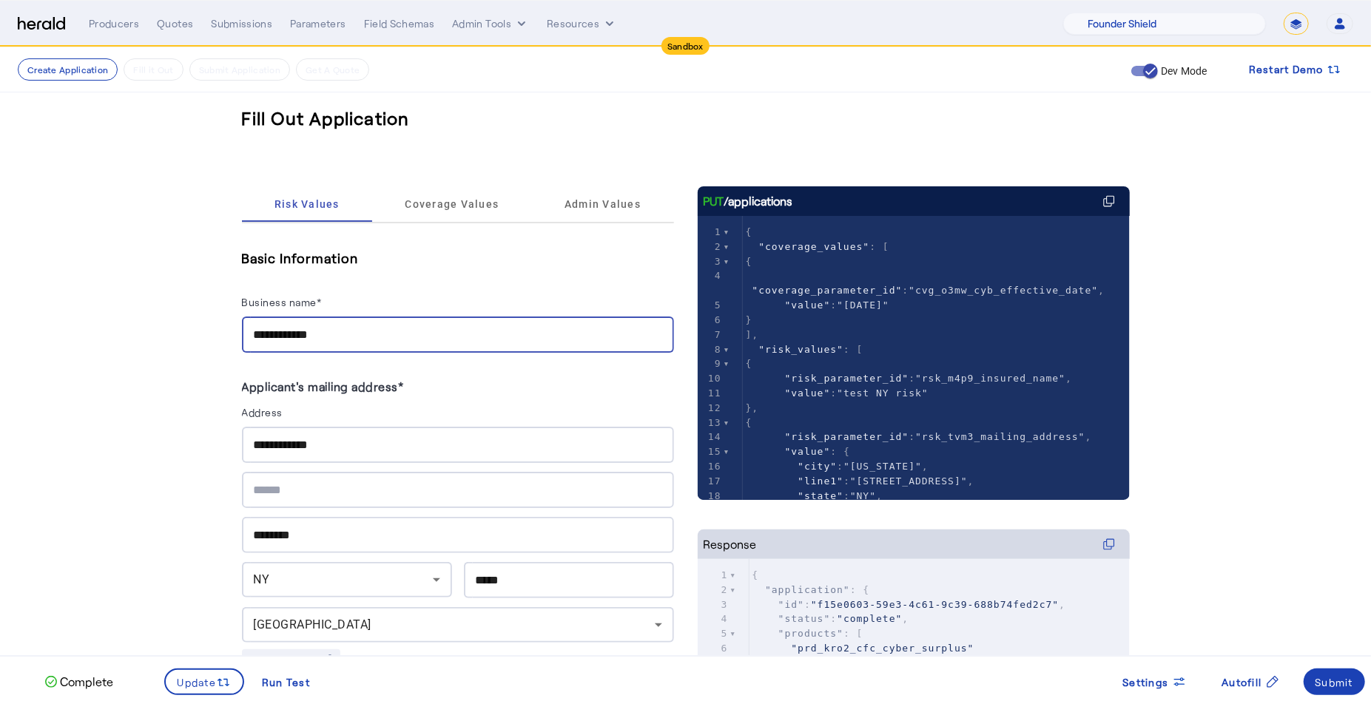
drag, startPoint x: 379, startPoint y: 331, endPoint x: 80, endPoint y: 348, distance: 300.0
click at [314, 334] on input "**********" at bounding box center [458, 335] width 408 height 18
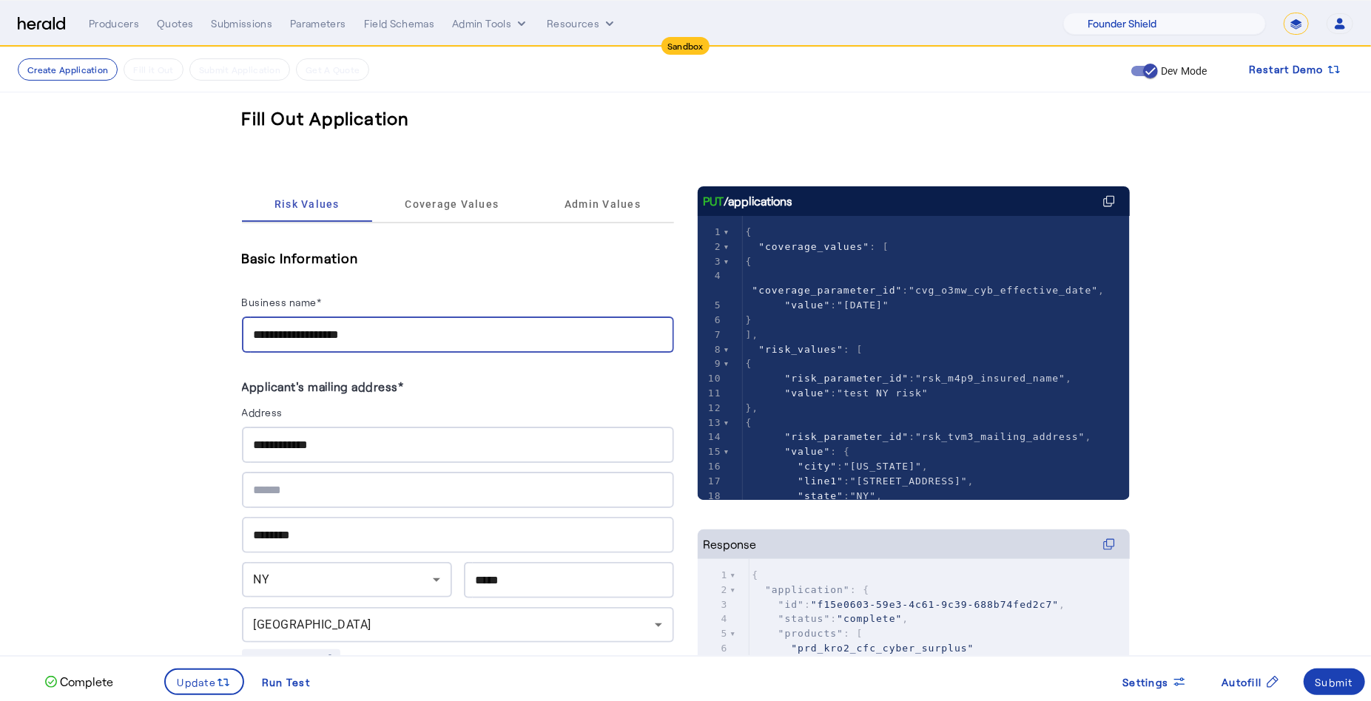
type input "**********"
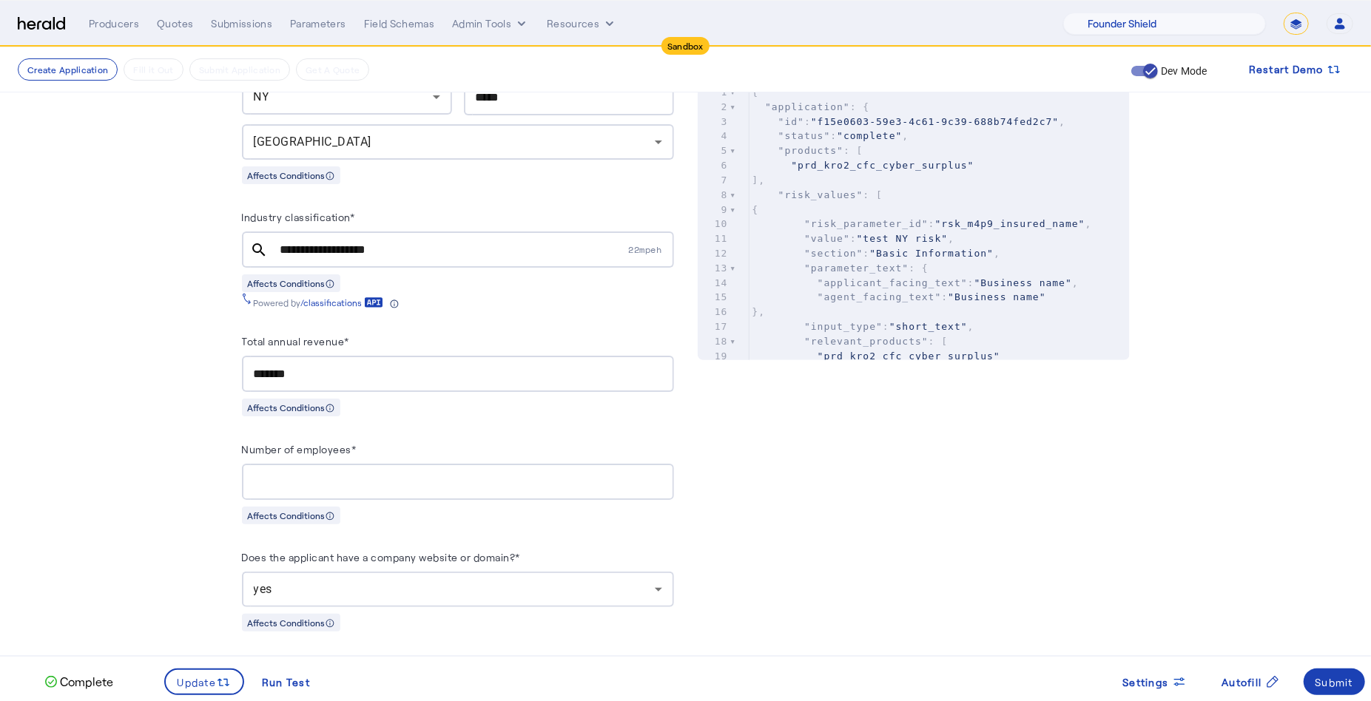
scroll to position [485, 0]
click at [398, 248] on input "**********" at bounding box center [452, 248] width 345 height 18
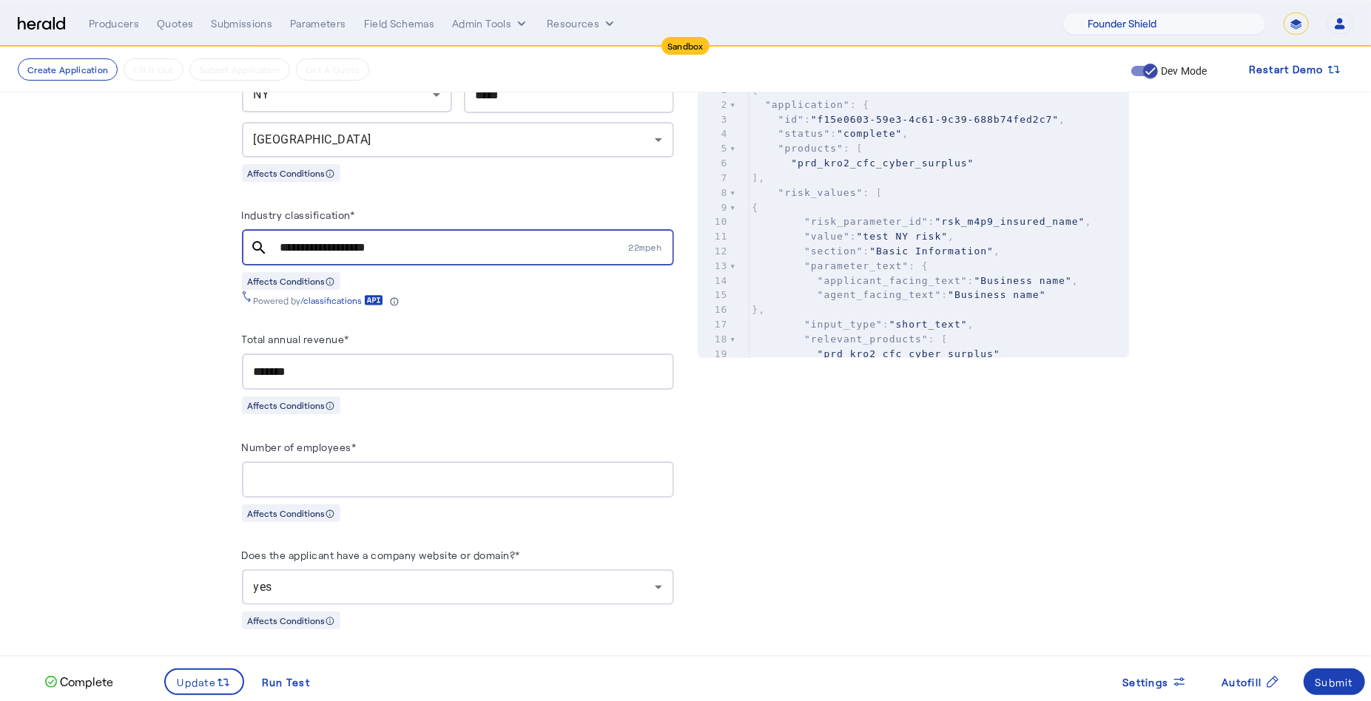
click at [398, 248] on input "**********" at bounding box center [452, 248] width 345 height 18
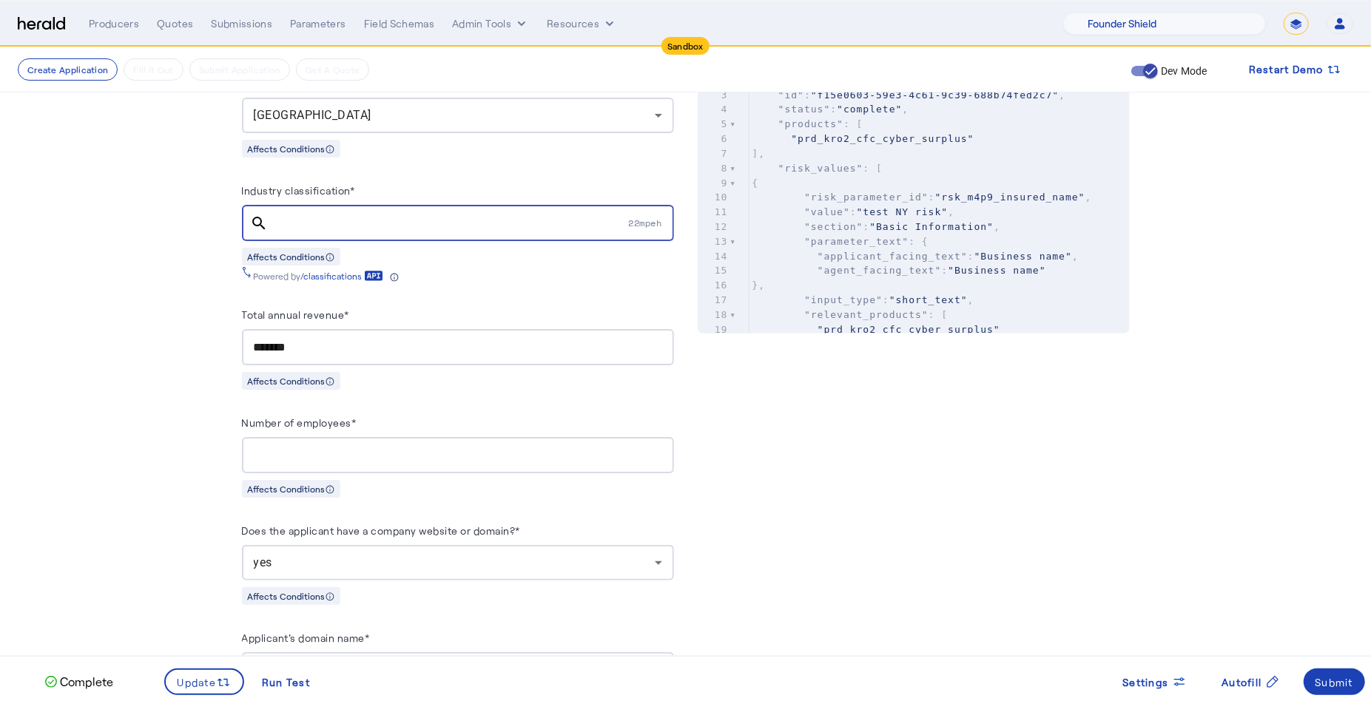
scroll to position [507, 0]
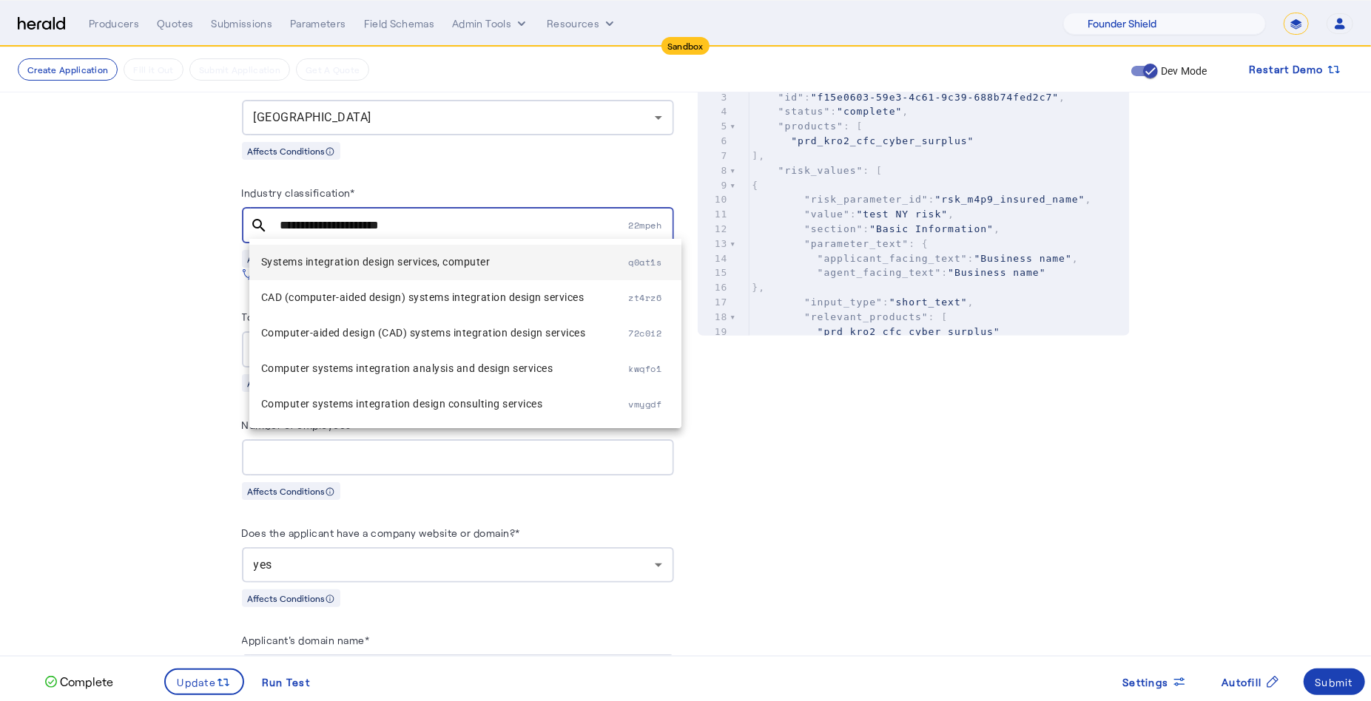
click at [496, 258] on span "Systems integration design services, computer" at bounding box center [445, 262] width 368 height 18
type input "**********"
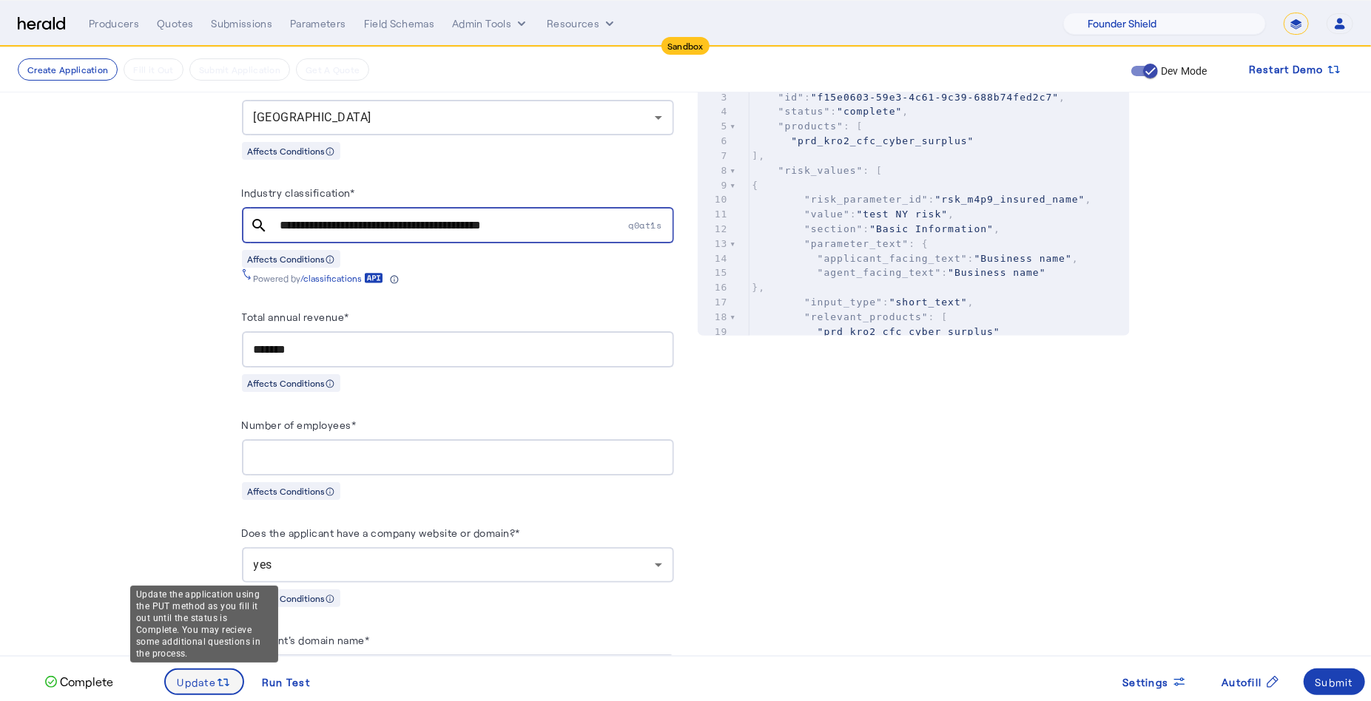
click at [195, 689] on div "Update" at bounding box center [205, 682] width 54 height 16
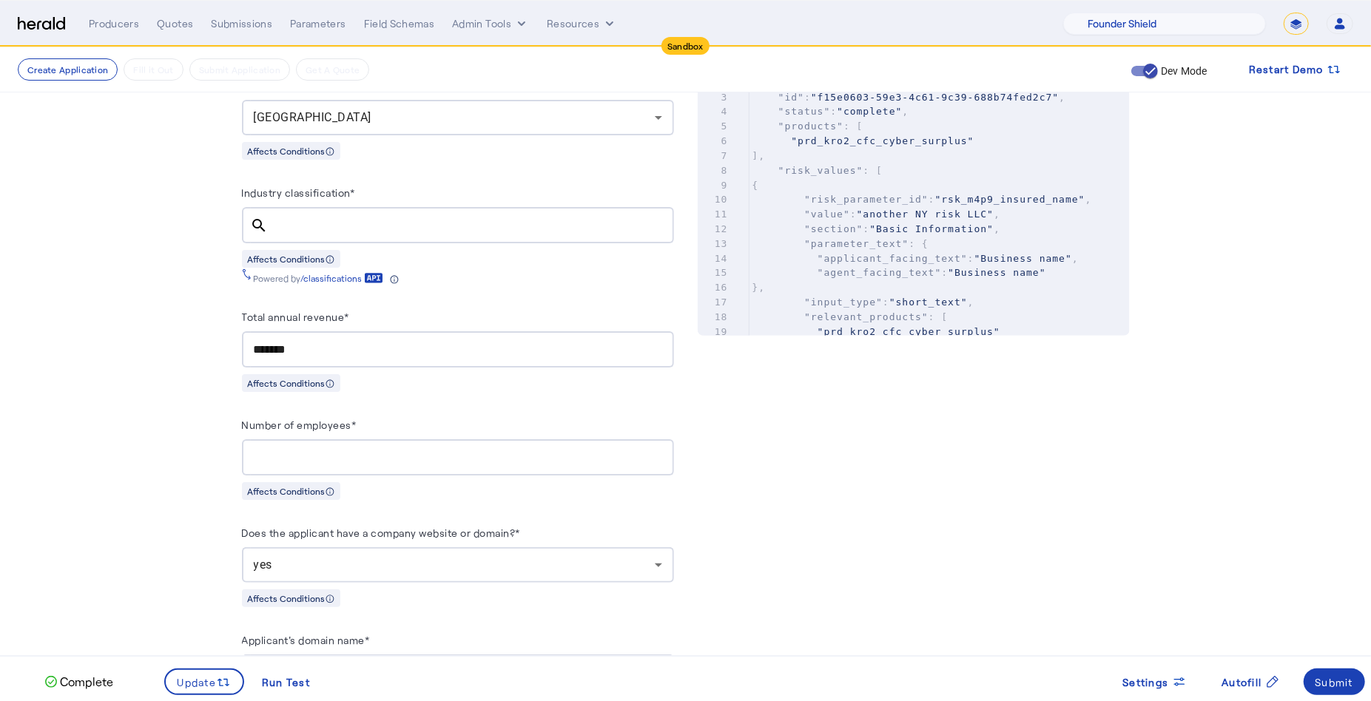
scroll to position [0, 0]
click at [1343, 689] on div "Submit" at bounding box center [1334, 683] width 38 height 16
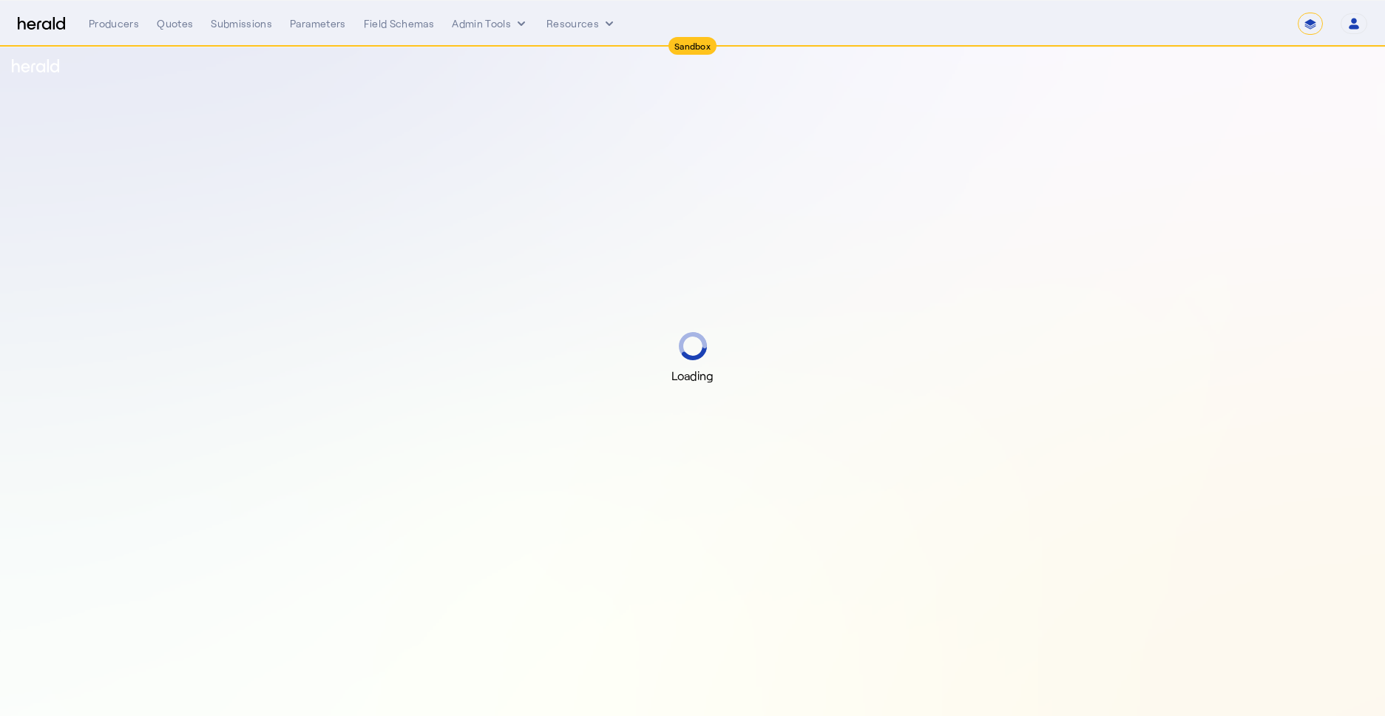
select select "*******"
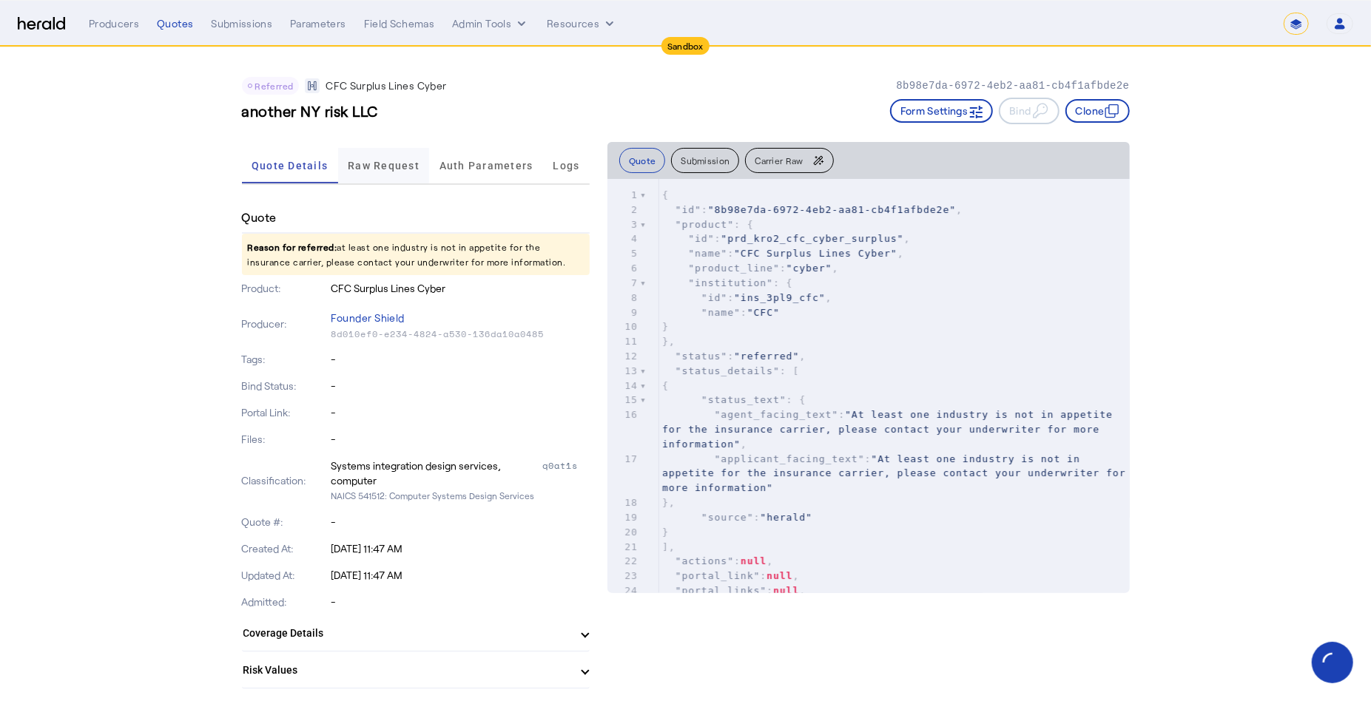
click at [400, 181] on span "Raw Request" at bounding box center [384, 166] width 72 height 36
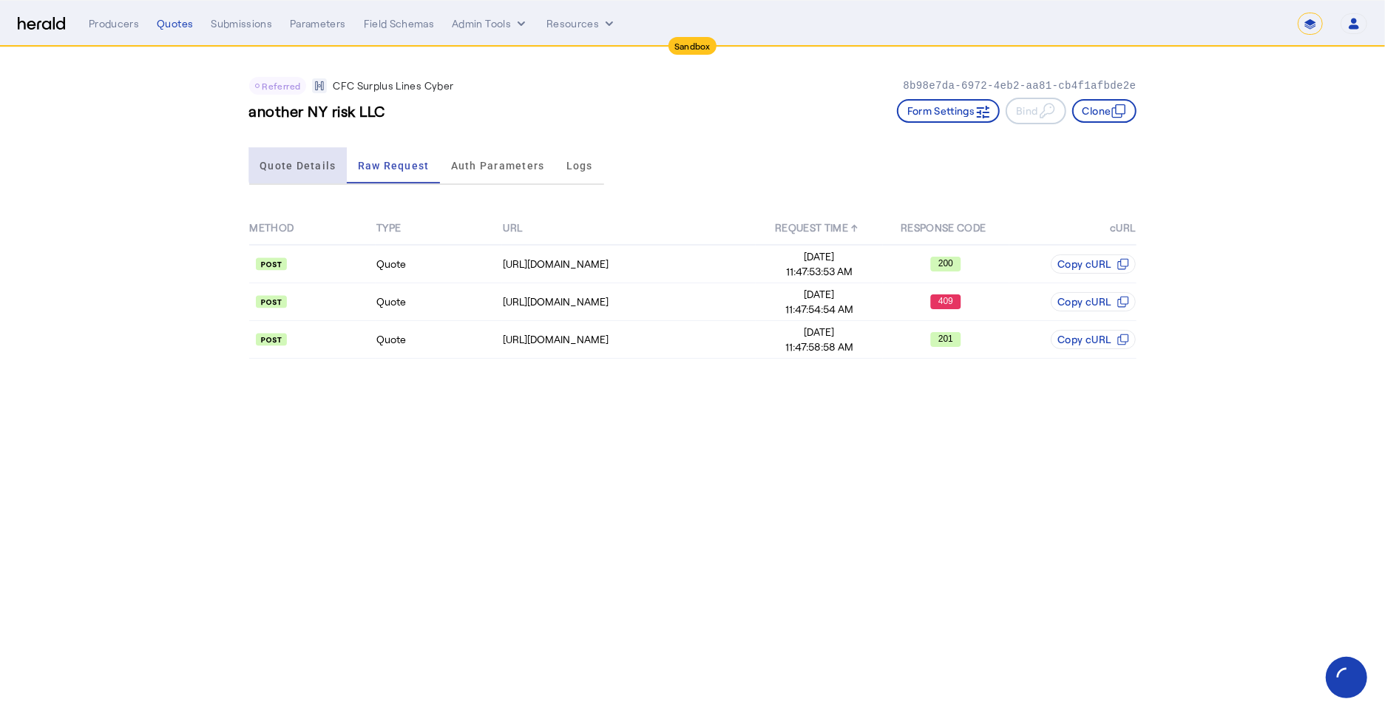
click at [319, 163] on span "Quote Details" at bounding box center [298, 165] width 76 height 10
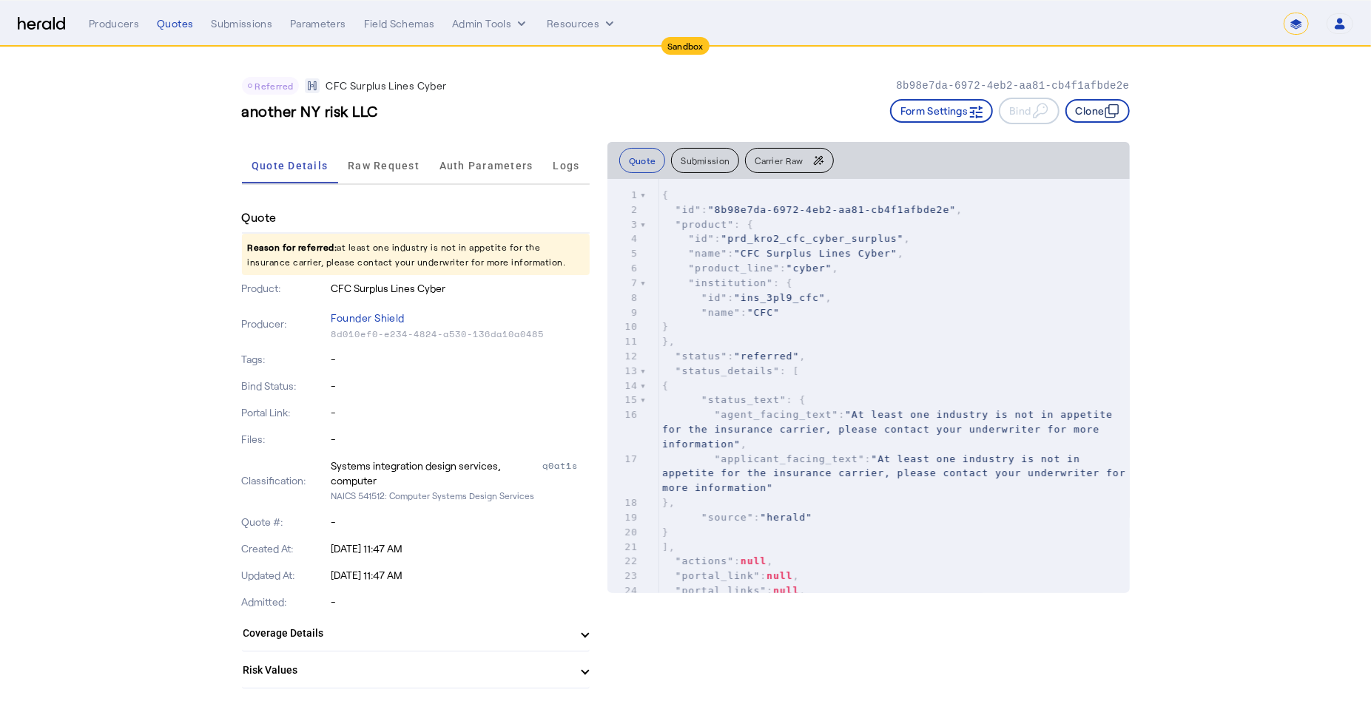
click at [1105, 109] on button "Clone" at bounding box center [1097, 111] width 64 height 24
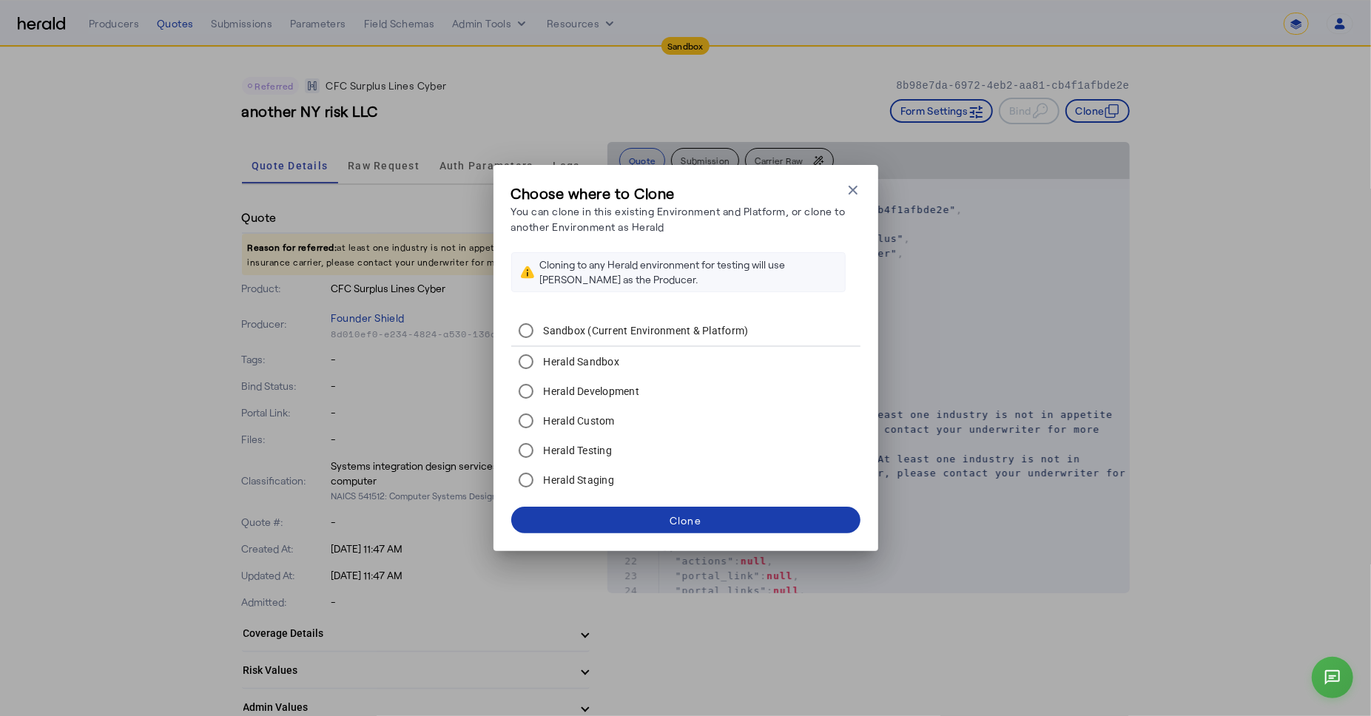
click at [688, 514] on div "Clone" at bounding box center [685, 521] width 32 height 16
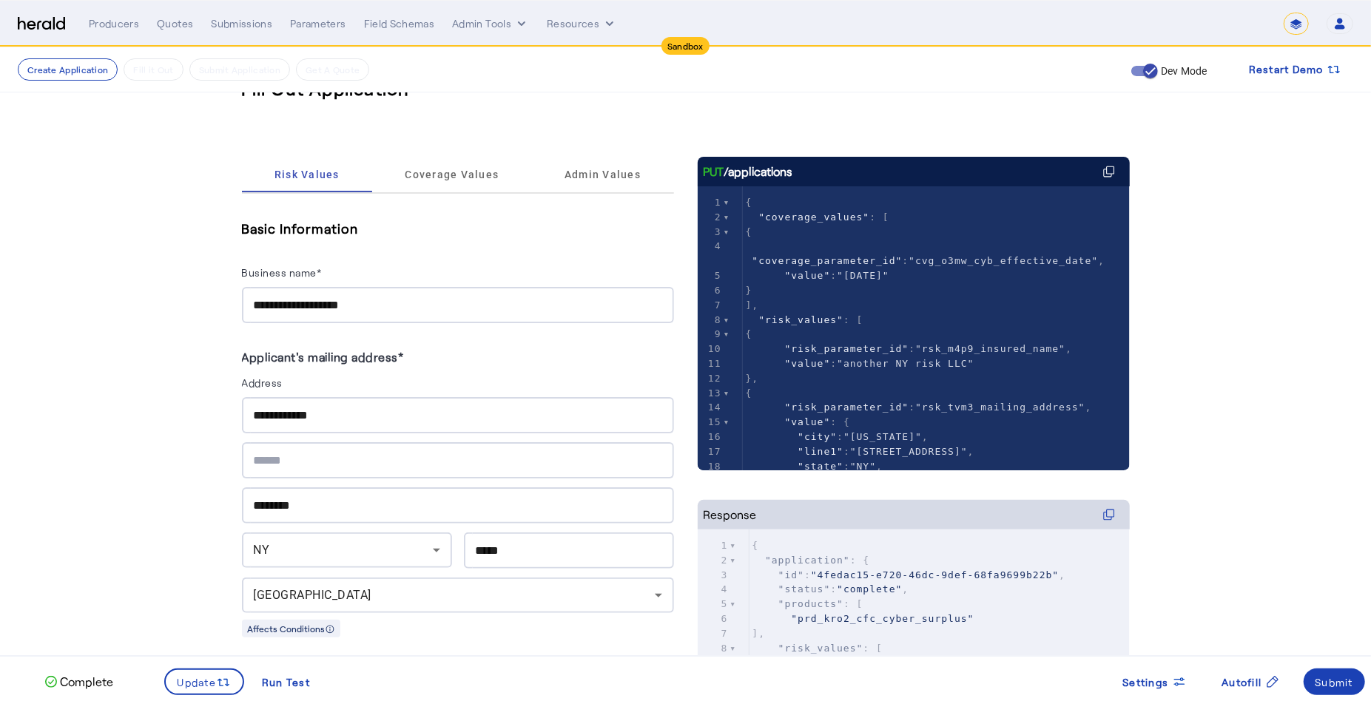
scroll to position [5, 0]
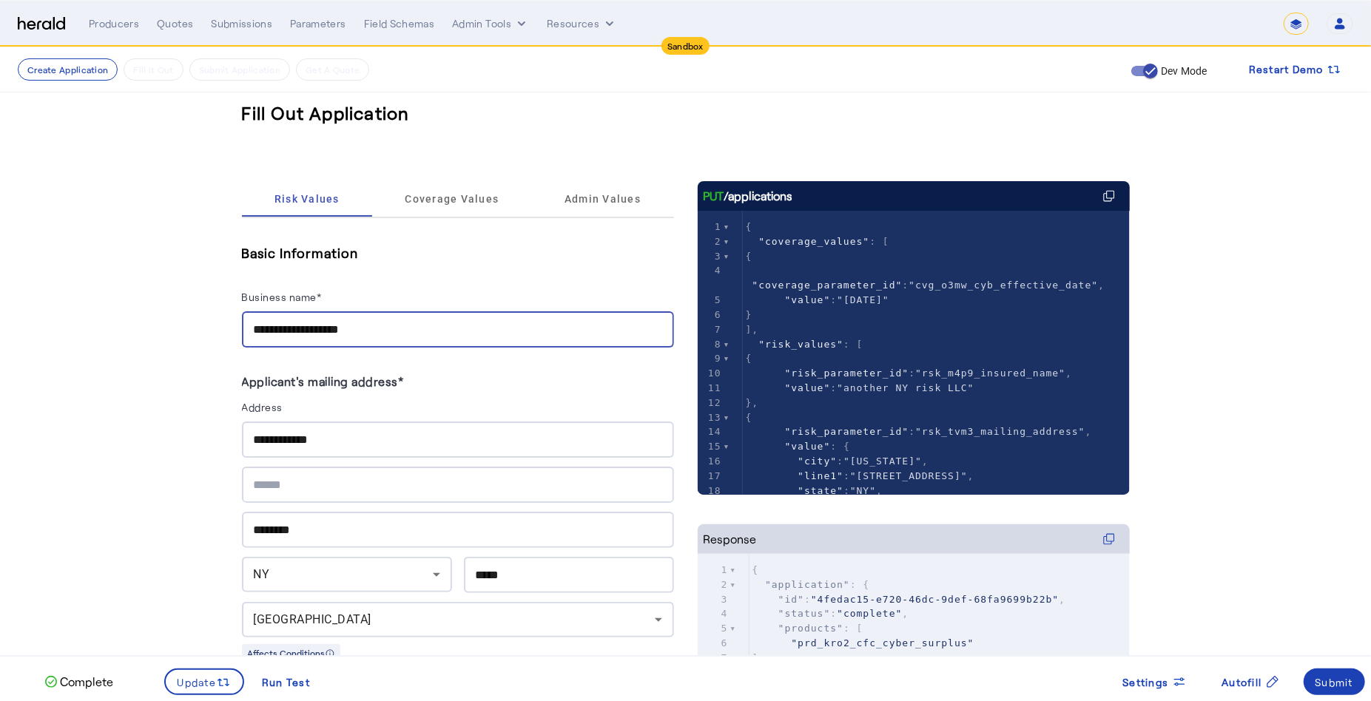
click at [405, 331] on input "**********" at bounding box center [458, 330] width 408 height 18
drag, startPoint x: 349, startPoint y: 331, endPoint x: 104, endPoint y: 331, distance: 245.6
type input "**********"
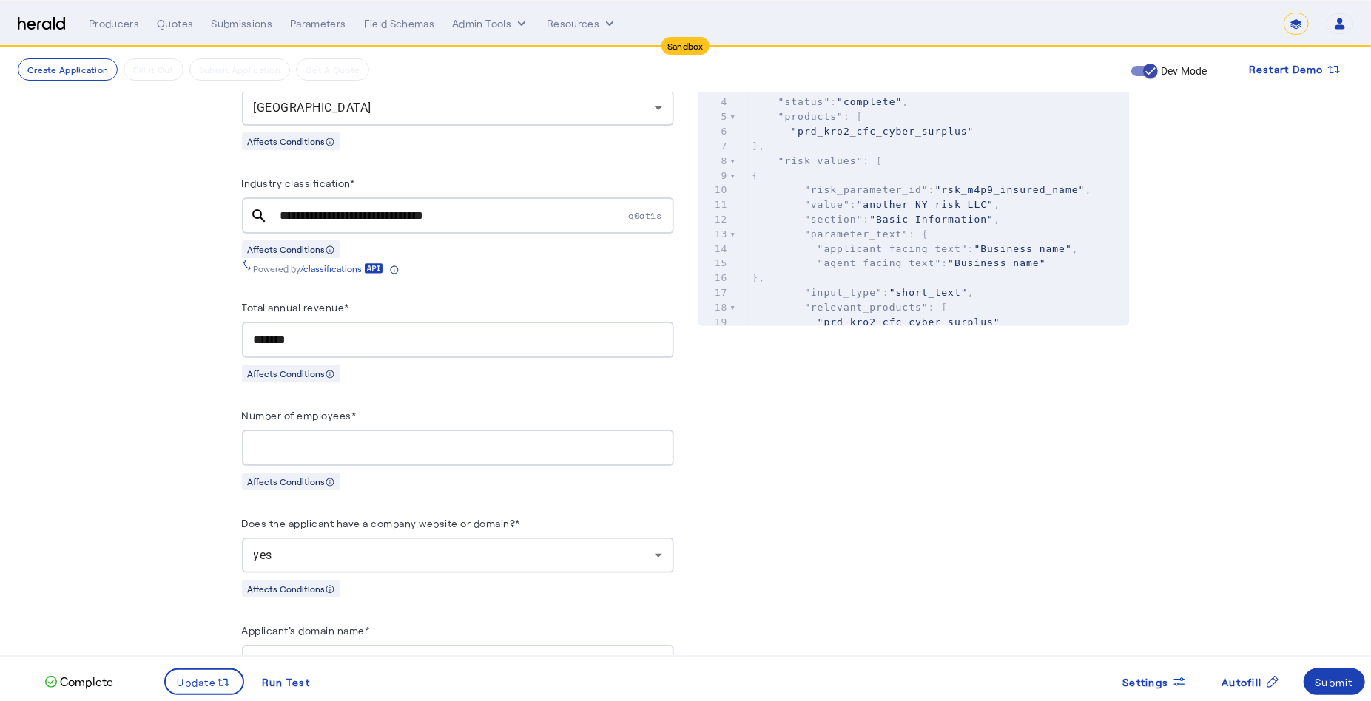
scroll to position [516, 0]
click at [442, 209] on input "**********" at bounding box center [452, 218] width 345 height 18
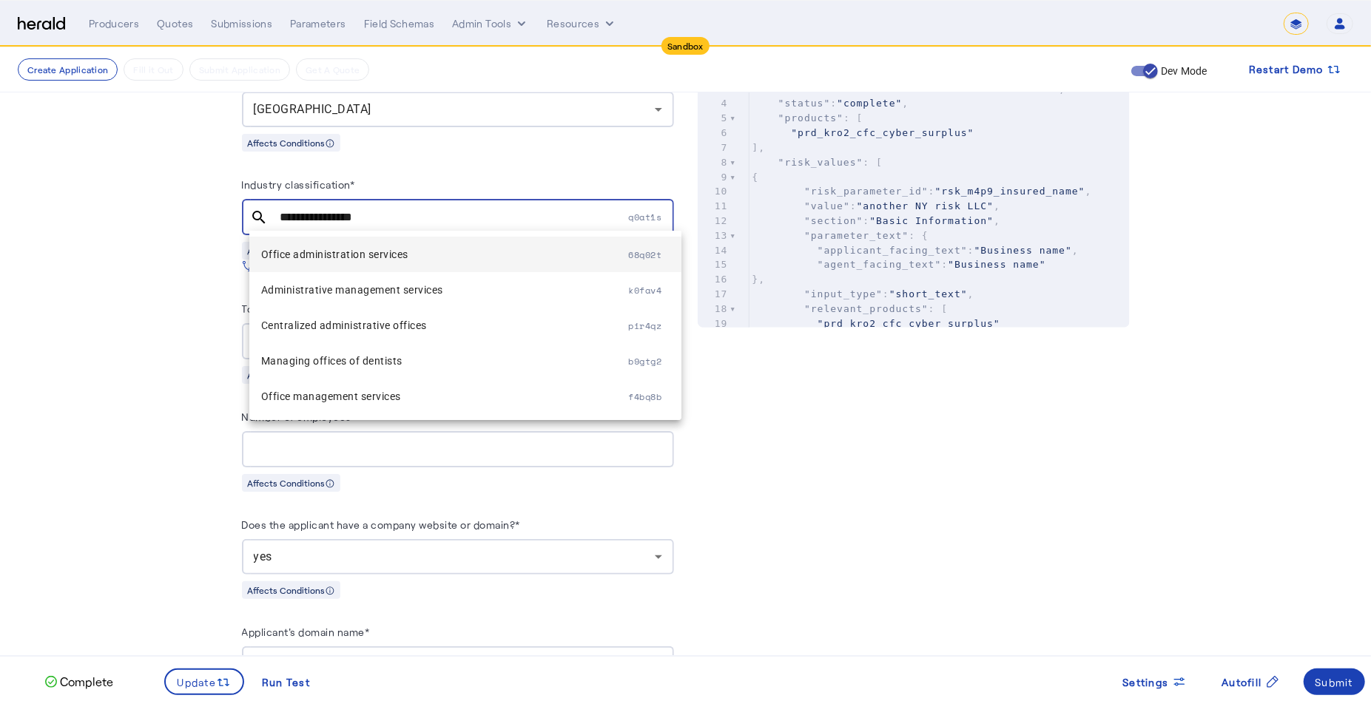
click at [466, 251] on span "Office administration services" at bounding box center [445, 255] width 368 height 18
type input "**********"
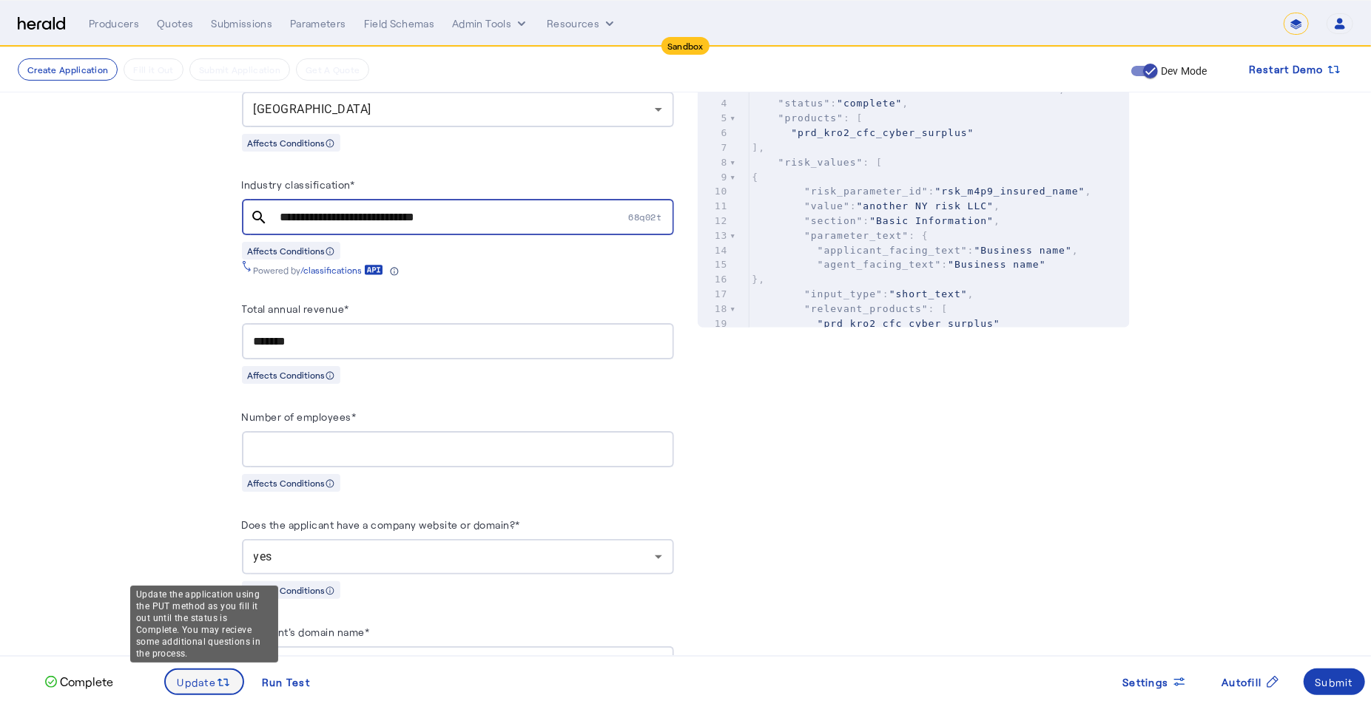
click at [209, 675] on span "Update" at bounding box center [197, 683] width 39 height 16
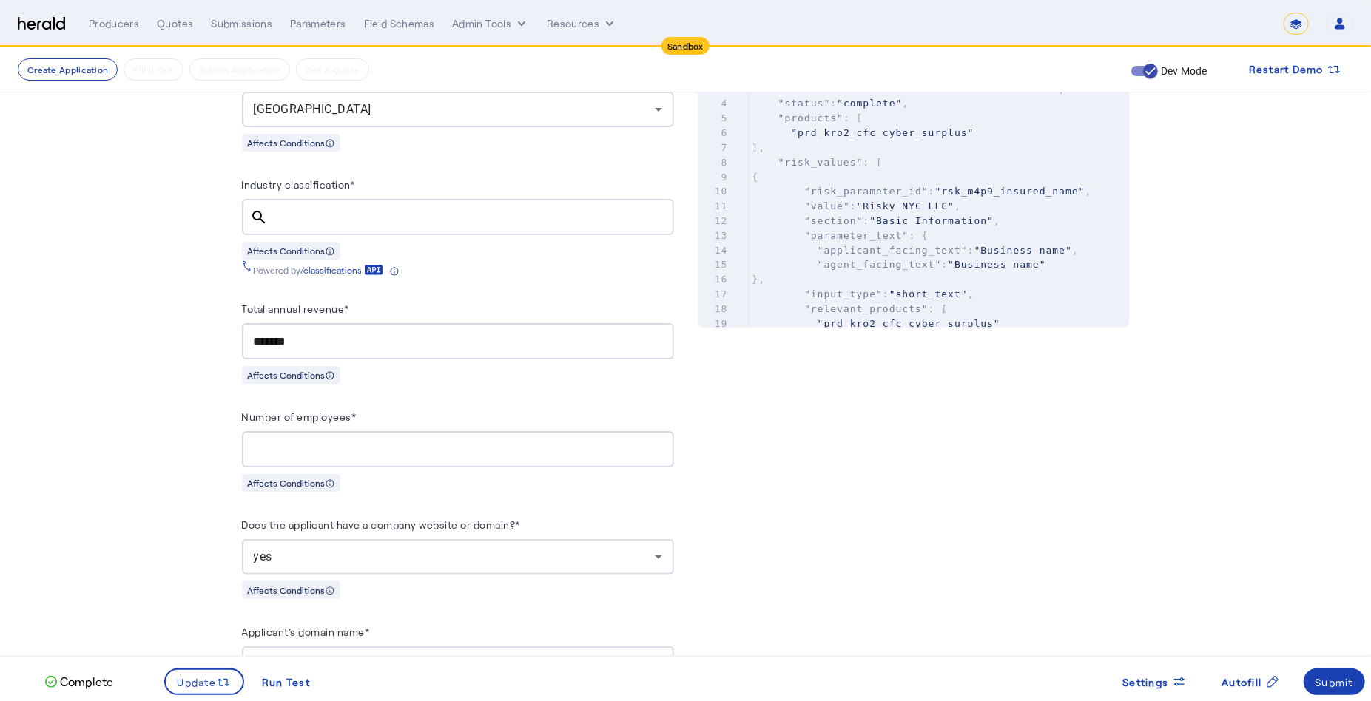
scroll to position [0, 0]
click at [1336, 690] on span at bounding box center [1334, 682] width 62 height 36
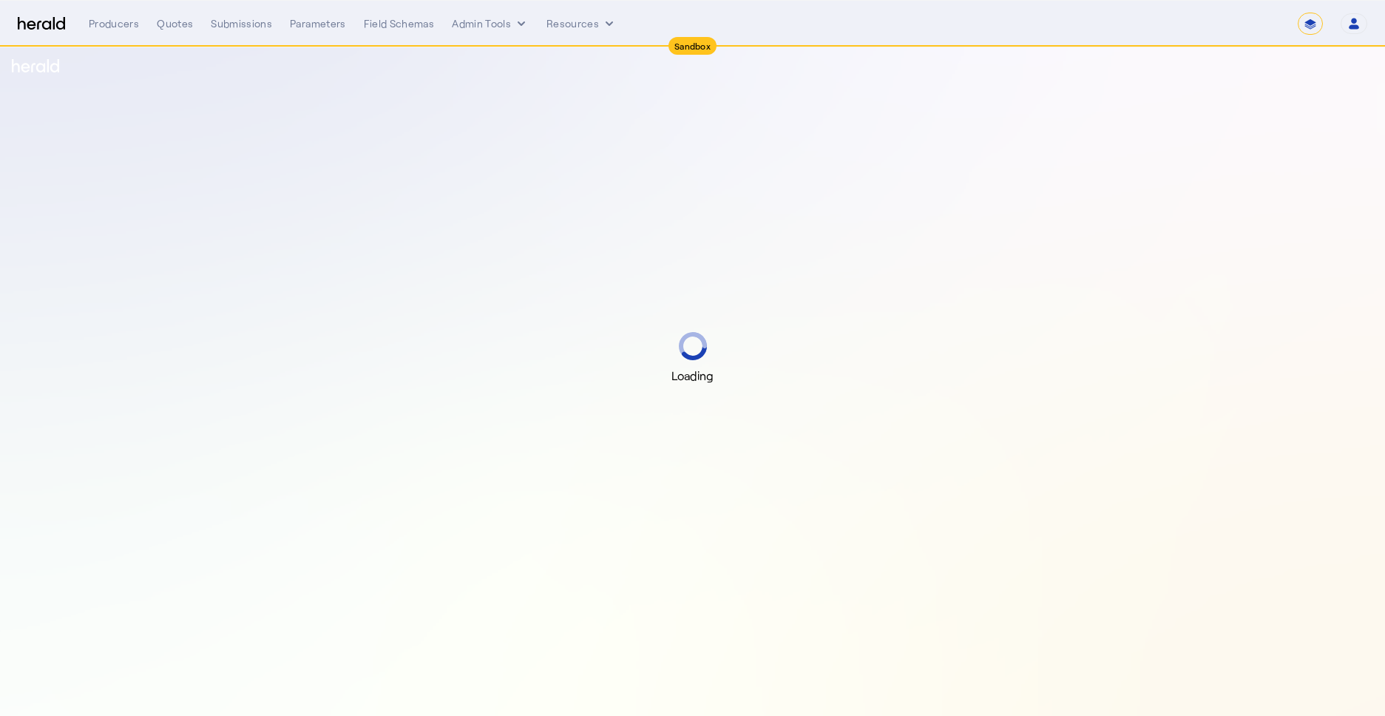
select select "*******"
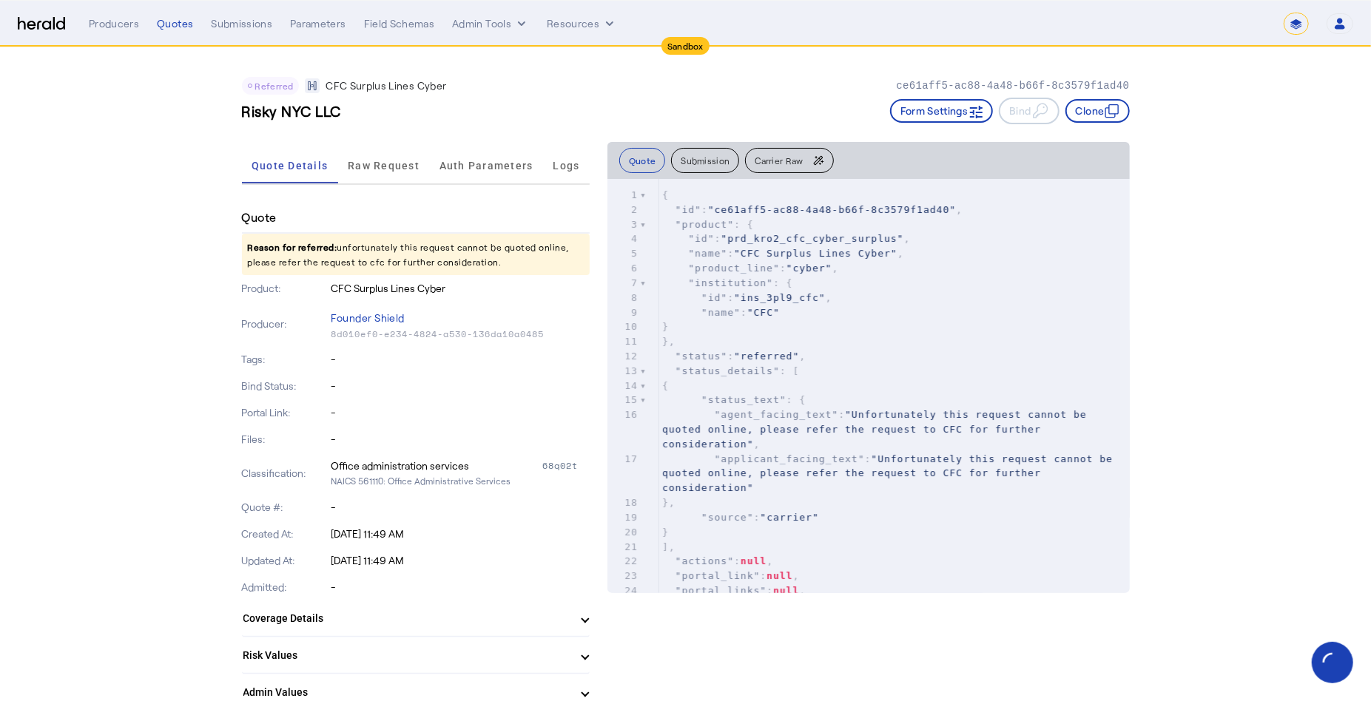
click at [507, 263] on p "Reason for referred: unfortunately this request cannot be quoted online, please…" at bounding box center [416, 254] width 348 height 41
click at [362, 167] on span "Raw Request" at bounding box center [384, 165] width 72 height 10
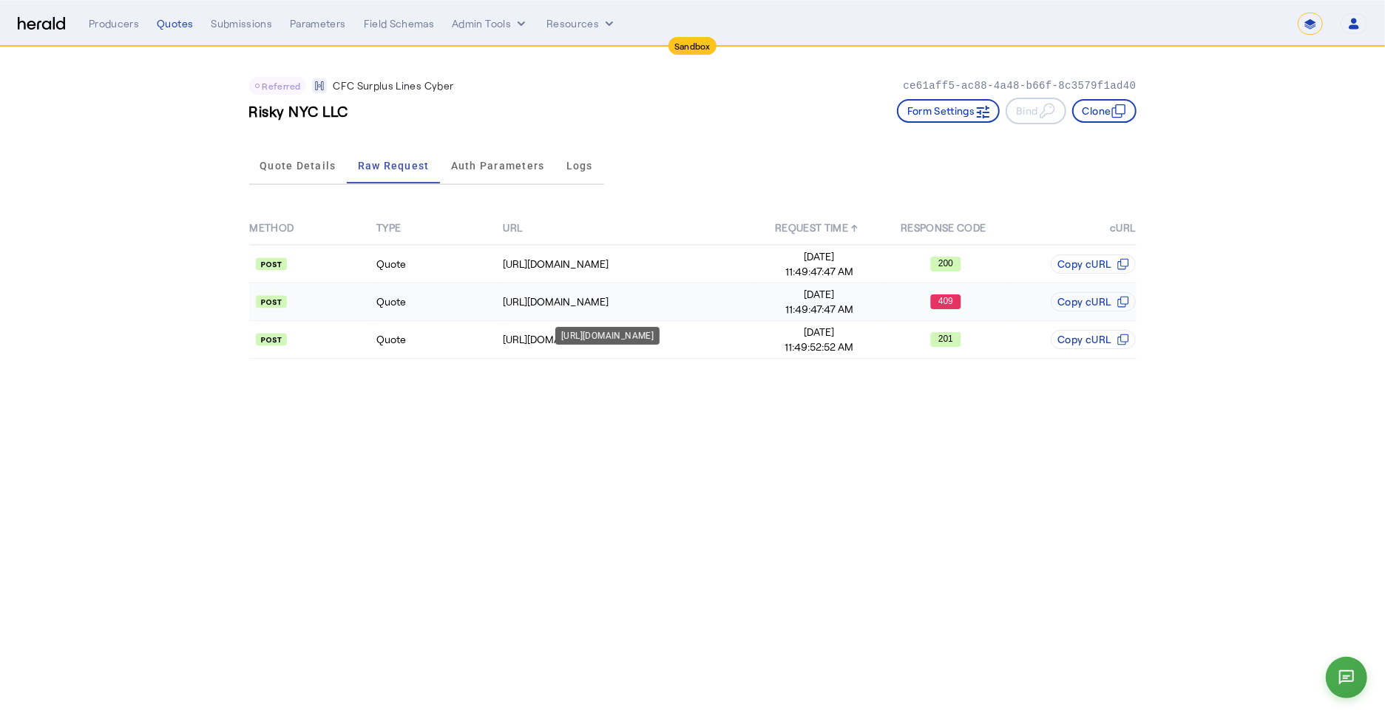
click at [620, 292] on td "[URL][DOMAIN_NAME]" at bounding box center [629, 302] width 254 height 38
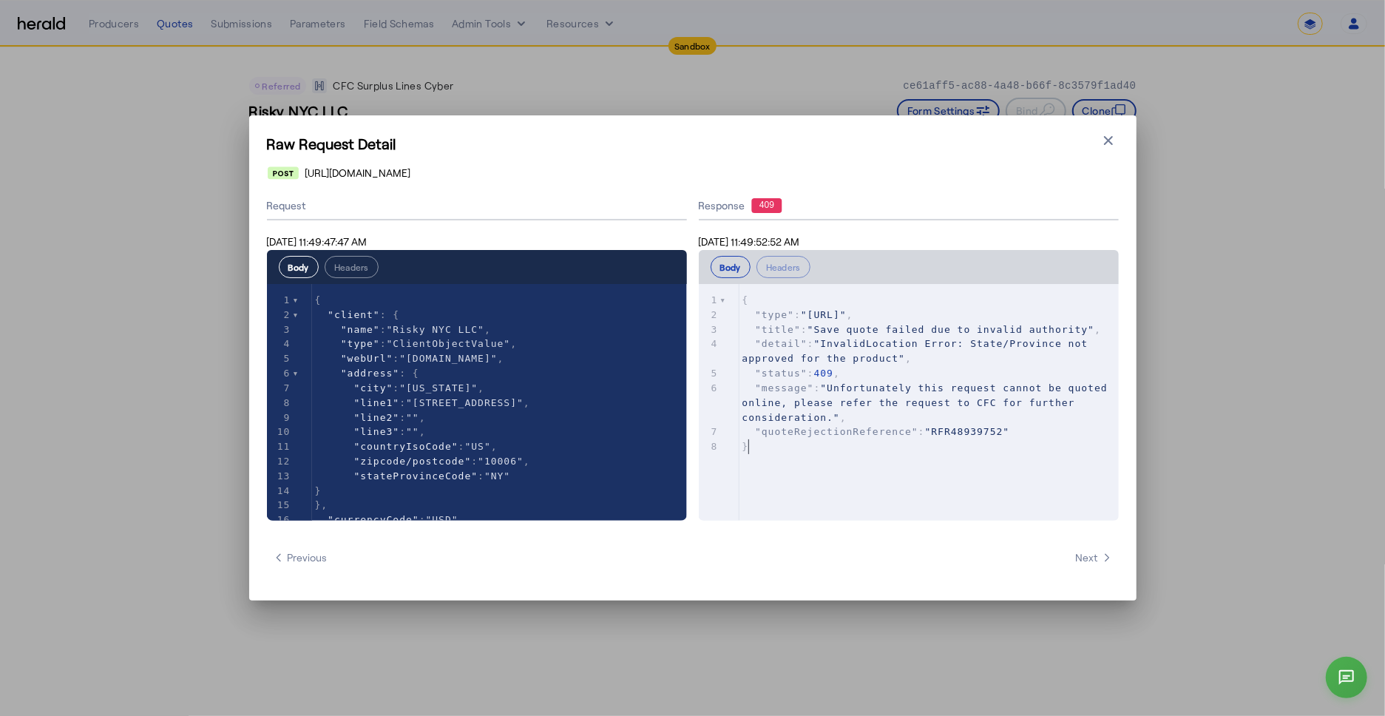
click at [1044, 442] on pre "}" at bounding box center [937, 446] width 394 height 15
click at [1114, 141] on icon "button" at bounding box center [1108, 140] width 15 height 15
